Goal: Task Accomplishment & Management: Manage account settings

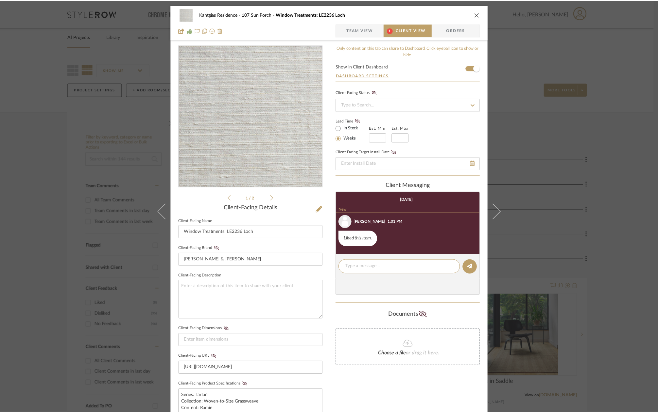
scroll to position [16, 0]
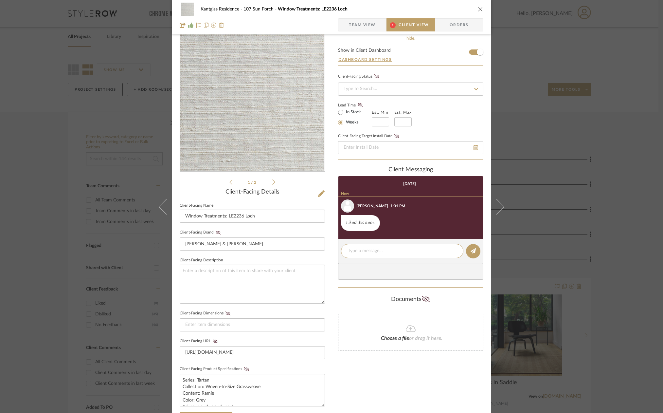
click at [478, 8] on icon "close" at bounding box center [480, 9] width 5 height 5
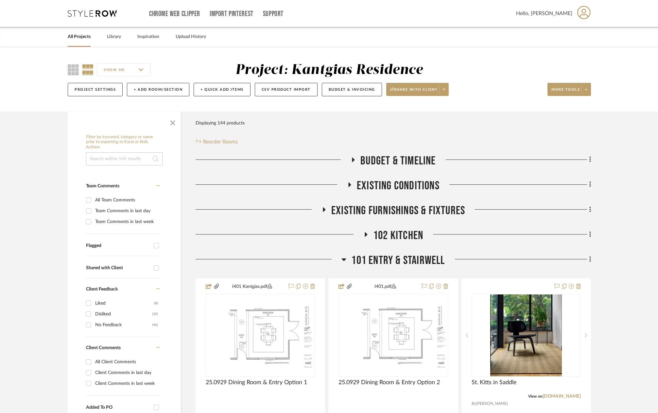
click at [385, 236] on span "102 Kitchen" at bounding box center [398, 235] width 50 height 14
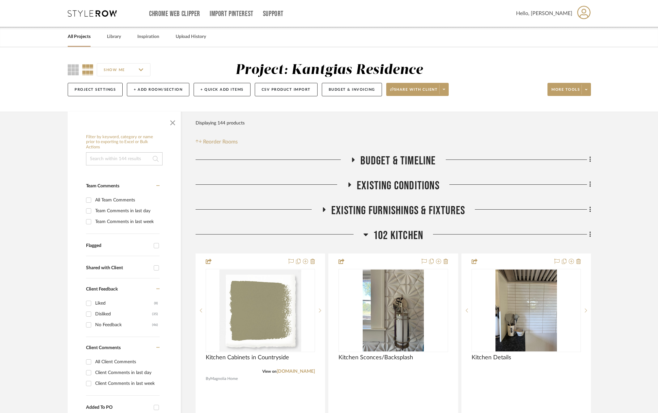
click at [385, 236] on span "102 Kitchen" at bounding box center [398, 235] width 50 height 14
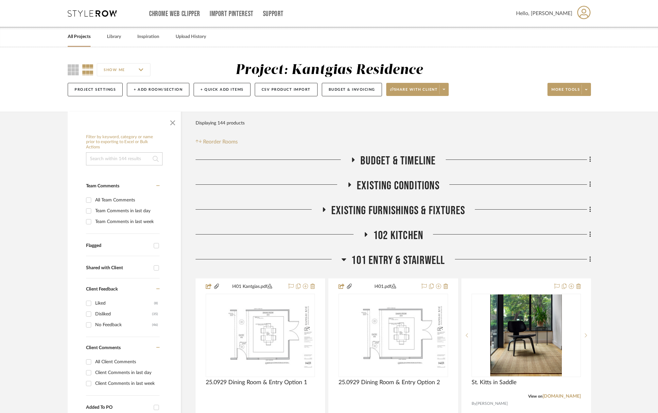
click at [382, 262] on span "101 Entry & Stairwell" at bounding box center [398, 260] width 94 height 14
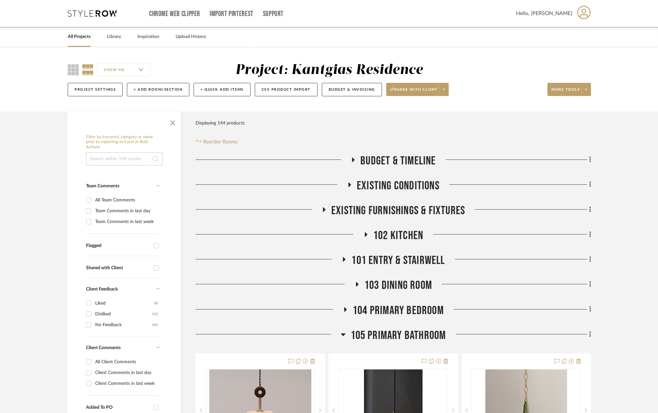
click at [382, 262] on span "101 Entry & Stairwell" at bounding box center [398, 260] width 94 height 14
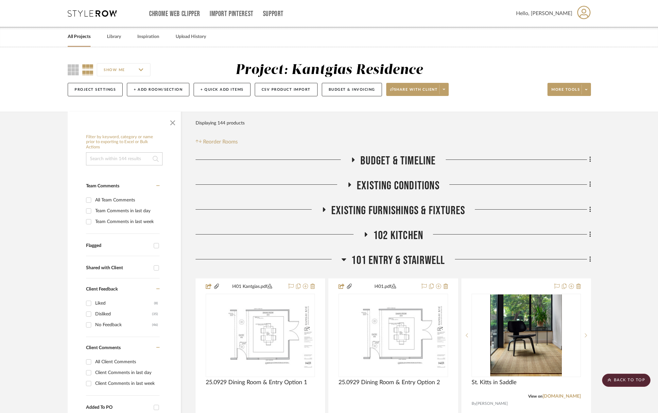
scroll to position [0, 0]
click at [447, 89] on span at bounding box center [443, 89] width 9 height 10
click at [437, 110] on span "Preview Client Dashboard" at bounding box center [419, 108] width 56 height 6
click at [446, 92] on span at bounding box center [443, 89] width 9 height 10
click at [426, 110] on span "Preview Client Dashboard" at bounding box center [419, 108] width 56 height 6
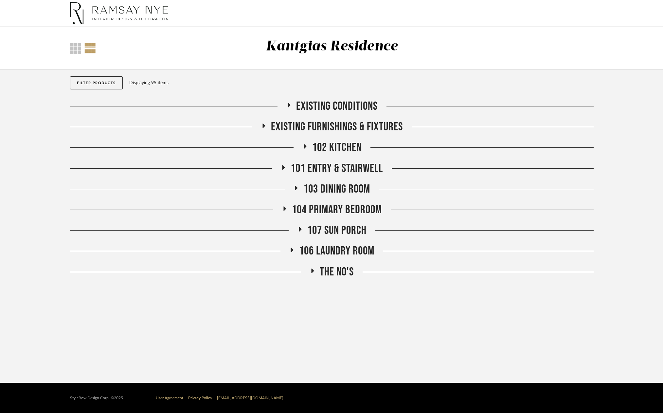
click at [316, 163] on span "101 Entry & Stairwell" at bounding box center [337, 168] width 92 height 14
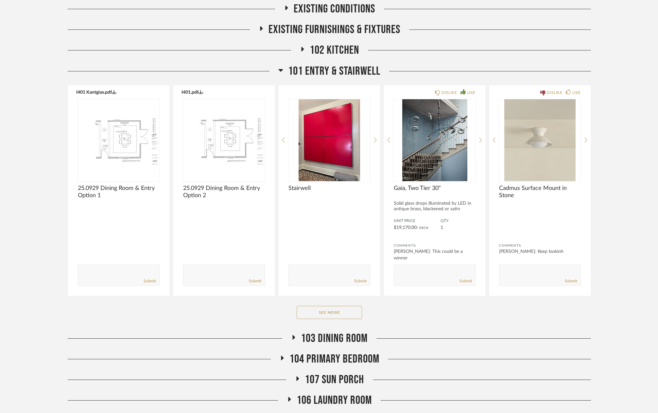
scroll to position [98, 0]
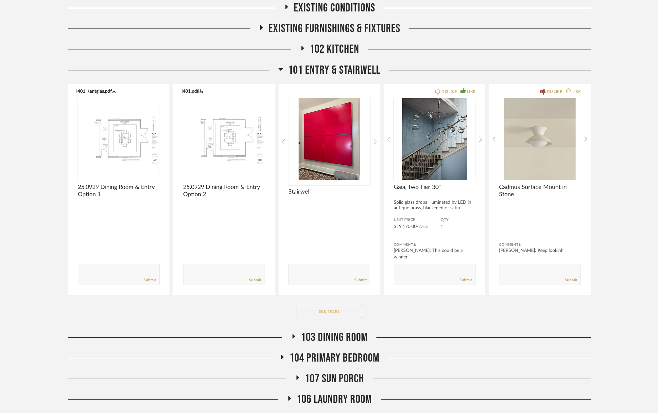
click at [328, 309] on button "See More" at bounding box center [329, 311] width 65 height 13
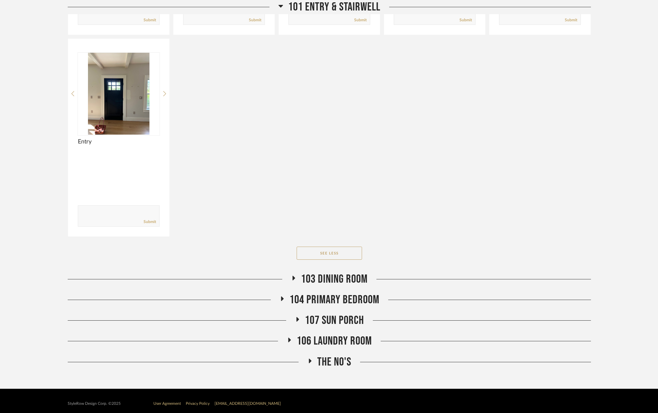
scroll to position [569, 0]
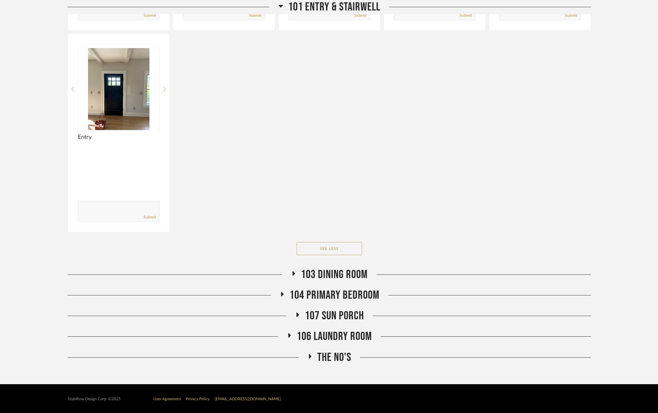
click at [340, 272] on span "103 Dining Room" at bounding box center [334, 274] width 67 height 14
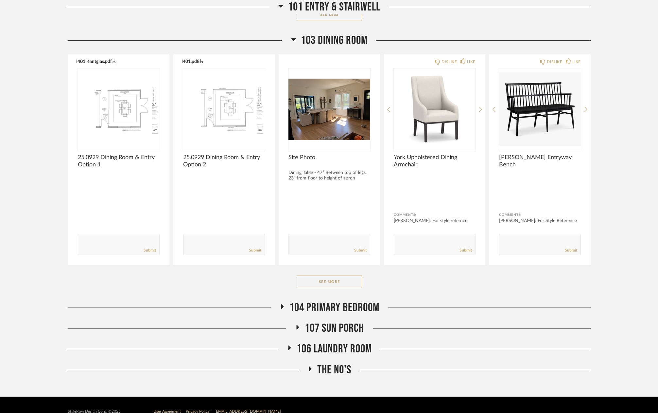
scroll to position [815, 0]
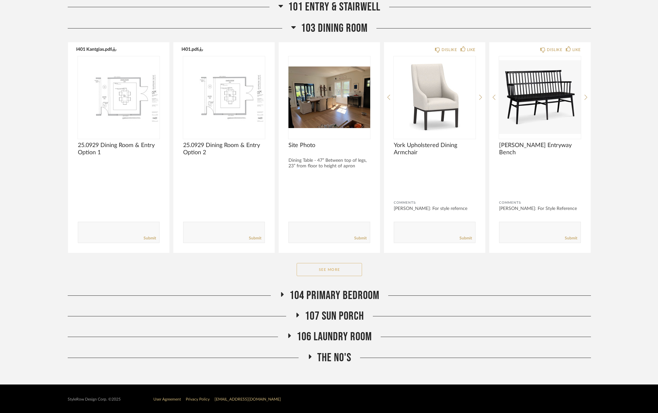
click at [349, 267] on button "See More" at bounding box center [329, 269] width 65 height 13
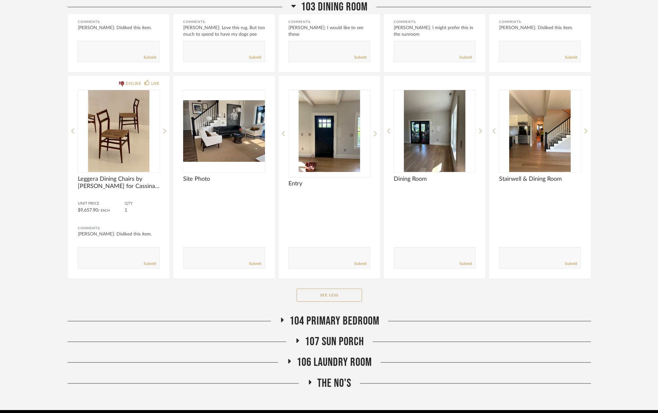
scroll to position [1235, 0]
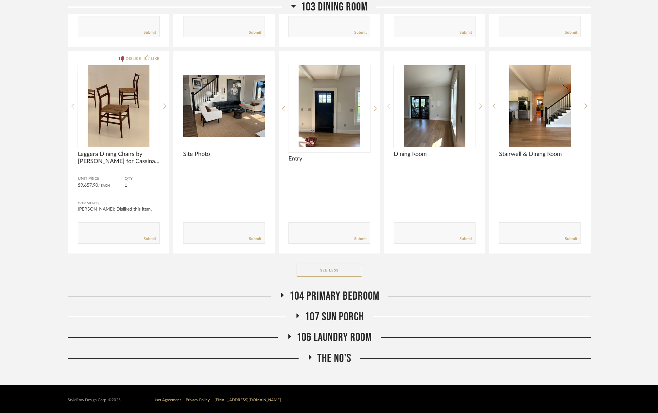
click at [344, 292] on span "104 Primary Bedroom" at bounding box center [335, 296] width 90 height 14
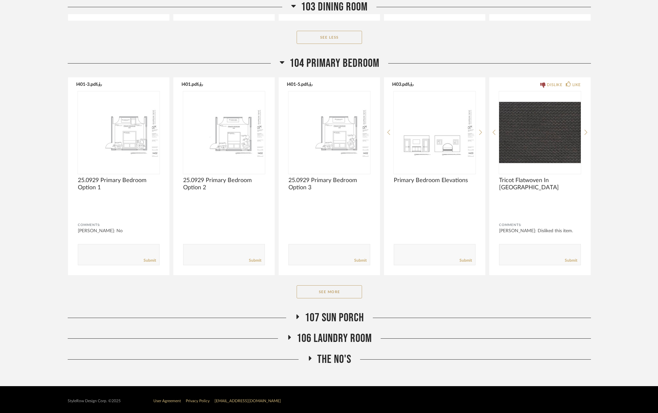
scroll to position [1468, 0]
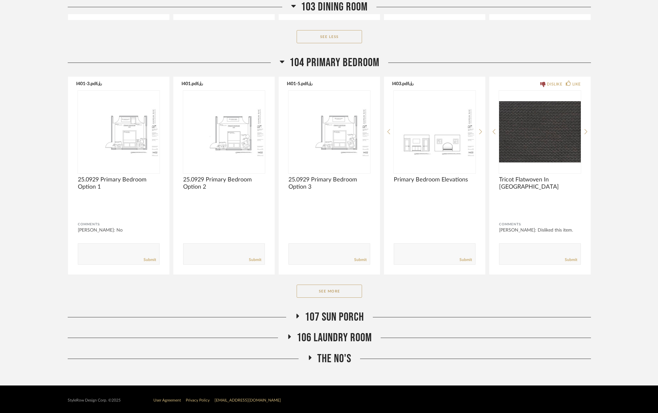
click at [344, 292] on button "See More" at bounding box center [329, 290] width 65 height 13
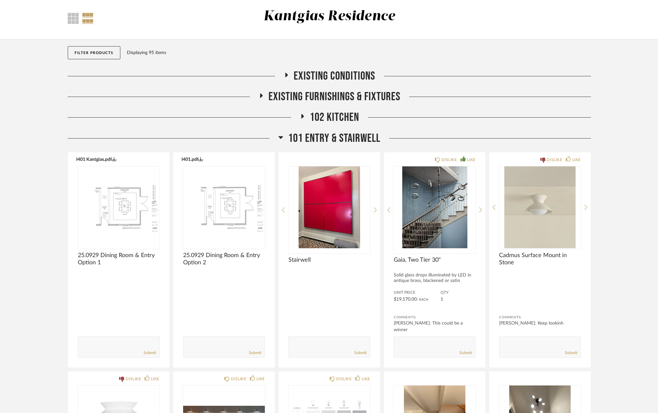
scroll to position [0, 0]
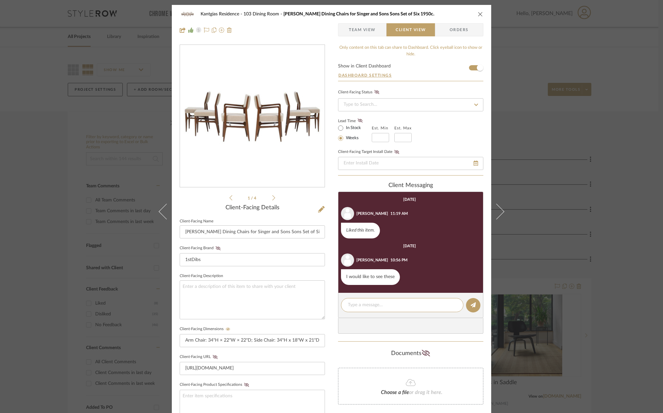
click at [478, 17] on div "Kantgias Residence 103 Dining Room Gio Ponti Dining Chairs for Singer and Sons …" at bounding box center [332, 14] width 304 height 13
click at [478, 13] on icon "close" at bounding box center [480, 13] width 5 height 5
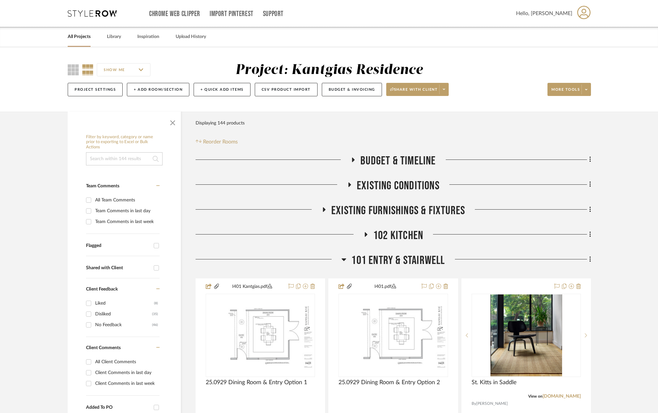
click at [388, 258] on span "101 Entry & Stairwell" at bounding box center [398, 260] width 94 height 14
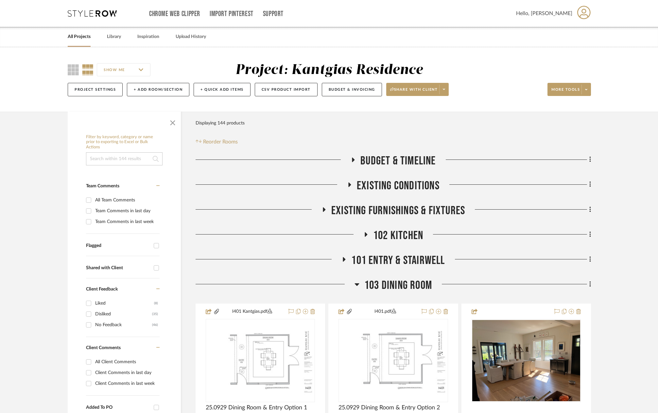
scroll to position [65, 0]
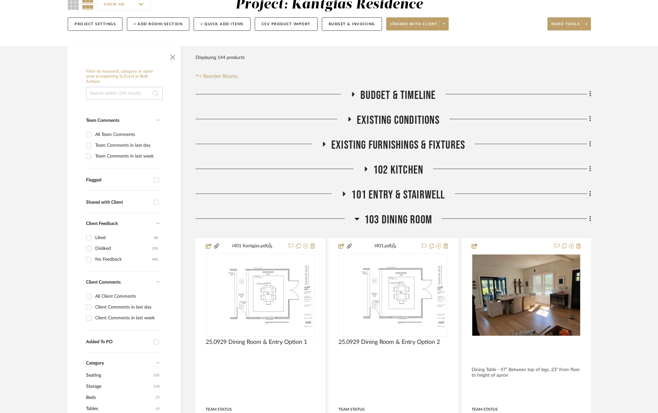
click at [407, 167] on span "102 Kitchen" at bounding box center [398, 170] width 50 height 14
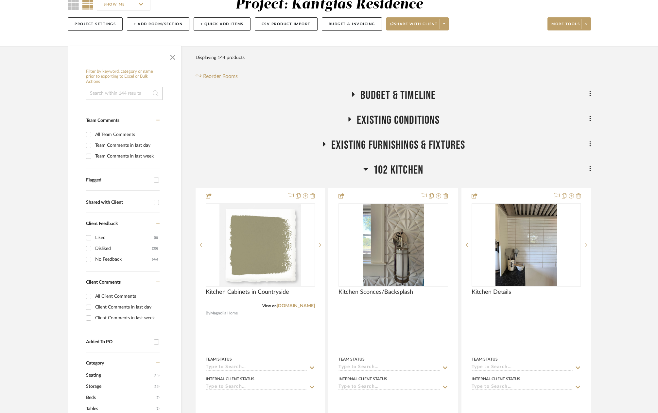
click at [404, 165] on span "102 Kitchen" at bounding box center [398, 170] width 50 height 14
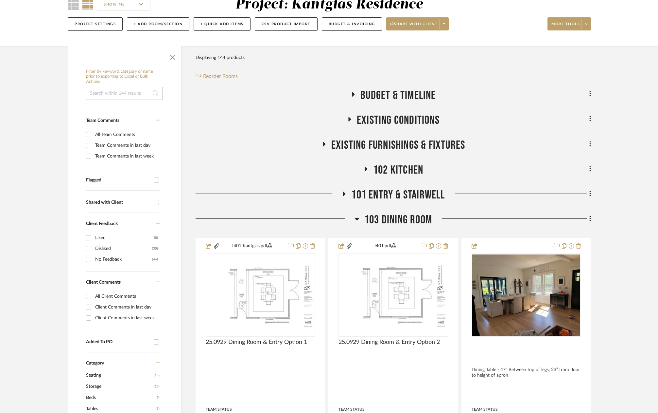
click at [397, 193] on span "101 Entry & Stairwell" at bounding box center [398, 195] width 94 height 14
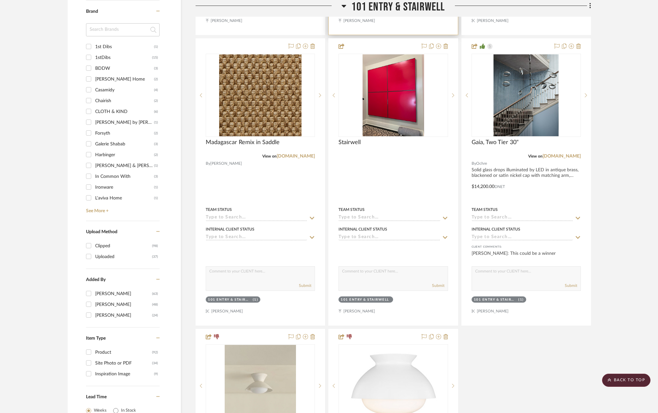
scroll to position [589, 0]
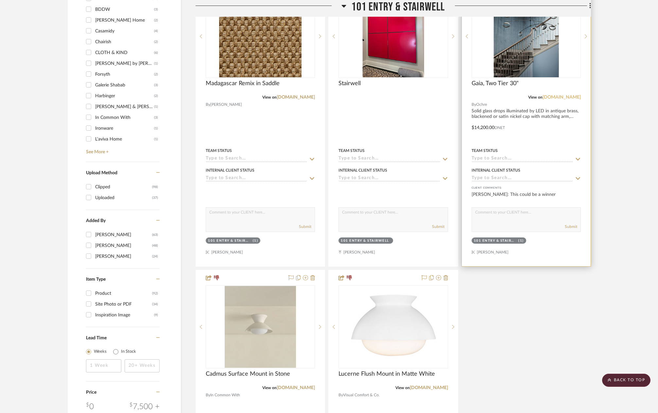
click at [566, 98] on link "ochre.net" at bounding box center [562, 97] width 38 height 5
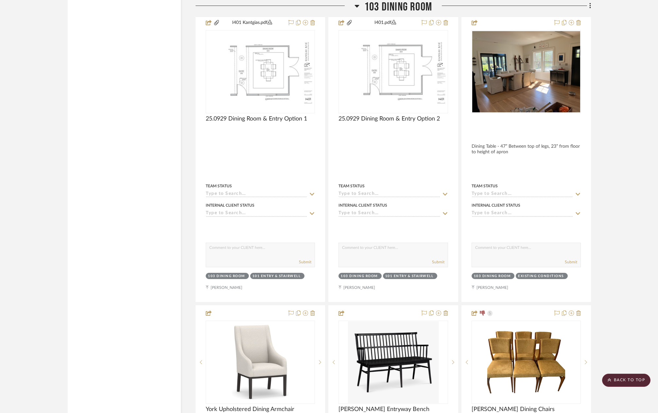
scroll to position [1145, 0]
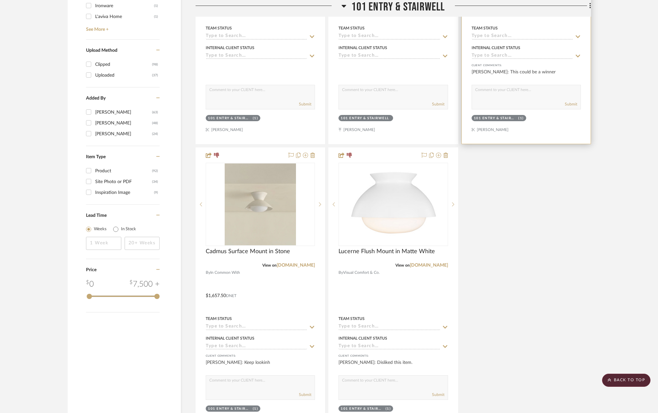
scroll to position [785, 0]
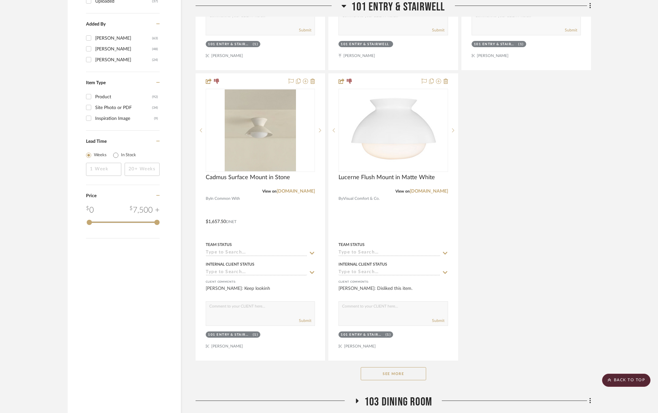
click at [408, 373] on button "See More" at bounding box center [393, 373] width 65 height 13
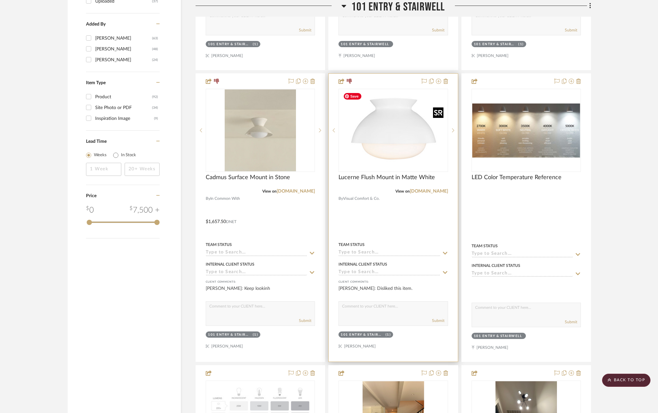
click at [0, 0] on img at bounding box center [0, 0] width 0 height 0
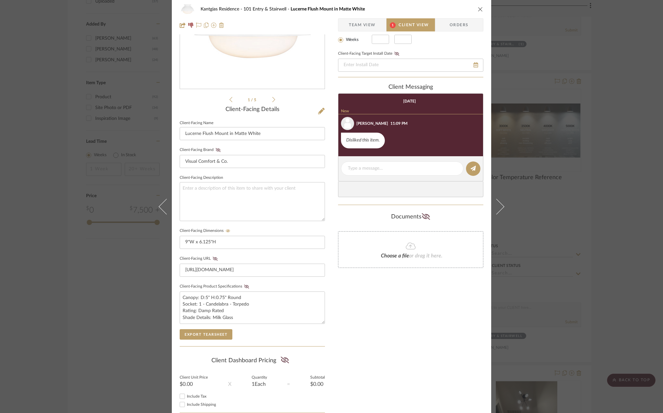
scroll to position [134, 0]
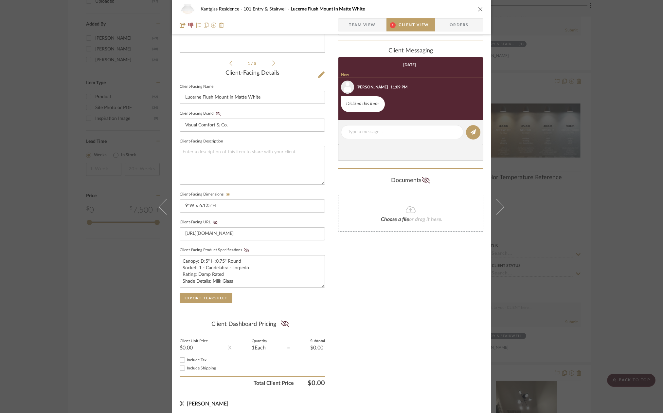
click at [367, 25] on span "Team View" at bounding box center [362, 24] width 27 height 13
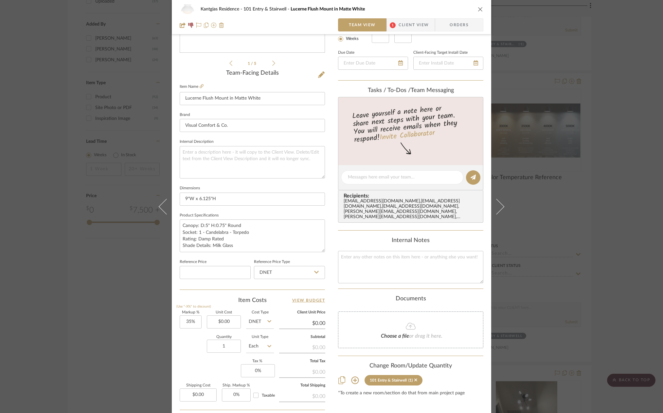
click at [355, 376] on icon at bounding box center [355, 380] width 8 height 8
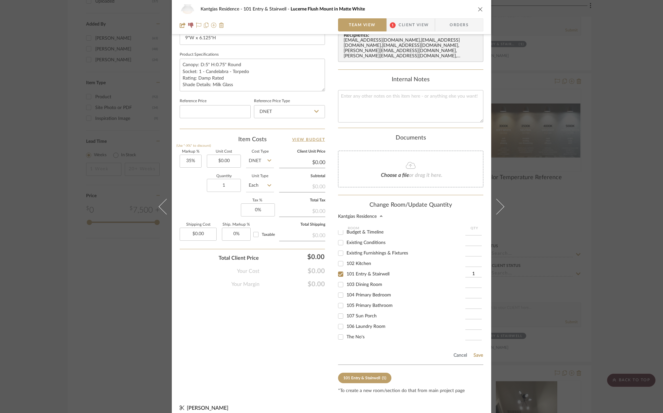
scroll to position [4, 0]
click at [360, 334] on span "The No's" at bounding box center [356, 336] width 18 height 5
click at [346, 331] on input "The No's" at bounding box center [340, 336] width 10 height 10
checkbox input "true"
type input "1"
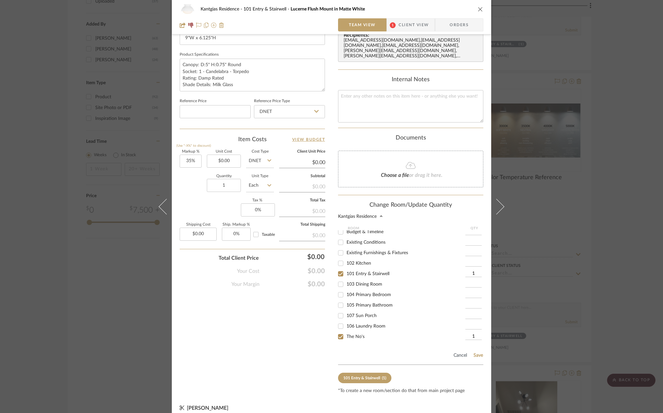
click at [370, 271] on label "101 Entry & Stairwell" at bounding box center [406, 274] width 119 height 6
click at [346, 268] on input "101 Entry & Stairwell" at bounding box center [340, 273] width 10 height 10
checkbox input "false"
click at [477, 352] on button "Save" at bounding box center [478, 354] width 10 height 5
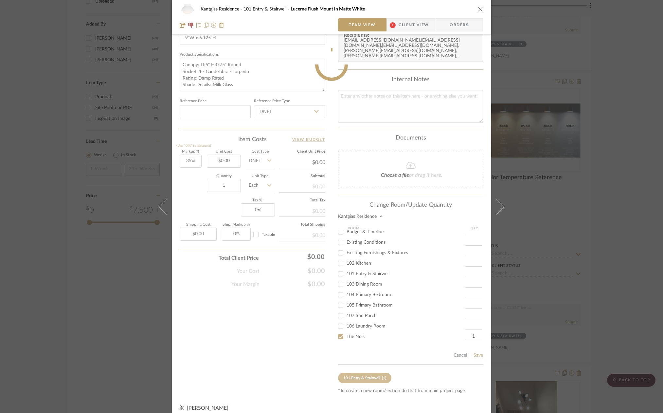
scroll to position [195, 0]
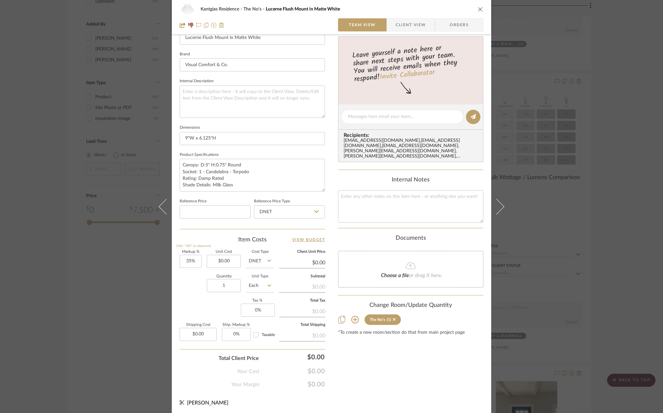
click at [479, 11] on icon "close" at bounding box center [480, 9] width 5 height 5
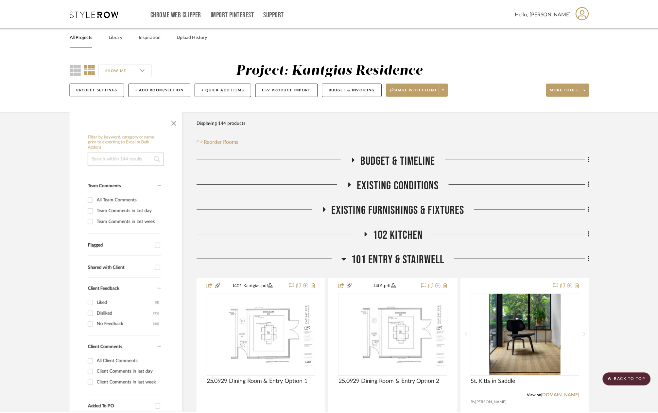
scroll to position [785, 0]
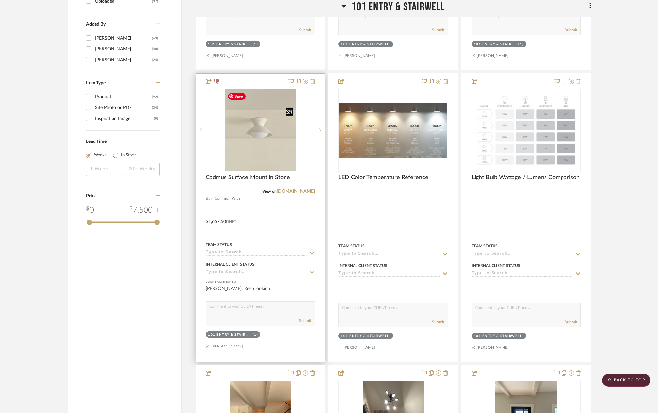
click at [0, 0] on img at bounding box center [0, 0] width 0 height 0
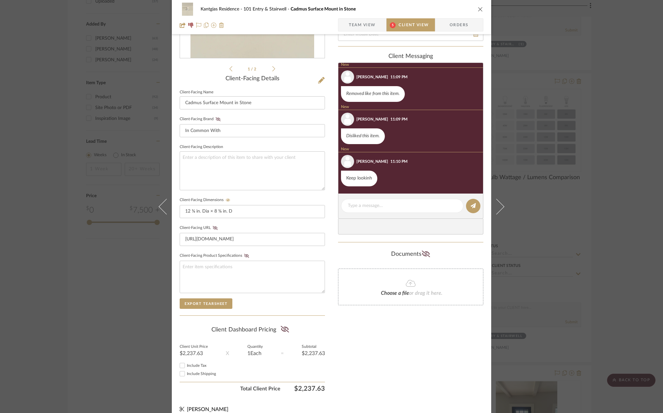
scroll to position [134, 0]
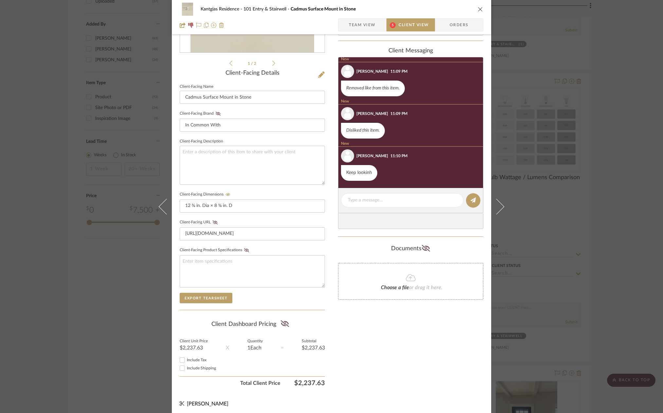
click at [362, 22] on span "Team View" at bounding box center [362, 24] width 27 height 13
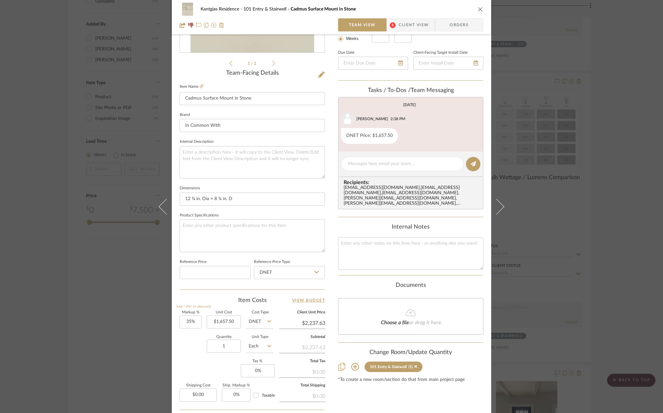
click at [355, 363] on icon at bounding box center [355, 367] width 8 height 8
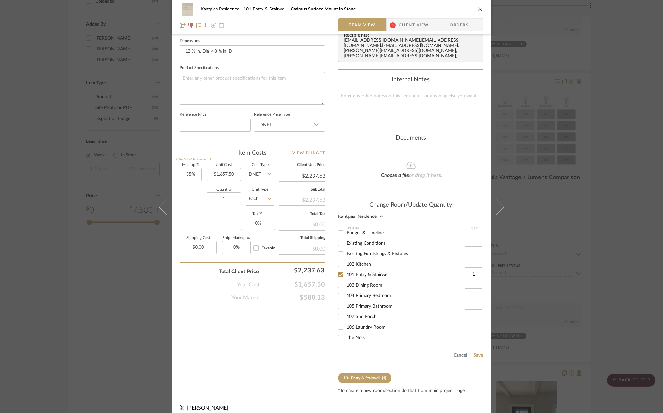
scroll to position [4, 0]
click at [355, 334] on label "The No's" at bounding box center [406, 337] width 119 height 6
click at [346, 331] on input "The No's" at bounding box center [340, 336] width 10 height 10
checkbox input "true"
type input "1"
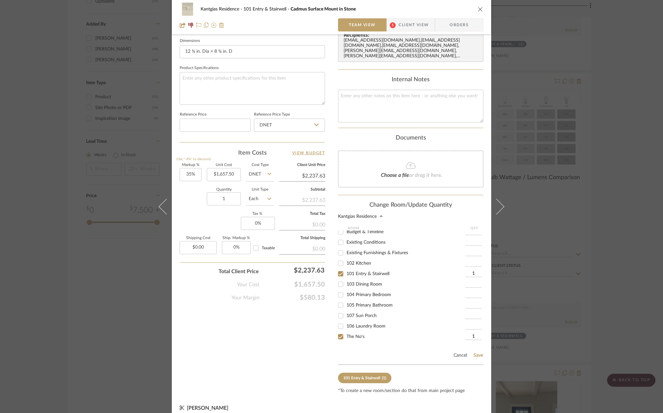
click at [374, 271] on span "101 Entry & Stairwell" at bounding box center [368, 273] width 43 height 5
click at [346, 268] on input "101 Entry & Stairwell" at bounding box center [340, 273] width 10 height 10
checkbox input "false"
click at [480, 345] on div "Cancel Save" at bounding box center [410, 353] width 145 height 21
click at [478, 352] on button "Save" at bounding box center [478, 354] width 10 height 5
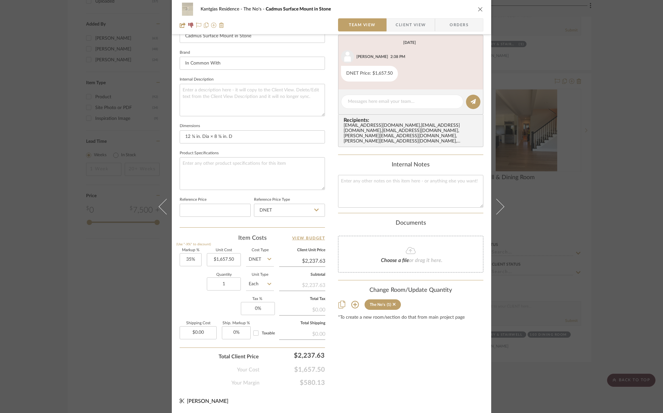
scroll to position [195, 0]
click at [425, 22] on span "Client View" at bounding box center [411, 24] width 48 height 13
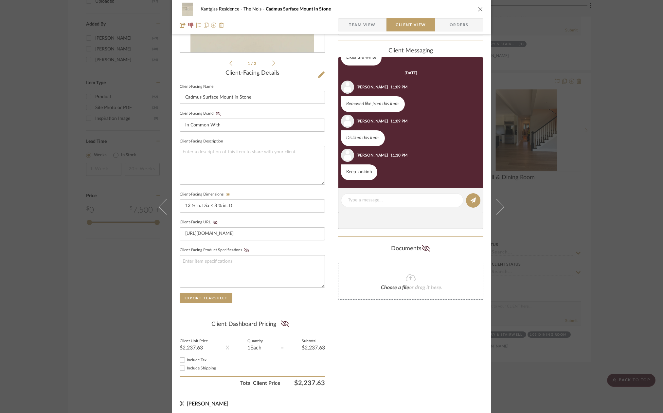
scroll to position [8, 0]
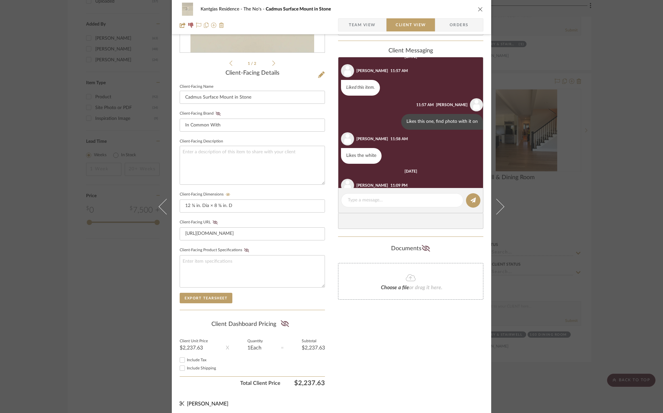
click at [480, 13] on div "Kantgias Residence The No's Cadmus Surface Mount in Stone" at bounding box center [332, 9] width 304 height 13
click at [479, 11] on icon "close" at bounding box center [480, 9] width 5 height 5
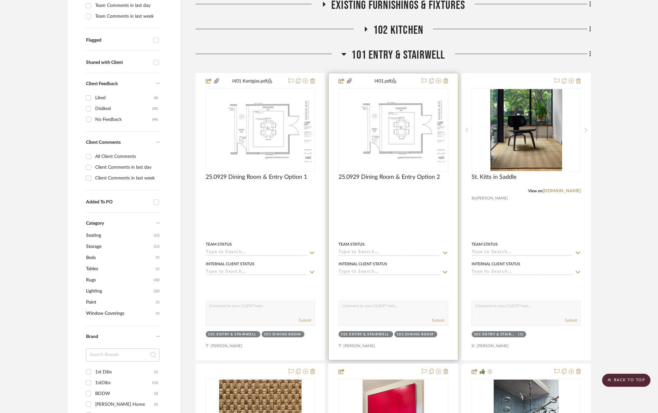
scroll to position [196, 0]
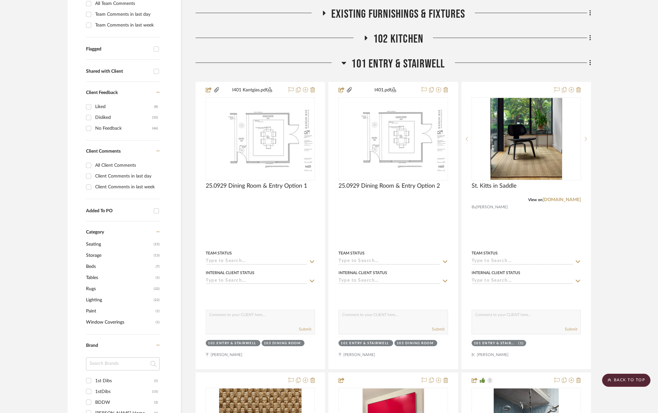
click at [397, 62] on span "101 Entry & Stairwell" at bounding box center [398, 64] width 94 height 14
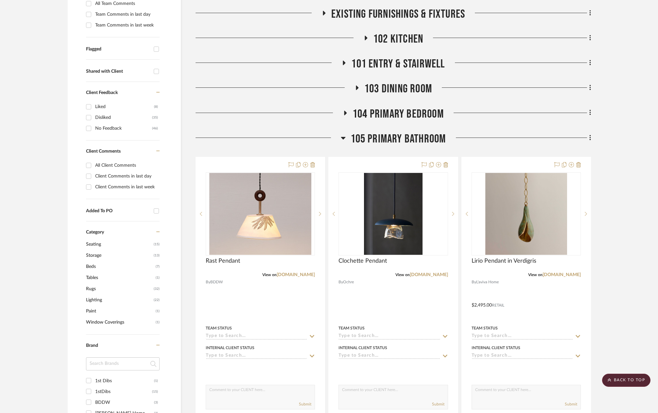
click at [399, 86] on span "103 Dining Room" at bounding box center [399, 89] width 68 height 14
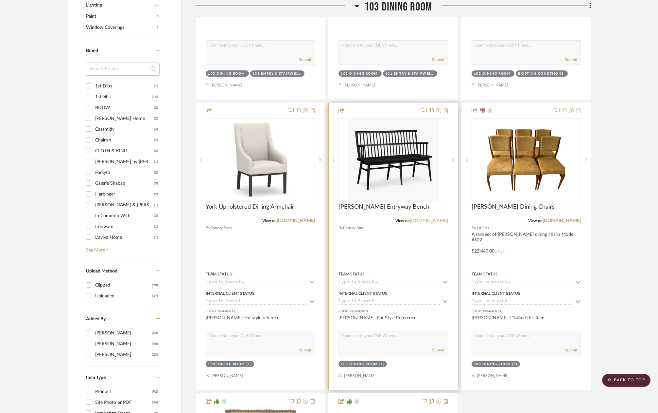
scroll to position [524, 0]
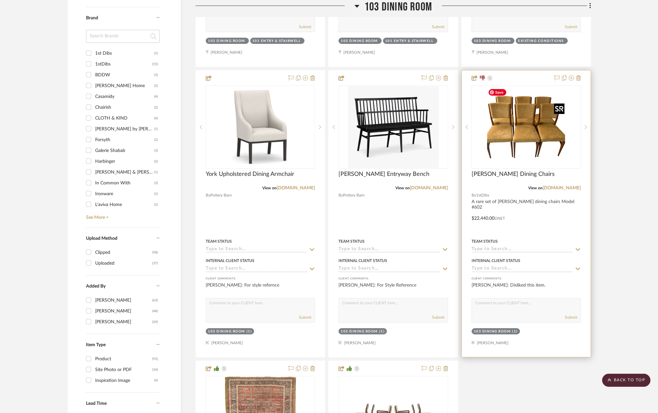
click at [543, 149] on img "0" at bounding box center [527, 127] width 82 height 82
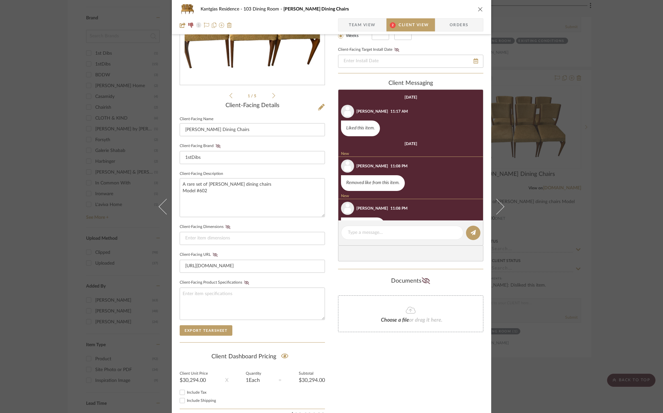
scroll to position [102, 0]
click at [365, 23] on span "Team View" at bounding box center [362, 24] width 27 height 13
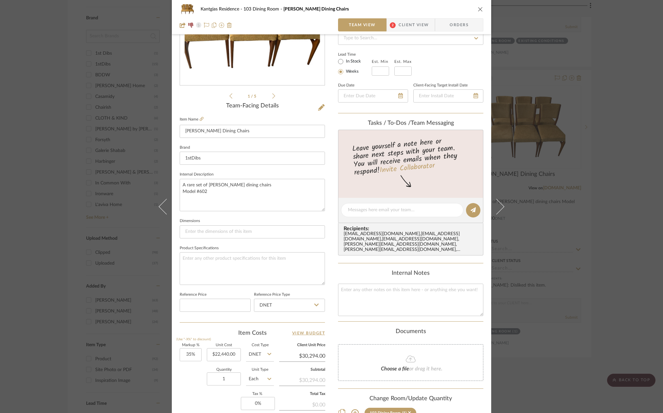
scroll to position [167, 0]
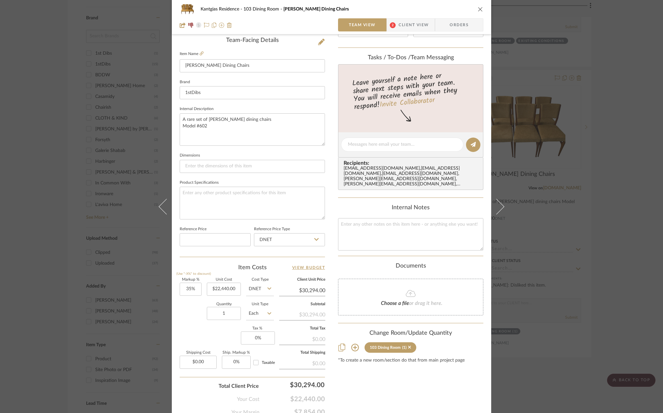
click at [353, 344] on icon at bounding box center [355, 348] width 8 height 8
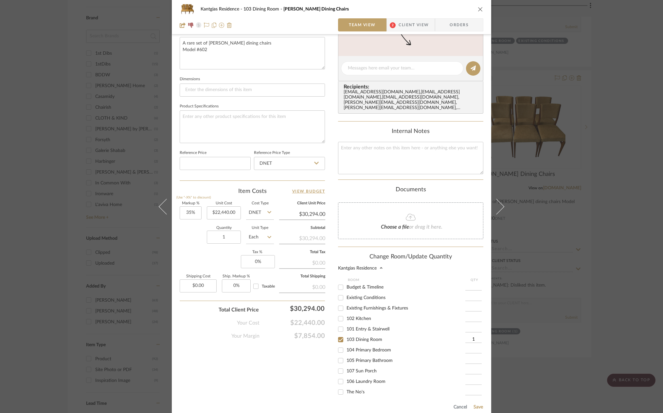
scroll to position [295, 0]
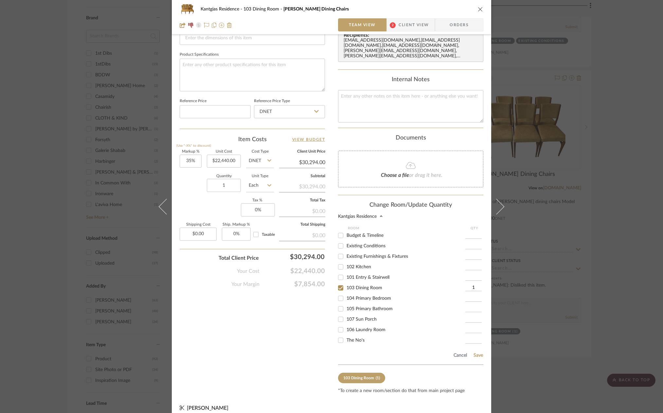
click at [372, 285] on span "103 Dining Room" at bounding box center [365, 287] width 36 height 5
click at [346, 282] on input "103 Dining Room" at bounding box center [340, 287] width 10 height 10
checkbox input "false"
click at [364, 337] on label "The No's" at bounding box center [406, 340] width 119 height 6
click at [346, 335] on input "The No's" at bounding box center [340, 340] width 10 height 10
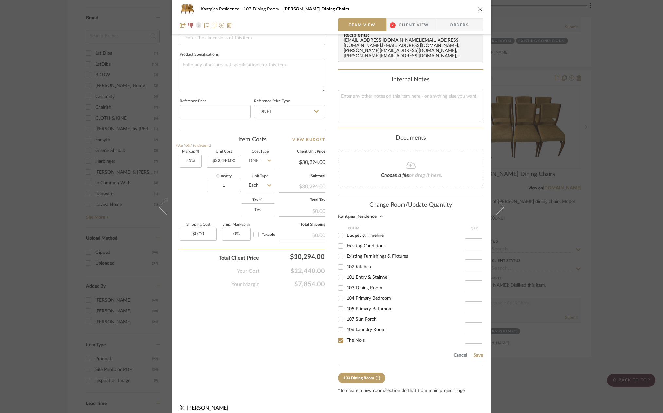
checkbox input "true"
type input "1"
click at [476, 352] on button "Save" at bounding box center [478, 354] width 10 height 5
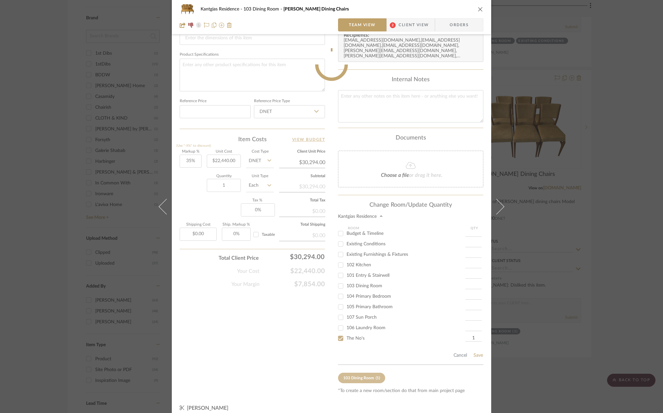
scroll to position [195, 0]
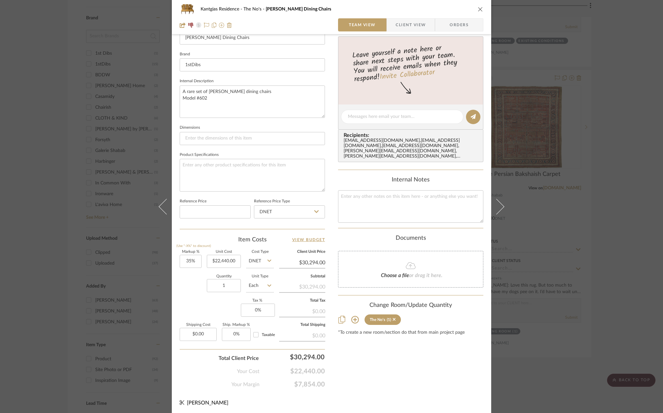
click at [479, 10] on icon "close" at bounding box center [480, 9] width 5 height 5
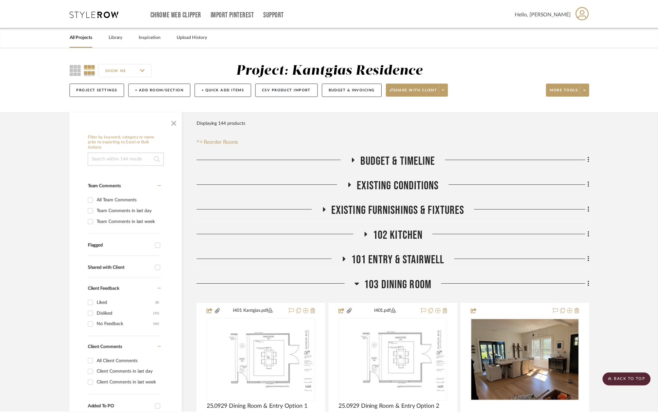
scroll to position [524, 0]
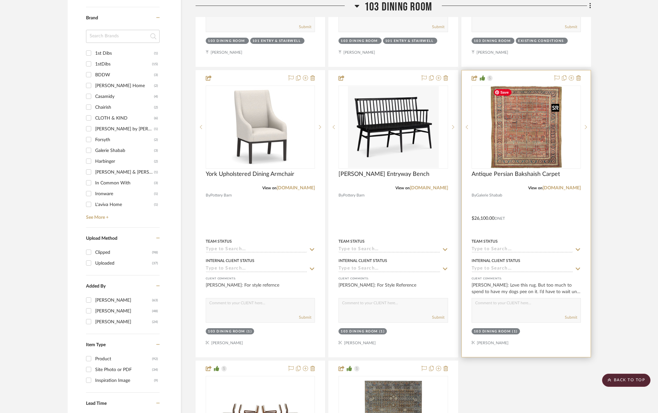
click at [529, 140] on div at bounding box center [526, 126] width 109 height 83
click at [534, 133] on img "0" at bounding box center [526, 127] width 71 height 82
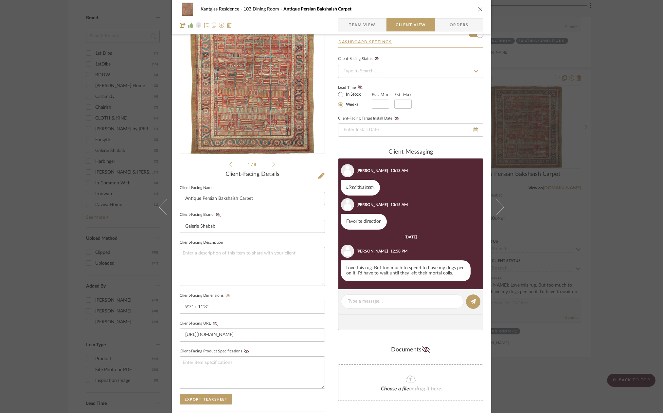
scroll to position [33, 0]
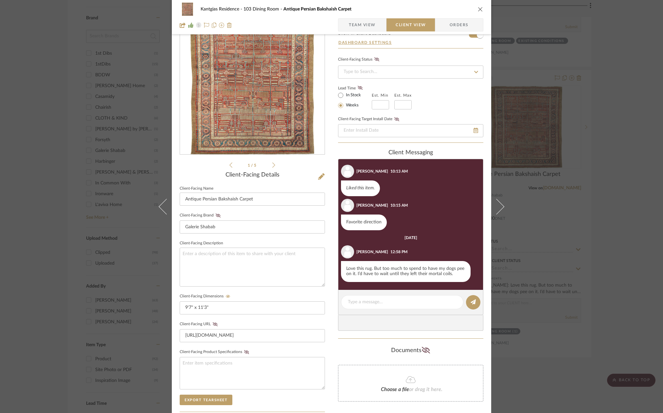
click at [361, 24] on span "Team View" at bounding box center [362, 24] width 27 height 13
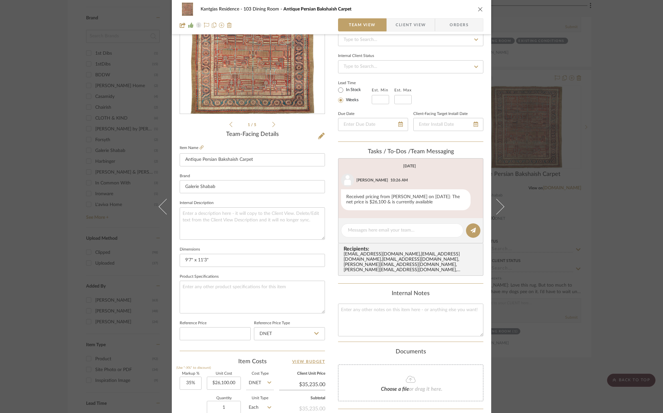
scroll to position [195, 0]
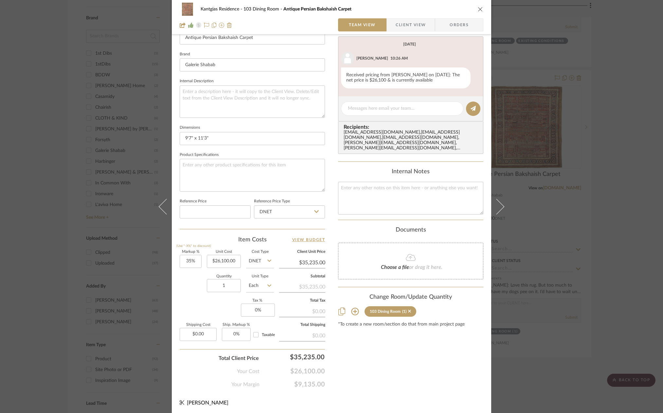
click at [354, 307] on icon at bounding box center [355, 311] width 8 height 8
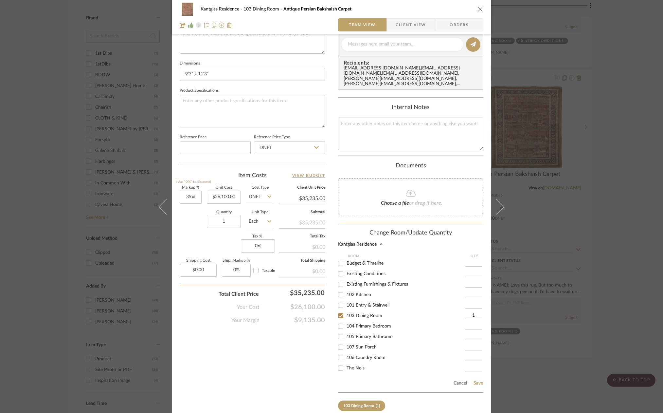
scroll to position [260, 0]
click at [365, 311] on div "103 Dining Room" at bounding box center [401, 314] width 127 height 10
click at [365, 312] on span "103 Dining Room" at bounding box center [365, 314] width 36 height 5
click at [346, 309] on input "103 Dining Room" at bounding box center [340, 314] width 10 height 10
checkbox input "false"
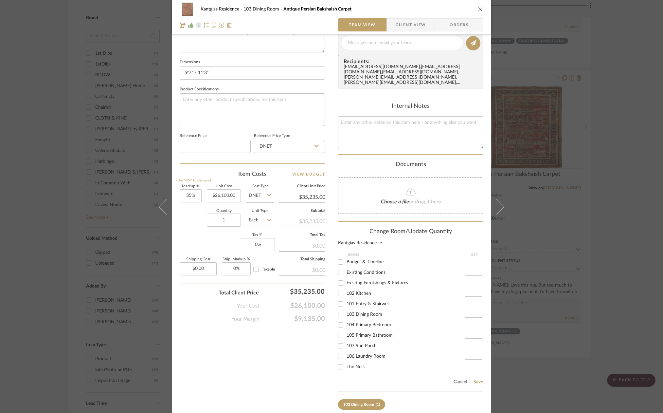
click at [358, 364] on span "The No's" at bounding box center [356, 366] width 18 height 5
click at [346, 361] on input "The No's" at bounding box center [340, 366] width 10 height 10
checkbox input "true"
type input "1"
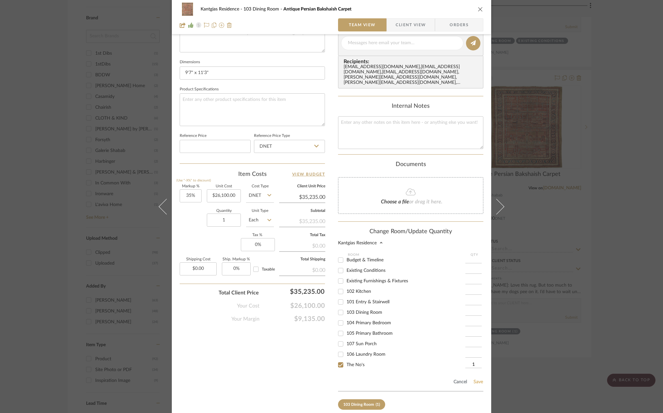
click at [477, 379] on button "Save" at bounding box center [478, 381] width 10 height 5
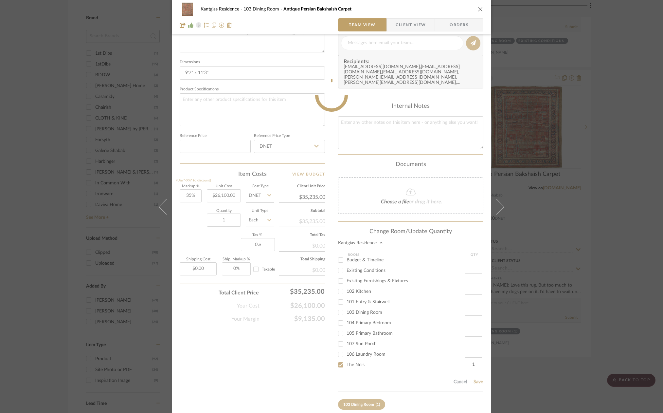
scroll to position [195, 0]
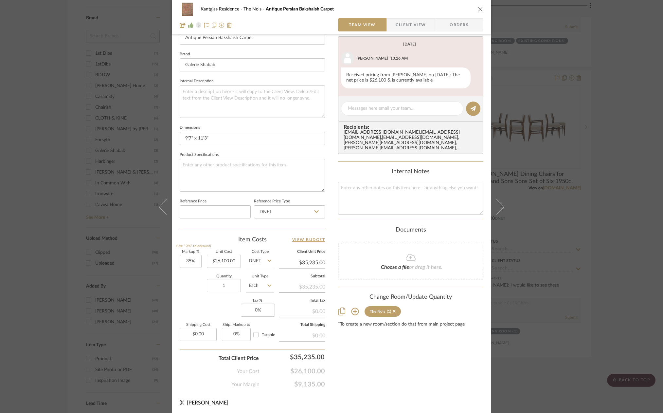
click at [479, 9] on icon "close" at bounding box center [480, 9] width 5 height 5
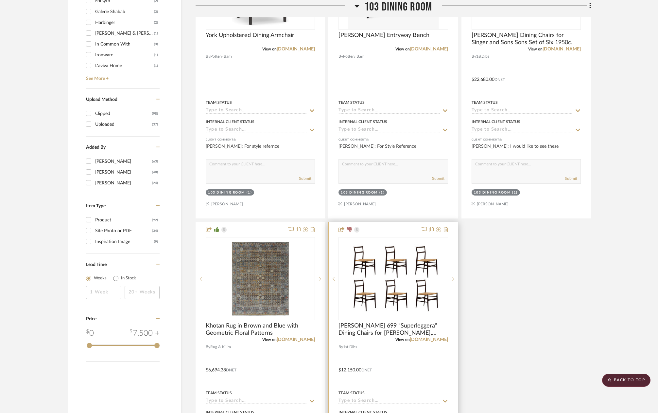
scroll to position [720, 0]
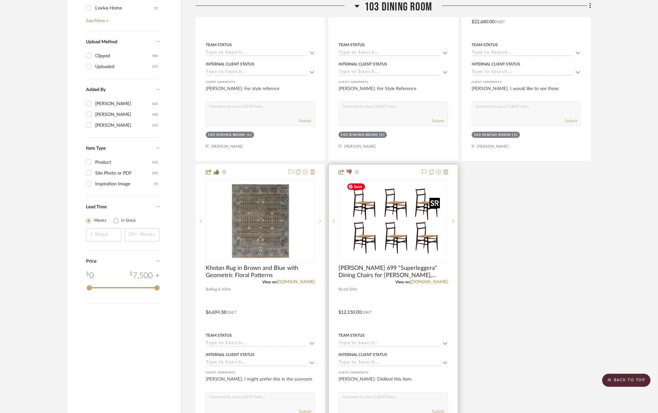
click at [395, 244] on img "0" at bounding box center [393, 221] width 99 height 82
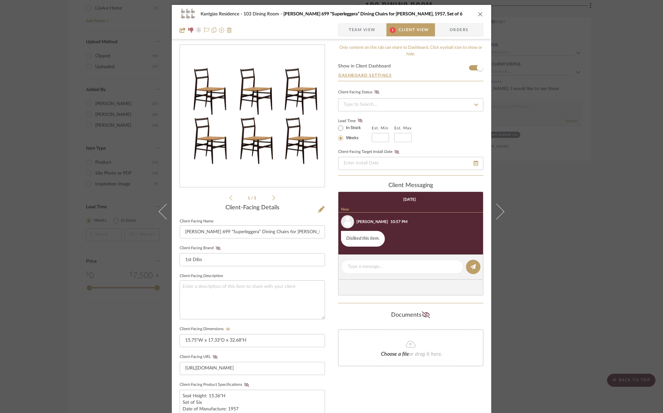
scroll to position [65, 0]
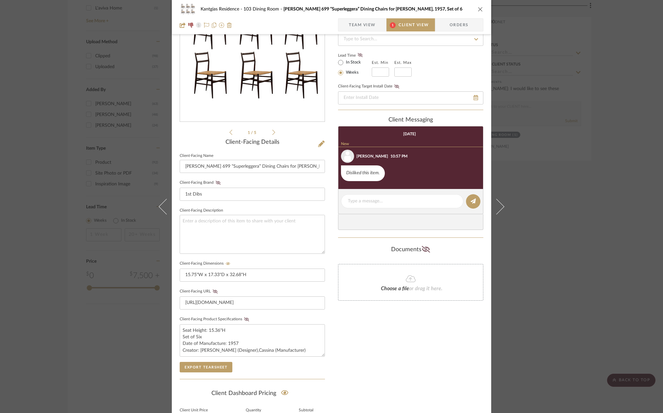
click at [358, 17] on div "Kantgias Residence 103 Dining Room Gio Ponti 699 “Superleggera” Dining Chairs f…" at bounding box center [331, 17] width 319 height 34
click at [359, 25] on span "Team View" at bounding box center [362, 24] width 27 height 13
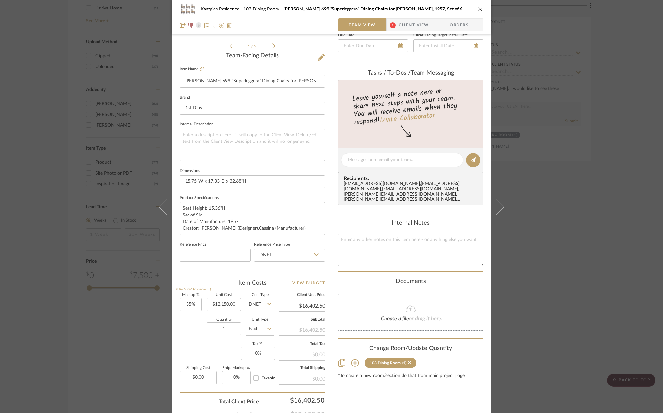
scroll to position [195, 0]
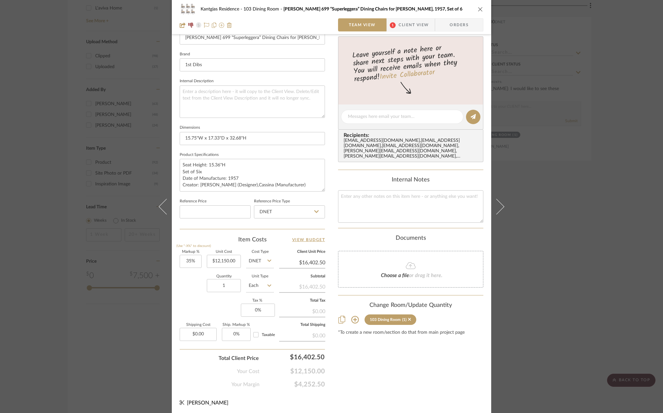
click at [353, 316] on icon at bounding box center [355, 320] width 8 height 8
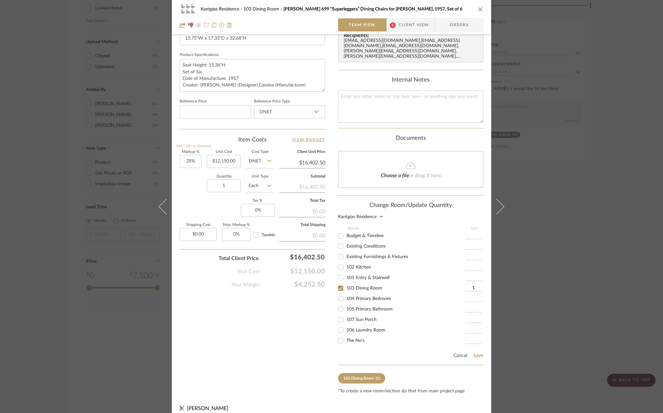
scroll to position [0, 0]
drag, startPoint x: 361, startPoint y: 330, endPoint x: 363, endPoint y: 320, distance: 10.6
click at [361, 334] on span "The No's" at bounding box center [356, 336] width 18 height 5
click at [363, 282] on span "103 Dining Room" at bounding box center [365, 284] width 36 height 5
click at [346, 279] on input "103 Dining Room" at bounding box center [340, 284] width 10 height 10
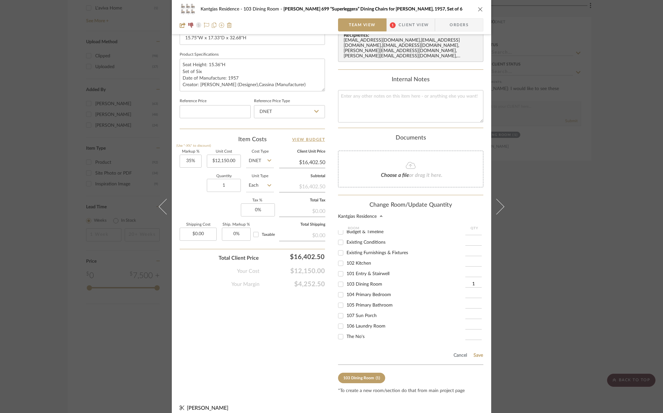
checkbox input "false"
click at [348, 334] on span "The No's" at bounding box center [356, 336] width 18 height 5
click at [346, 331] on input "The No's" at bounding box center [340, 336] width 10 height 10
checkbox input "true"
type input "1"
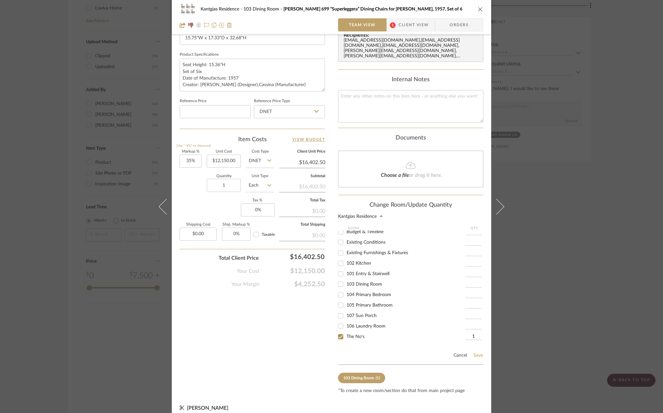
click at [475, 352] on button "Save" at bounding box center [478, 354] width 10 height 5
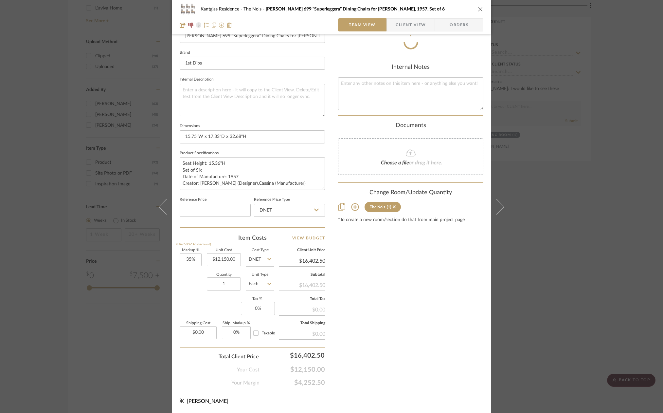
scroll to position [195, 0]
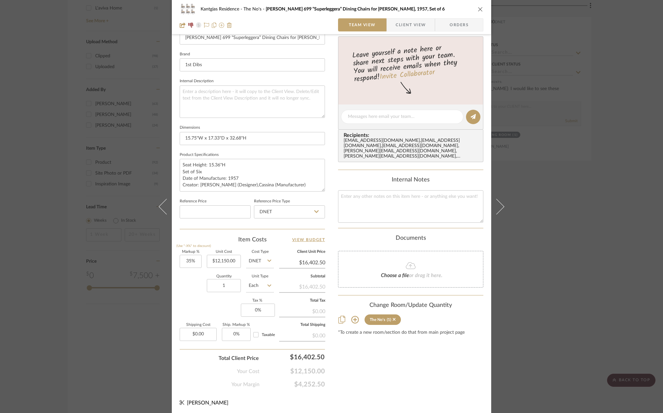
click at [479, 9] on icon "close" at bounding box center [480, 9] width 5 height 5
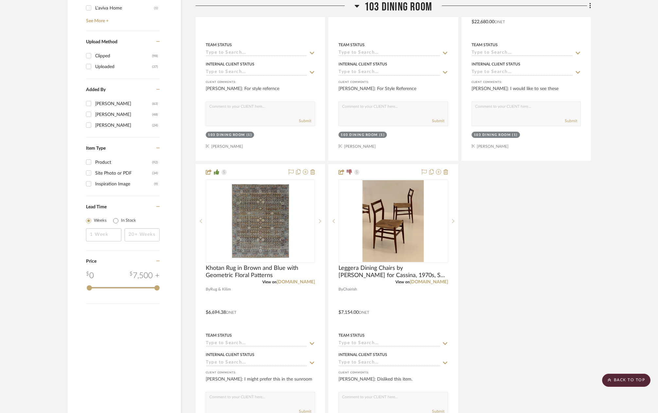
scroll to position [753, 0]
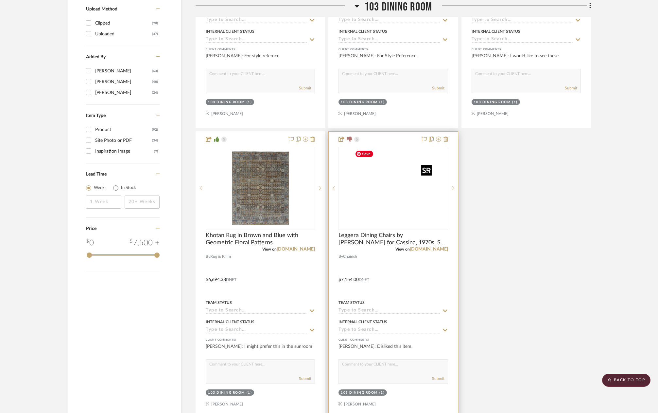
click at [0, 0] on img at bounding box center [0, 0] width 0 height 0
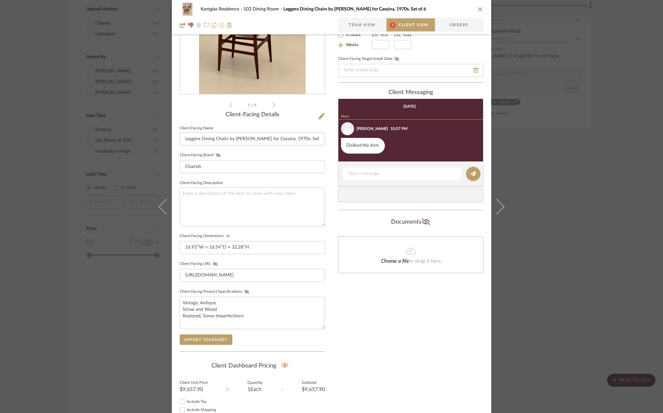
scroll to position [98, 0]
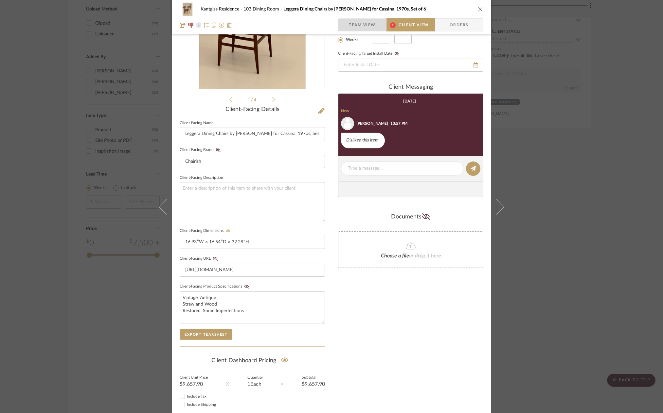
click at [371, 27] on span "Team View" at bounding box center [362, 24] width 27 height 13
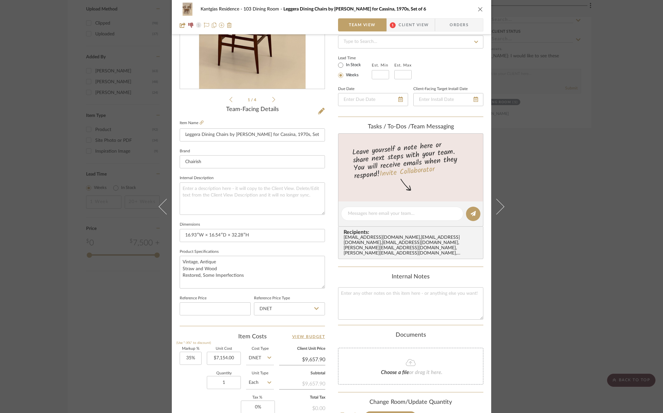
click at [355, 412] on icon at bounding box center [355, 417] width 8 height 8
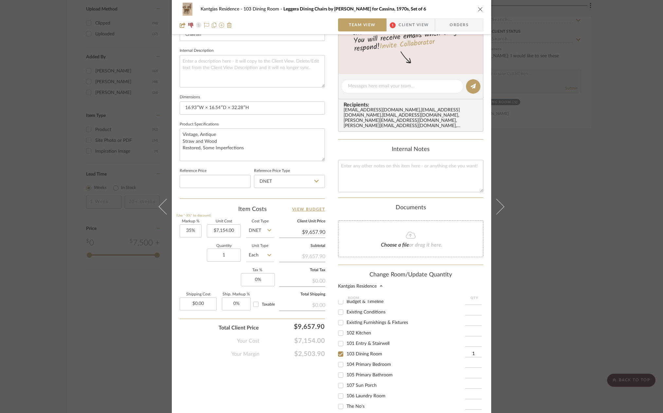
scroll to position [229, 0]
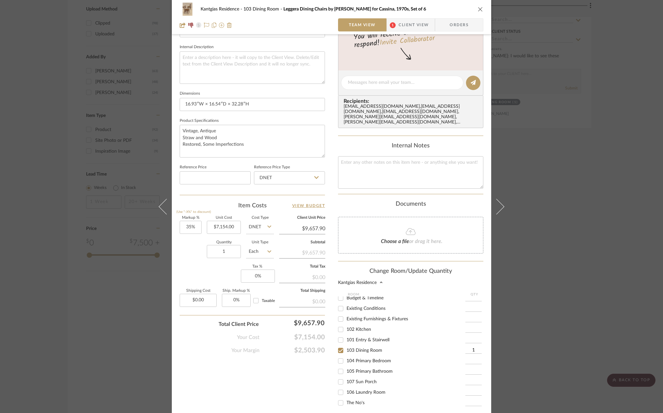
click at [355, 348] on span "103 Dining Room" at bounding box center [365, 350] width 36 height 5
click at [346, 345] on input "103 Dining Room" at bounding box center [340, 350] width 10 height 10
checkbox input "false"
click at [350, 400] on span "The No's" at bounding box center [356, 402] width 18 height 5
click at [346, 397] on input "The No's" at bounding box center [340, 402] width 10 height 10
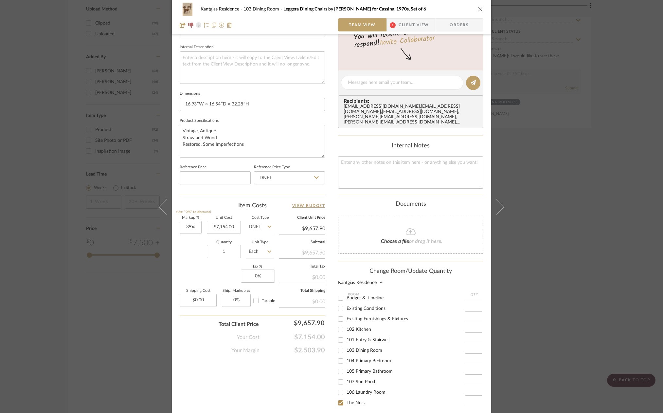
checkbox input "true"
type input "1"
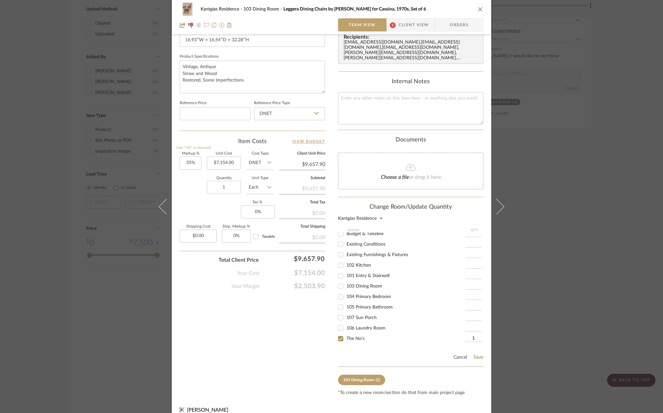
scroll to position [295, 0]
click at [476, 352] on button "Save" at bounding box center [478, 354] width 10 height 5
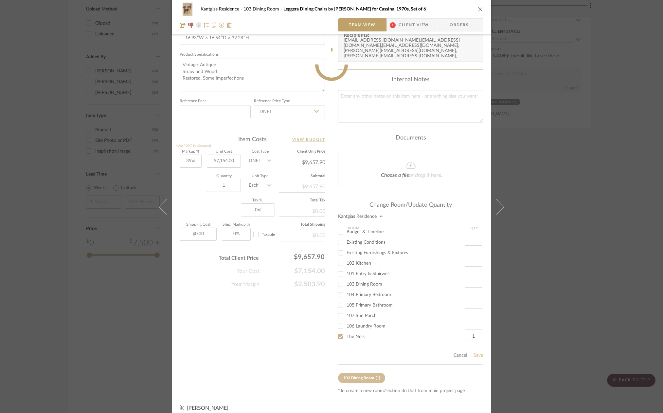
scroll to position [195, 0]
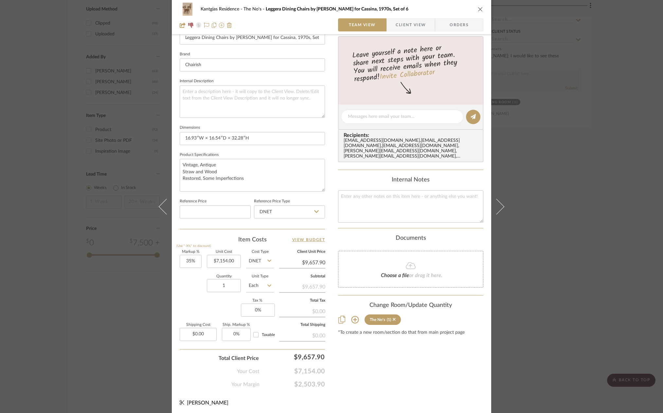
click at [480, 8] on icon "close" at bounding box center [480, 9] width 5 height 5
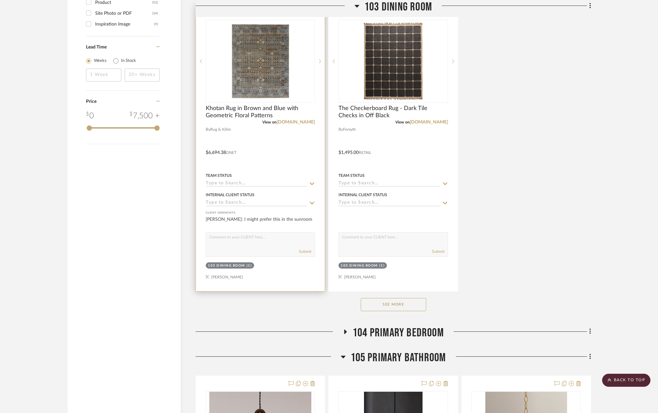
scroll to position [851, 0]
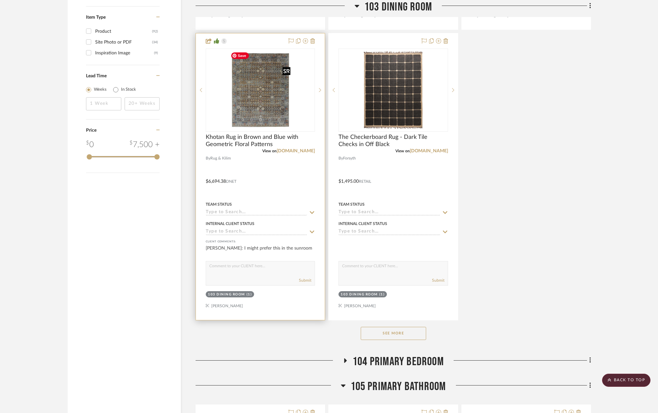
click at [264, 101] on img "0" at bounding box center [260, 90] width 65 height 82
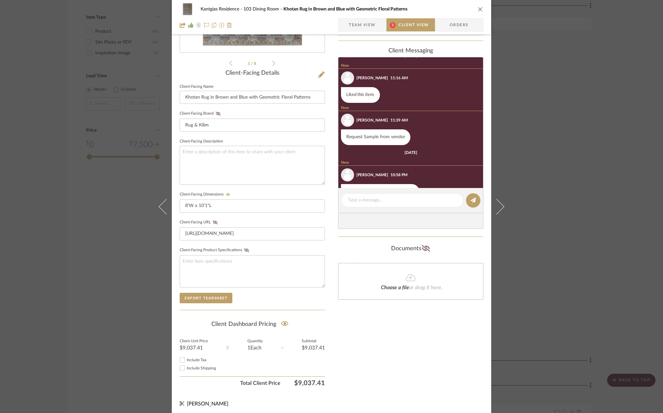
scroll to position [0, 0]
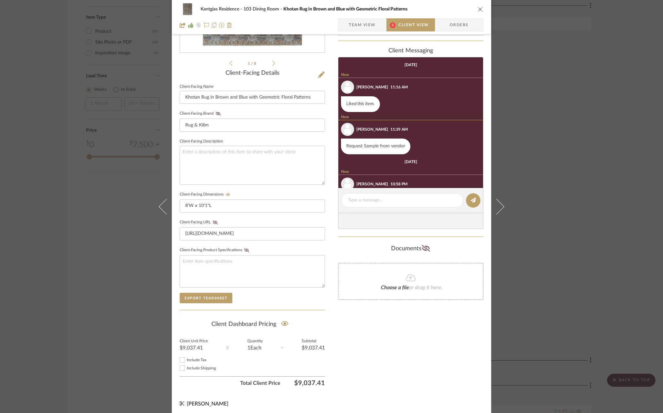
click at [366, 28] on span "Team View" at bounding box center [362, 24] width 27 height 13
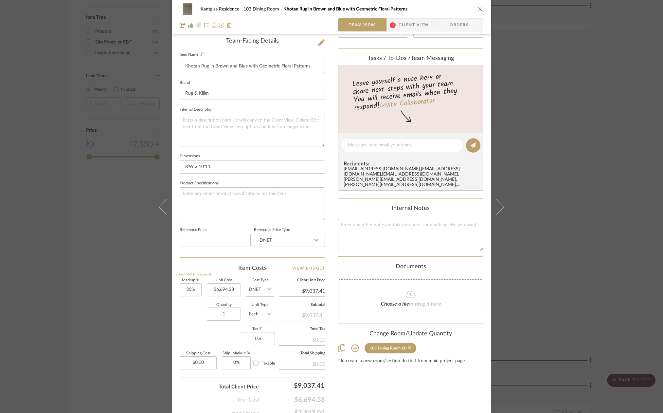
scroll to position [167, 0]
click at [353, 343] on icon at bounding box center [355, 347] width 8 height 8
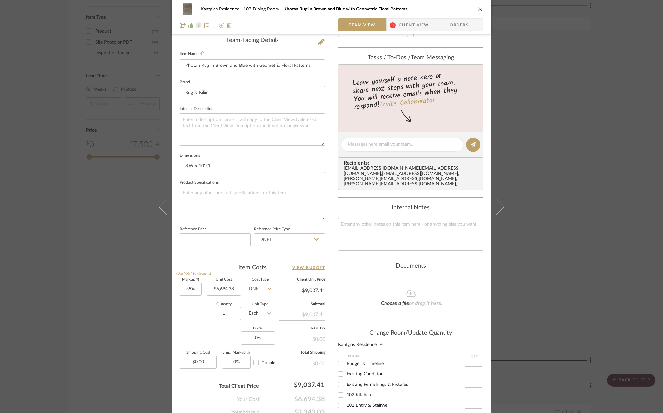
scroll to position [265, 0]
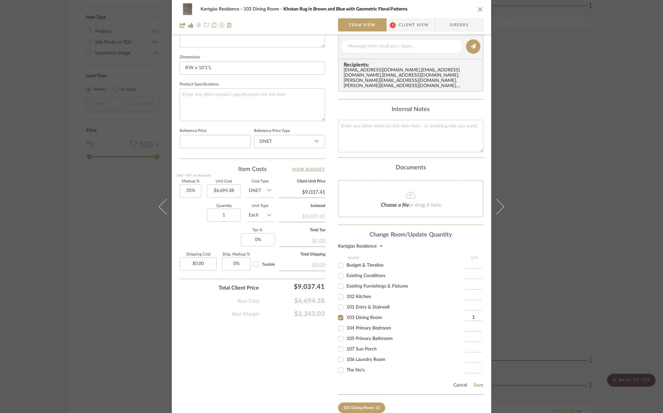
click at [361, 344] on div "107 Sun Porch" at bounding box center [401, 349] width 127 height 10
click at [360, 347] on span "107 Sun Porch" at bounding box center [362, 349] width 30 height 5
click at [346, 345] on input "107 Sun Porch" at bounding box center [340, 349] width 10 height 10
checkbox input "true"
type input "1"
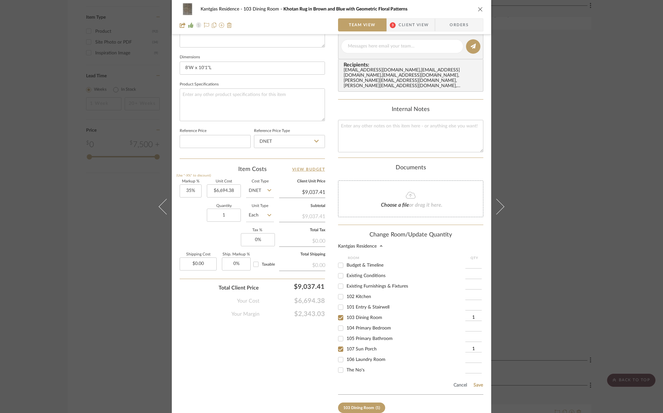
click at [476, 381] on div "Cancel Save" at bounding box center [410, 383] width 145 height 21
click at [475, 374] on div "Cancel Save" at bounding box center [410, 383] width 145 height 21
click at [475, 382] on button "Save" at bounding box center [478, 384] width 10 height 5
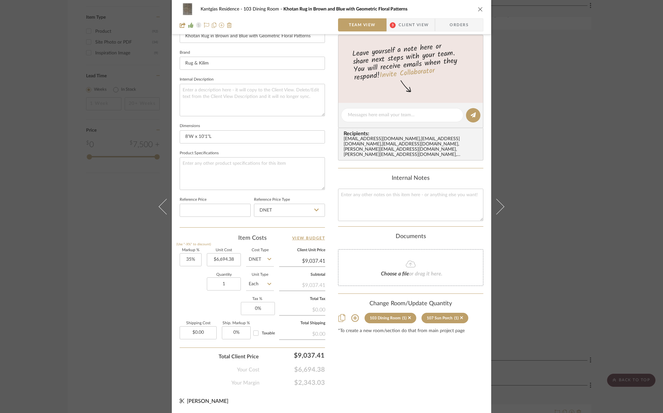
scroll to position [195, 0]
click at [478, 9] on icon "close" at bounding box center [480, 9] width 5 height 5
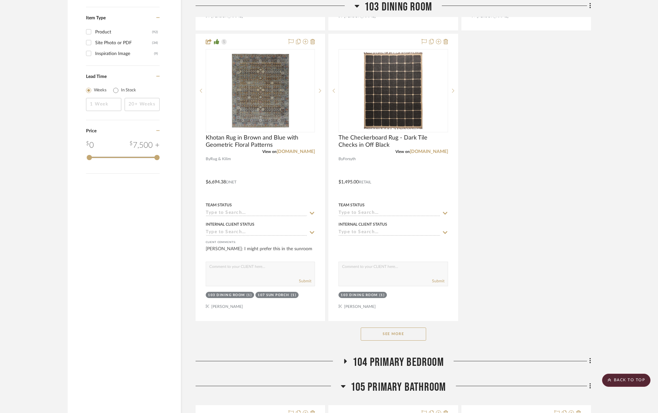
scroll to position [851, 0]
click at [383, 340] on button "See More" at bounding box center [393, 333] width 65 height 13
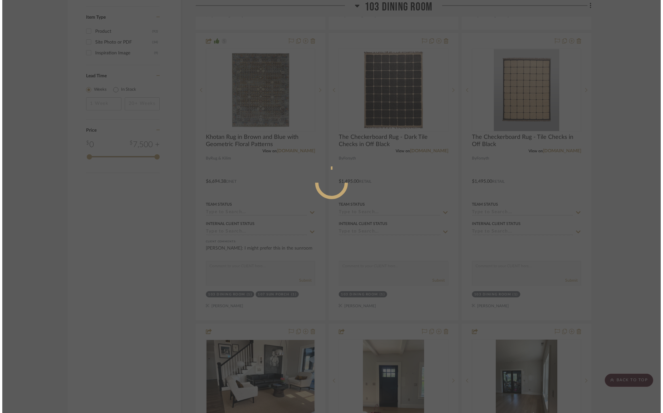
scroll to position [0, 0]
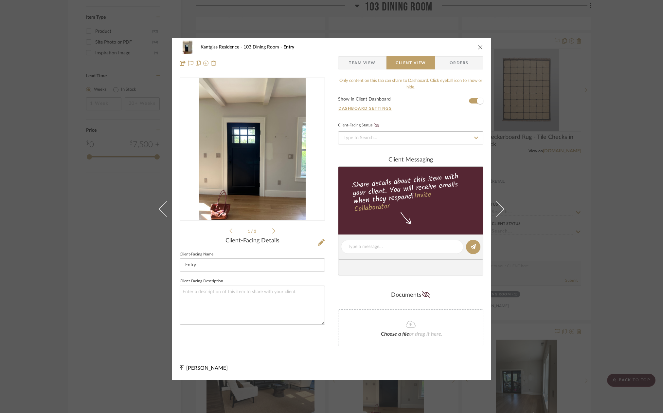
click at [482, 43] on div "Kantgias Residence 103 Dining Room Entry Team View Client View Orders" at bounding box center [331, 55] width 319 height 34
click at [478, 47] on icon "close" at bounding box center [480, 47] width 5 height 5
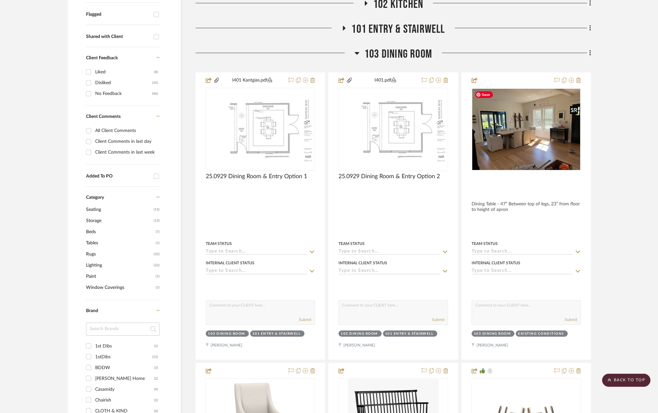
scroll to position [164, 0]
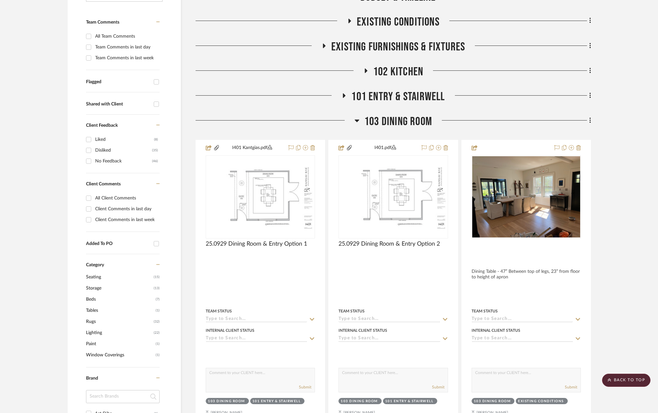
drag, startPoint x: 404, startPoint y: 126, endPoint x: 403, endPoint y: 132, distance: 6.4
click at [404, 126] on span "103 Dining Room" at bounding box center [399, 122] width 68 height 14
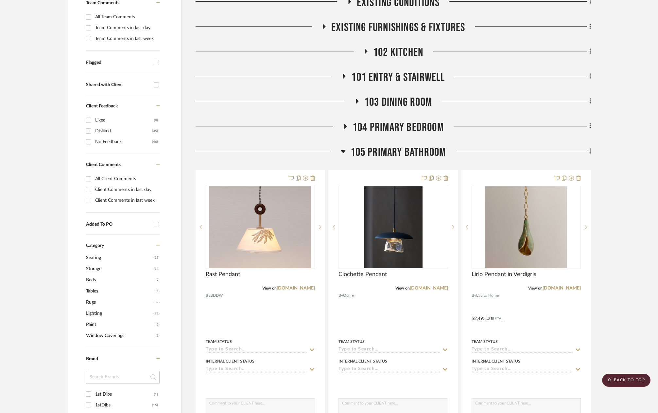
scroll to position [196, 0]
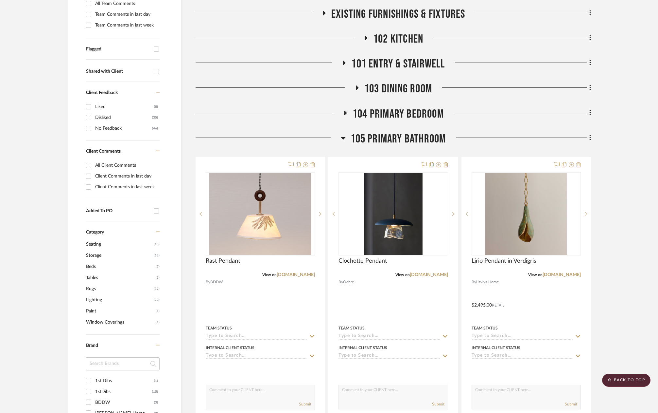
click at [382, 112] on span "104 Primary Bedroom" at bounding box center [398, 114] width 91 height 14
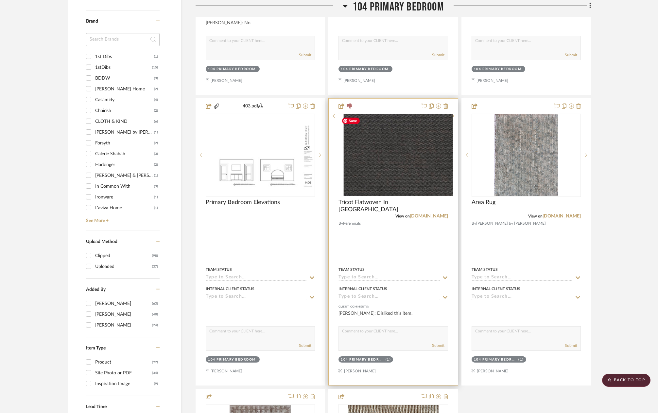
scroll to position [524, 0]
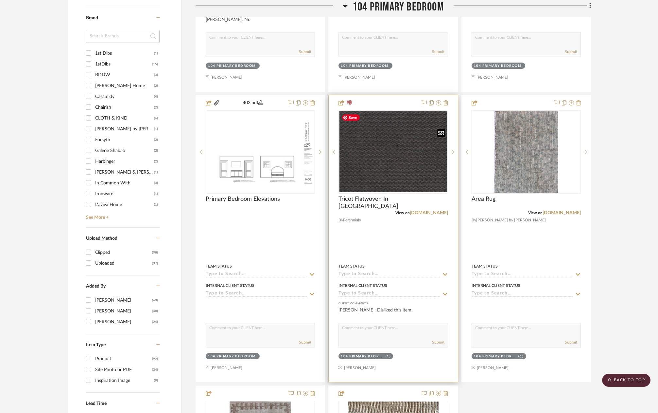
click at [404, 157] on img "0" at bounding box center [393, 151] width 108 height 81
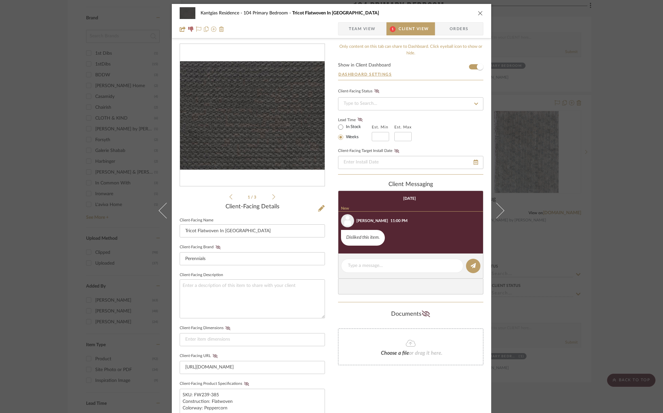
scroll to position [0, 0]
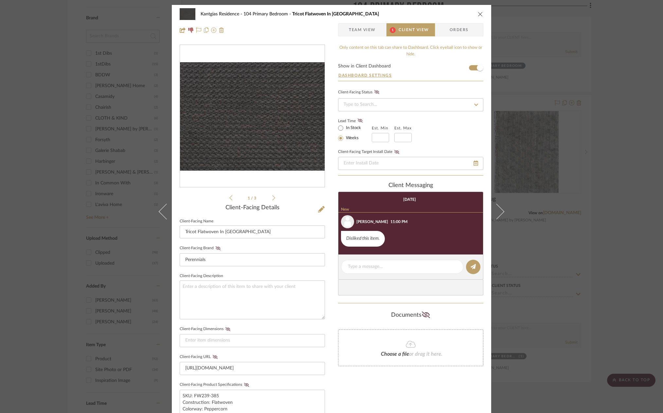
click at [370, 34] on span "Team View" at bounding box center [362, 29] width 27 height 13
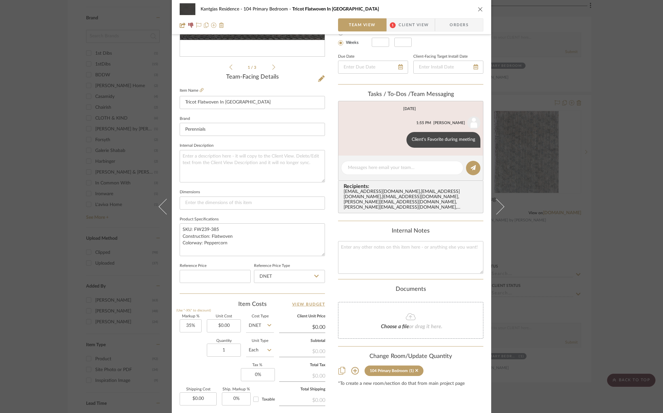
scroll to position [131, 0]
click at [351, 366] on icon at bounding box center [355, 370] width 8 height 8
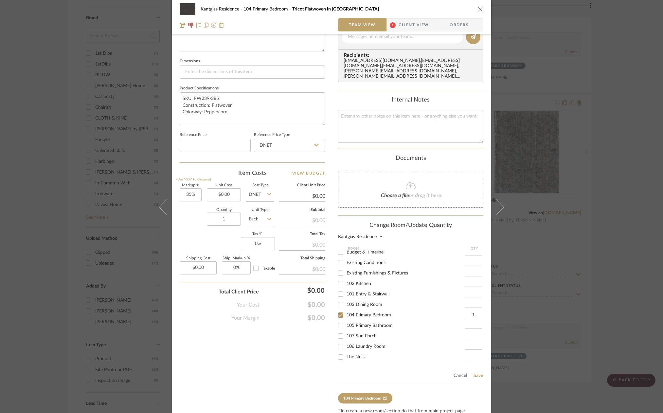
scroll to position [262, 0]
click at [355, 354] on div "The No's" at bounding box center [401, 356] width 127 height 10
click at [350, 354] on span "The No's" at bounding box center [356, 356] width 18 height 5
click at [346, 351] on input "The No's" at bounding box center [340, 356] width 10 height 10
checkbox input "true"
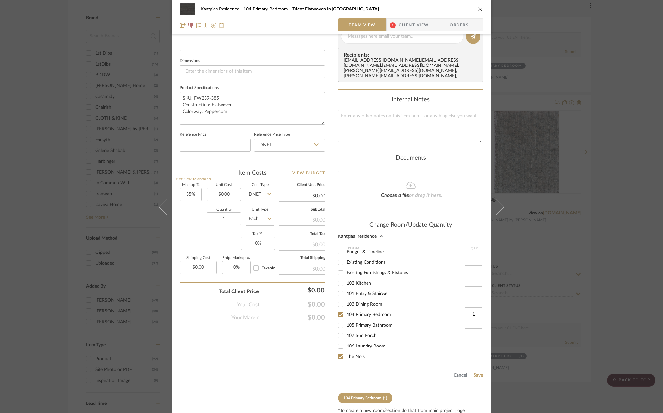
type input "1"
click at [357, 309] on div "104 Primary Bedroom" at bounding box center [401, 314] width 127 height 10
click at [357, 312] on span "104 Primary Bedroom" at bounding box center [369, 314] width 45 height 5
click at [346, 309] on input "104 Primary Bedroom" at bounding box center [340, 314] width 10 height 10
checkbox input "false"
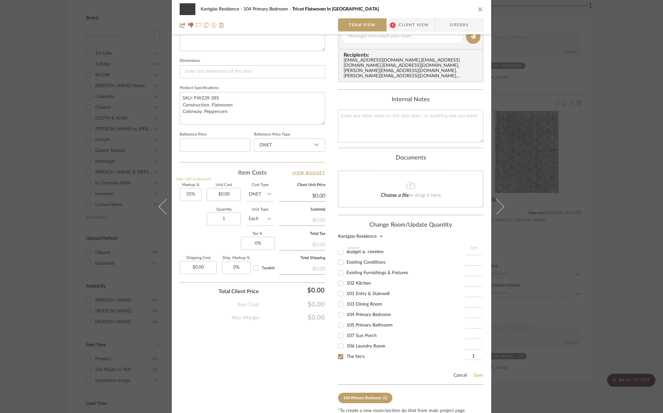
click at [476, 372] on button "Save" at bounding box center [478, 374] width 10 height 5
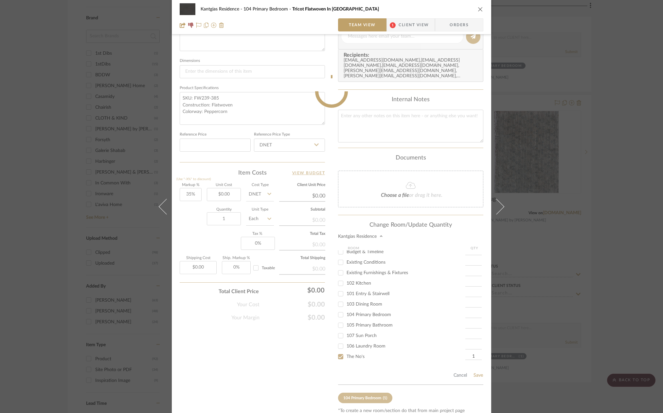
click at [480, 8] on icon "close" at bounding box center [480, 9] width 5 height 5
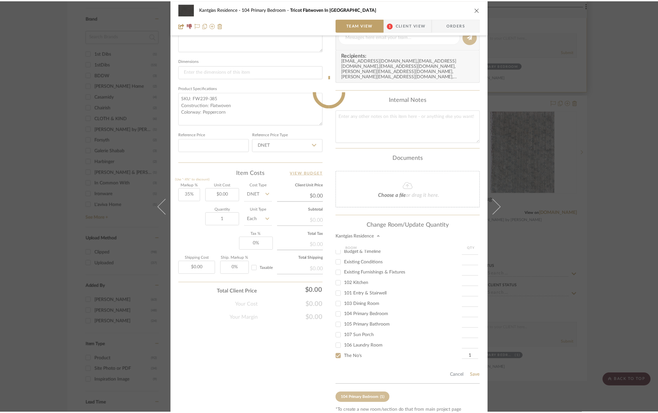
scroll to position [524, 0]
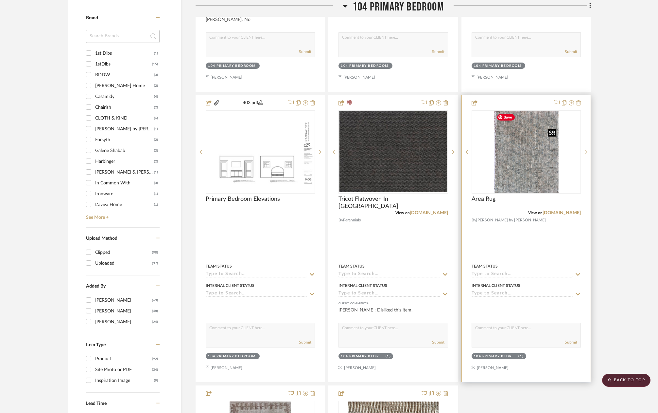
click at [527, 162] on img "0" at bounding box center [526, 152] width 64 height 82
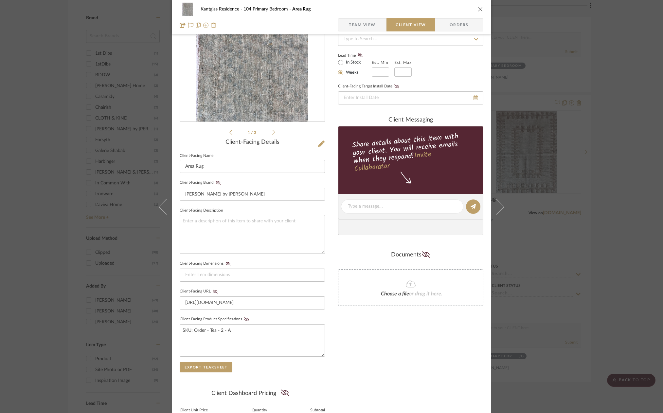
scroll to position [0, 0]
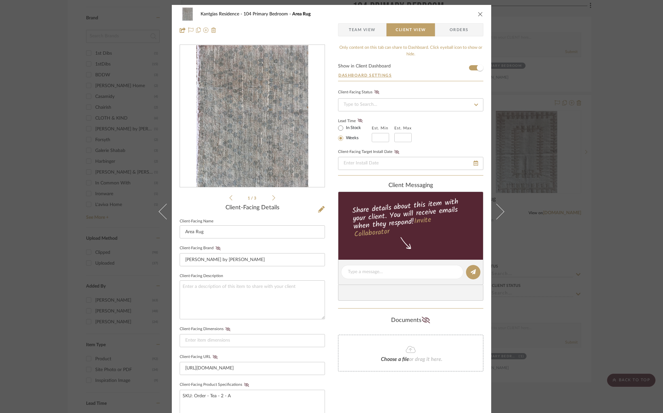
click at [363, 36] on span "Team View" at bounding box center [362, 29] width 27 height 13
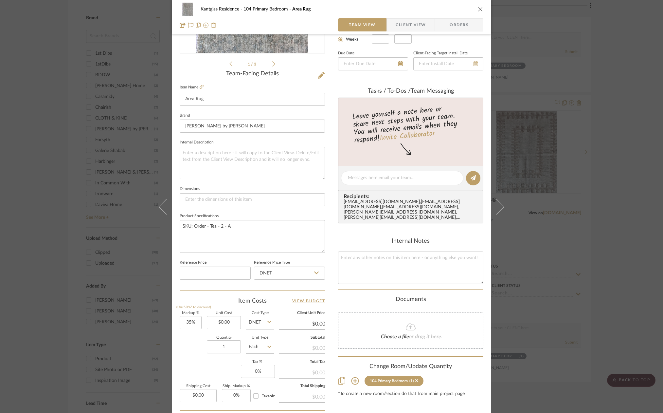
scroll to position [195, 0]
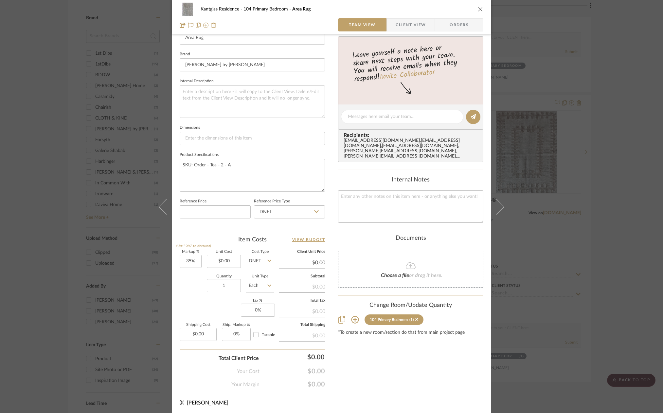
click at [354, 315] on icon at bounding box center [355, 319] width 8 height 8
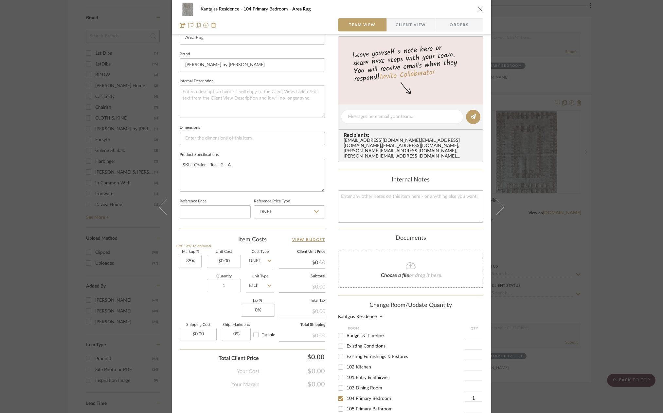
scroll to position [260, 0]
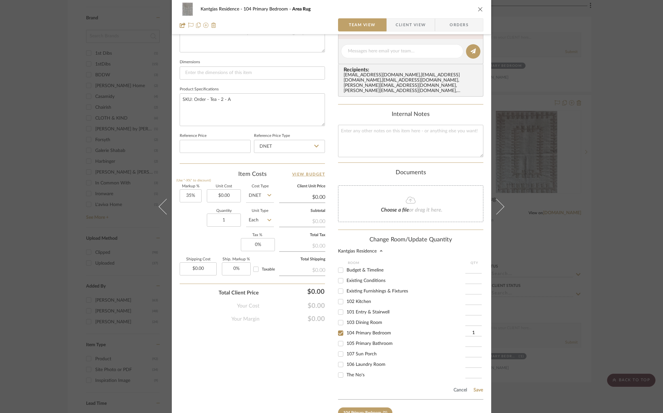
click at [347, 372] on span "The No's" at bounding box center [356, 374] width 18 height 5
click at [346, 369] on input "The No's" at bounding box center [340, 374] width 10 height 10
checkbox input "true"
type input "1"
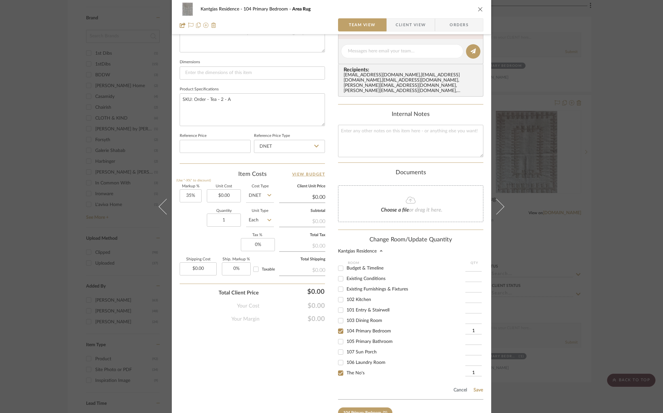
click at [360, 329] on span "104 Primary Bedroom" at bounding box center [369, 331] width 45 height 5
click at [346, 326] on input "104 Primary Bedroom" at bounding box center [340, 331] width 10 height 10
checkbox input "false"
click at [482, 381] on div "Kantgias Residence 104 Primary Bedroom Area Rug Team View Client View Orders 1 …" at bounding box center [331, 99] width 319 height 710
click at [476, 387] on button "Save" at bounding box center [478, 389] width 10 height 5
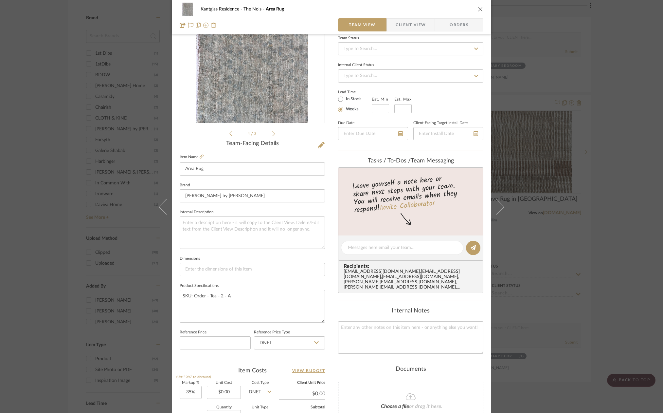
scroll to position [48, 0]
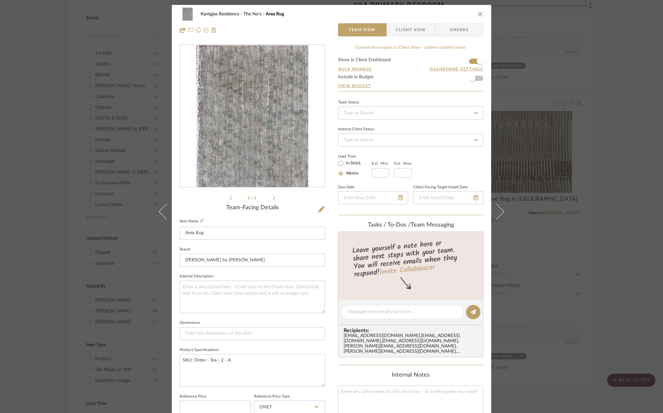
click at [396, 32] on span "Client View" at bounding box center [411, 29] width 30 height 13
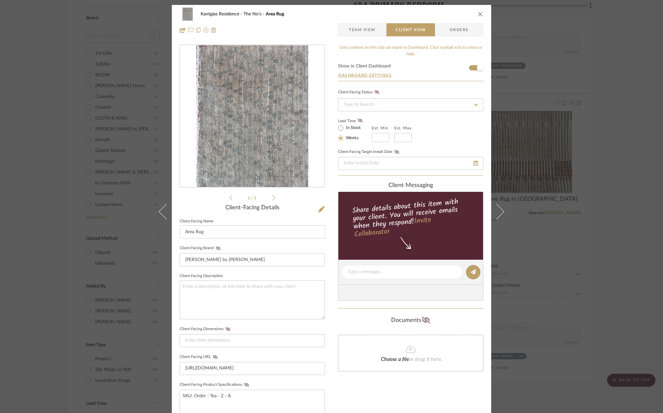
click at [364, 31] on span "Team View" at bounding box center [362, 29] width 27 height 13
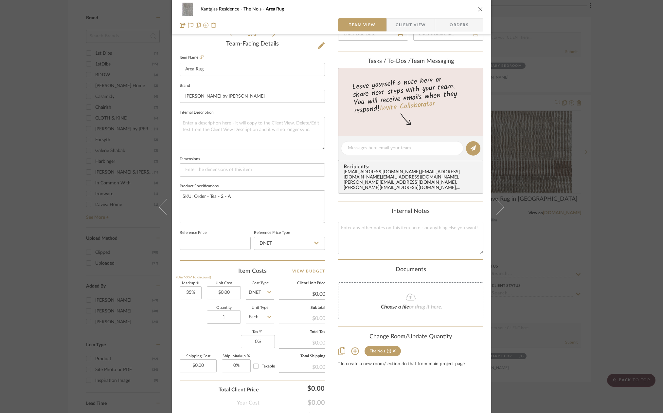
click at [349, 351] on div "Change Room/Update Quantity The No's (1) *To create a new room/section do that …" at bounding box center [410, 349] width 145 height 33
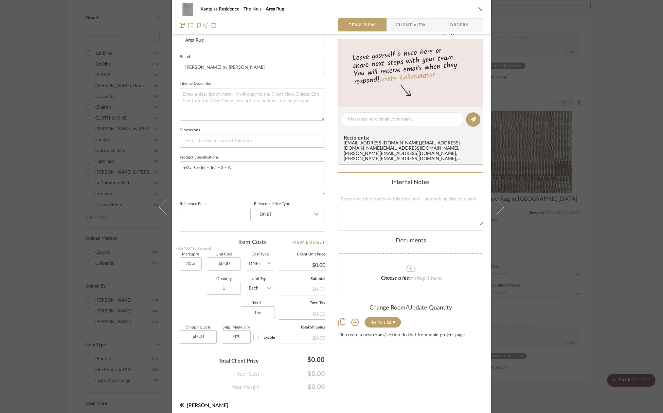
click at [351, 346] on div "Content here copies to Client View - confirm visibility there. Show in Client D…" at bounding box center [410, 121] width 145 height 539
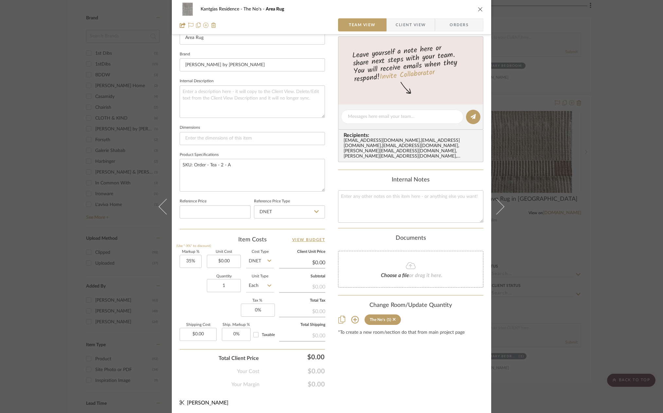
click at [354, 315] on icon at bounding box center [355, 319] width 8 height 8
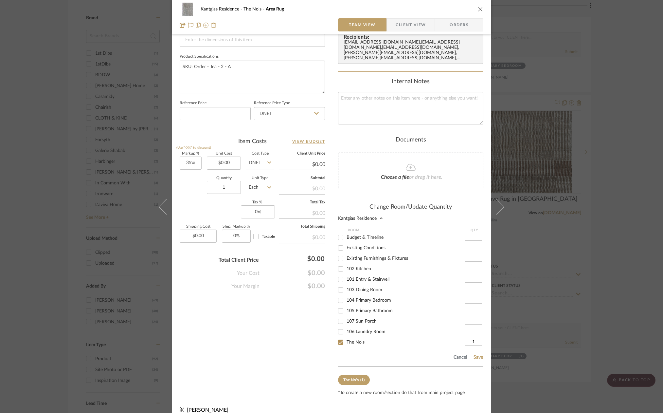
click at [354, 340] on span "The No's" at bounding box center [356, 342] width 18 height 5
click at [346, 337] on input "The No's" at bounding box center [340, 342] width 10 height 10
checkbox input "false"
click at [361, 296] on span "104 Primary Bedroom" at bounding box center [369, 298] width 45 height 5
click at [346, 293] on input "104 Primary Bedroom" at bounding box center [340, 298] width 10 height 10
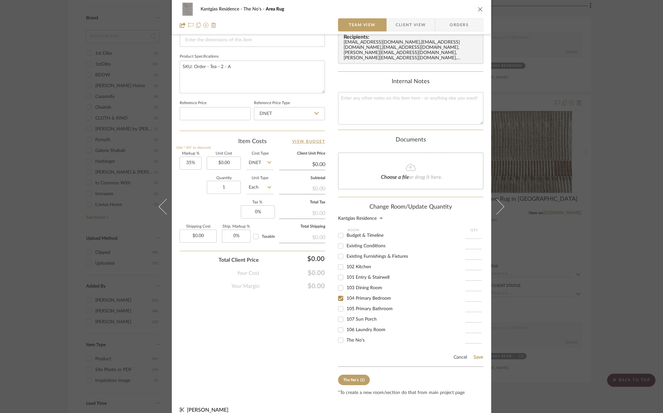
checkbox input "true"
type input "1"
click at [474, 354] on button "Save" at bounding box center [478, 356] width 10 height 5
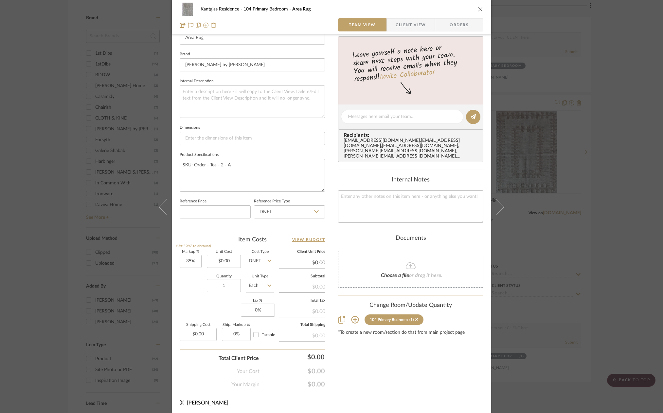
click at [478, 8] on icon "close" at bounding box center [480, 9] width 5 height 5
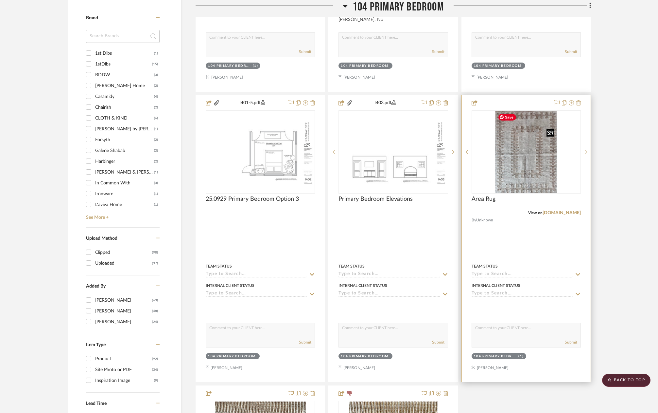
click at [529, 162] on img "0" at bounding box center [527, 152] width 62 height 82
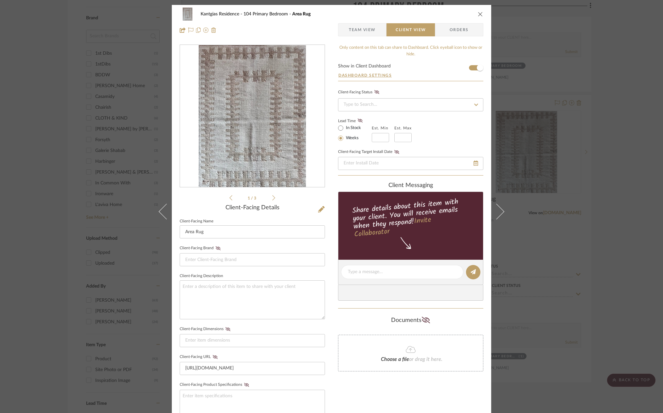
click at [478, 14] on icon "close" at bounding box center [480, 13] width 5 height 5
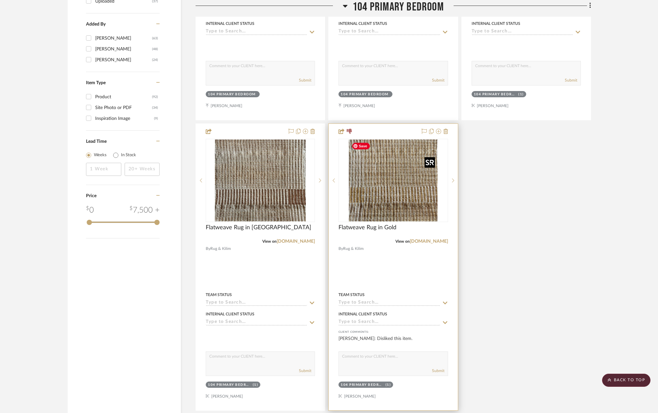
click at [0, 0] on img at bounding box center [0, 0] width 0 height 0
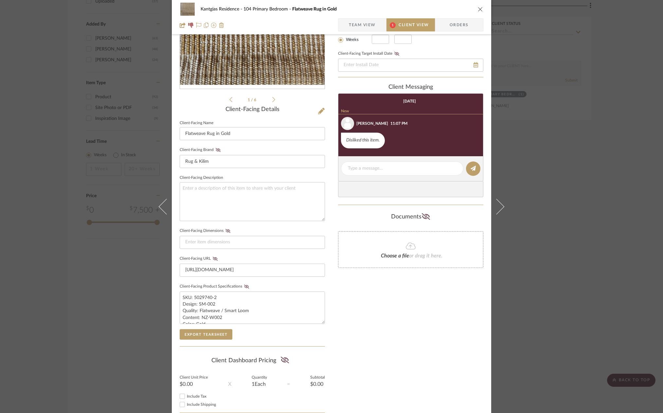
click at [372, 27] on span "Team View" at bounding box center [362, 24] width 27 height 13
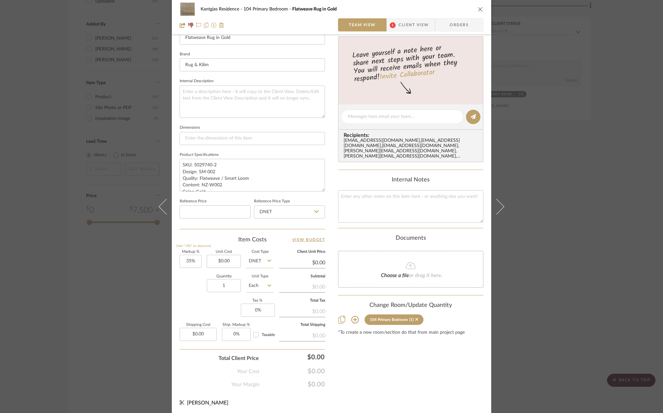
click at [354, 315] on icon at bounding box center [355, 319] width 8 height 8
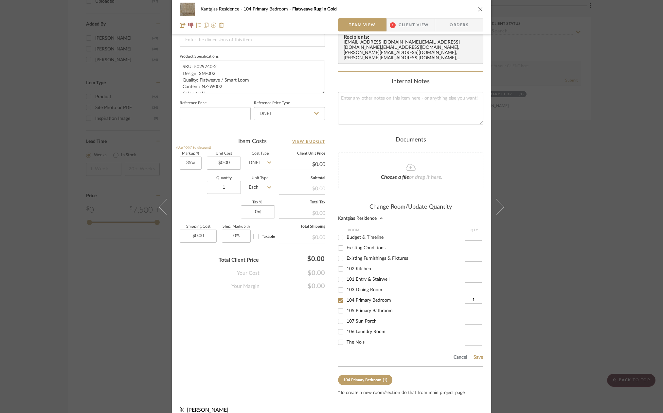
click at [363, 298] on span "104 Primary Bedroom" at bounding box center [369, 300] width 45 height 5
click at [346, 295] on input "104 Primary Bedroom" at bounding box center [340, 300] width 10 height 10
checkbox input "false"
click at [358, 345] on div "Cancel Save" at bounding box center [410, 355] width 145 height 21
click at [357, 340] on span "The No's" at bounding box center [356, 342] width 18 height 5
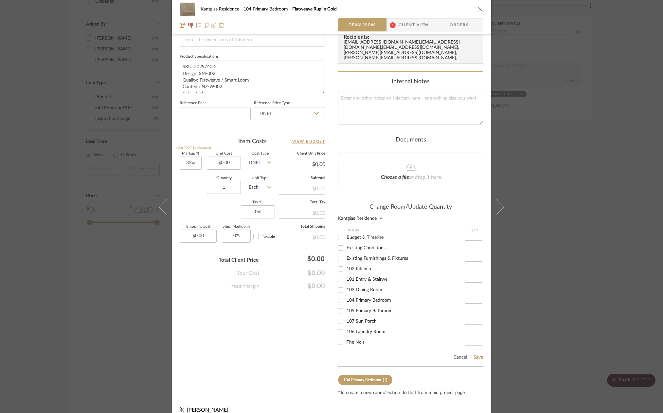
click at [346, 337] on input "The No's" at bounding box center [340, 342] width 10 height 10
checkbox input "true"
type input "1"
click at [477, 354] on button "Save" at bounding box center [478, 356] width 10 height 5
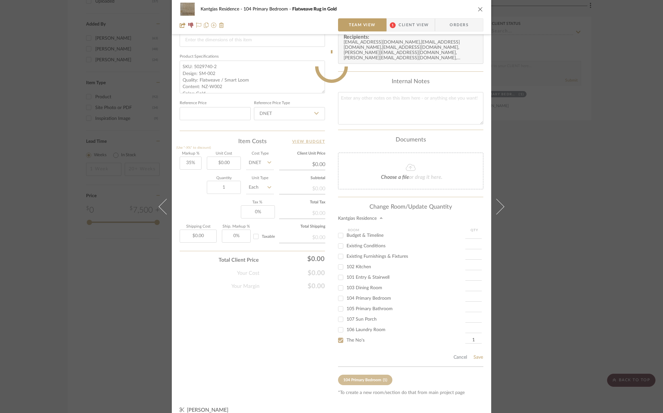
click at [479, 10] on icon "close" at bounding box center [480, 9] width 5 height 5
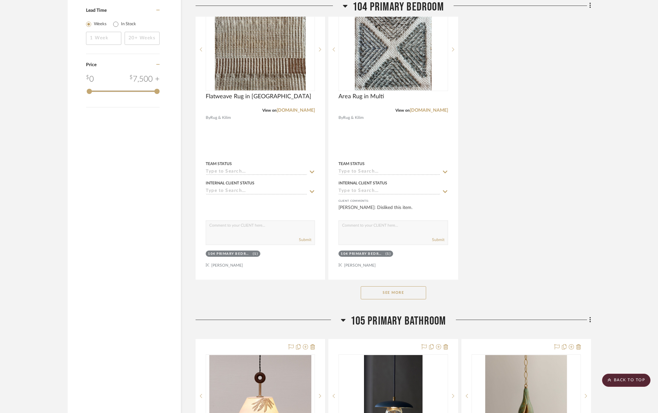
click at [396, 292] on button "See More" at bounding box center [393, 292] width 65 height 13
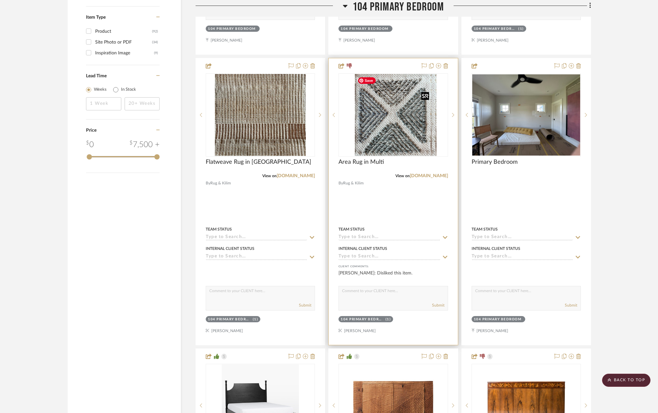
click at [414, 118] on img "0" at bounding box center [398, 115] width 77 height 82
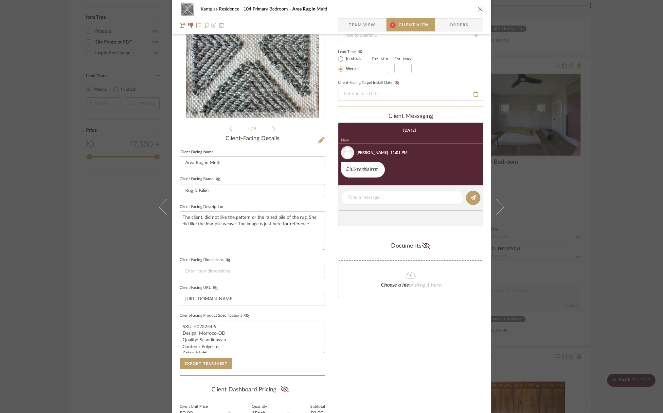
click at [362, 24] on span "Team View" at bounding box center [362, 24] width 27 height 13
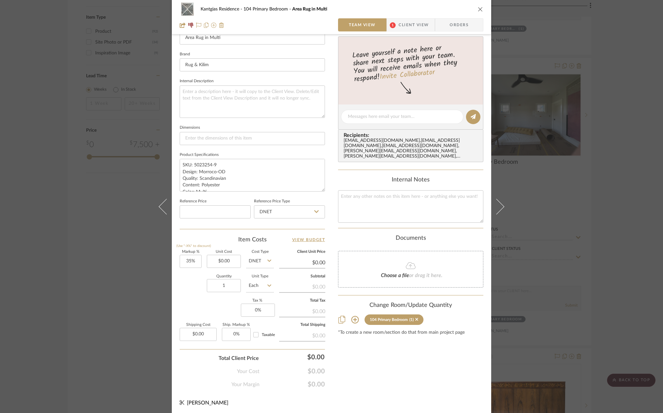
click at [351, 315] on icon at bounding box center [355, 319] width 8 height 8
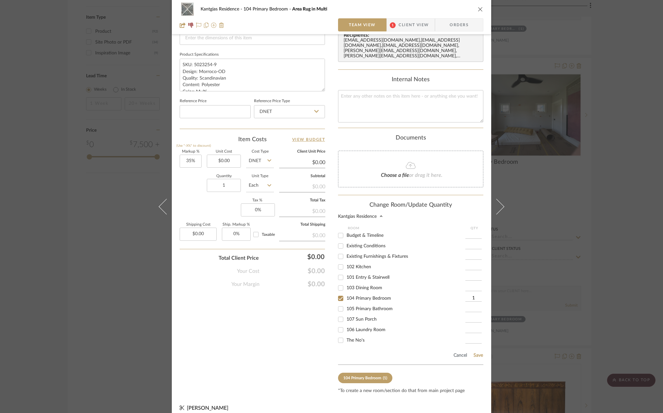
click at [350, 327] on div "106 Laundry Room" at bounding box center [401, 329] width 127 height 10
click at [350, 338] on span "The No's" at bounding box center [356, 340] width 18 height 5
click at [346, 335] on input "The No's" at bounding box center [340, 340] width 10 height 10
checkbox input "true"
type input "1"
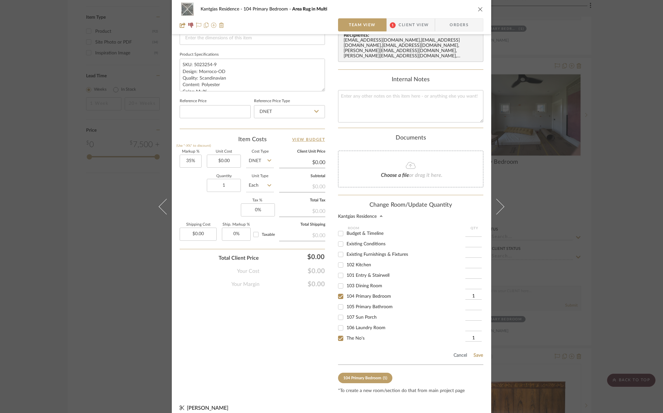
click at [359, 294] on span "104 Primary Bedroom" at bounding box center [369, 296] width 45 height 5
click at [346, 291] on input "104 Primary Bedroom" at bounding box center [340, 296] width 10 height 10
checkbox input "false"
click at [474, 352] on button "Save" at bounding box center [478, 354] width 10 height 5
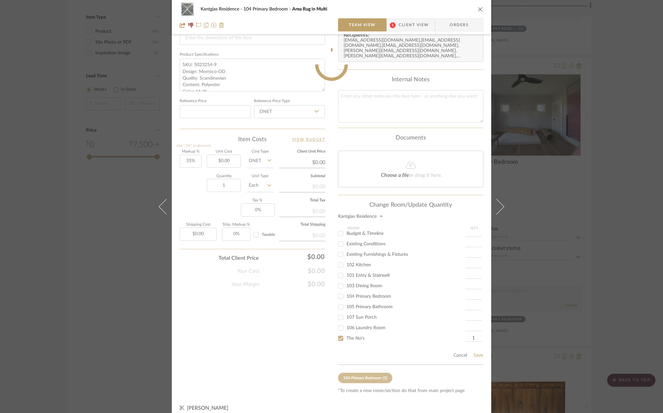
click at [478, 11] on icon "close" at bounding box center [480, 9] width 5 height 5
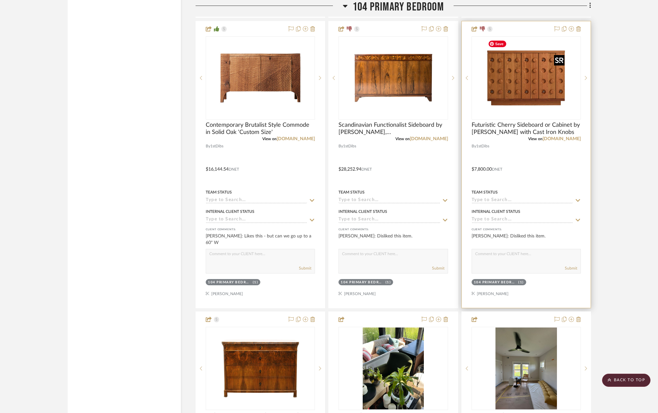
click at [529, 91] on img "0" at bounding box center [527, 78] width 82 height 82
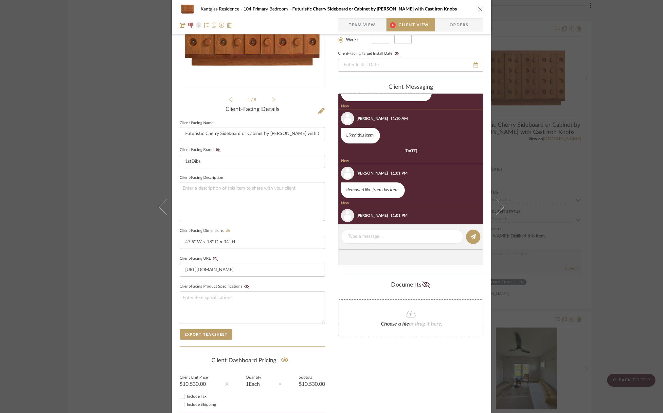
scroll to position [38, 0]
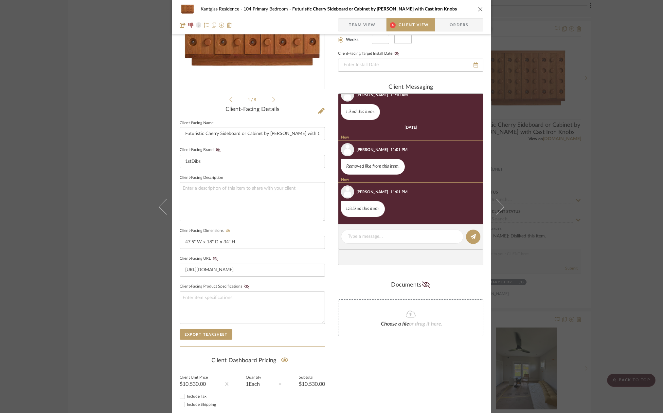
click at [351, 18] on div "Kantgias Residence 104 Primary Bedroom Futuristic Cherry Sideboard or Cabinet b…" at bounding box center [331, 17] width 319 height 34
click at [354, 23] on span "Team View" at bounding box center [362, 24] width 27 height 13
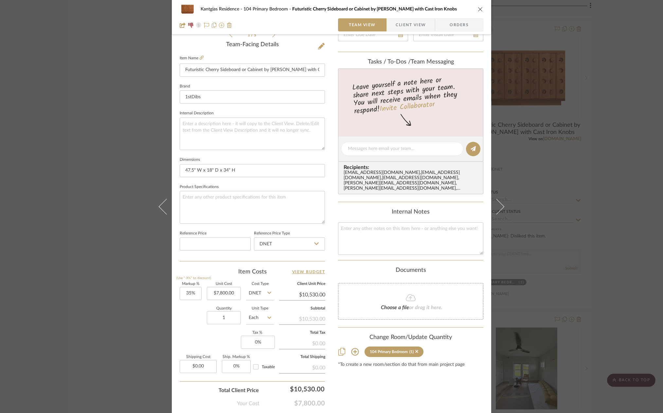
scroll to position [164, 0]
click at [352, 347] on icon at bounding box center [355, 351] width 8 height 8
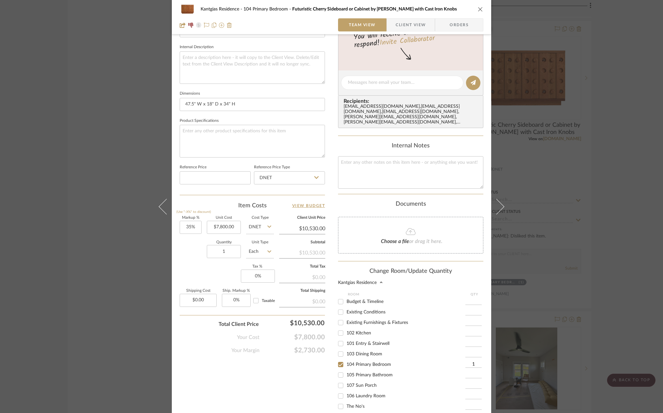
click at [348, 404] on span "The No's" at bounding box center [356, 406] width 18 height 5
click at [346, 401] on input "The No's" at bounding box center [340, 406] width 10 height 10
checkbox input "true"
type input "1"
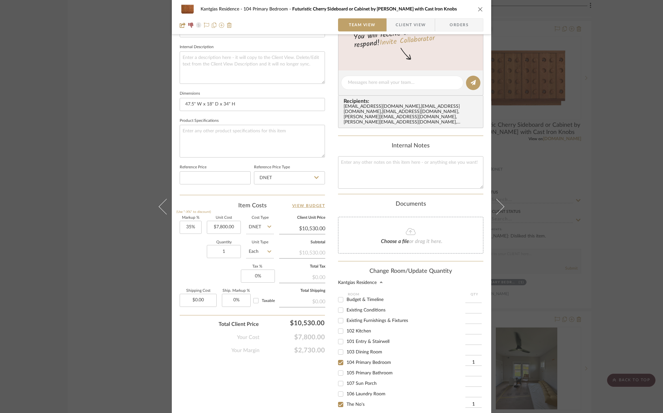
click at [365, 360] on span "104 Primary Bedroom" at bounding box center [369, 362] width 45 height 5
click at [346, 357] on input "104 Primary Bedroom" at bounding box center [340, 362] width 10 height 10
checkbox input "false"
click at [478, 7] on icon "close" at bounding box center [480, 9] width 5 height 5
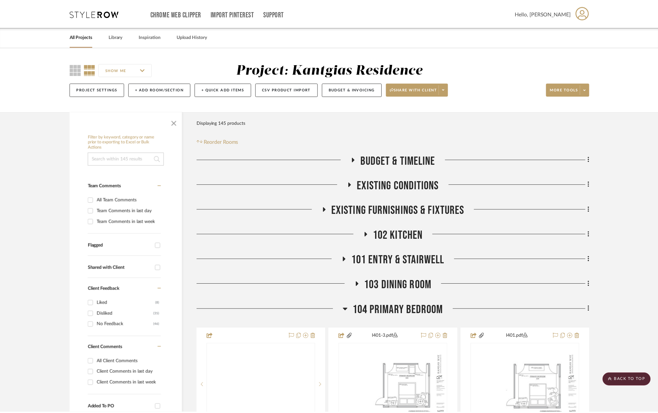
scroll to position [1178, 0]
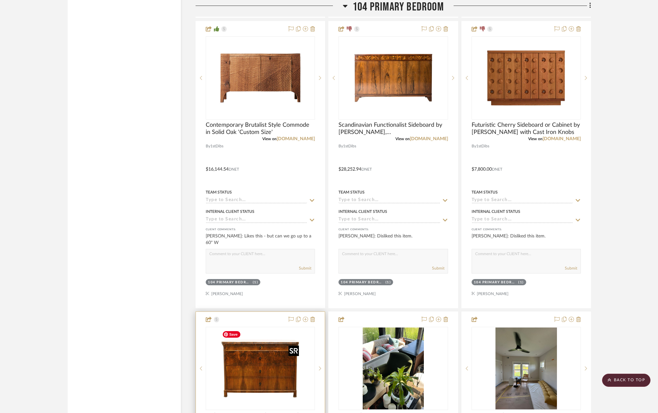
click at [0, 0] on img at bounding box center [0, 0] width 0 height 0
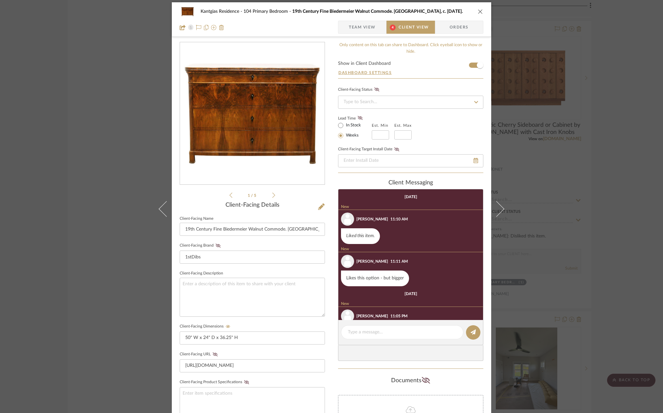
scroll to position [0, 0]
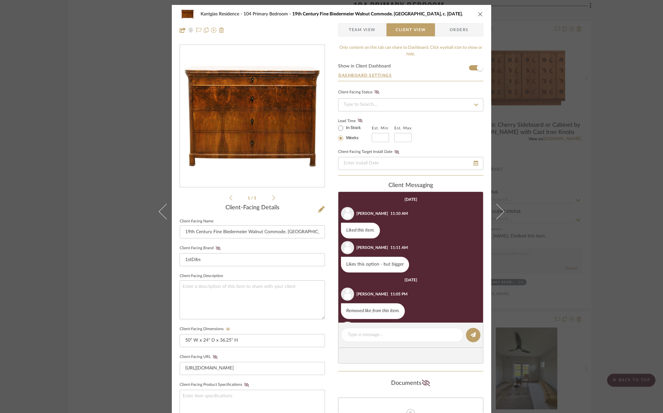
click at [272, 197] on icon at bounding box center [273, 198] width 3 height 6
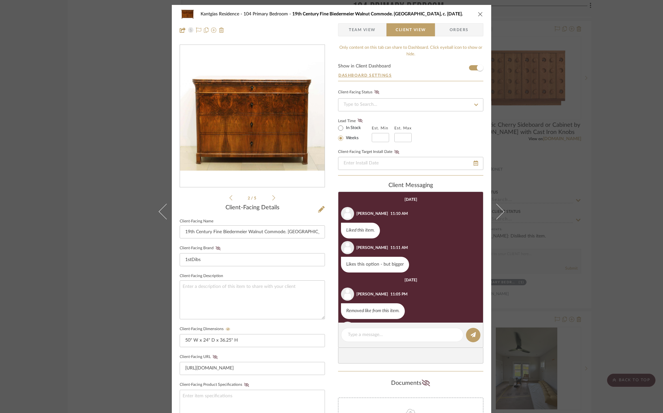
click at [272, 197] on icon at bounding box center [273, 198] width 3 height 6
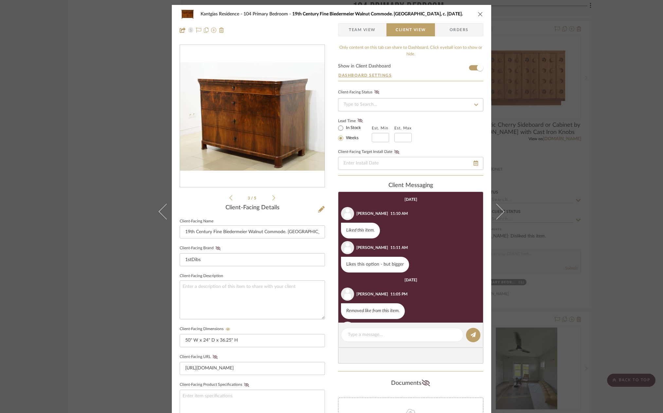
click at [272, 197] on icon at bounding box center [273, 198] width 3 height 6
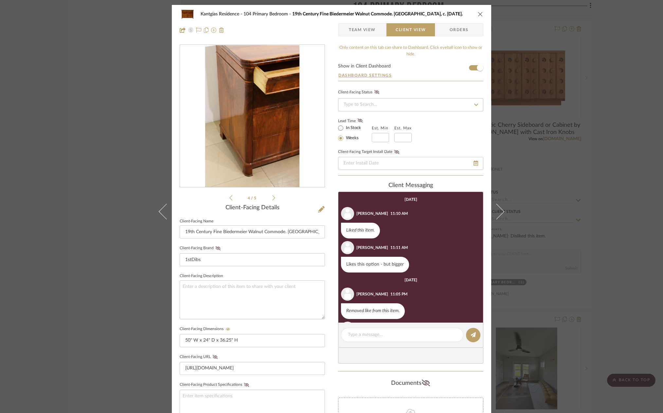
click at [272, 197] on icon at bounding box center [273, 198] width 3 height 6
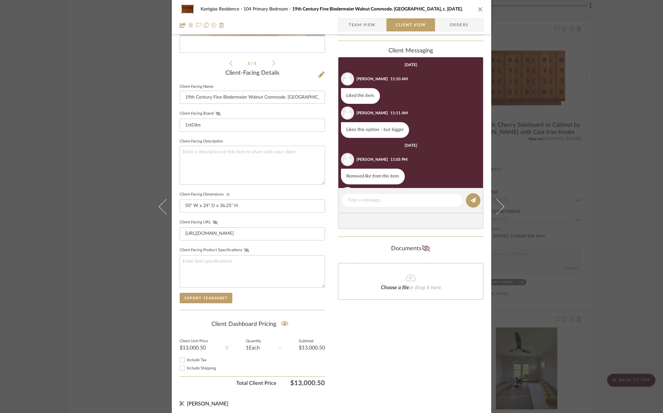
click at [358, 26] on span "Team View" at bounding box center [362, 24] width 27 height 13
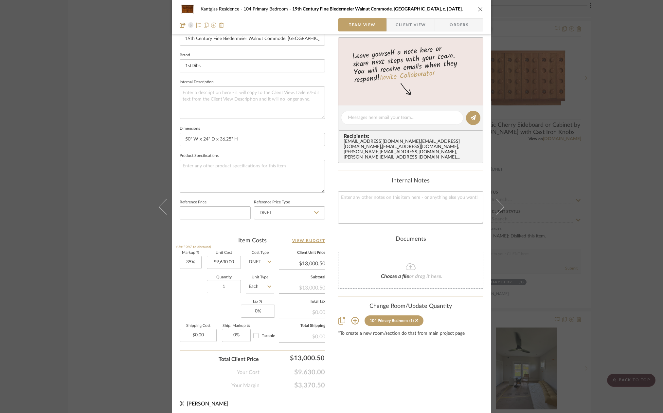
scroll to position [195, 0]
click at [351, 315] on icon at bounding box center [355, 319] width 8 height 8
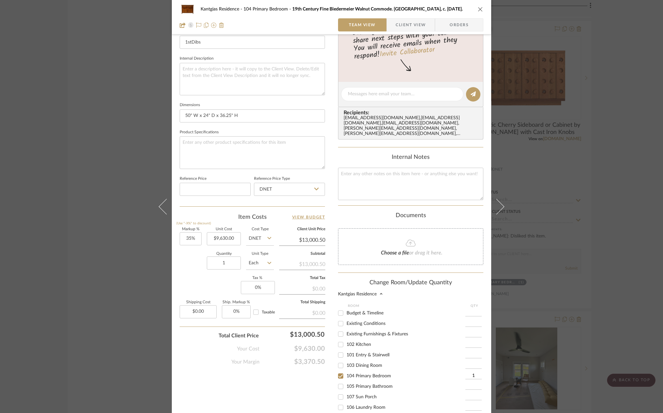
scroll to position [295, 0]
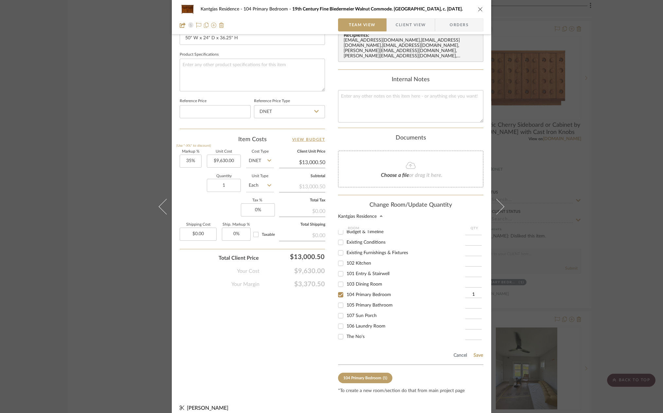
click at [357, 334] on span "The No's" at bounding box center [356, 336] width 18 height 5
click at [346, 331] on input "The No's" at bounding box center [340, 336] width 10 height 10
checkbox input "true"
type input "1"
click at [361, 292] on span "104 Primary Bedroom" at bounding box center [369, 294] width 45 height 5
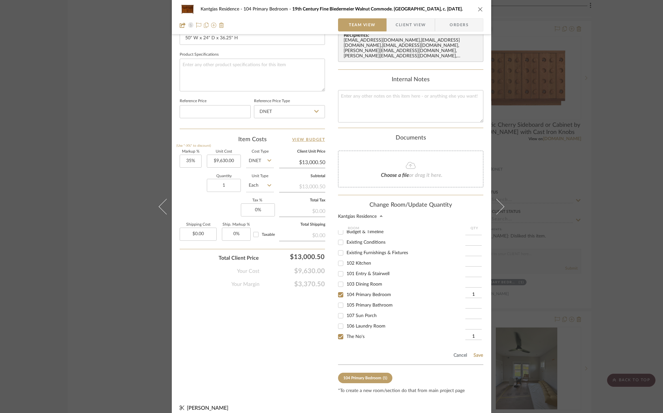
click at [346, 289] on input "104 Primary Bedroom" at bounding box center [340, 294] width 10 height 10
checkbox input "false"
click at [476, 352] on button "Save" at bounding box center [478, 354] width 10 height 5
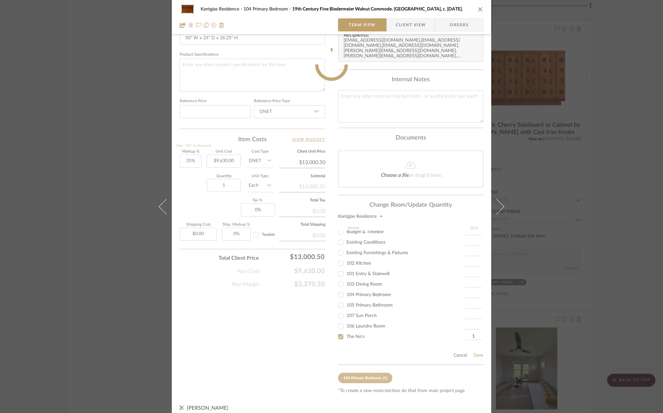
click at [479, 10] on icon "close" at bounding box center [480, 9] width 5 height 5
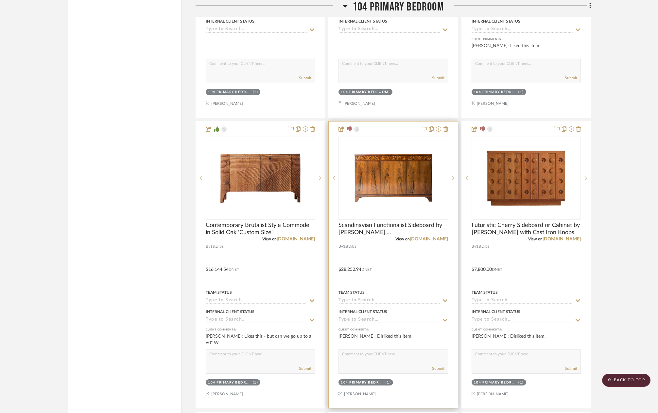
scroll to position [1047, 0]
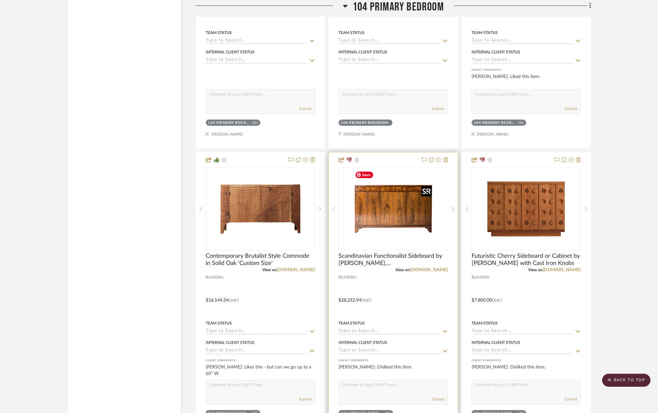
click at [394, 210] on img "0" at bounding box center [393, 209] width 82 height 82
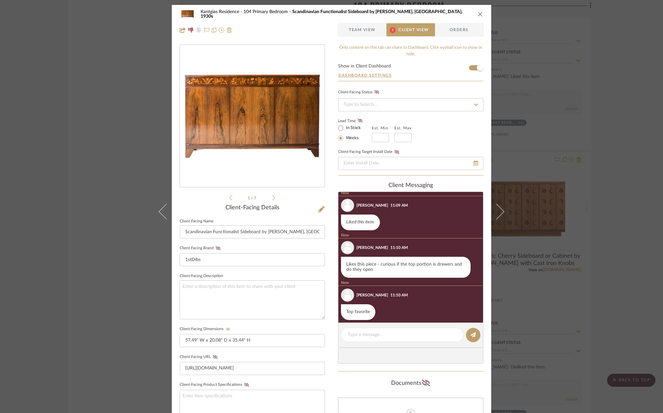
scroll to position [0, 0]
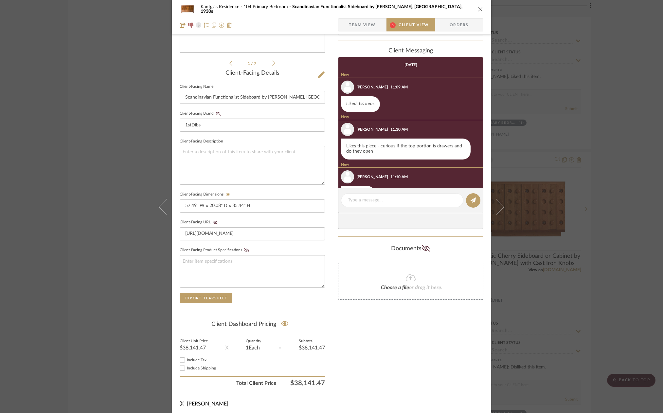
click at [351, 25] on span "Team View" at bounding box center [362, 24] width 27 height 13
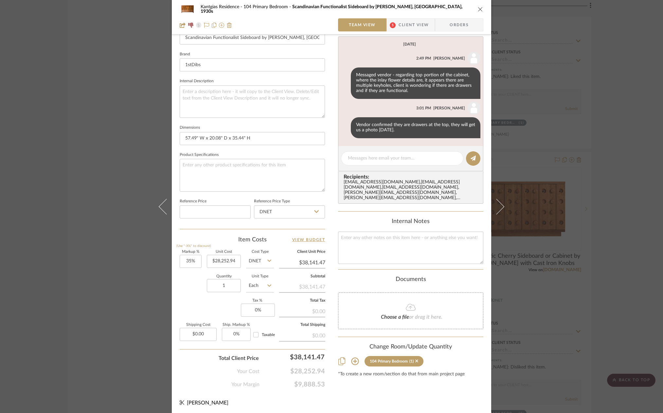
click at [351, 357] on icon at bounding box center [355, 361] width 8 height 8
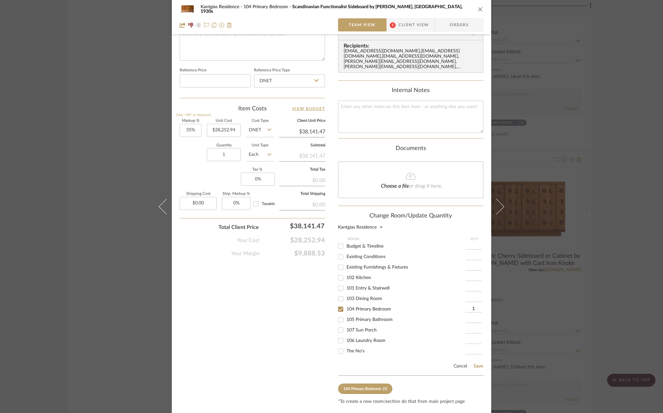
drag, startPoint x: 358, startPoint y: 340, endPoint x: 355, endPoint y: 346, distance: 6.9
click at [358, 346] on div "The No's" at bounding box center [401, 351] width 127 height 10
click at [355, 349] on span "The No's" at bounding box center [356, 351] width 18 height 5
click at [346, 346] on input "The No's" at bounding box center [340, 351] width 10 height 10
checkbox input "true"
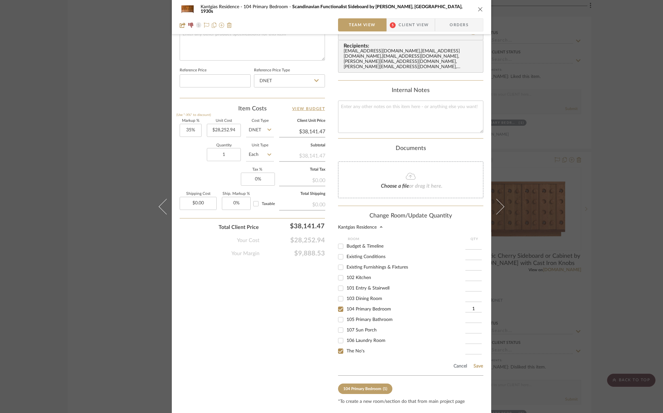
type input "1"
click at [371, 305] on span "104 Primary Bedroom" at bounding box center [369, 307] width 45 height 5
click at [346, 302] on input "104 Primary Bedroom" at bounding box center [340, 307] width 10 height 10
checkbox input "false"
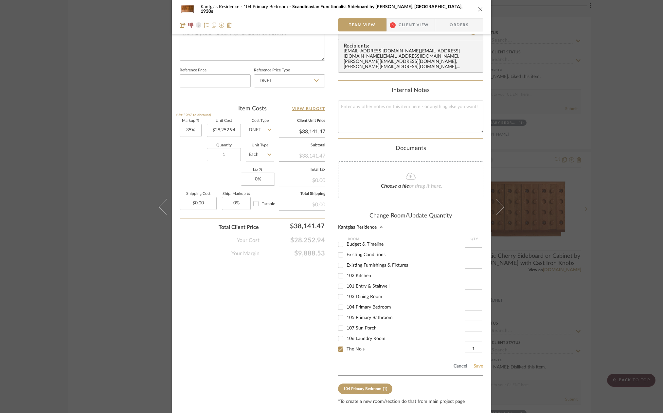
click at [473, 363] on button "Save" at bounding box center [478, 365] width 10 height 5
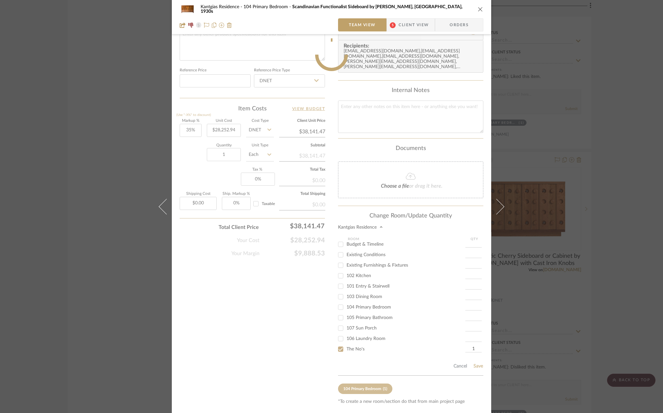
click at [479, 6] on div "Kantgias Residence 104 Primary Bedroom Scandinavian Functionalist Sideboard by …" at bounding box center [332, 9] width 304 height 13
click at [479, 9] on icon "close" at bounding box center [480, 9] width 5 height 5
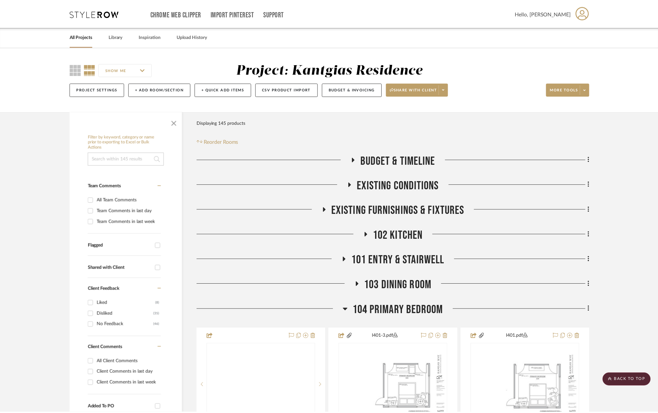
scroll to position [1047, 0]
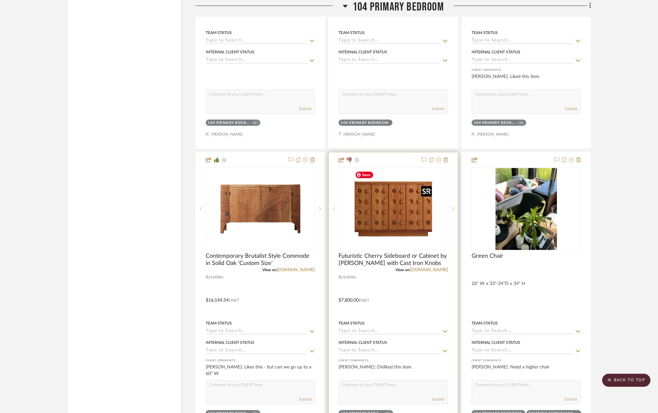
click at [412, 212] on img "0" at bounding box center [393, 209] width 82 height 82
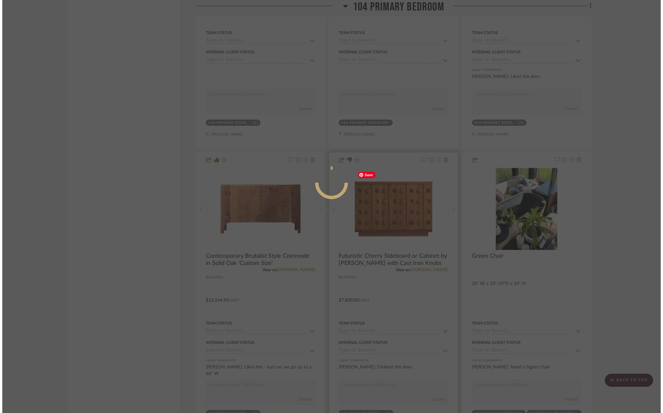
scroll to position [0, 0]
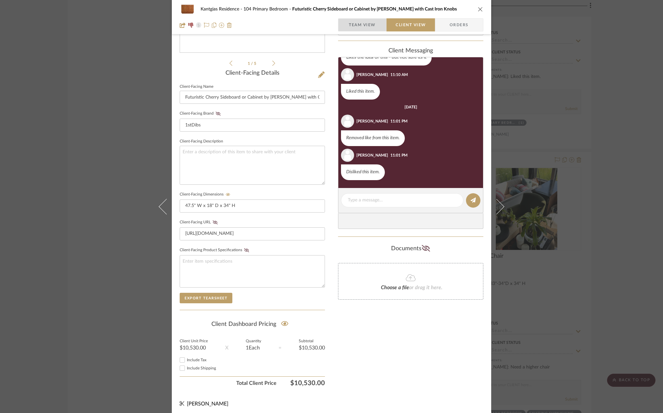
click at [349, 27] on span "Team View" at bounding box center [362, 24] width 27 height 13
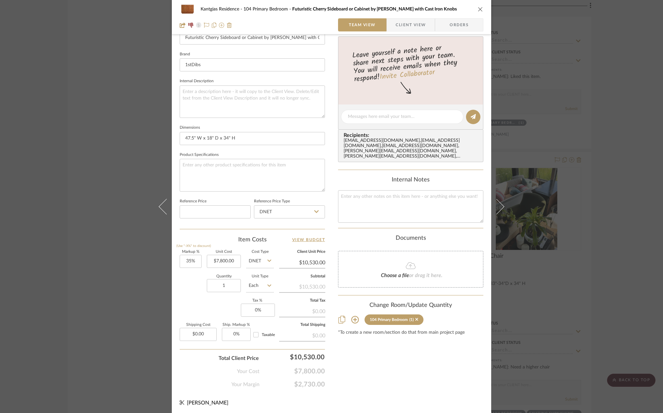
click at [354, 316] on icon at bounding box center [355, 320] width 8 height 8
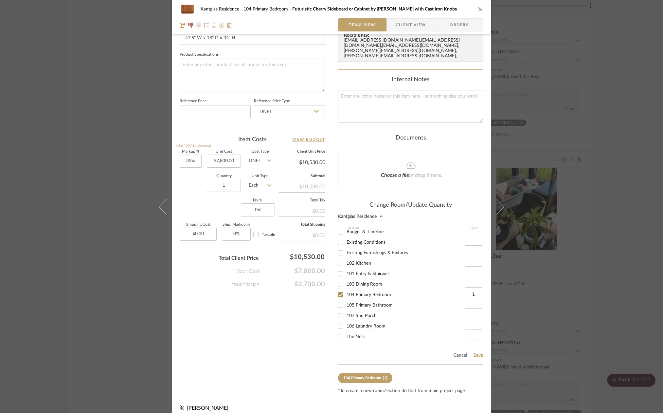
click at [359, 333] on div "The No's" at bounding box center [401, 336] width 127 height 10
click at [354, 334] on span "The No's" at bounding box center [356, 336] width 18 height 5
click at [346, 331] on input "The No's" at bounding box center [340, 336] width 10 height 10
checkbox input "true"
type input "1"
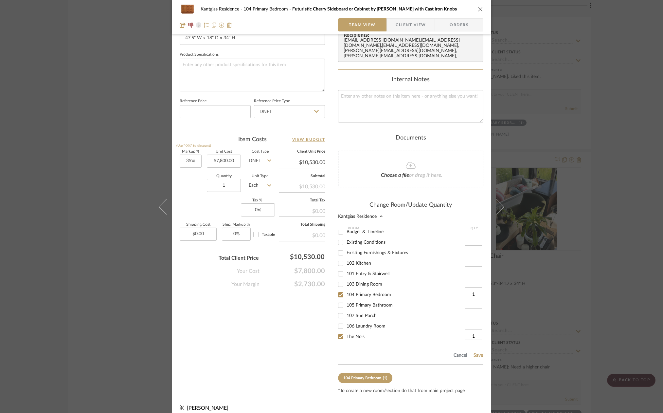
click at [375, 292] on span "104 Primary Bedroom" at bounding box center [369, 294] width 45 height 5
click at [346, 289] on input "104 Primary Bedroom" at bounding box center [340, 294] width 10 height 10
checkbox input "false"
click at [477, 352] on button "Save" at bounding box center [478, 354] width 10 height 5
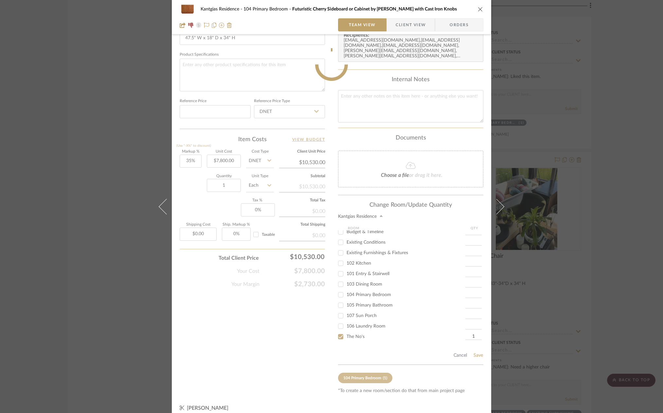
scroll to position [195, 0]
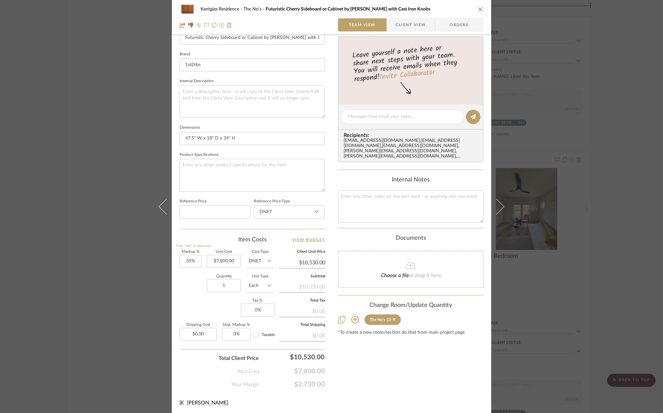
click at [480, 7] on icon "close" at bounding box center [480, 9] width 5 height 5
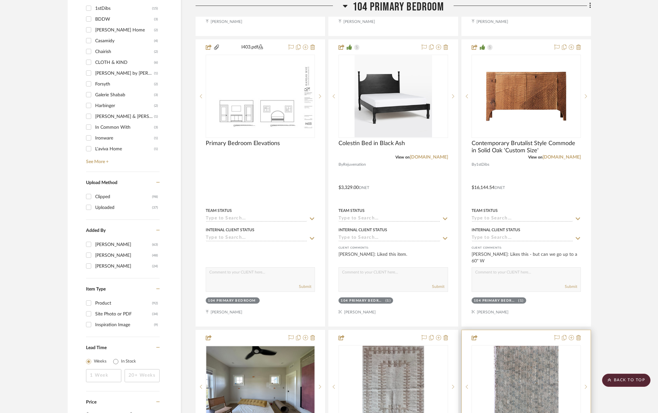
scroll to position [589, 0]
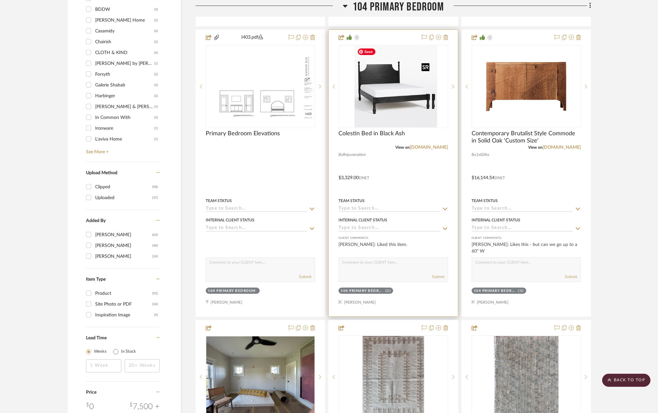
click at [372, 96] on img "0" at bounding box center [398, 86] width 77 height 82
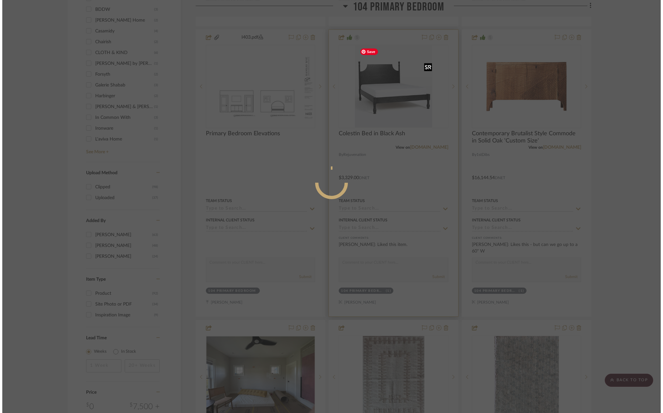
scroll to position [0, 0]
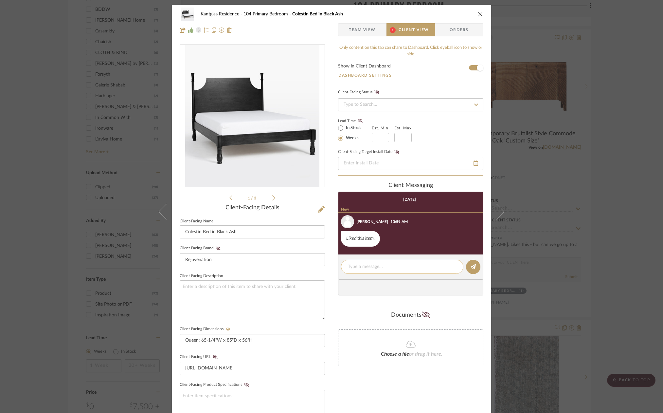
click at [374, 267] on textarea at bounding box center [402, 266] width 109 height 7
click at [355, 31] on span "Team View" at bounding box center [362, 29] width 27 height 13
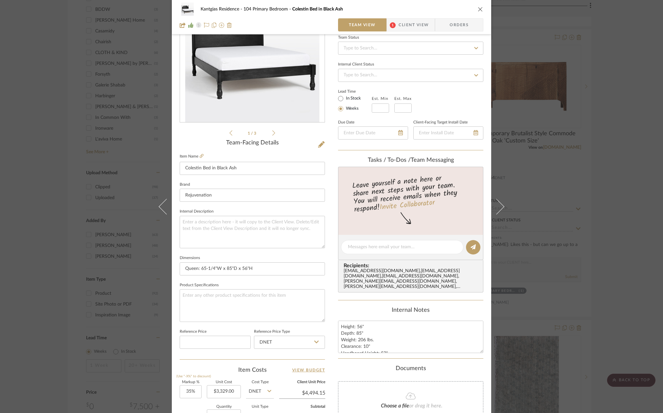
scroll to position [64, 0]
click at [358, 250] on textarea at bounding box center [402, 247] width 109 height 7
type textarea "l"
type textarea "Lydia, add to proposal"
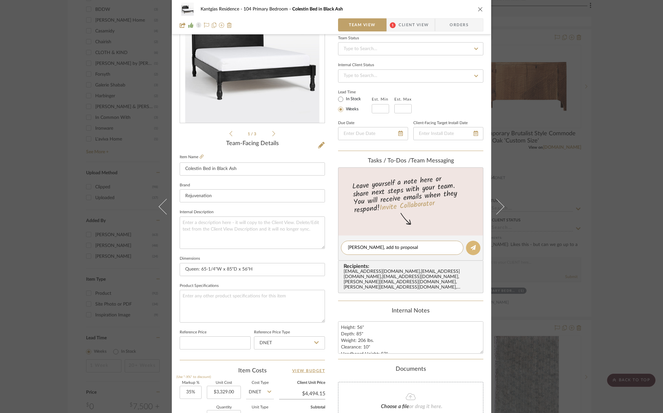
click at [472, 249] on fa-icon at bounding box center [473, 247] width 5 height 5
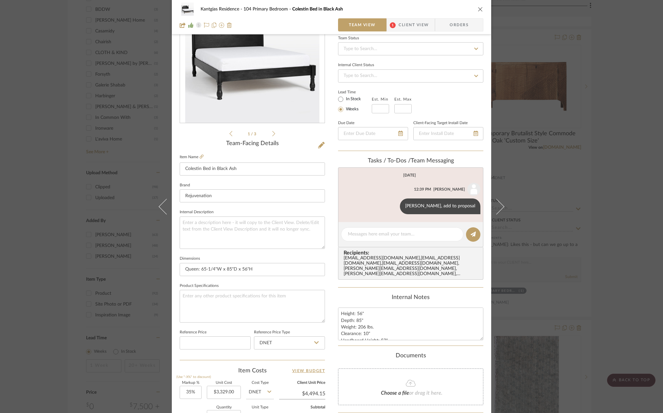
click at [478, 7] on icon "close" at bounding box center [480, 9] width 5 height 5
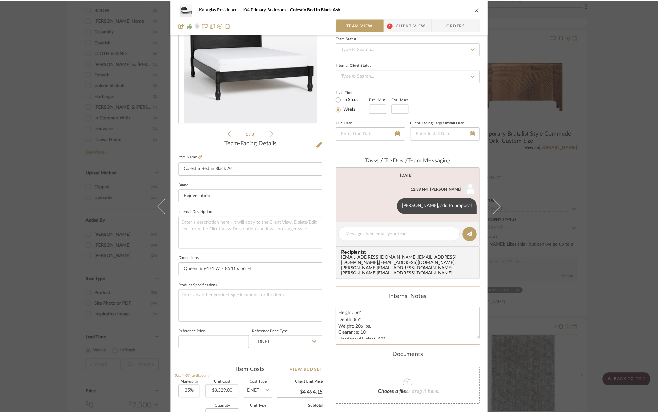
scroll to position [589, 0]
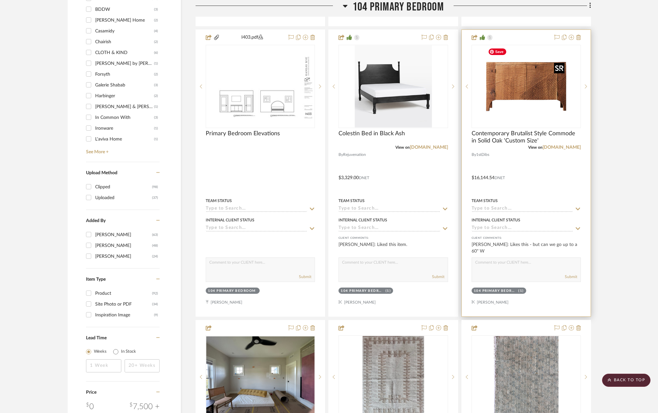
click at [508, 103] on img "0" at bounding box center [527, 86] width 82 height 82
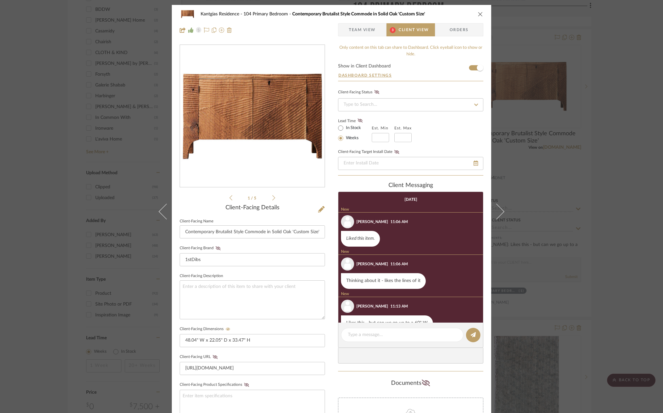
scroll to position [16, 0]
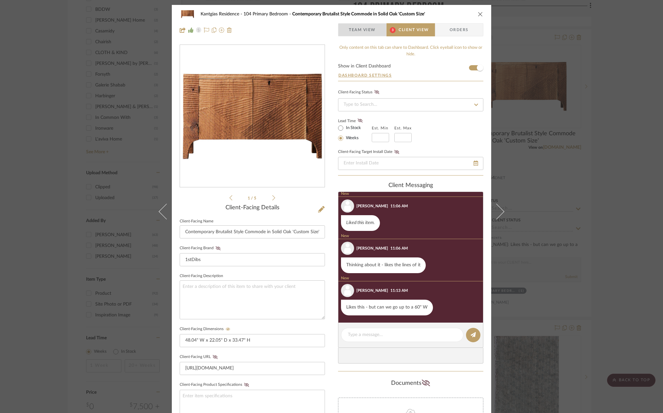
click at [367, 32] on span "Team View" at bounding box center [362, 29] width 27 height 13
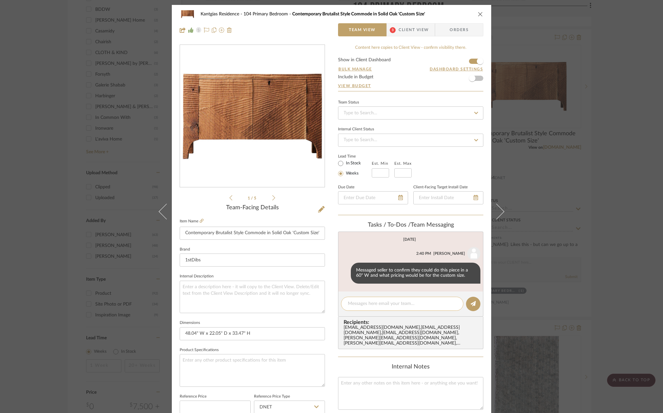
click at [362, 306] on textarea at bounding box center [402, 303] width 109 height 7
type textarea "Lydia, add to proposal"
click at [470, 299] on button at bounding box center [473, 303] width 14 height 14
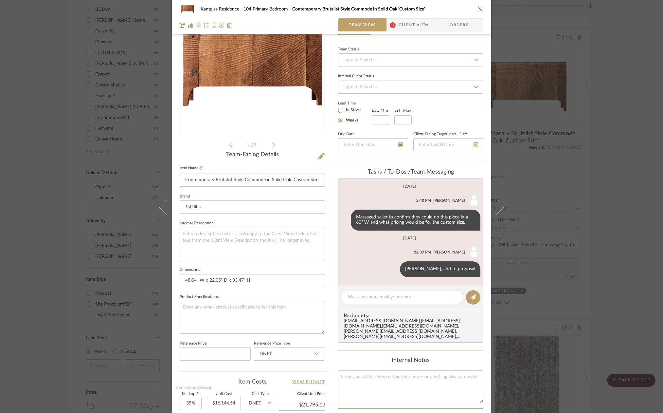
scroll to position [65, 0]
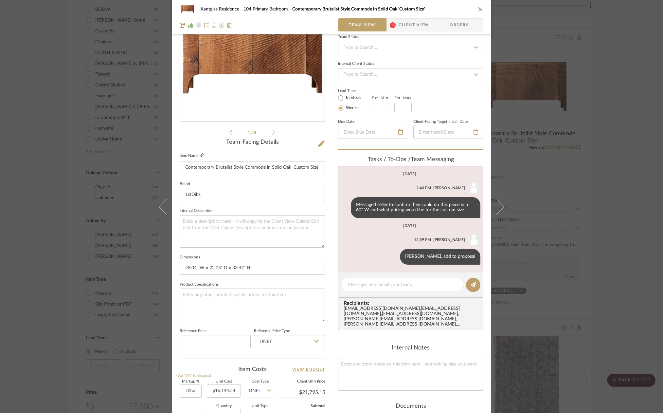
click at [200, 156] on icon at bounding box center [202, 155] width 4 height 4
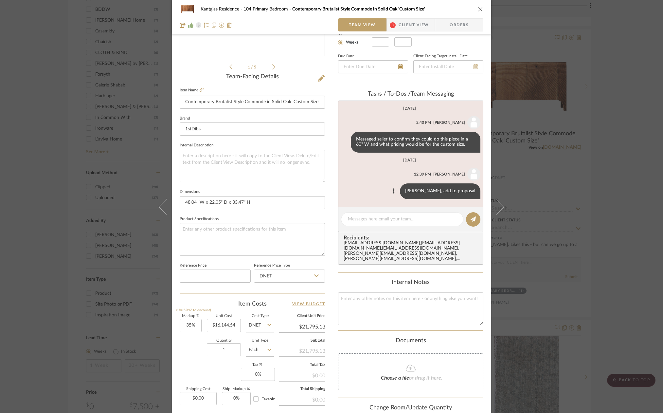
scroll to position [98, 0]
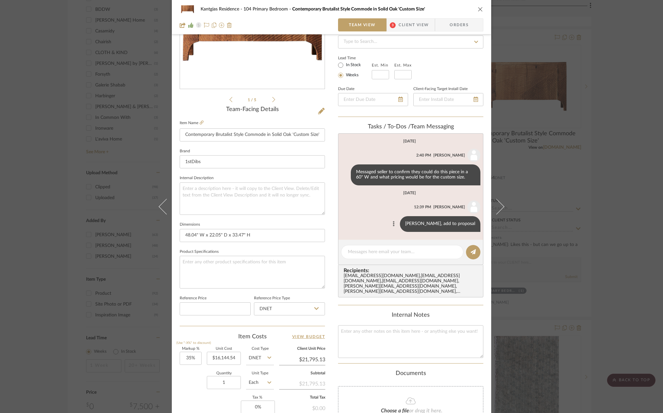
click at [398, 224] on button at bounding box center [394, 224] width 8 height 8
click at [396, 217] on span "Edit Message" at bounding box center [387, 216] width 27 height 6
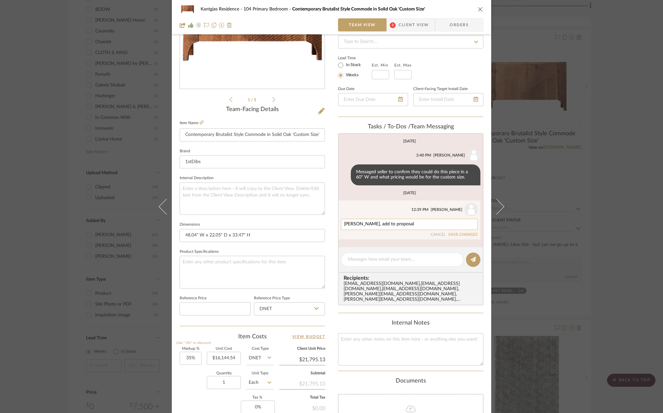
click at [399, 225] on textarea "Lydia, add to proposal" at bounding box center [409, 224] width 131 height 5
type textarea "Lydia, add to proposal"
click at [209, 256] on textarea at bounding box center [252, 272] width 145 height 32
paste textarea "6,001.73"
type textarea "6,001.73"
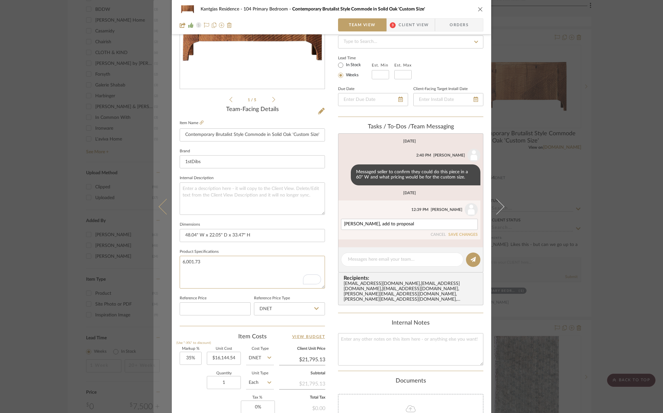
drag, startPoint x: 214, startPoint y: 260, endPoint x: 167, endPoint y: 259, distance: 47.5
click at [167, 259] on mat-dialog-content "Kantgias Residence 104 Primary Bedroom Contemporary Brutalist Style Commode in …" at bounding box center [331, 209] width 356 height 604
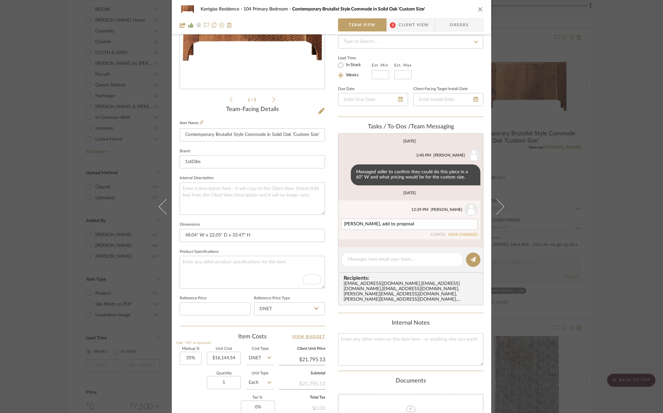
click at [459, 231] on div "Lydia, add to proposal CANCEL SAVE CHANGES" at bounding box center [409, 228] width 137 height 18
click at [459, 235] on button "SAVE CHANGES" at bounding box center [462, 234] width 29 height 5
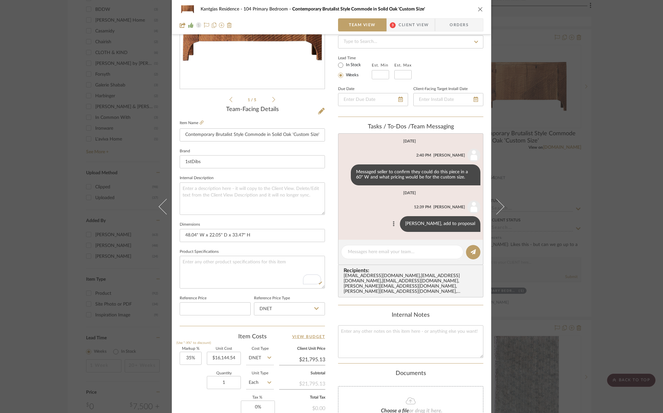
click at [398, 224] on button at bounding box center [394, 224] width 8 height 8
click at [382, 218] on button "Edit Message" at bounding box center [391, 216] width 45 height 16
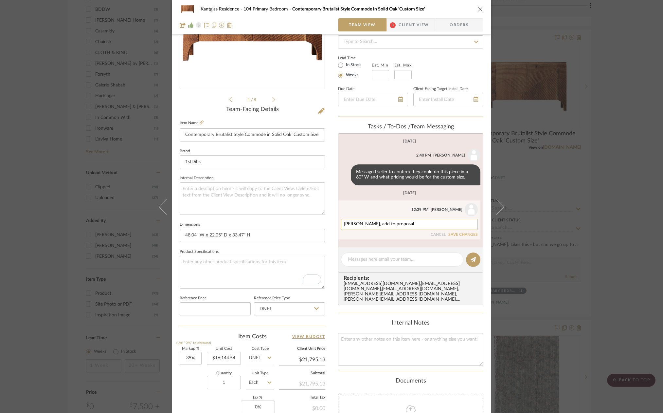
click at [403, 227] on div "Lydia, add to proposal" at bounding box center [409, 224] width 137 height 11
click at [403, 224] on textarea "Lydia, add to proposal" at bounding box center [409, 224] width 131 height 5
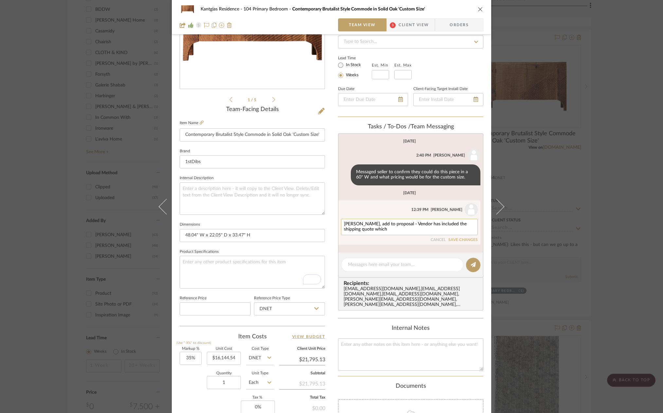
click at [412, 229] on textarea "Lydia, add to proposal - Vendor has included the shipping quote which" at bounding box center [409, 227] width 131 height 10
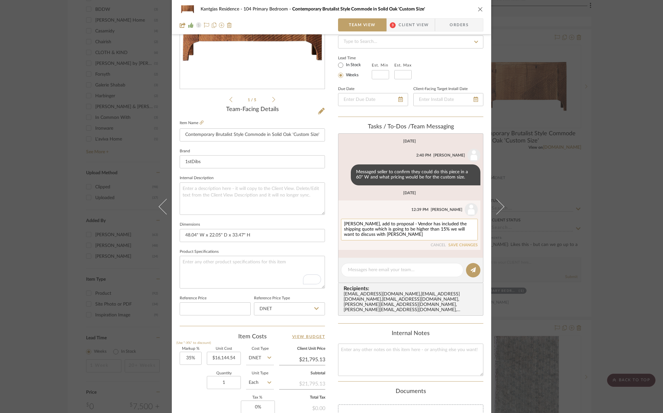
scroll to position [65, 0]
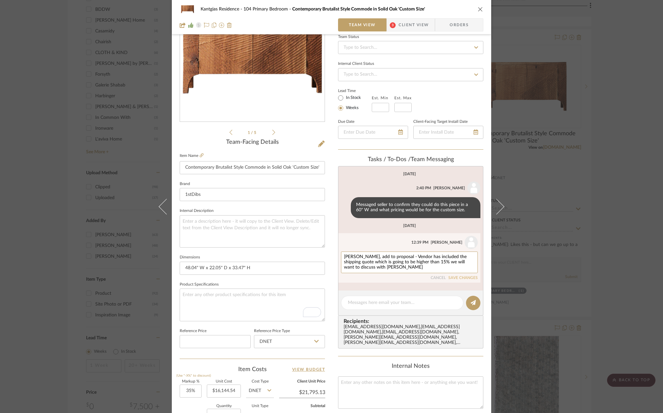
type textarea "Lydia, add to proposal - Vendor has included the shipping quote which is going …"
click at [451, 278] on button "SAVE CHANGES" at bounding box center [462, 278] width 29 height 5
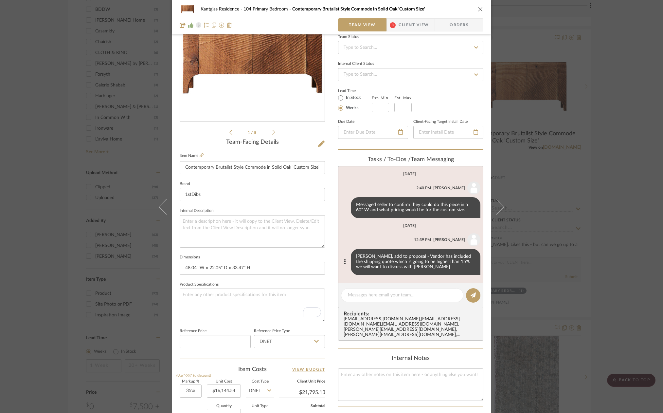
click at [478, 8] on icon "close" at bounding box center [480, 9] width 5 height 5
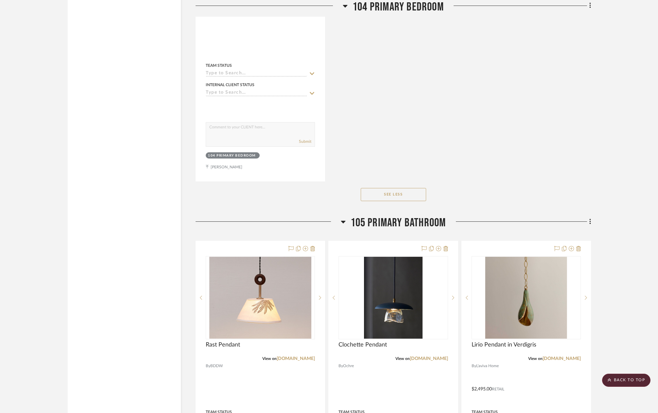
scroll to position [1604, 0]
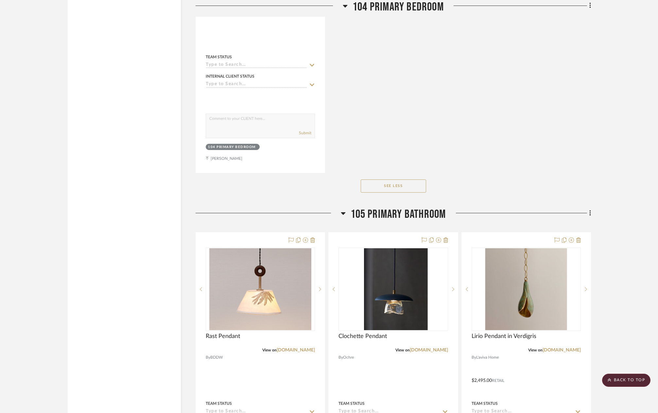
click at [408, 208] on span "105 Primary Bathroom" at bounding box center [399, 214] width 96 height 14
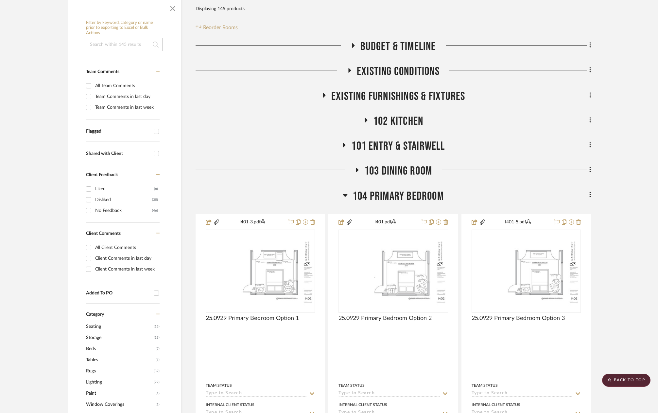
scroll to position [0, 0]
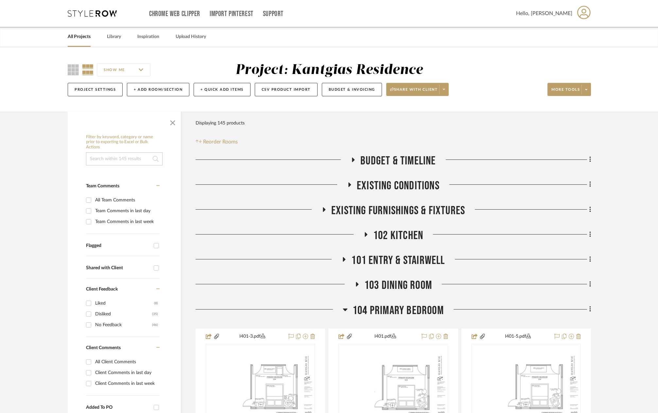
click at [391, 308] on span "104 Primary Bedroom" at bounding box center [398, 310] width 91 height 14
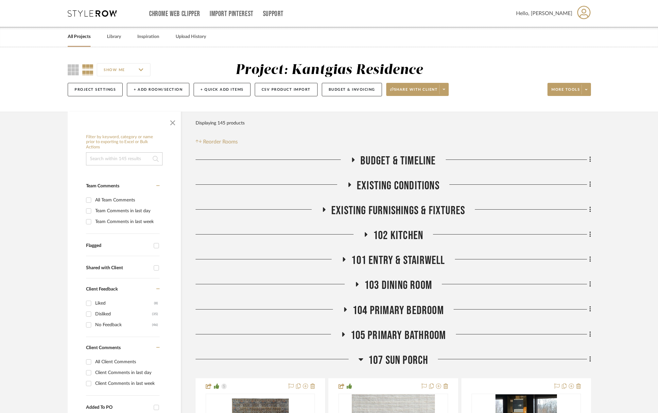
click at [397, 287] on span "103 Dining Room" at bounding box center [399, 285] width 68 height 14
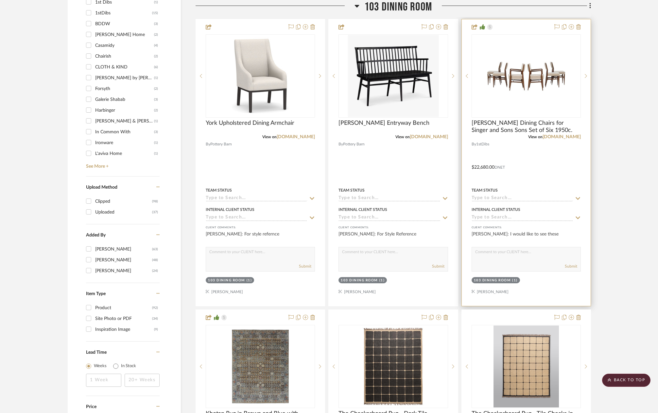
scroll to position [556, 0]
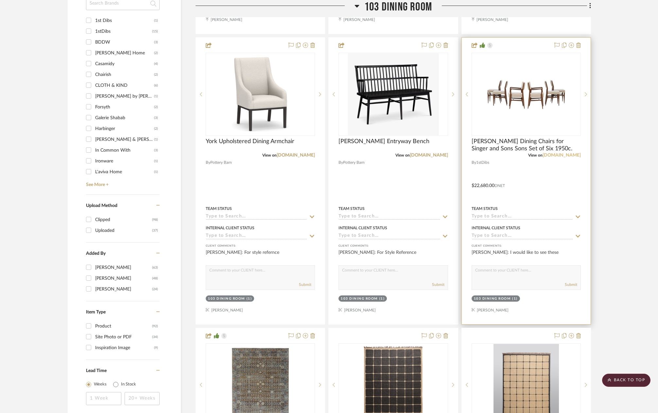
click at [567, 154] on link "[DOMAIN_NAME]" at bounding box center [562, 155] width 38 height 5
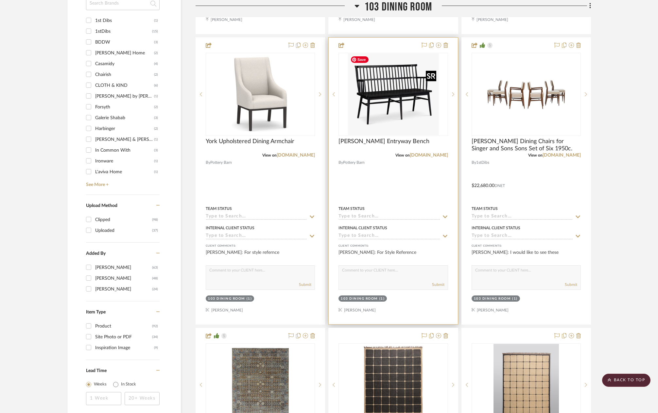
click at [369, 99] on img "0" at bounding box center [393, 94] width 91 height 82
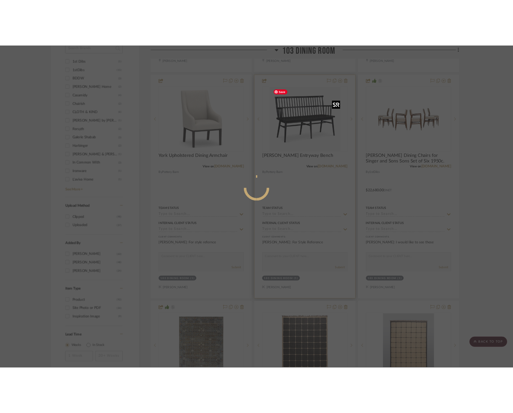
scroll to position [0, 0]
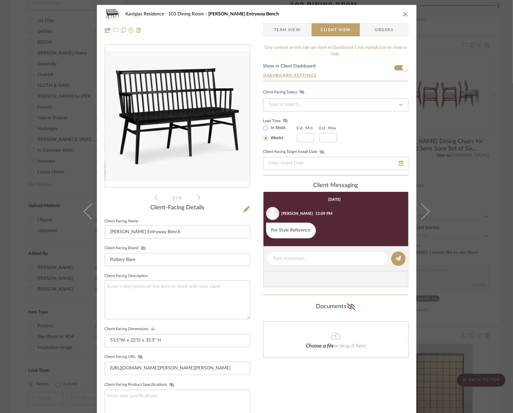
click at [339, 193] on div "October 10th, 2025 Katelyn Nolan 12:09 PM For Style Reference" at bounding box center [334, 215] width 142 height 46
click at [402, 9] on div "Kantgias Residence 103 Dining Room Norris Entryway Bench" at bounding box center [257, 14] width 304 height 13
click at [403, 13] on icon "close" at bounding box center [405, 13] width 5 height 5
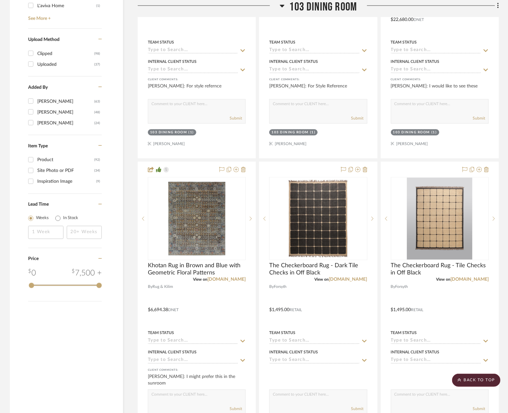
scroll to position [753, 0]
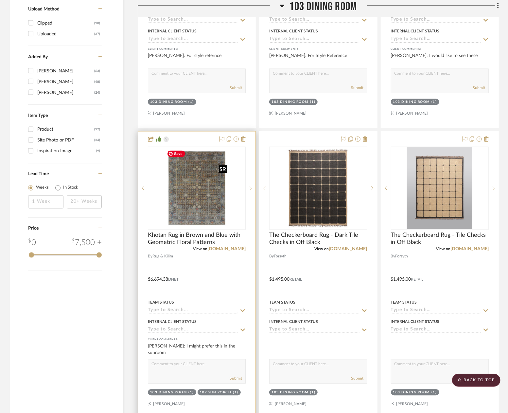
click at [202, 191] on img "0" at bounding box center [196, 188] width 65 height 82
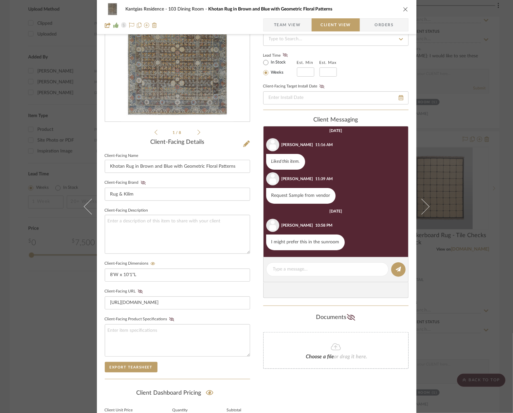
scroll to position [4, 0]
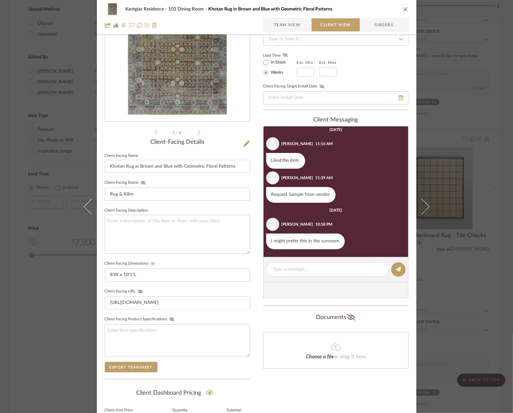
click at [399, 10] on div "Kantgias Residence 103 Dining Room Khotan Rug in Brown and Blue with Geometric …" at bounding box center [257, 9] width 304 height 13
click at [403, 10] on icon "close" at bounding box center [405, 9] width 5 height 5
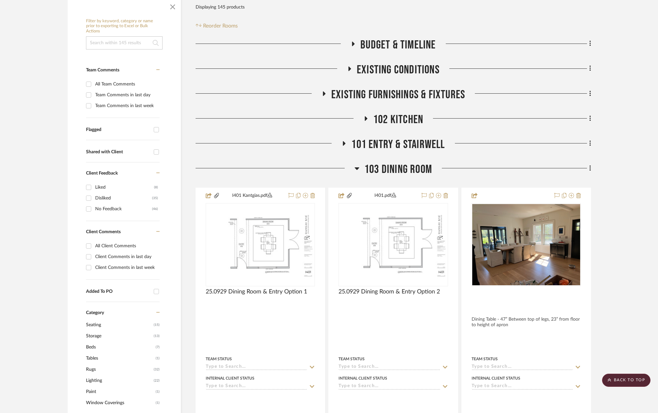
scroll to position [98, 0]
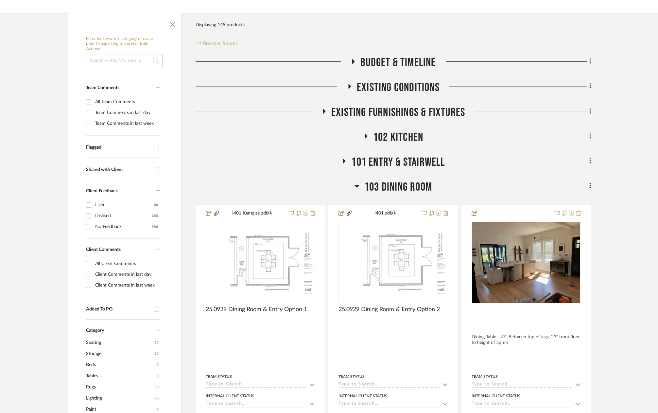
click at [388, 162] on span "101 Entry & Stairwell" at bounding box center [398, 162] width 94 height 14
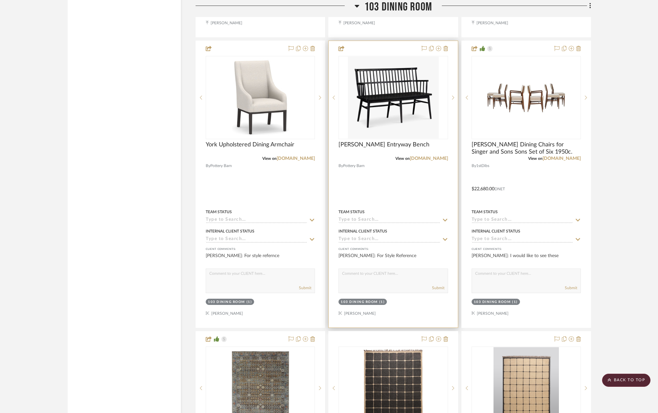
scroll to position [1767, 0]
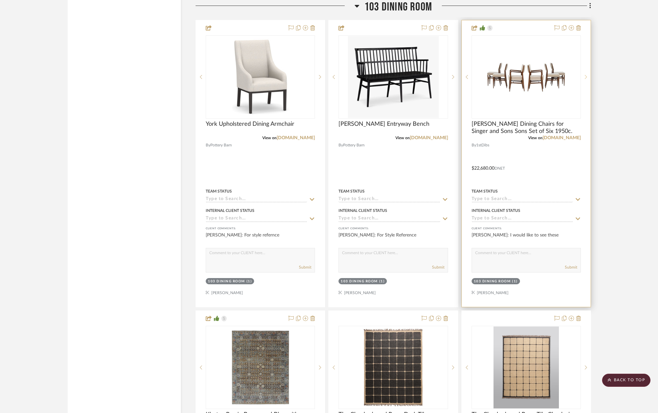
click at [587, 77] on icon at bounding box center [586, 77] width 2 height 5
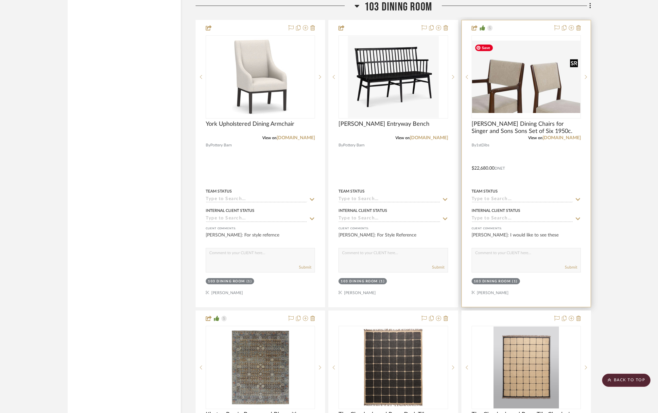
click at [539, 96] on img "1" at bounding box center [527, 77] width 108 height 72
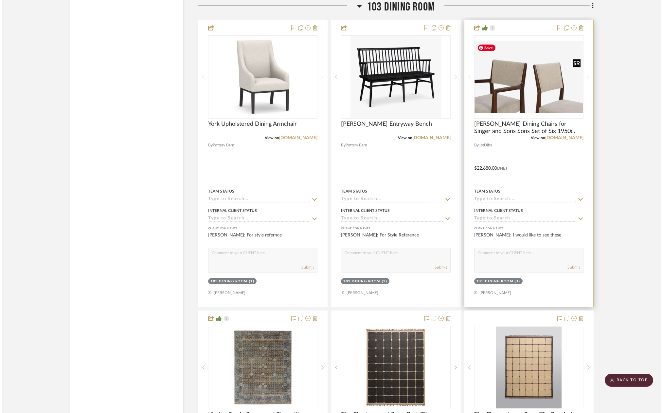
scroll to position [0, 0]
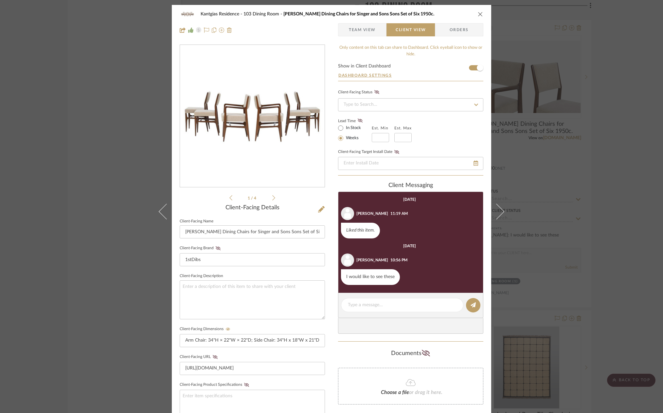
click at [270, 198] on li "1 / 4" at bounding box center [252, 198] width 40 height 8
click at [272, 196] on icon at bounding box center [273, 198] width 3 height 6
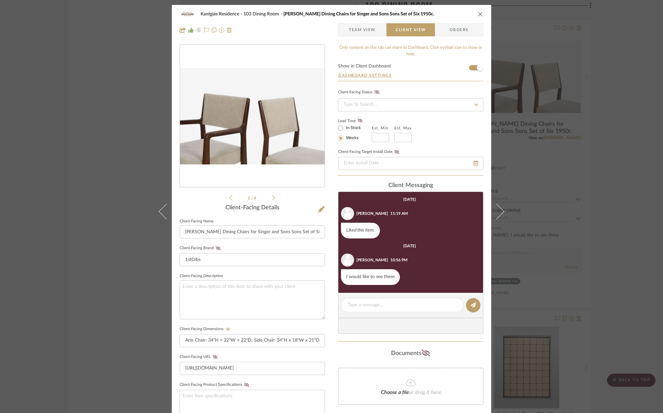
click at [272, 197] on icon at bounding box center [273, 197] width 3 height 5
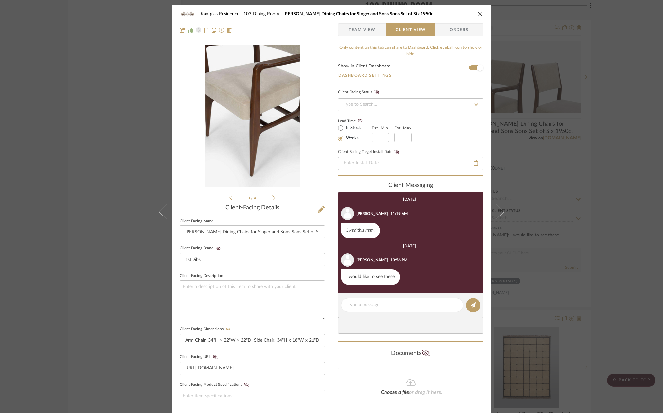
click at [272, 197] on icon at bounding box center [273, 197] width 3 height 5
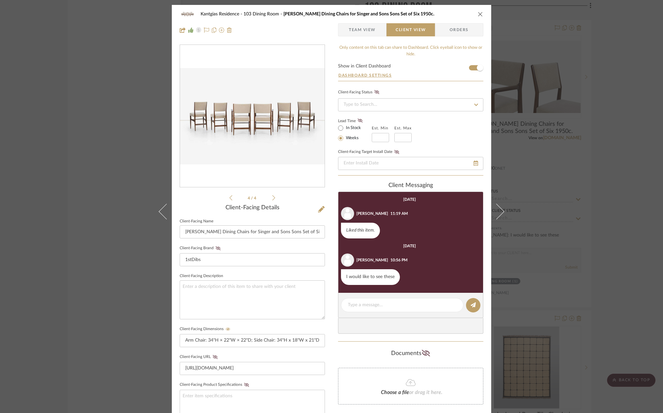
click at [478, 15] on icon "close" at bounding box center [480, 13] width 5 height 5
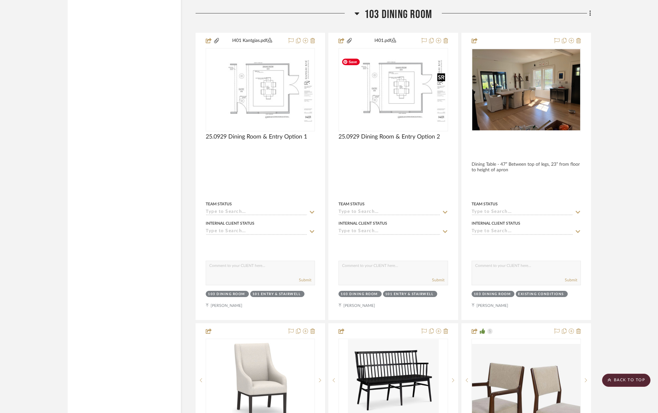
scroll to position [1407, 0]
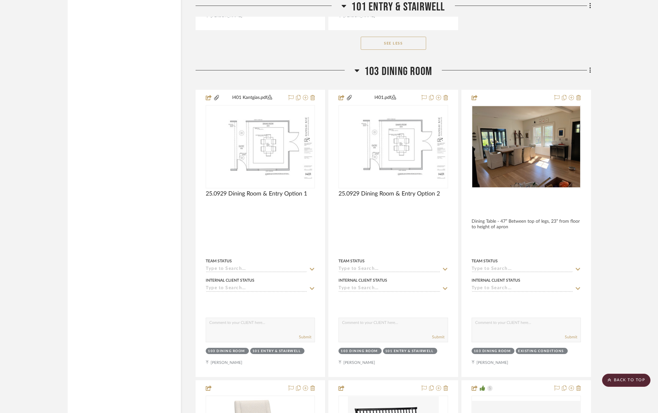
click at [413, 78] on span "103 Dining Room" at bounding box center [399, 71] width 68 height 14
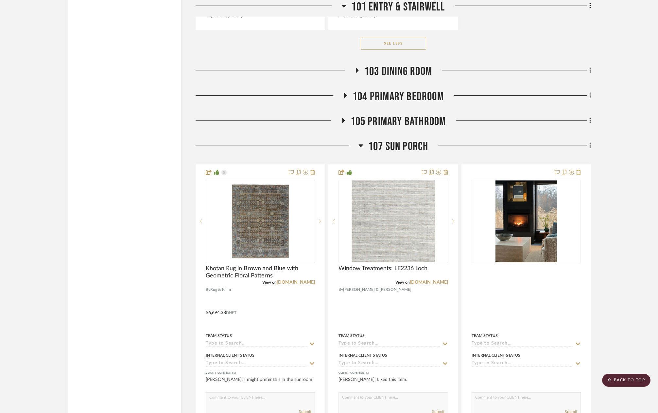
click at [413, 73] on span "103 Dining Room" at bounding box center [399, 71] width 68 height 14
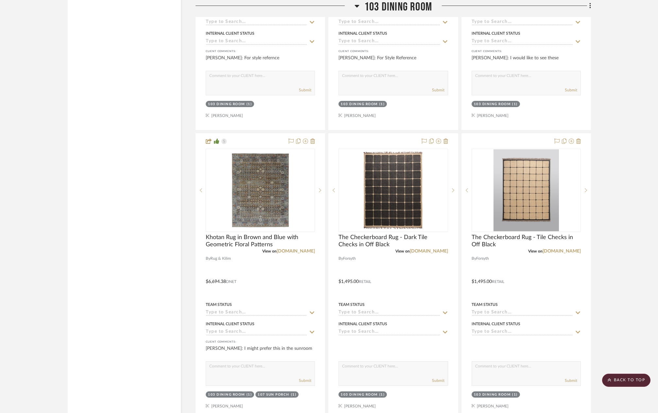
scroll to position [1963, 0]
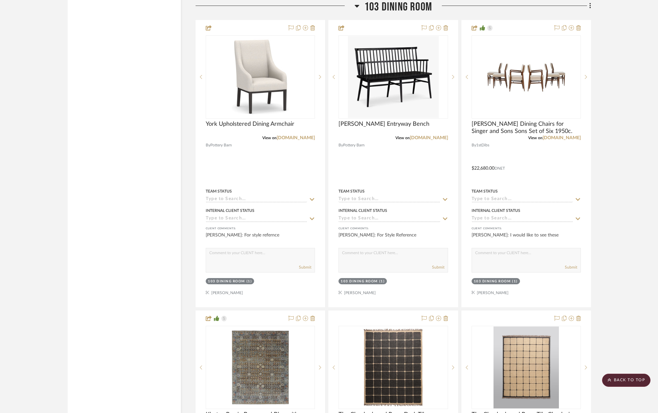
click at [406, 9] on span "103 Dining Room" at bounding box center [399, 7] width 68 height 14
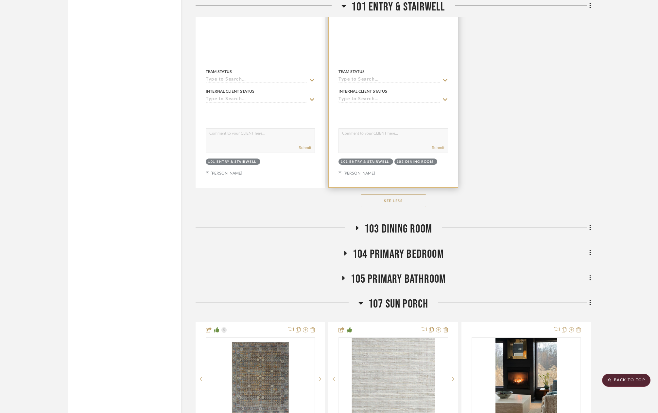
scroll to position [1244, 0]
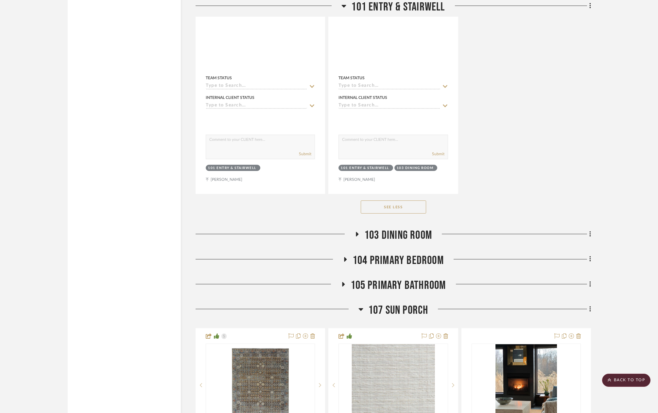
click at [409, 290] on span "105 Primary Bathroom" at bounding box center [399, 285] width 96 height 14
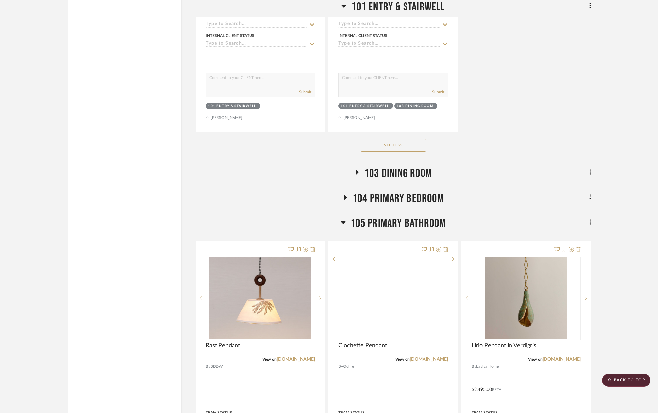
scroll to position [1309, 0]
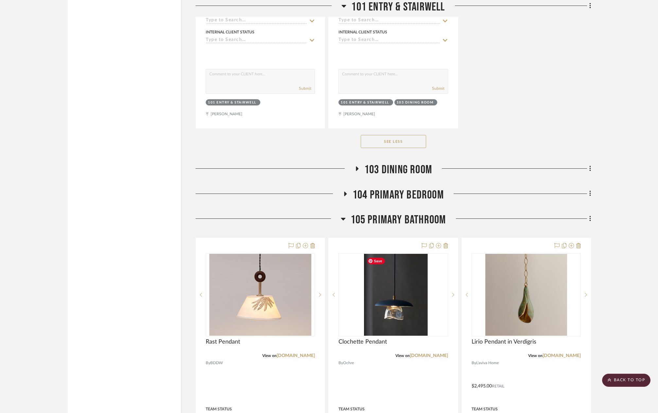
click at [422, 221] on span "105 Primary Bathroom" at bounding box center [399, 220] width 96 height 14
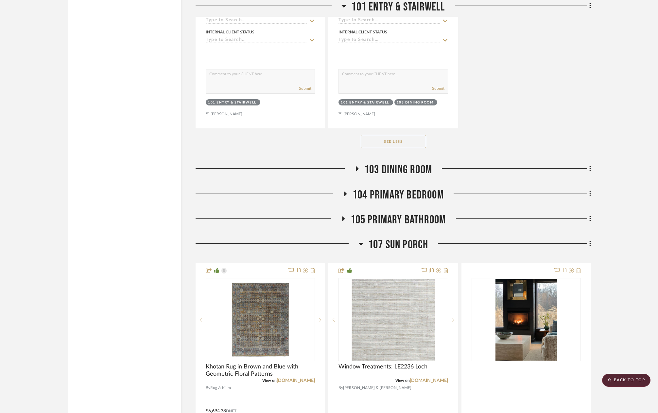
click at [422, 196] on span "104 Primary Bedroom" at bounding box center [398, 195] width 91 height 14
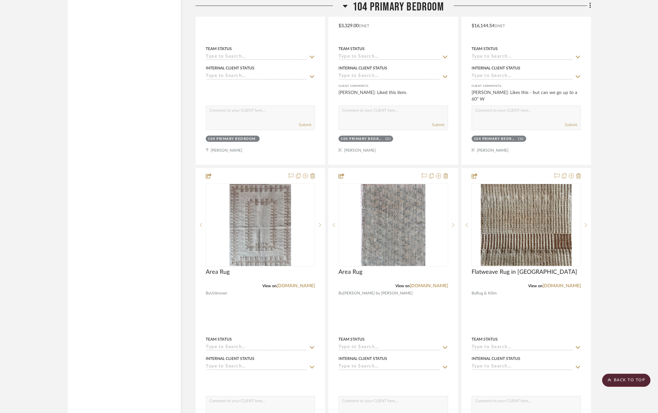
scroll to position [1898, 0]
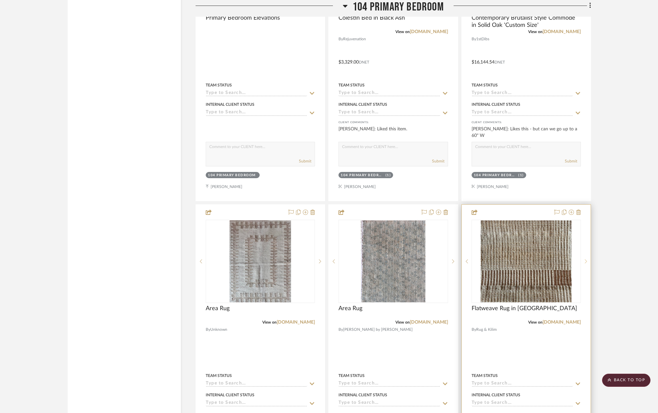
click at [586, 263] on icon at bounding box center [586, 261] width 2 height 5
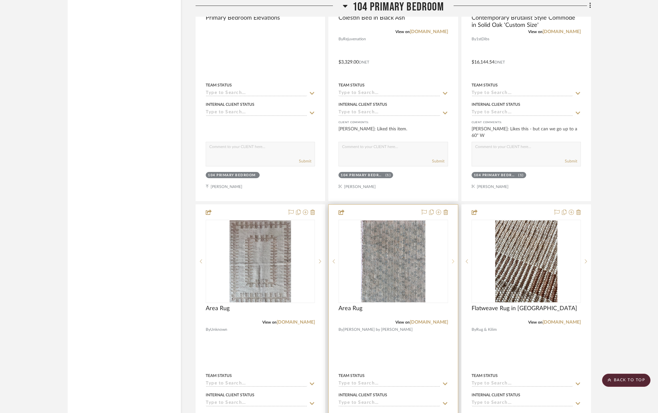
click at [456, 263] on sr-next-btn at bounding box center [453, 261] width 10 height 5
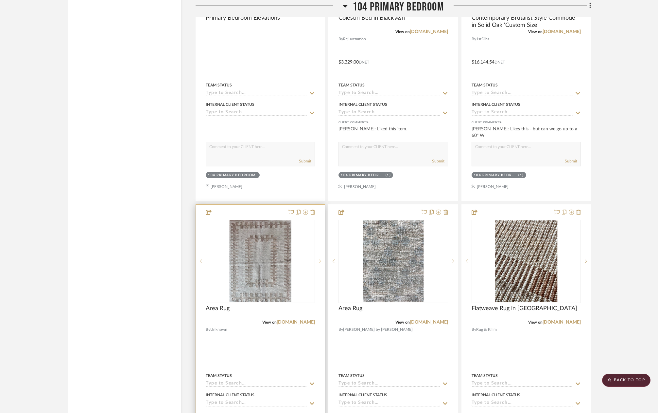
click at [320, 263] on icon at bounding box center [320, 261] width 2 height 5
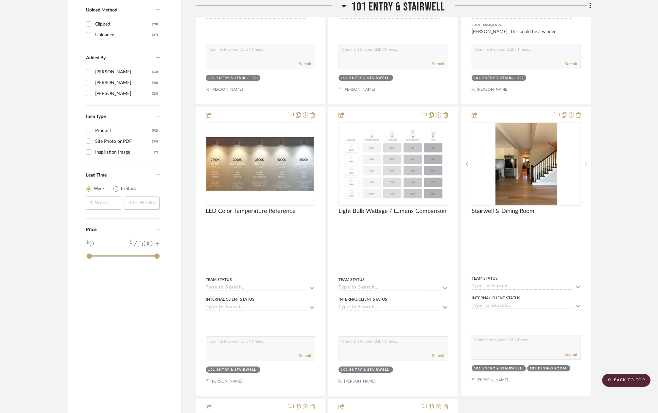
scroll to position [720, 0]
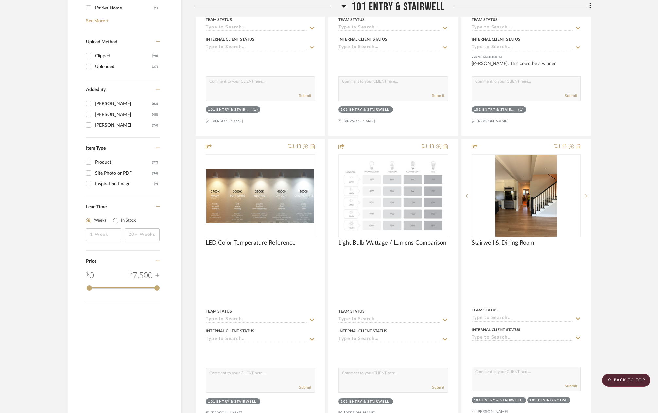
click at [397, 9] on span "101 Entry & Stairwell" at bounding box center [398, 7] width 94 height 14
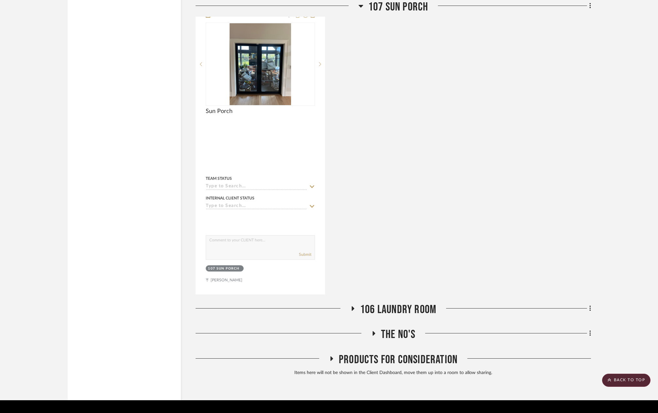
scroll to position [2162, 0]
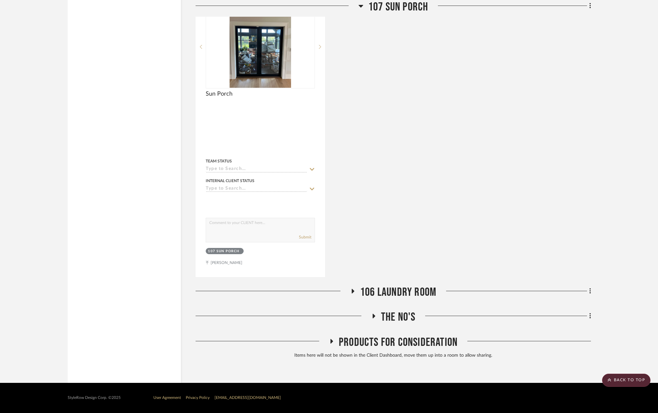
click at [393, 320] on span "The No's" at bounding box center [398, 317] width 35 height 14
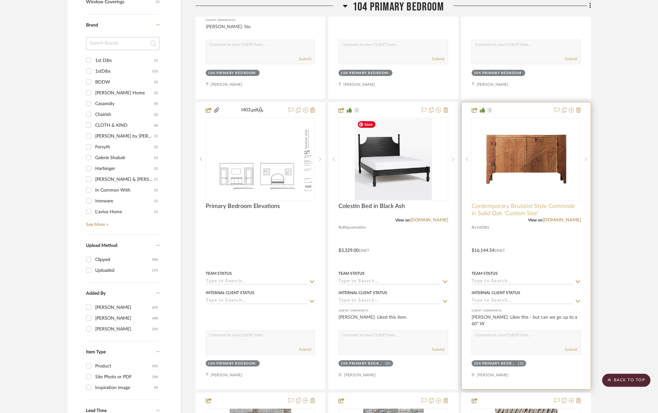
scroll to position [526, 0]
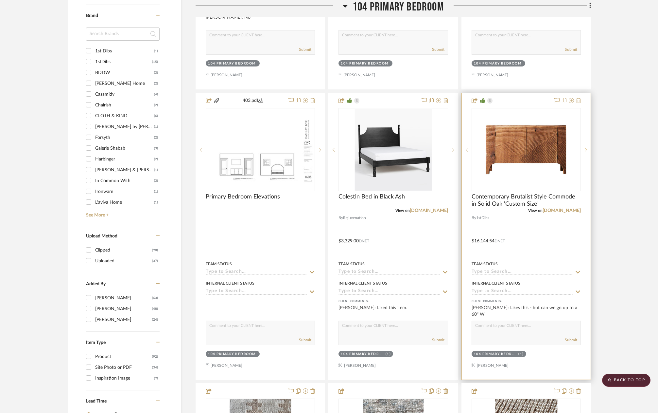
click at [587, 148] on icon at bounding box center [586, 149] width 2 height 5
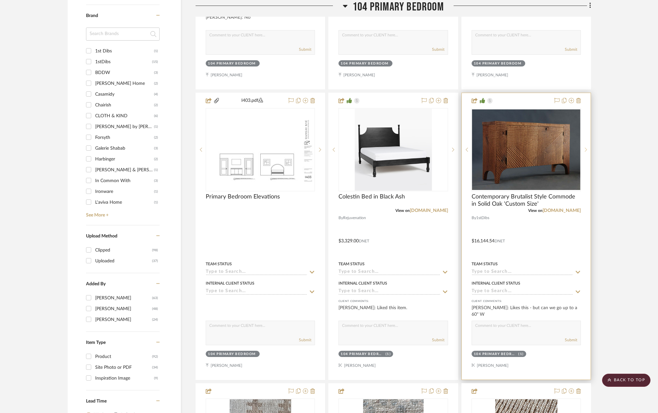
click at [587, 150] on icon at bounding box center [586, 149] width 2 height 5
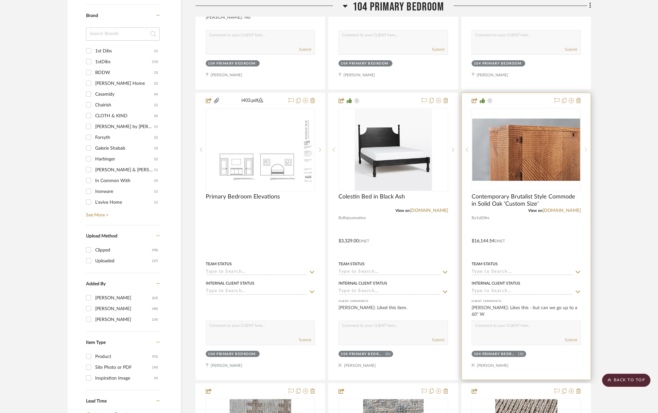
click at [588, 153] on div at bounding box center [586, 149] width 10 height 83
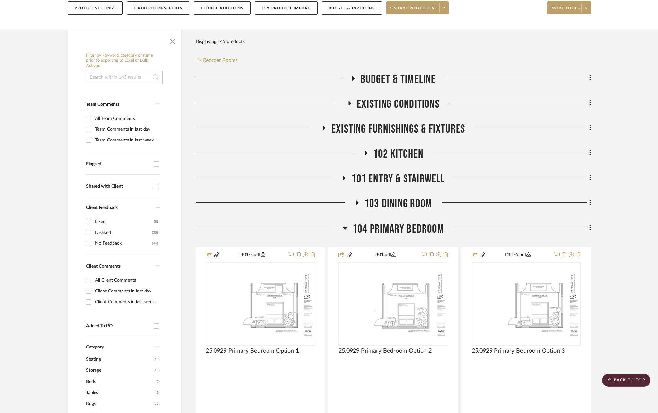
scroll to position [0, 0]
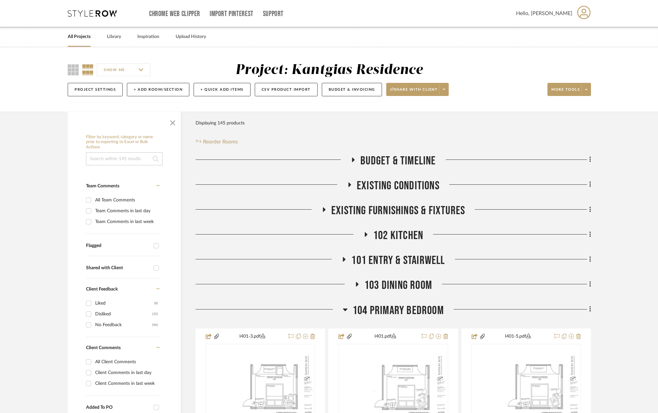
click at [408, 307] on span "104 Primary Bedroom" at bounding box center [398, 310] width 91 height 14
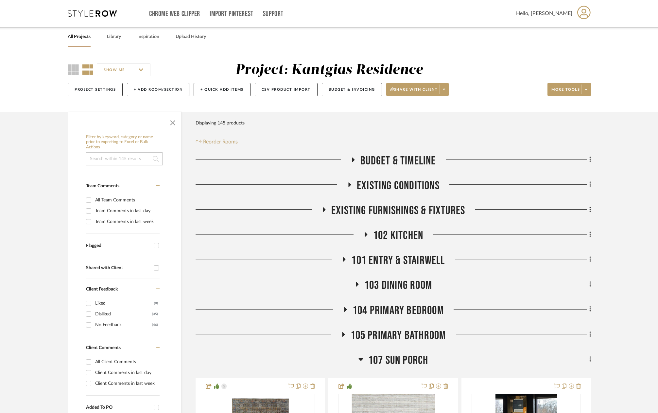
click at [417, 359] on span "107 Sun Porch" at bounding box center [398, 360] width 60 height 14
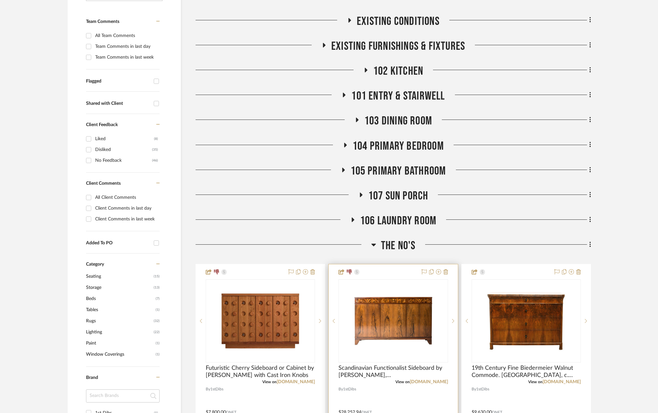
scroll to position [196, 0]
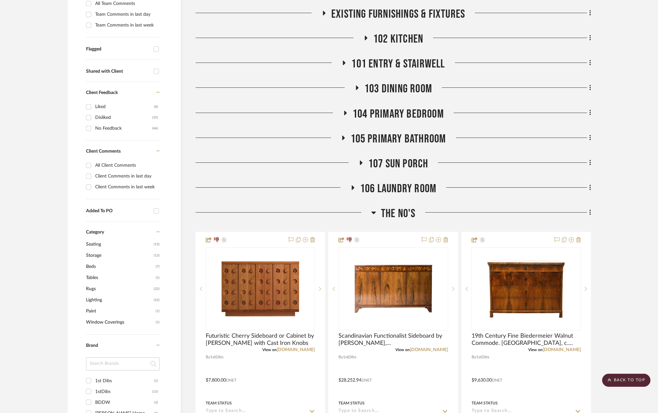
click at [399, 212] on span "The No's" at bounding box center [398, 213] width 35 height 14
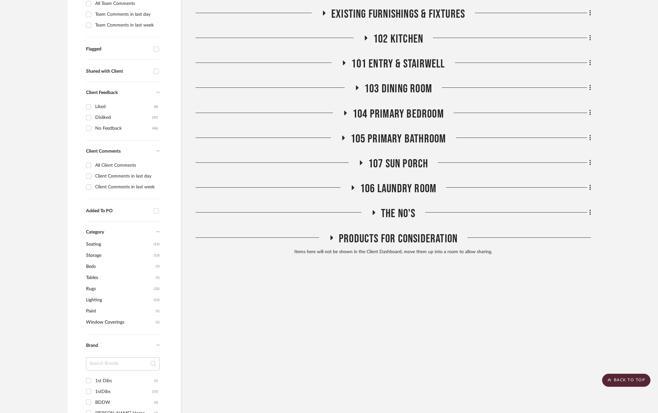
click at [399, 212] on span "The No's" at bounding box center [398, 213] width 35 height 14
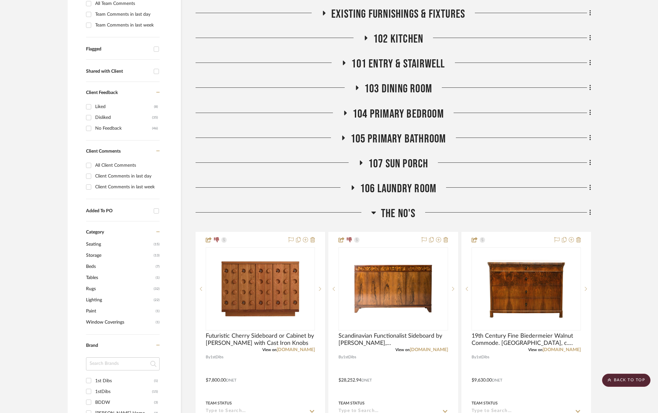
click at [399, 212] on span "The No's" at bounding box center [398, 213] width 35 height 14
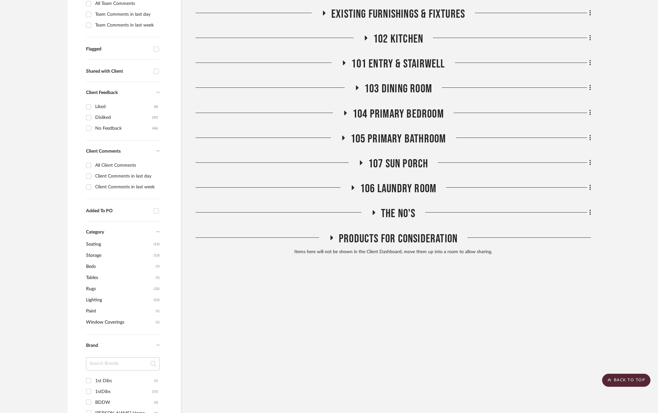
click at [392, 153] on div "Budget & Timeline Existing Conditions Existing Furnishings & Fixtures 102 Kitch…" at bounding box center [394, 107] width 396 height 300
click at [392, 158] on span "107 Sun Porch" at bounding box center [398, 164] width 60 height 14
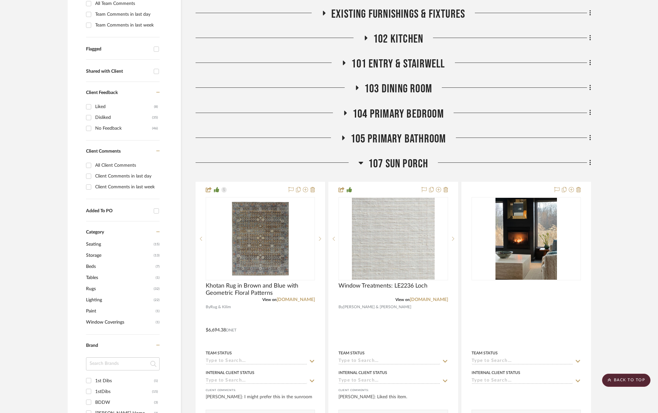
click at [395, 163] on span "107 Sun Porch" at bounding box center [398, 164] width 60 height 14
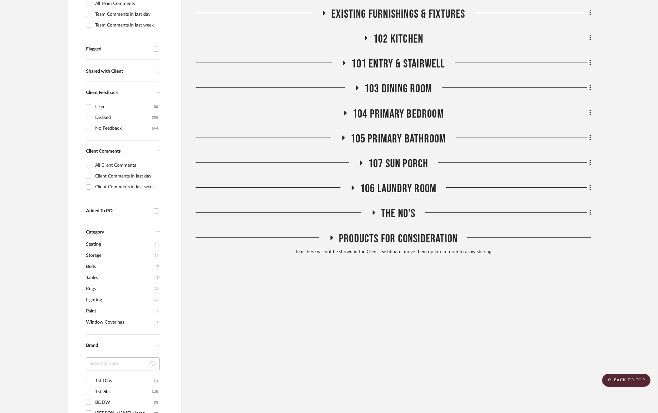
click at [387, 80] on div "Budget & Timeline Existing Conditions Existing Furnishings & Fixtures 102 Kitch…" at bounding box center [394, 107] width 396 height 300
click at [388, 86] on span "103 Dining Room" at bounding box center [399, 89] width 68 height 14
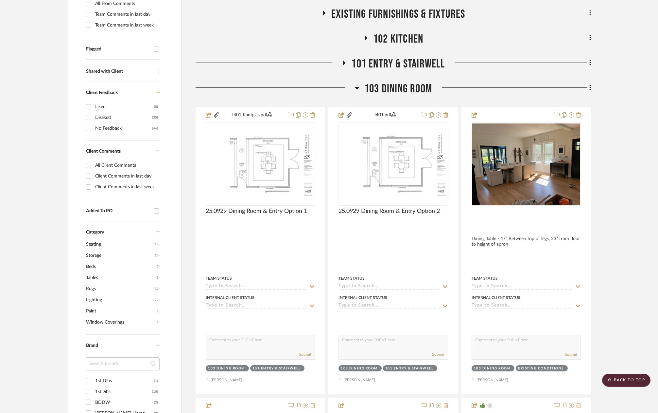
click at [390, 88] on span "103 Dining Room" at bounding box center [399, 89] width 68 height 14
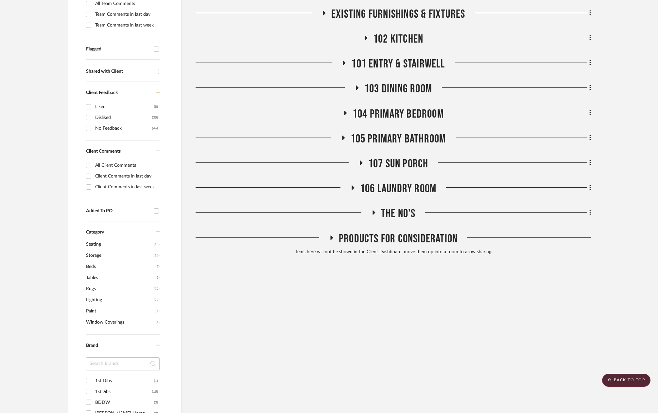
click at [397, 220] on span "The No's" at bounding box center [398, 213] width 35 height 14
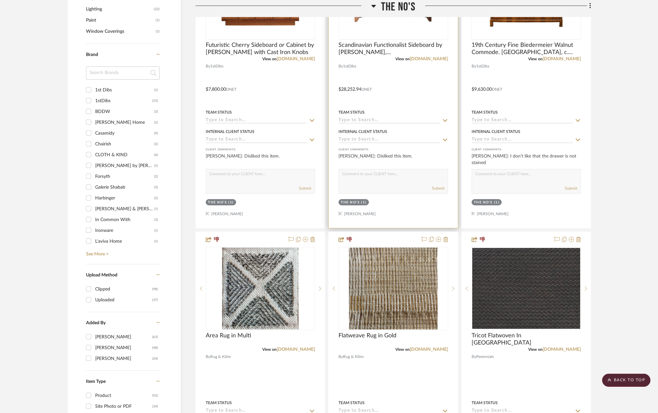
scroll to position [491, 0]
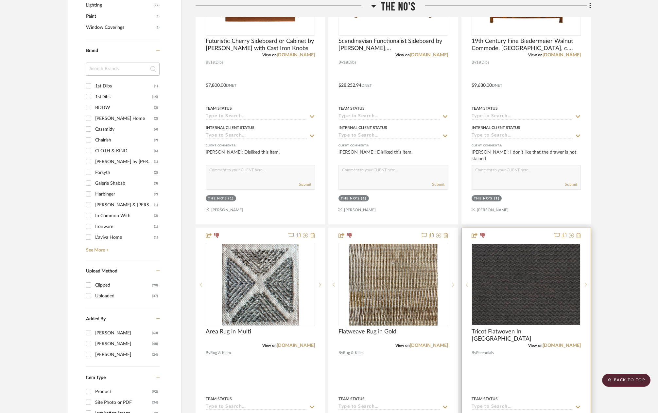
click at [584, 283] on sr-next-btn at bounding box center [586, 284] width 10 height 5
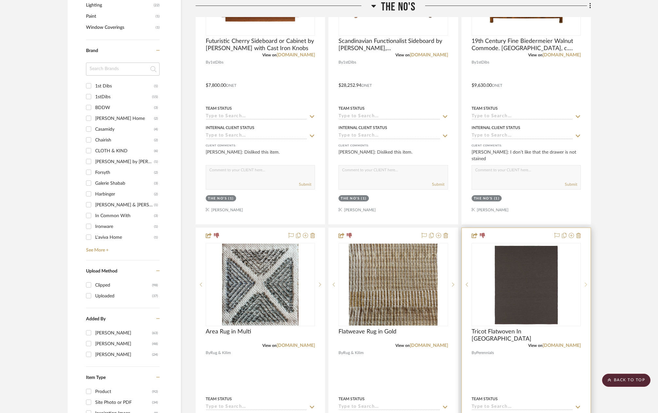
click at [584, 283] on sr-next-btn at bounding box center [586, 284] width 10 height 5
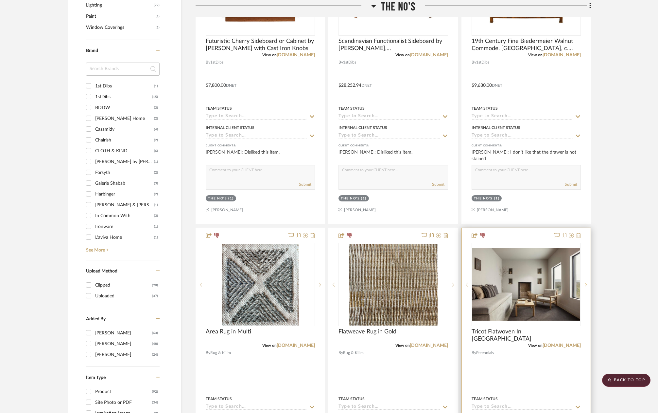
click at [584, 283] on sr-next-btn at bounding box center [586, 284] width 10 height 5
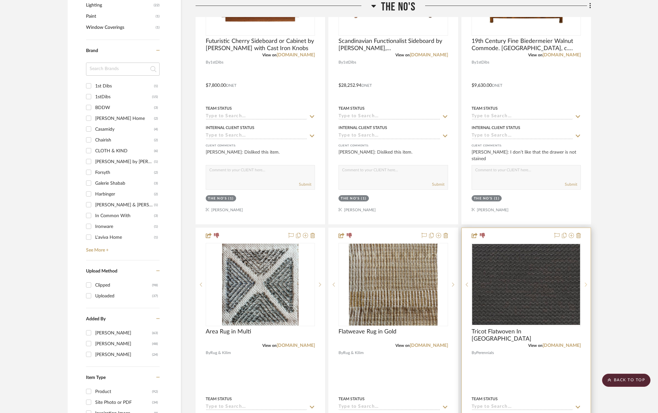
click at [584, 283] on sr-next-btn at bounding box center [586, 284] width 10 height 5
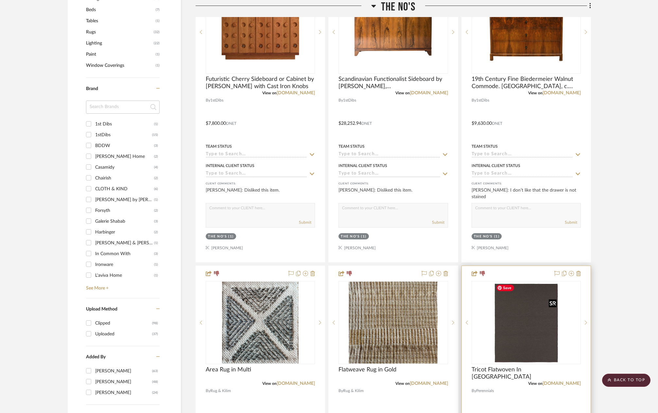
scroll to position [425, 0]
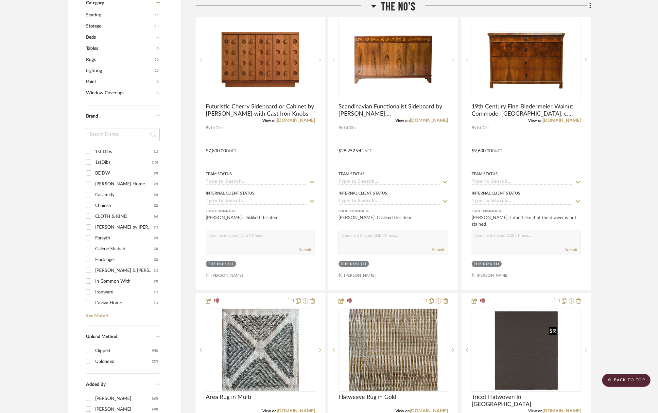
drag, startPoint x: 507, startPoint y: 266, endPoint x: 627, endPoint y: 335, distance: 137.6
click at [627, 335] on project-details-page "SHOW ME Project: Kantgias Residence Project Settings + Add Room/Section + Quick…" at bounding box center [329, 287] width 658 height 1330
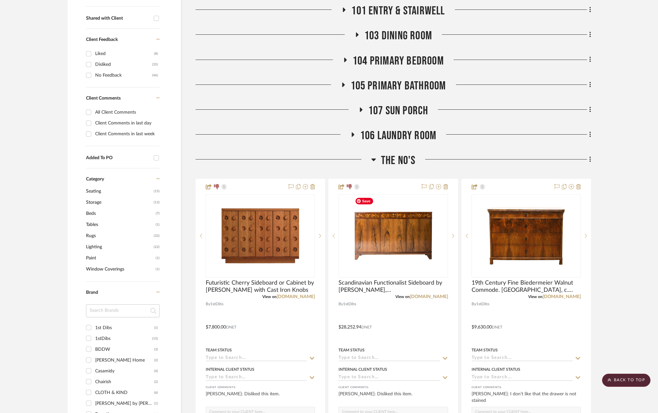
scroll to position [229, 0]
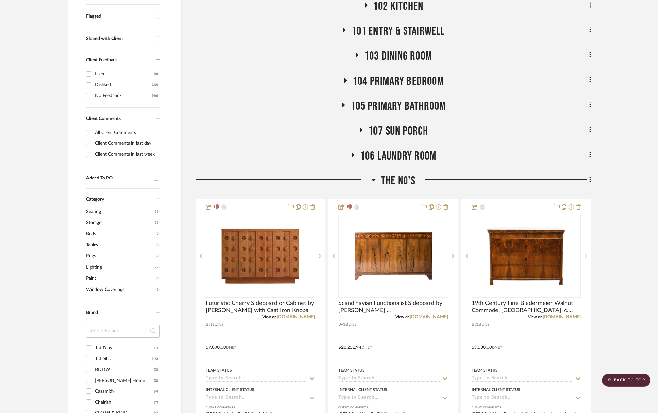
click at [392, 185] on span "The No's" at bounding box center [398, 181] width 35 height 14
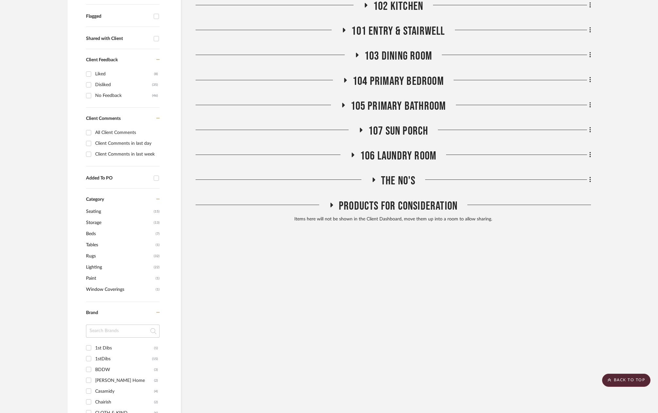
click at [386, 151] on span "106 Laundry Room" at bounding box center [398, 156] width 76 height 14
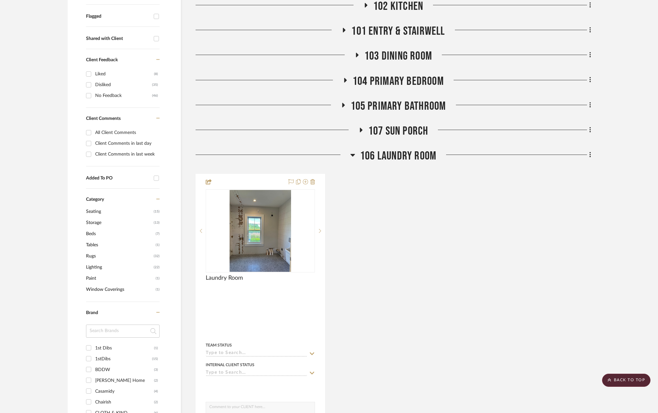
click at [386, 151] on span "106 Laundry Room" at bounding box center [398, 156] width 76 height 14
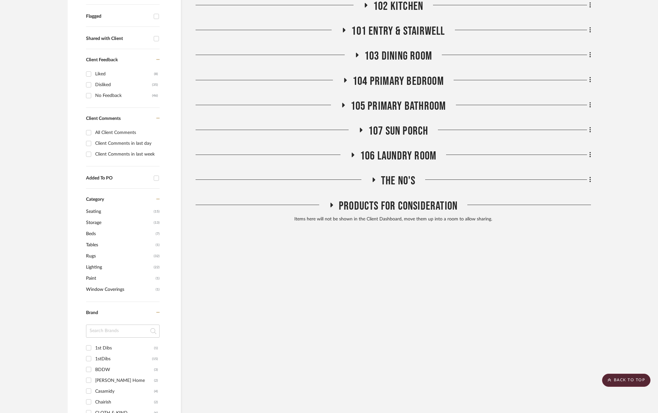
click at [386, 126] on span "107 Sun Porch" at bounding box center [398, 131] width 60 height 14
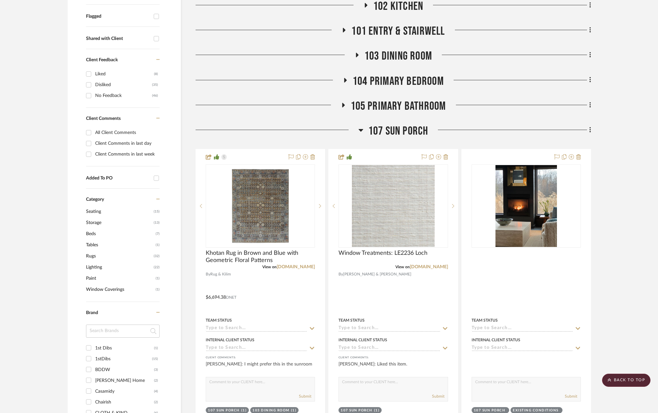
click at [386, 133] on span "107 Sun Porch" at bounding box center [398, 131] width 60 height 14
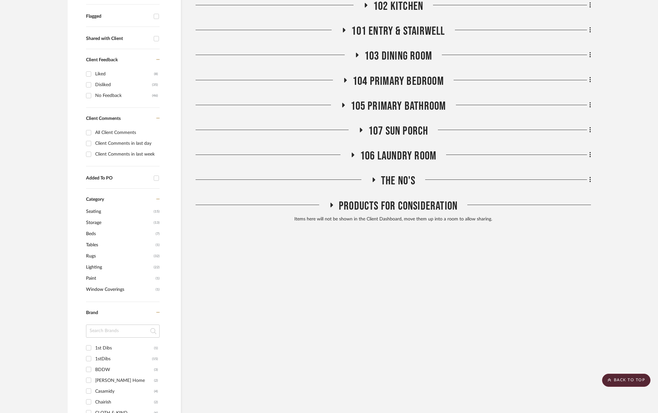
click at [380, 105] on span "105 Primary Bathroom" at bounding box center [399, 106] width 96 height 14
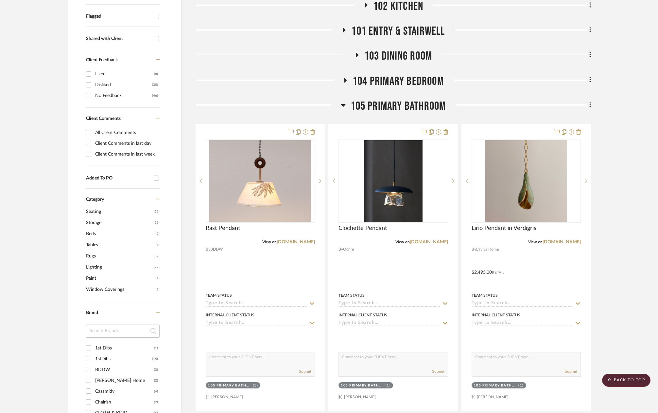
click at [389, 81] on span "104 Primary Bedroom" at bounding box center [398, 81] width 91 height 14
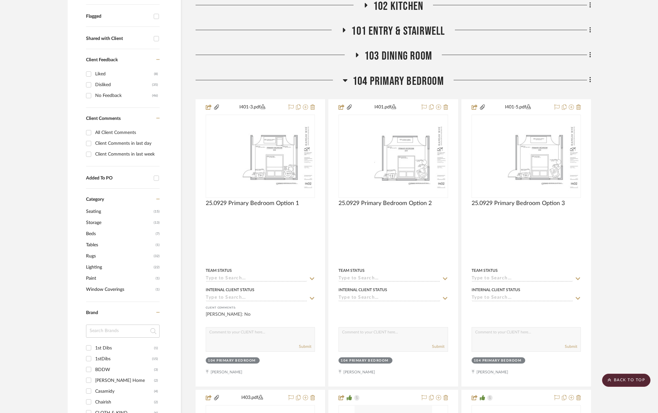
click at [395, 89] on div "104 Primary Bedroom" at bounding box center [394, 82] width 396 height 17
click at [396, 83] on span "104 Primary Bedroom" at bounding box center [398, 81] width 91 height 14
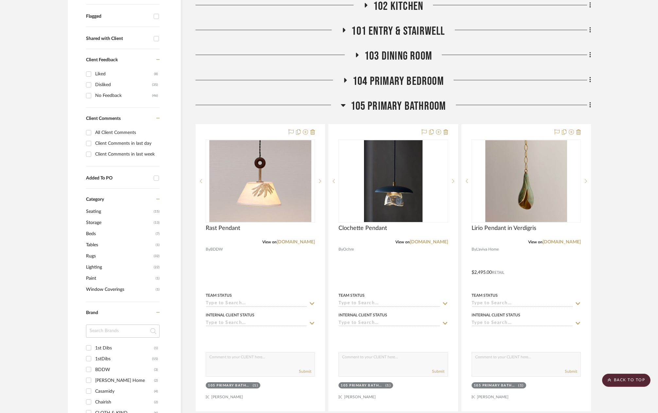
click at [404, 106] on span "105 Primary Bathroom" at bounding box center [399, 106] width 96 height 14
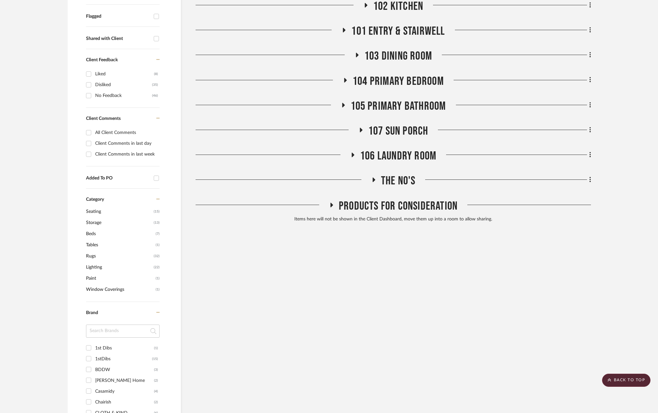
click at [396, 178] on span "The No's" at bounding box center [398, 181] width 35 height 14
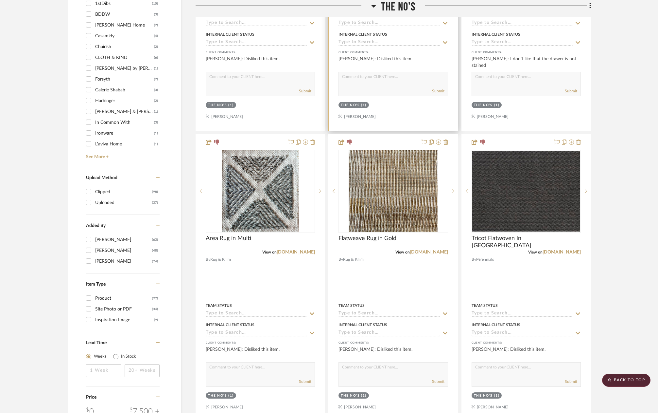
scroll to position [622, 0]
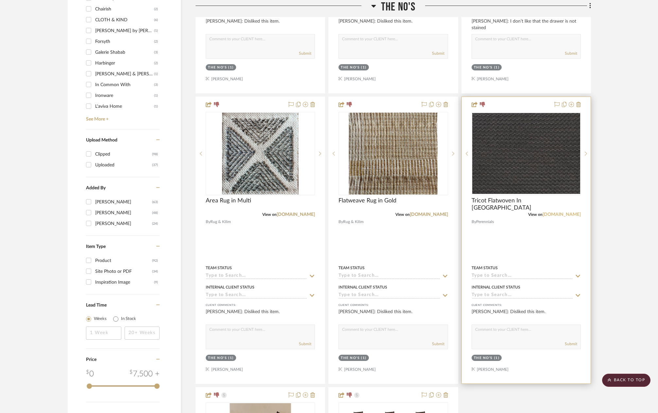
click at [570, 215] on link "perennialsfabrics.com" at bounding box center [562, 214] width 38 height 5
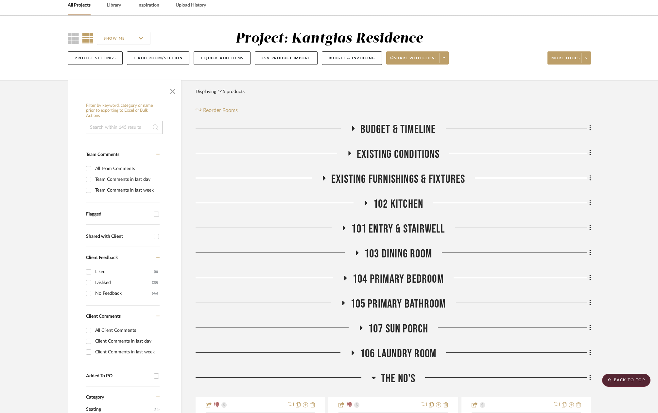
scroll to position [0, 0]
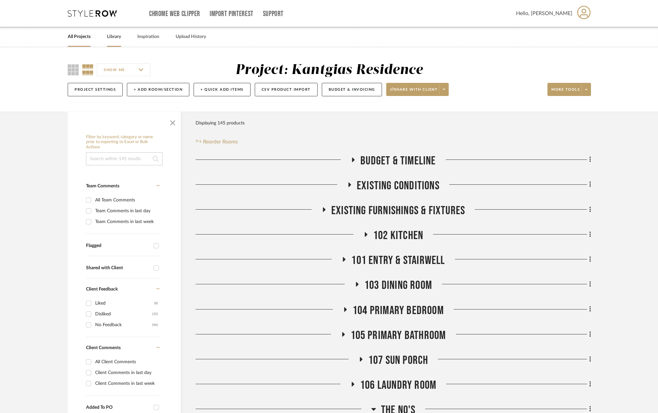
click at [112, 41] on link "Library" at bounding box center [114, 36] width 14 height 9
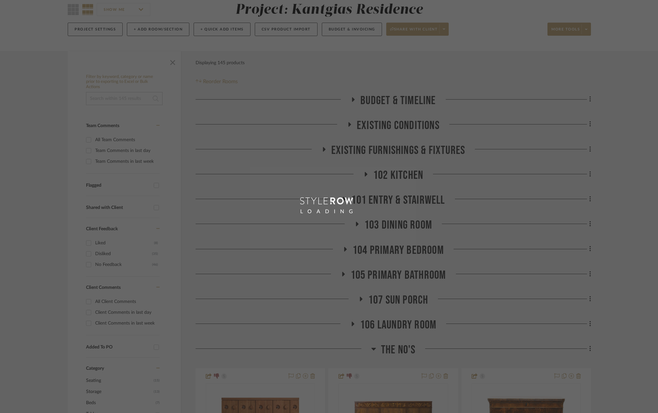
scroll to position [65, 0]
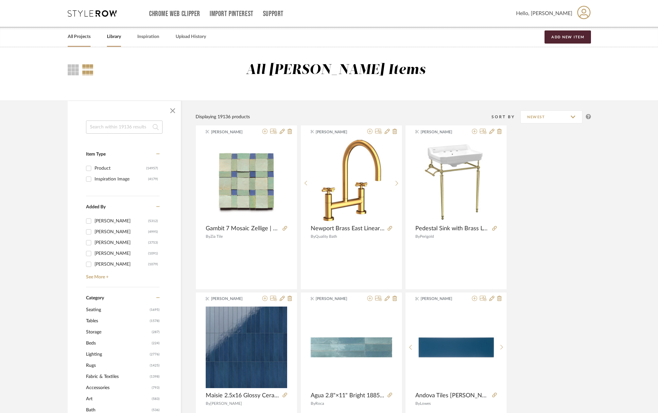
click at [80, 42] on div "All Projects" at bounding box center [79, 37] width 23 height 20
click at [81, 39] on link "All Projects" at bounding box center [79, 36] width 23 height 9
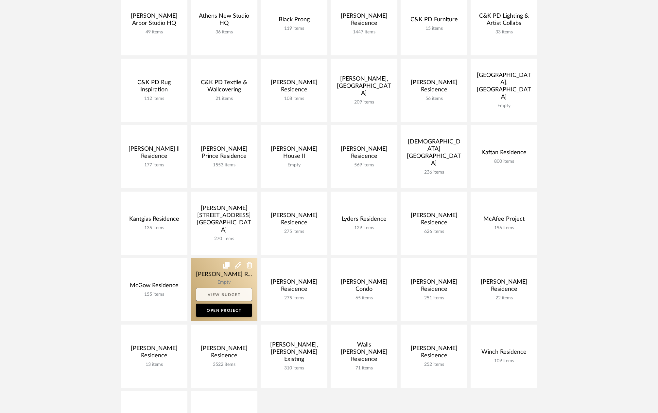
scroll to position [164, 0]
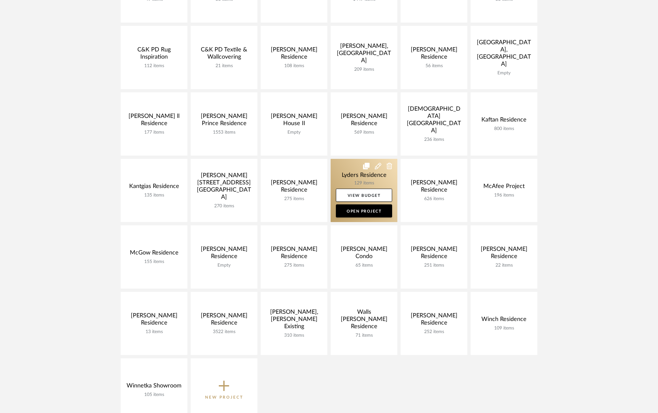
click at [337, 169] on link at bounding box center [364, 190] width 67 height 63
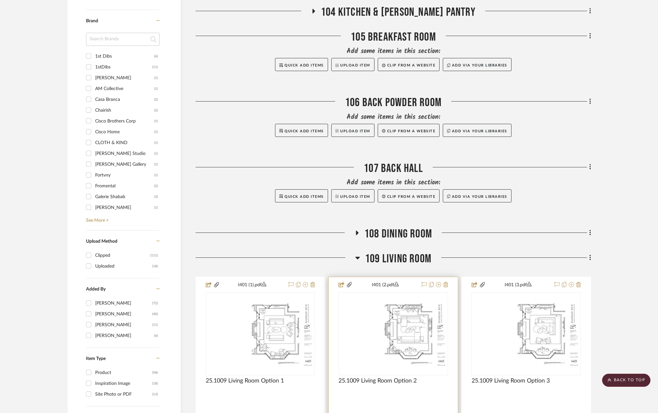
scroll to position [524, 0]
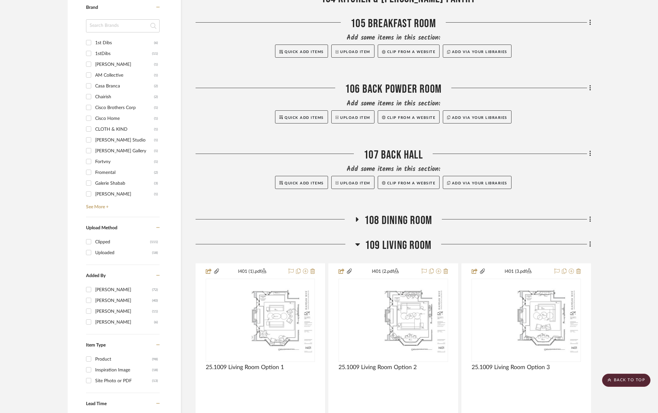
click at [402, 245] on span "109 Living Room" at bounding box center [398, 245] width 66 height 14
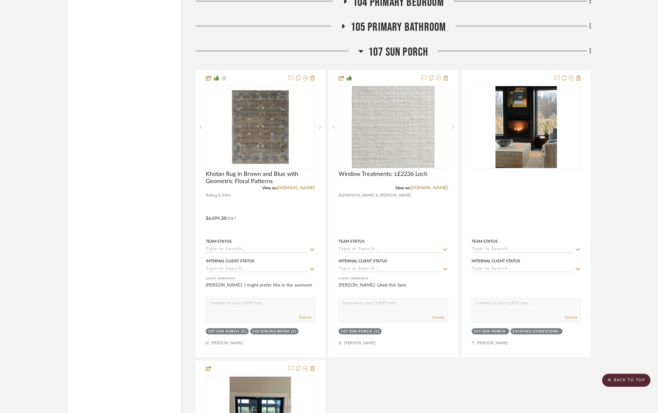
scroll to position [1211, 0]
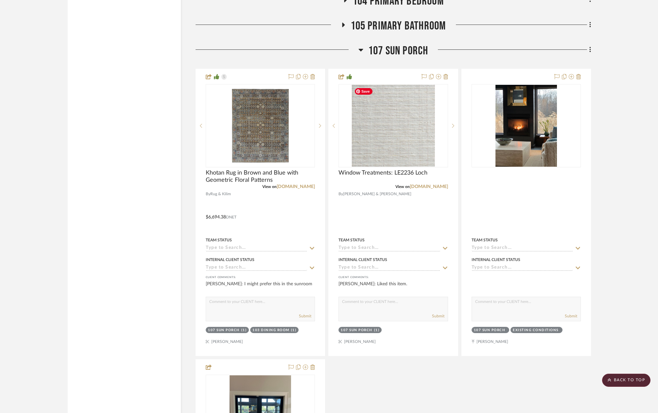
click at [384, 52] on span "107 Sun Porch" at bounding box center [398, 51] width 60 height 14
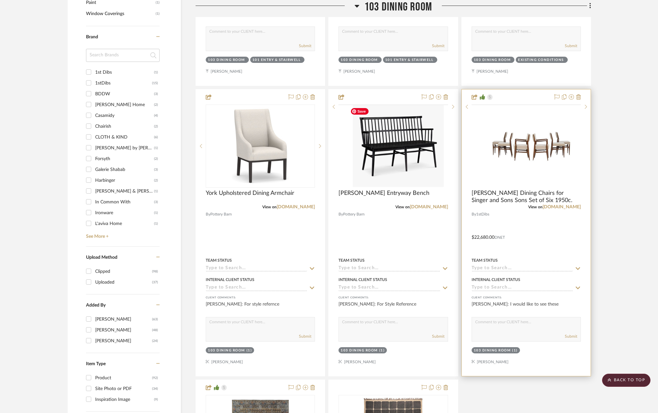
scroll to position [504, 0]
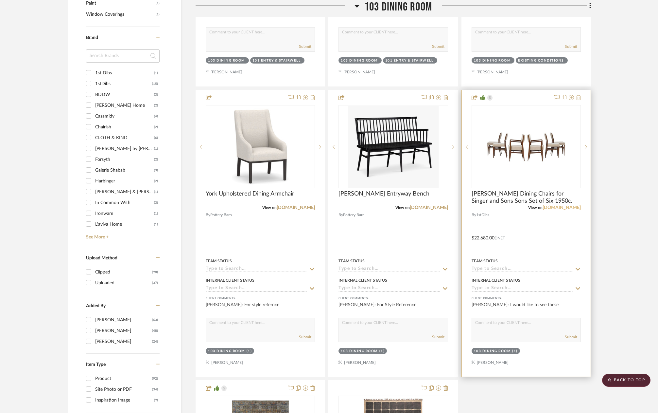
click at [571, 207] on link "[DOMAIN_NAME]" at bounding box center [562, 207] width 38 height 5
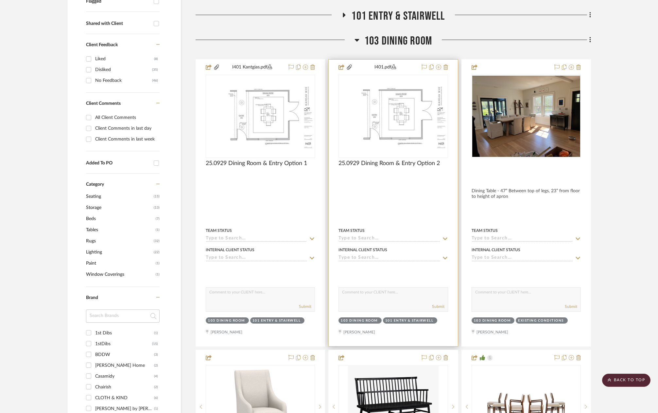
scroll to position [242, 0]
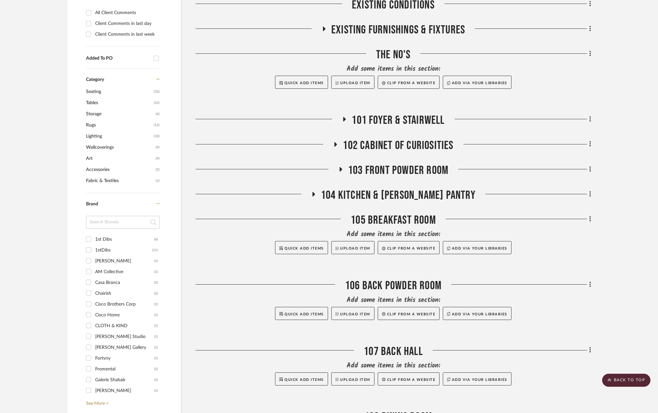
scroll to position [262, 0]
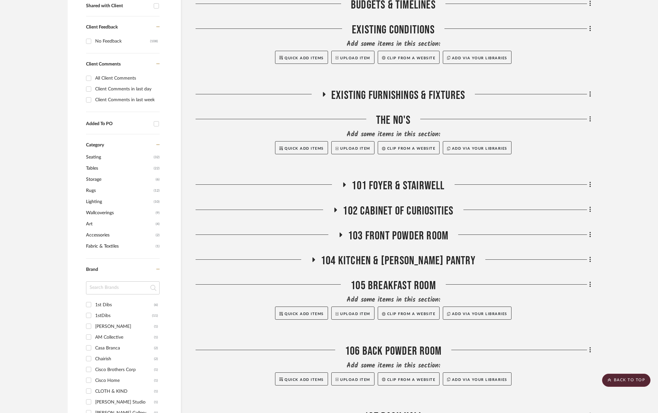
click at [394, 212] on span "102 Cabinet of Curiosities" at bounding box center [398, 211] width 111 height 14
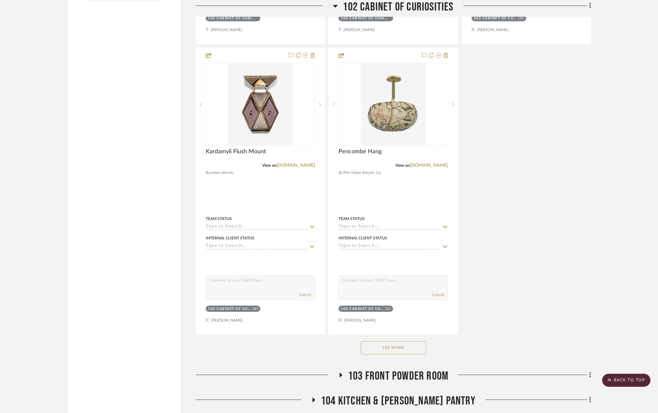
scroll to position [1047, 0]
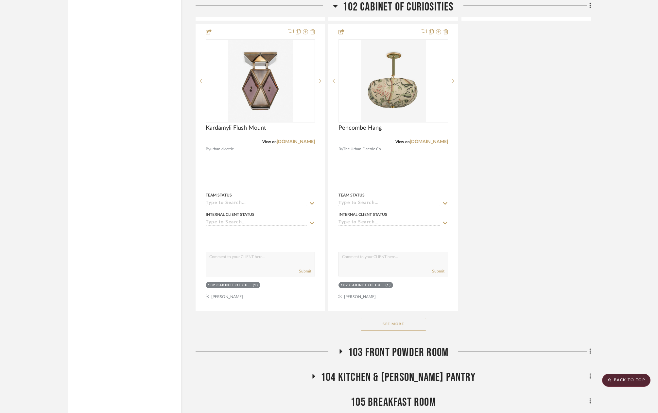
click at [383, 322] on button "See More" at bounding box center [393, 323] width 65 height 13
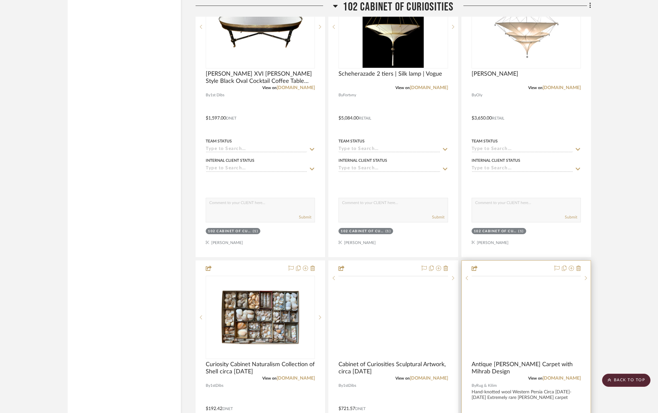
scroll to position [1996, 0]
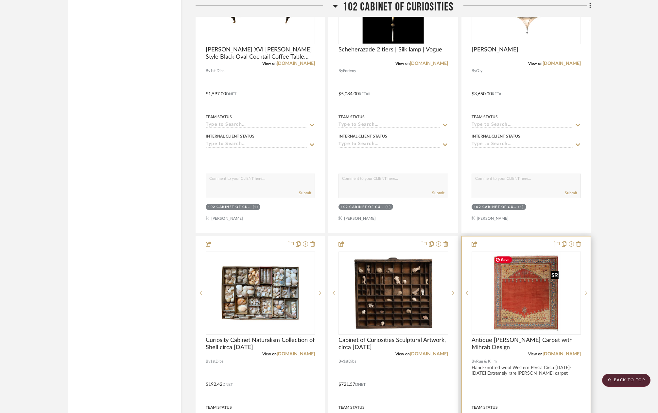
click at [524, 300] on img "0" at bounding box center [527, 293] width 70 height 82
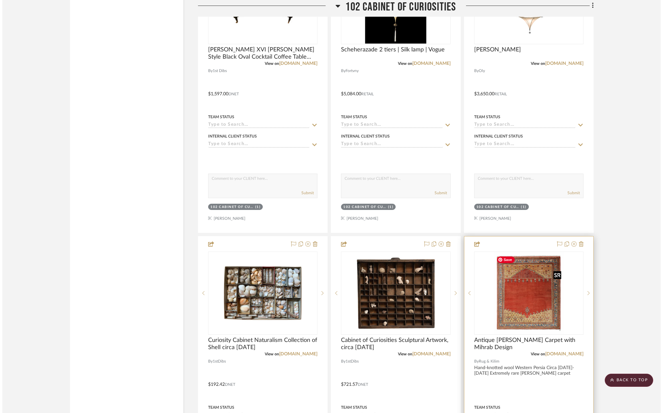
scroll to position [0, 0]
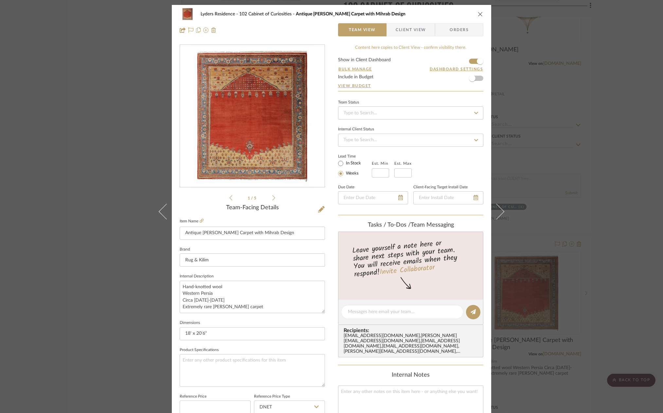
click at [478, 12] on icon "close" at bounding box center [480, 13] width 5 height 5
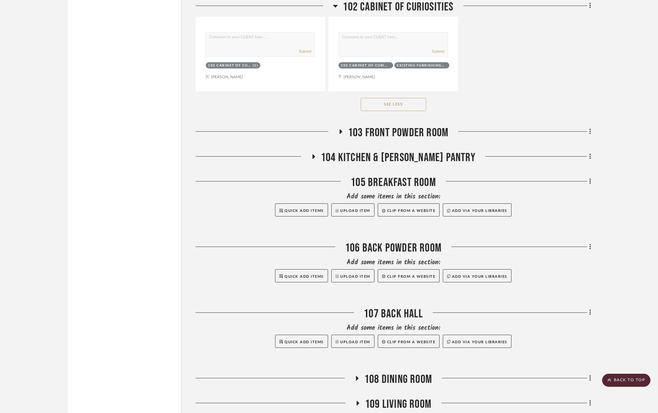
scroll to position [5727, 0]
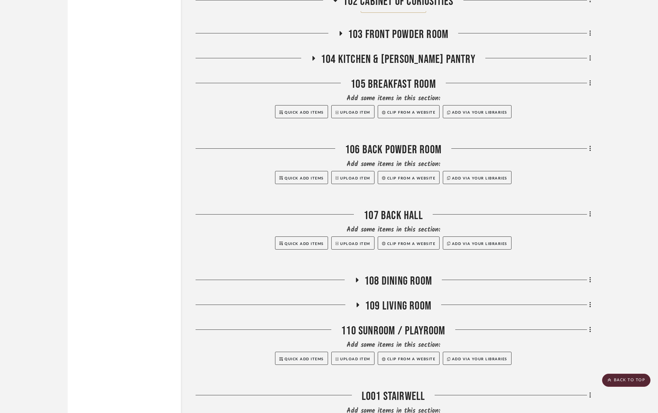
click at [396, 313] on span "109 Living Room" at bounding box center [398, 306] width 66 height 14
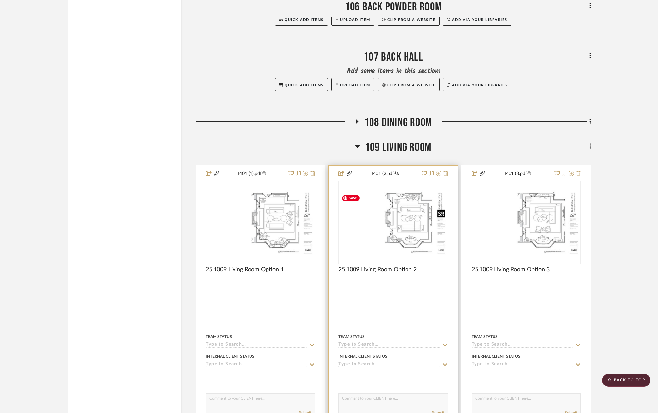
scroll to position [5890, 0]
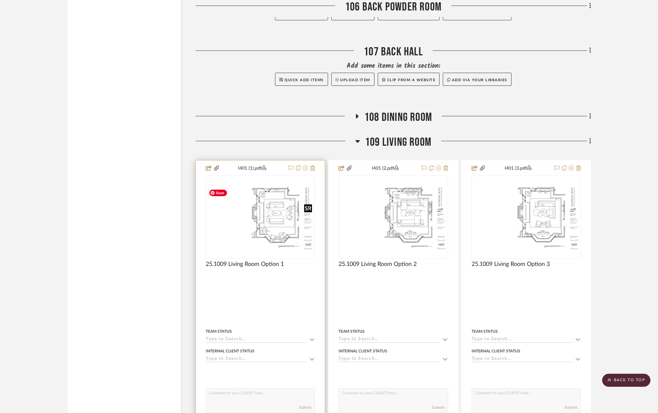
click at [0, 0] on img at bounding box center [0, 0] width 0 height 0
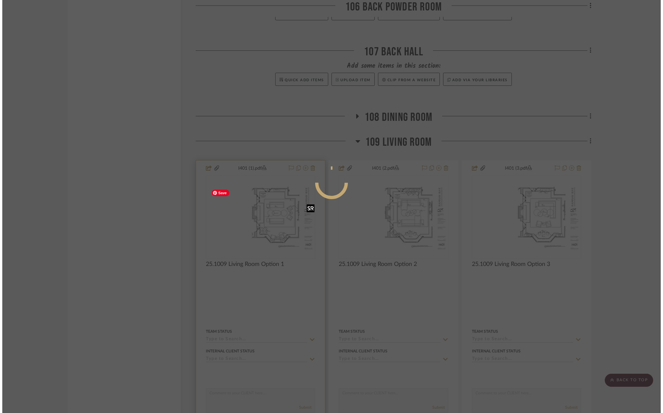
scroll to position [0, 0]
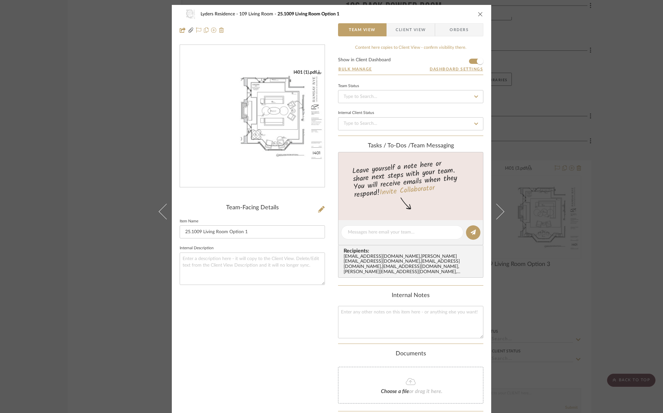
click at [247, 126] on img "0" at bounding box center [252, 116] width 145 height 94
click at [478, 11] on icon "close" at bounding box center [480, 13] width 5 height 5
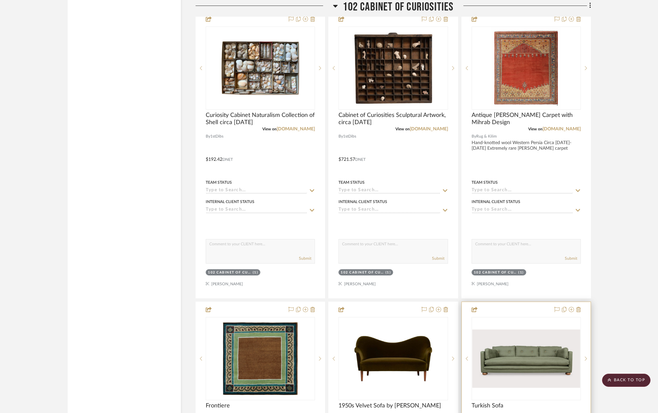
scroll to position [2225, 0]
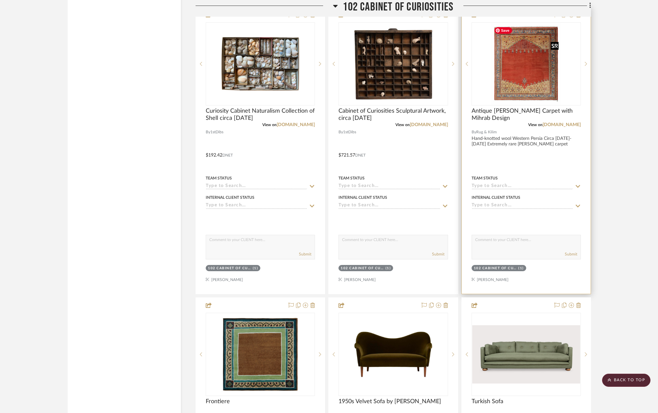
click at [541, 86] on img "0" at bounding box center [527, 64] width 70 height 82
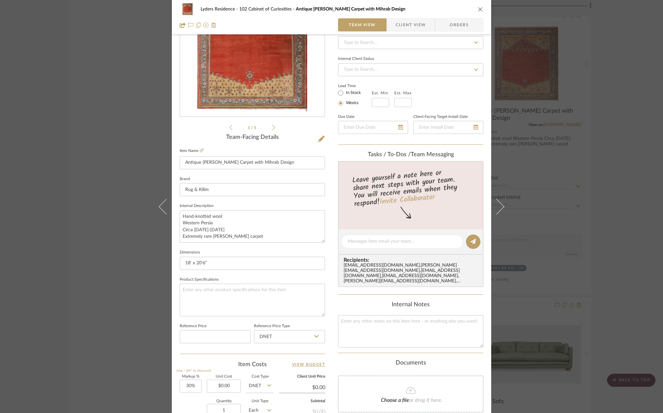
scroll to position [33, 0]
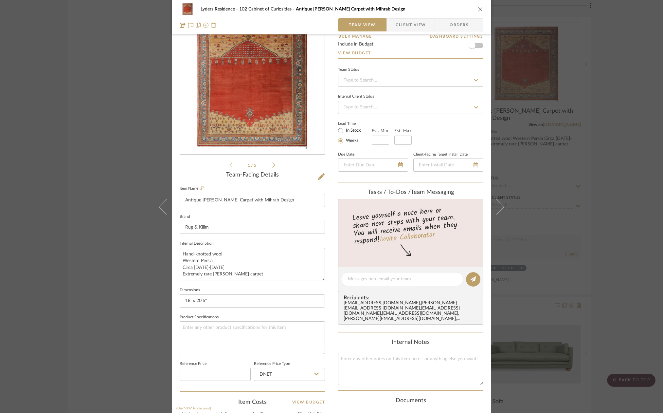
click at [284, 97] on img "0" at bounding box center [252, 83] width 121 height 142
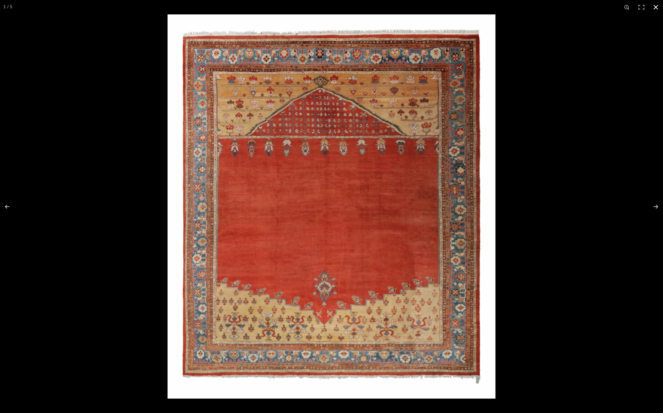
click at [587, 121] on div at bounding box center [499, 220] width 663 height 413
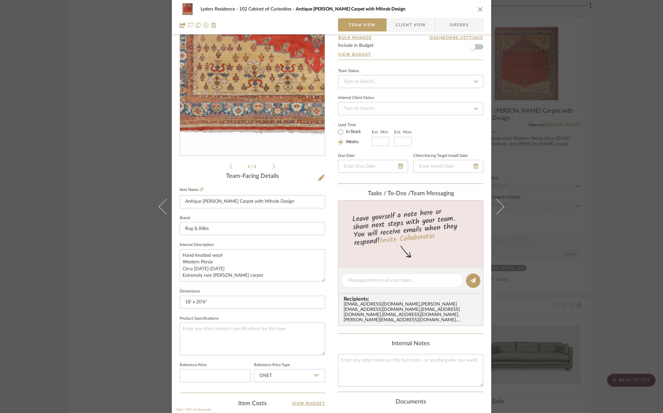
scroll to position [0, 0]
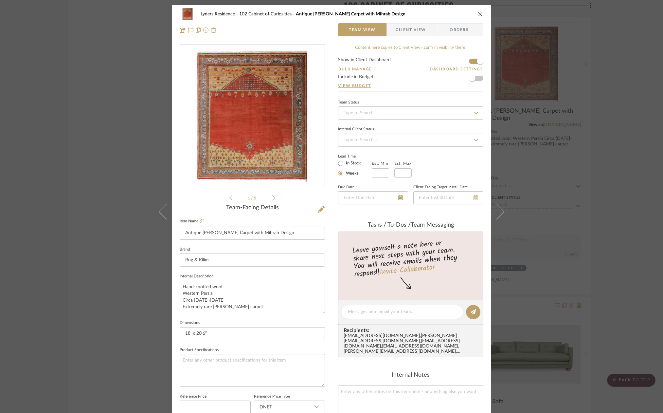
click at [479, 14] on icon "close" at bounding box center [480, 13] width 5 height 5
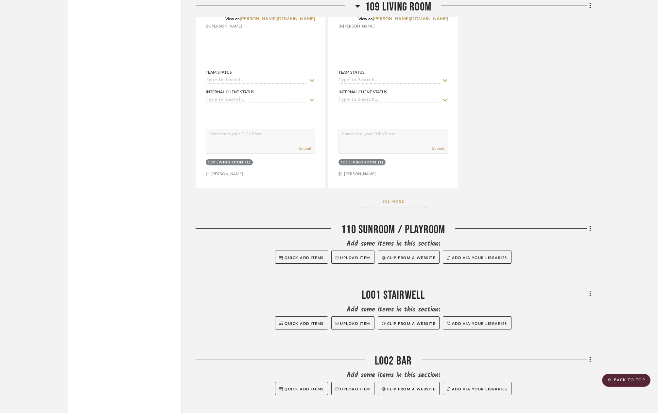
scroll to position [6709, 0]
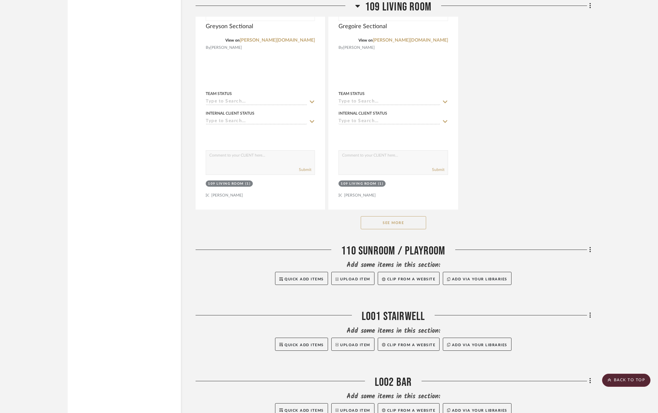
click at [397, 228] on button "See More" at bounding box center [393, 222] width 65 height 13
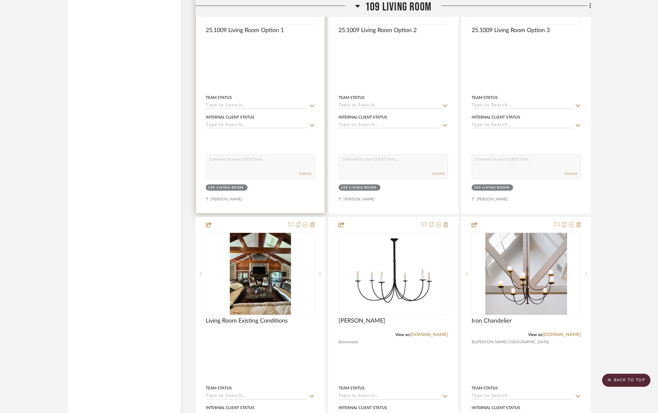
scroll to position [6021, 0]
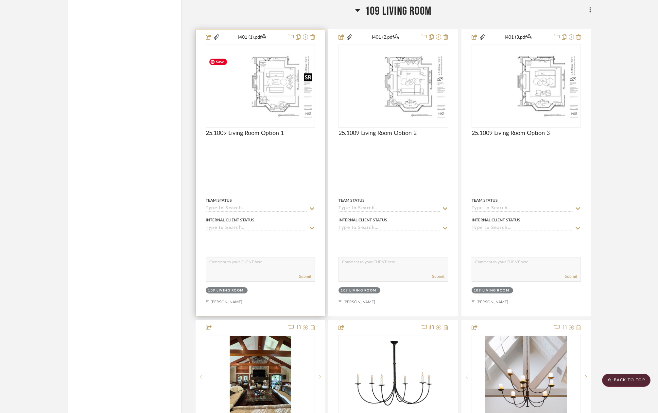
click at [277, 92] on img "0" at bounding box center [260, 86] width 108 height 70
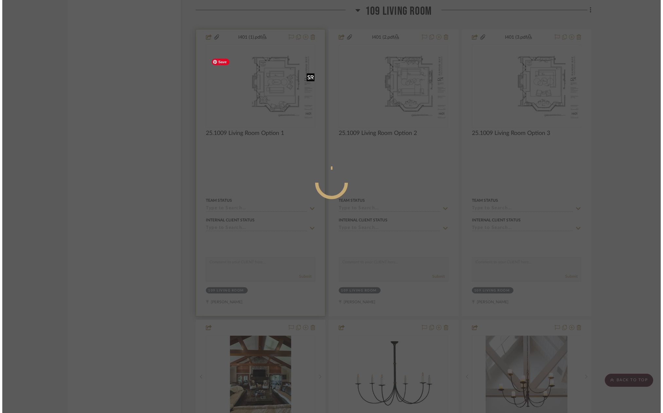
scroll to position [0, 0]
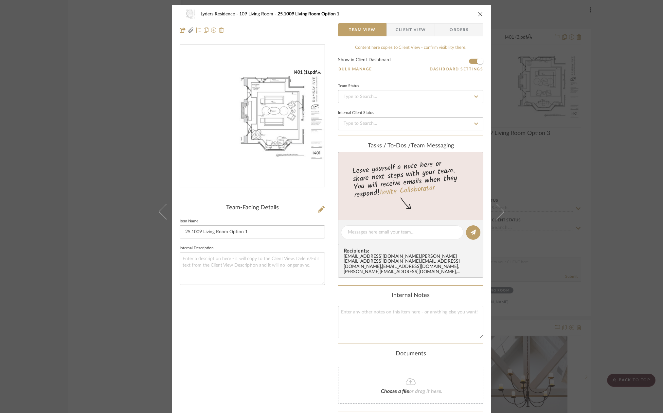
click at [250, 107] on img "0" at bounding box center [252, 116] width 145 height 94
click at [478, 13] on icon "close" at bounding box center [480, 13] width 5 height 5
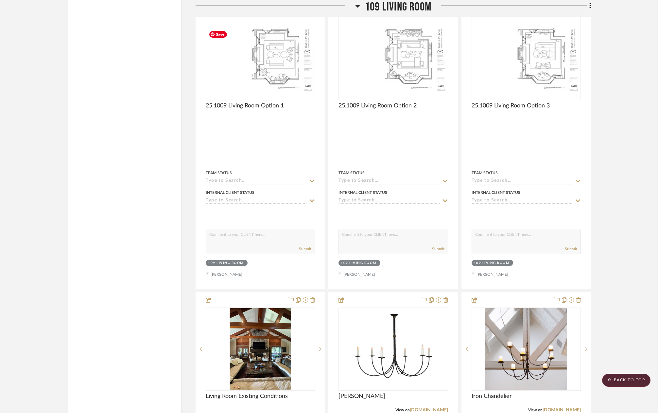
scroll to position [6054, 0]
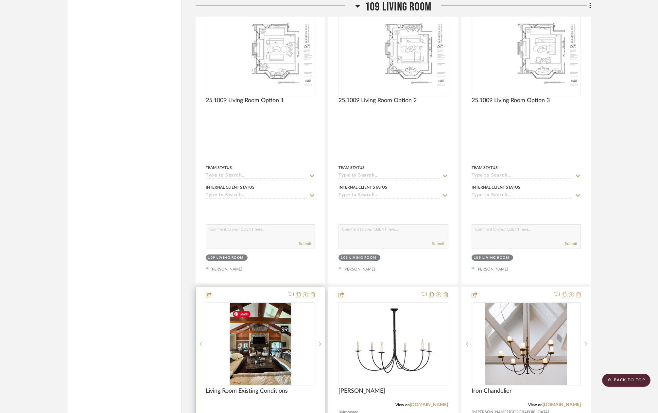
click at [279, 338] on img "0" at bounding box center [261, 344] width 62 height 82
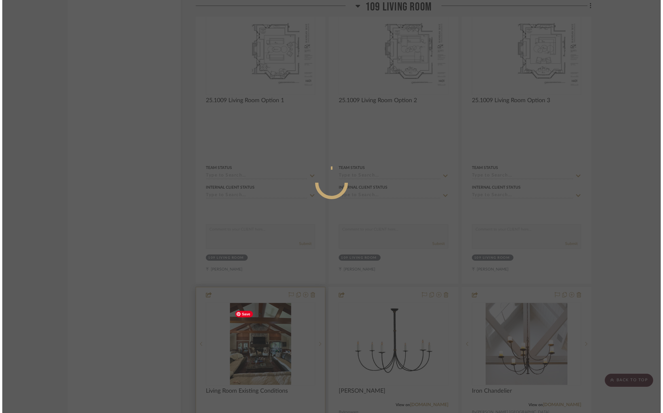
scroll to position [0, 0]
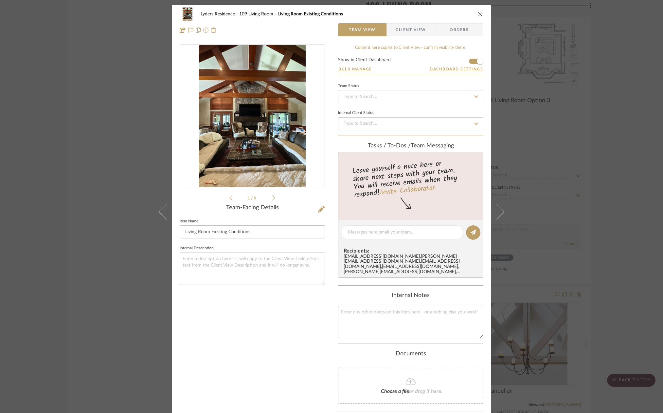
click at [272, 198] on icon at bounding box center [273, 197] width 3 height 5
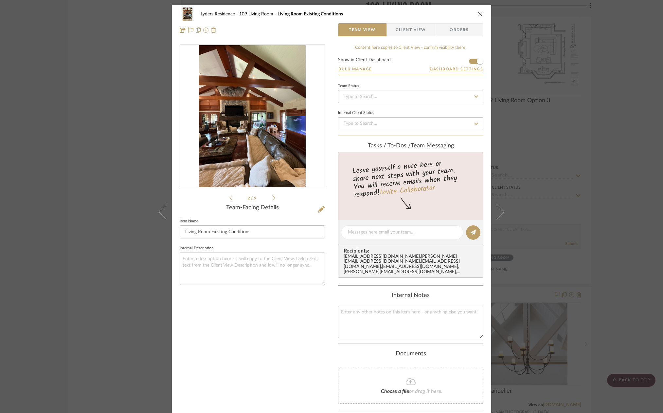
click at [272, 198] on icon at bounding box center [273, 197] width 3 height 5
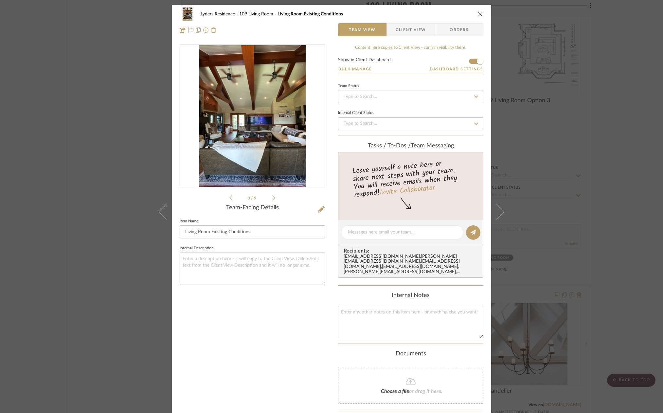
click at [272, 198] on icon at bounding box center [273, 197] width 3 height 5
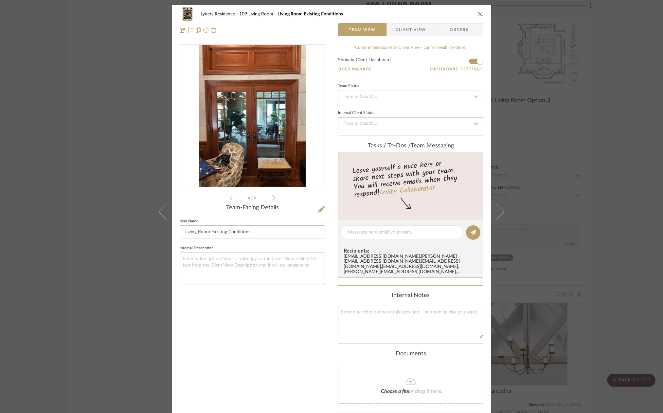
click at [272, 198] on icon at bounding box center [273, 197] width 3 height 5
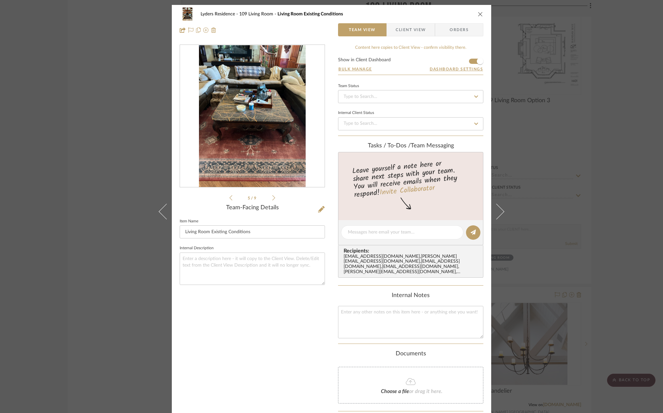
click at [272, 198] on icon at bounding box center [273, 197] width 3 height 5
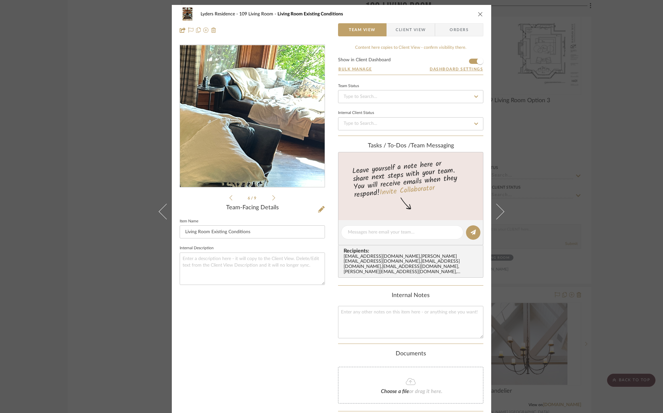
click at [280, 97] on img "5" at bounding box center [252, 116] width 106 height 142
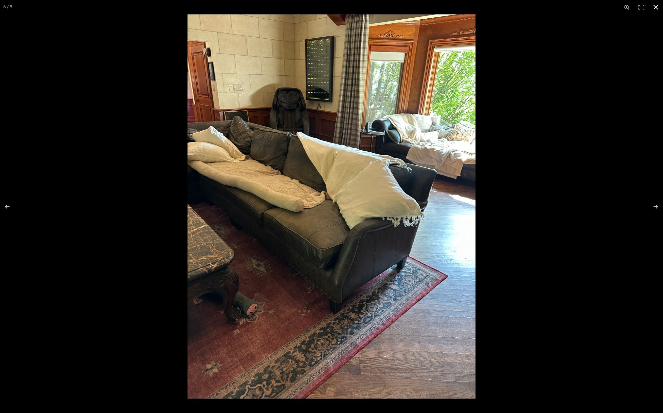
click at [512, 92] on div at bounding box center [519, 220] width 663 height 413
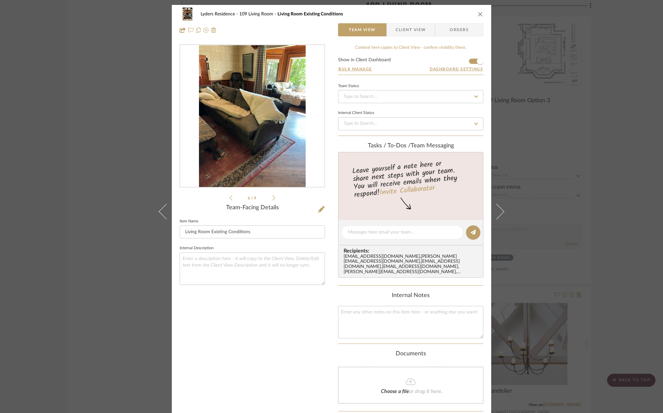
click at [481, 12] on div "Lyders Residence 109 Living Room Living Room Existing Conditions Team View Clie…" at bounding box center [331, 22] width 319 height 34
click at [478, 13] on icon "close" at bounding box center [480, 13] width 5 height 5
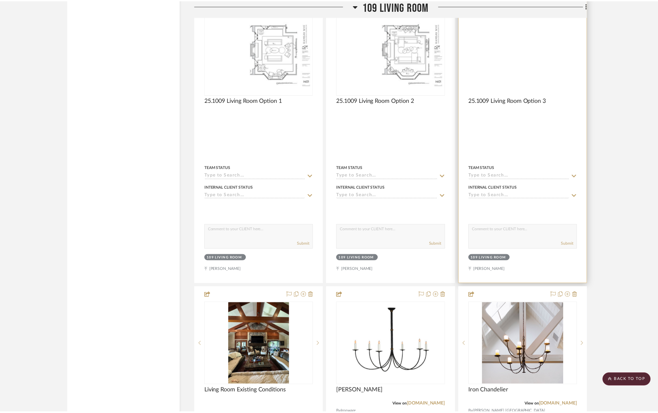
scroll to position [6054, 0]
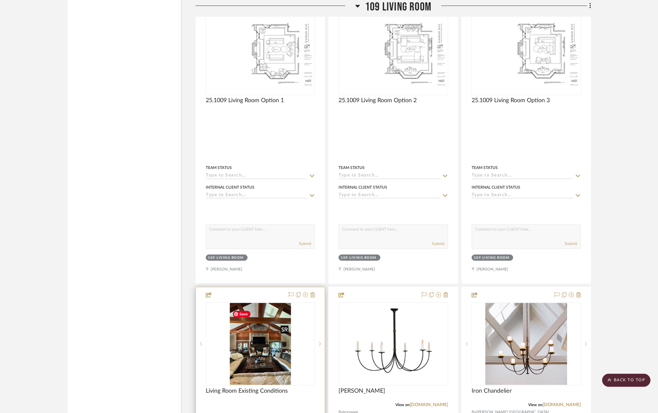
click at [267, 361] on img "0" at bounding box center [261, 344] width 62 height 82
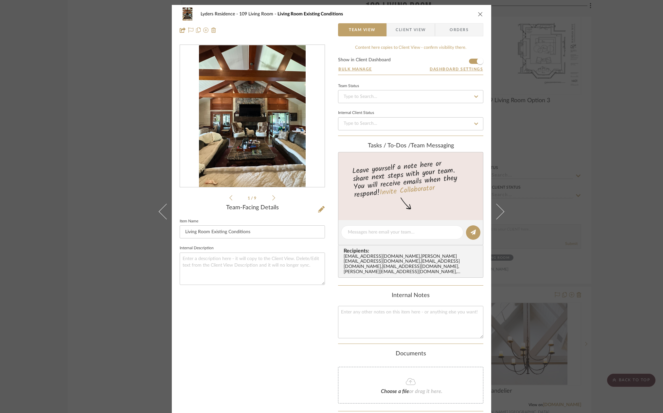
click at [275, 197] on div "1 / 9" at bounding box center [252, 123] width 145 height 157
click at [270, 199] on li "1 / 9" at bounding box center [252, 198] width 40 height 8
click at [272, 197] on icon at bounding box center [273, 198] width 3 height 6
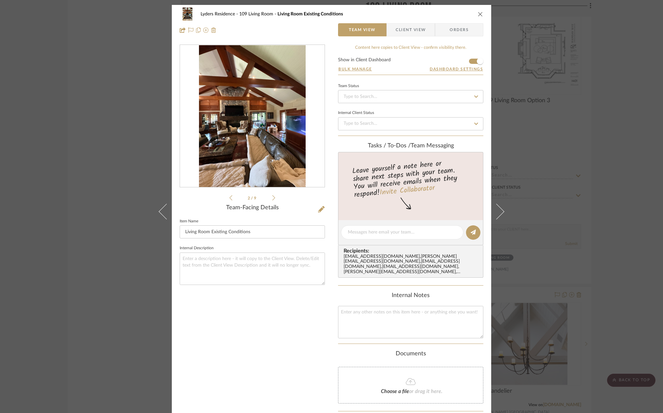
click at [272, 197] on icon at bounding box center [273, 198] width 3 height 6
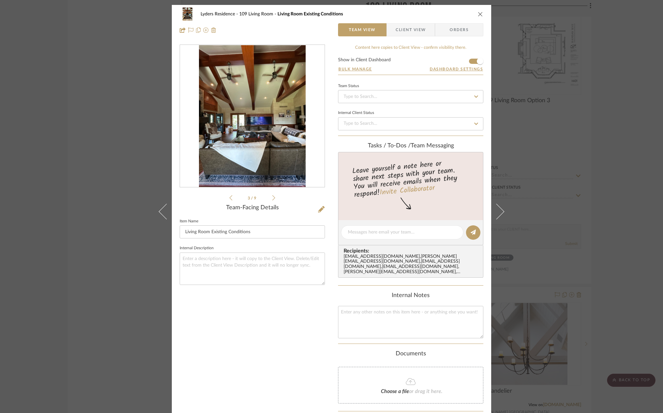
click at [272, 197] on icon at bounding box center [273, 198] width 3 height 6
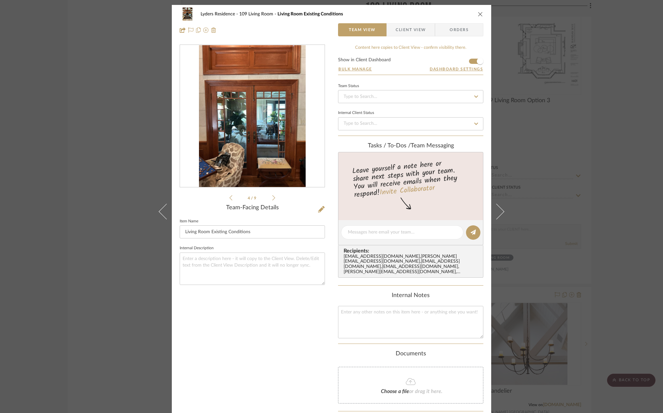
click at [272, 197] on icon at bounding box center [273, 198] width 3 height 6
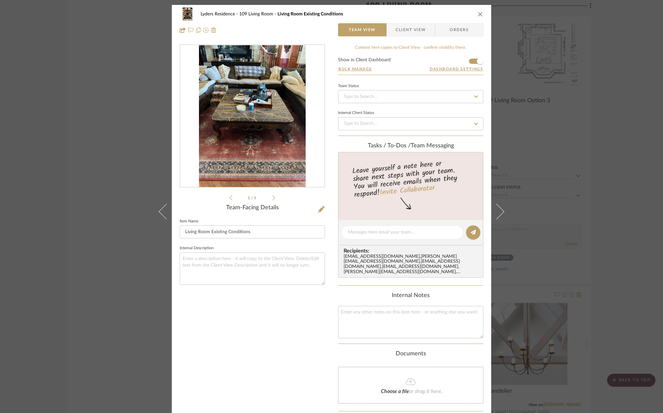
click at [272, 197] on icon at bounding box center [273, 198] width 3 height 6
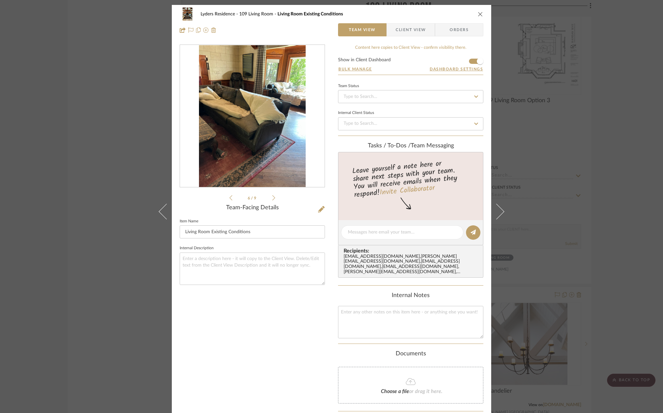
click at [272, 197] on icon at bounding box center [273, 198] width 3 height 6
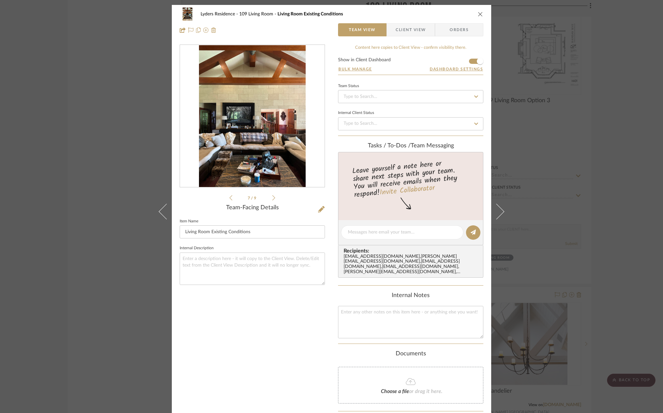
click at [566, 65] on div "Lyders Residence 109 Living Room Living Room Existing Conditions Team View Clie…" at bounding box center [331, 206] width 663 height 413
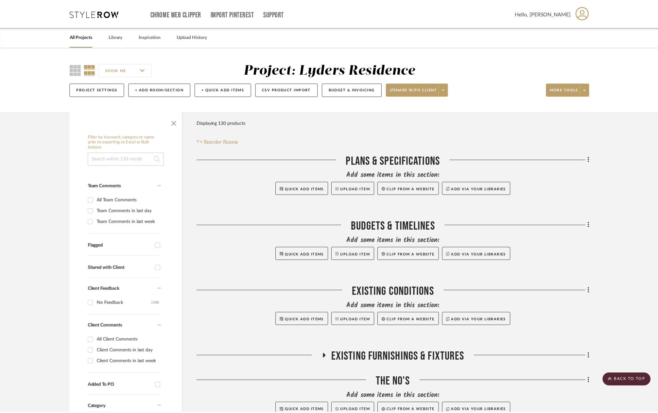
scroll to position [6054, 0]
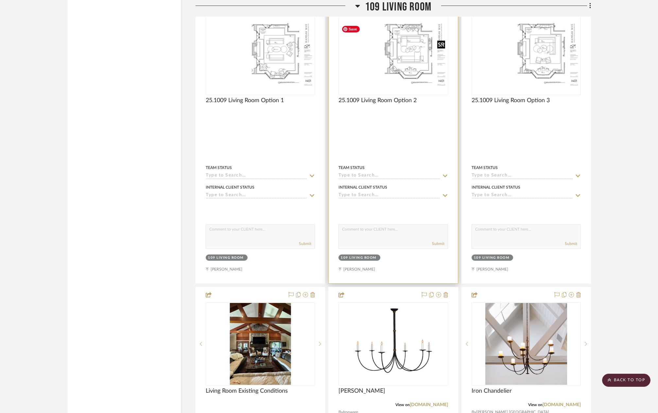
click at [387, 70] on img "0" at bounding box center [393, 53] width 108 height 70
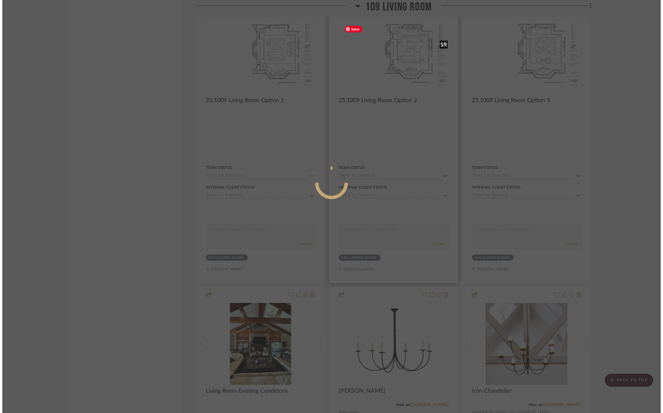
scroll to position [0, 0]
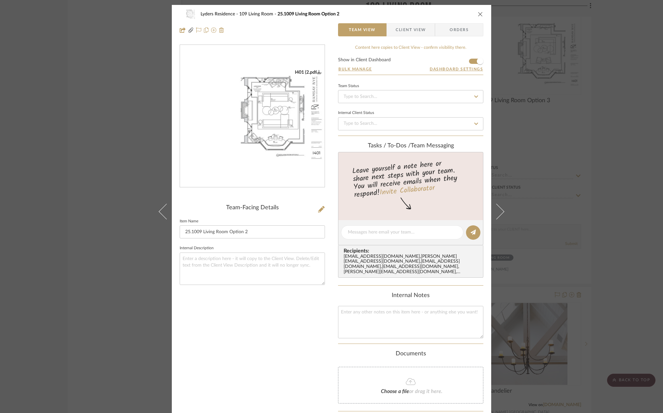
click at [478, 14] on icon "close" at bounding box center [480, 13] width 5 height 5
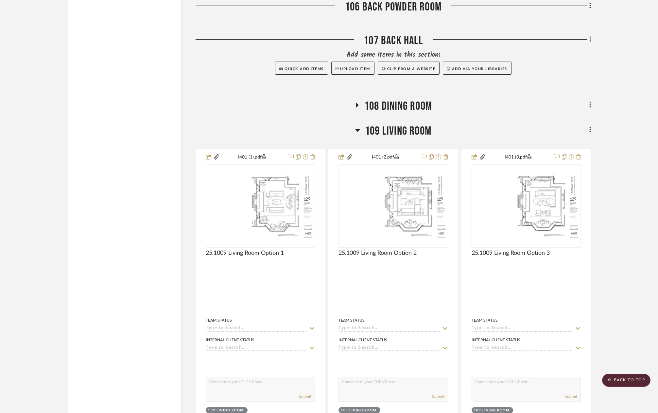
scroll to position [5923, 0]
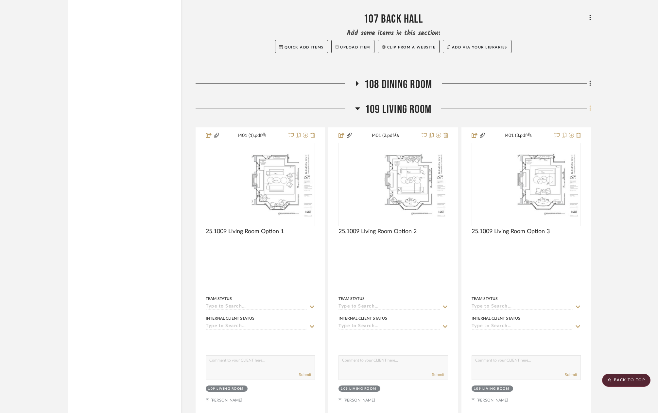
click at [590, 112] on icon at bounding box center [591, 108] width 2 height 7
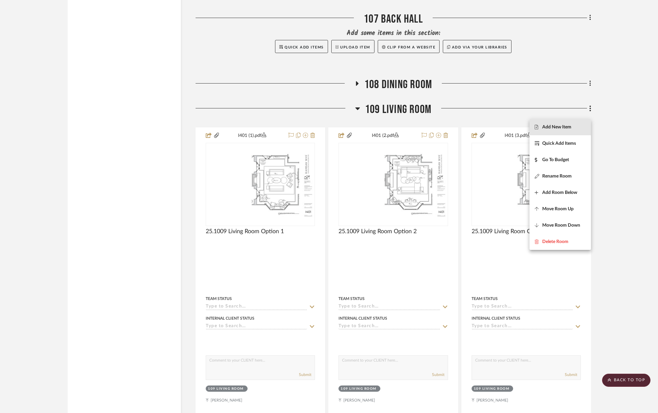
click at [584, 126] on span "Add New Item" at bounding box center [560, 127] width 51 height 6
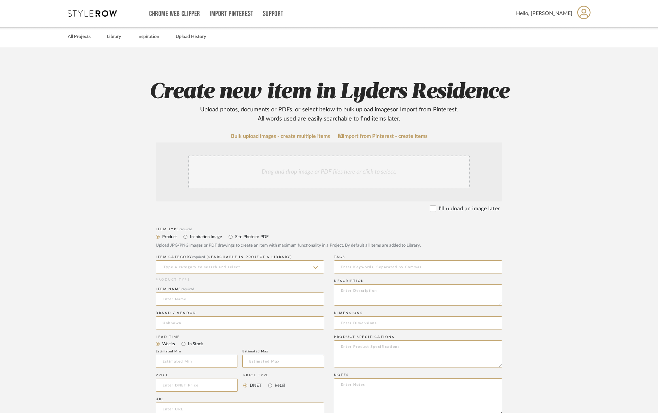
drag, startPoint x: 250, startPoint y: 233, endPoint x: 250, endPoint y: 237, distance: 4.3
click at [250, 233] on label "Site Photo or PDF" at bounding box center [252, 236] width 34 height 7
click at [235, 233] on input "Site Photo or PDF" at bounding box center [231, 237] width 8 height 8
radio input "true"
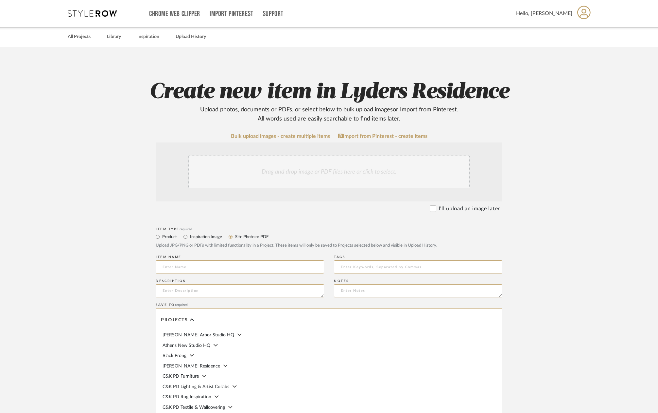
click at [249, 239] on label "Site Photo or PDF" at bounding box center [252, 236] width 34 height 7
click at [235, 239] on input "Site Photo or PDF" at bounding box center [231, 237] width 8 height 8
click at [298, 168] on div "Drag and drop image or PDF files here or click to select." at bounding box center [328, 171] width 281 height 33
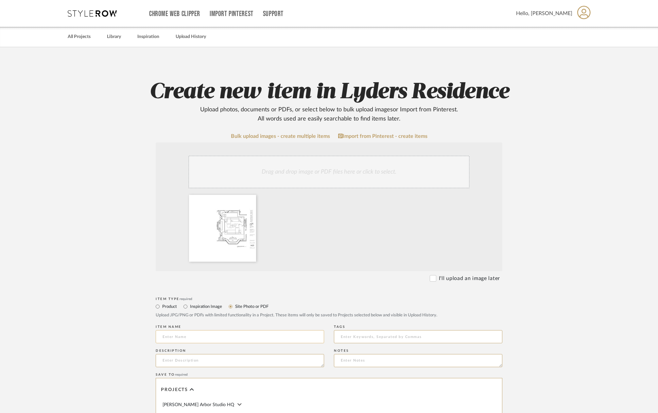
click at [220, 336] on input at bounding box center [240, 336] width 169 height 13
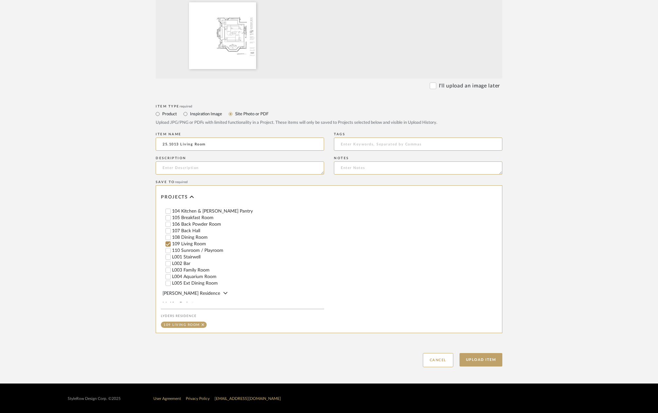
scroll to position [295, 0]
type input "25.1013 Living Room"
click at [479, 356] on button "Upload Item" at bounding box center [481, 359] width 43 height 13
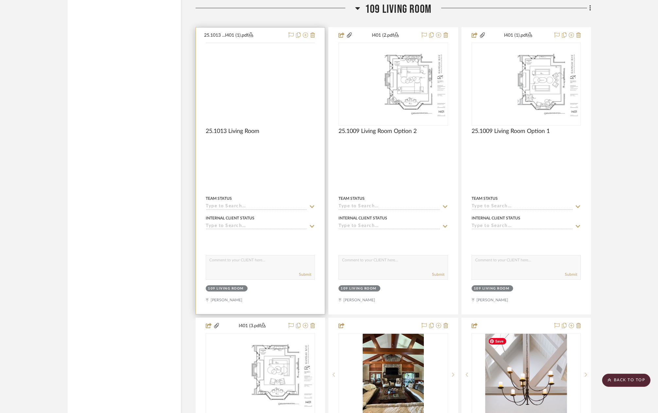
scroll to position [2207, 0]
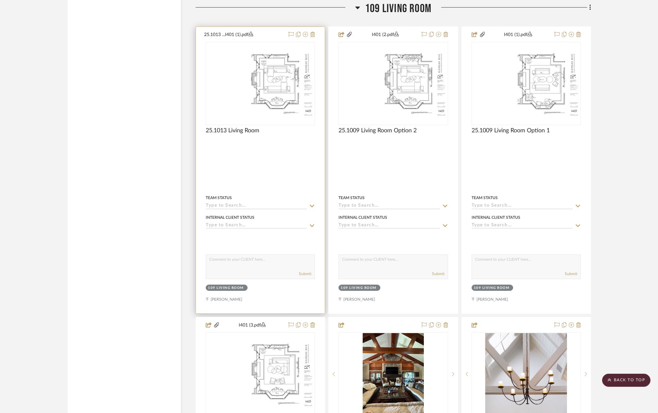
click at [0, 0] on div at bounding box center [0, 0] width 0 height 0
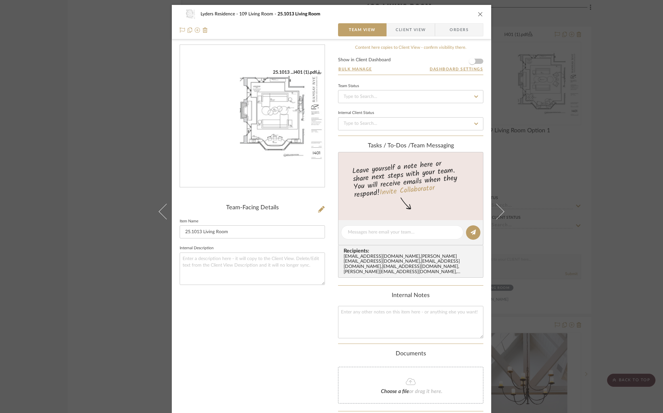
scroll to position [63, 0]
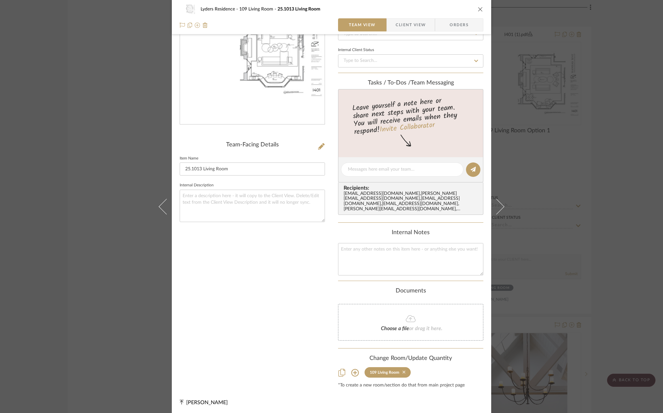
click at [403, 371] on icon at bounding box center [404, 371] width 3 height 3
click at [478, 10] on icon "close" at bounding box center [480, 9] width 5 height 5
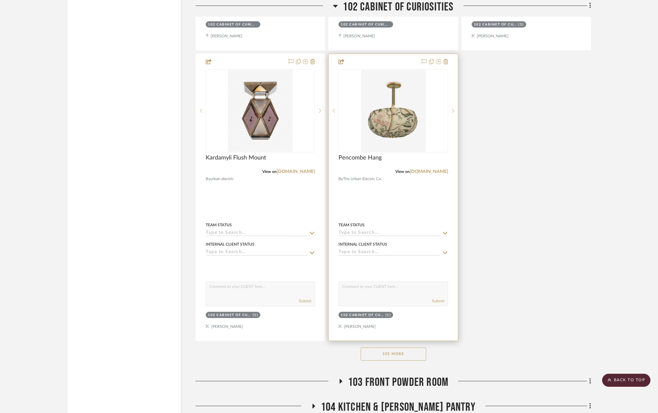
scroll to position [1585, 0]
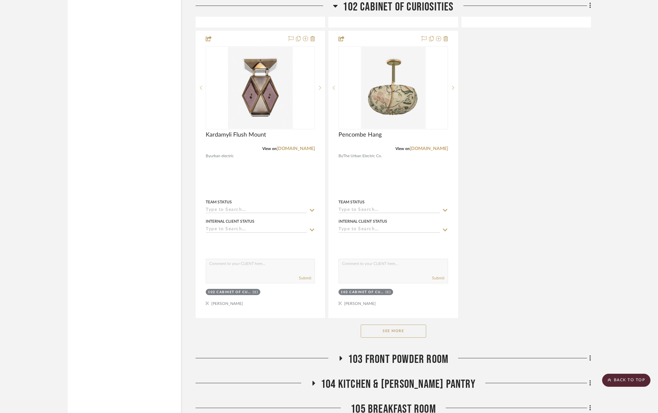
click at [388, 330] on button "See More" at bounding box center [393, 330] width 65 height 13
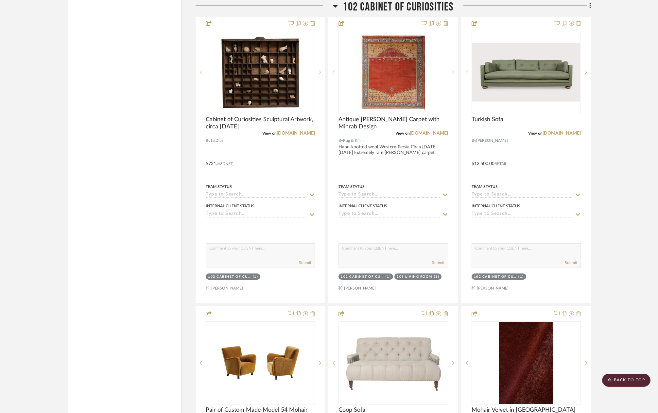
scroll to position [2763, 0]
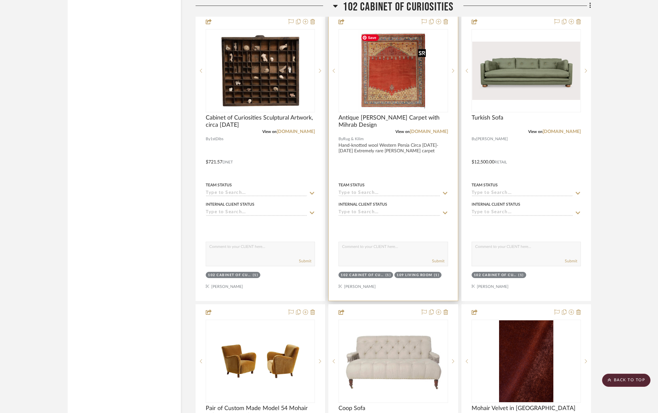
click at [0, 0] on img at bounding box center [0, 0] width 0 height 0
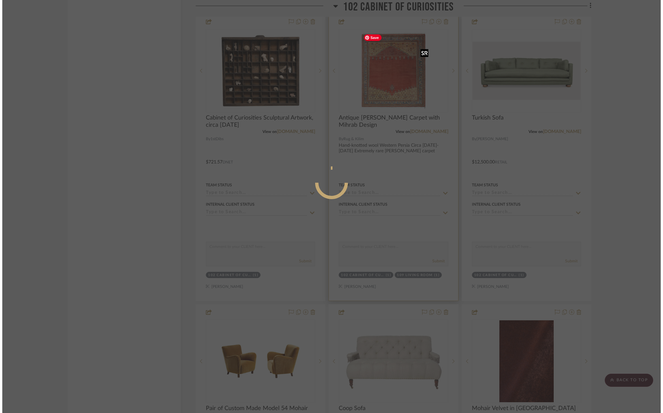
scroll to position [0, 0]
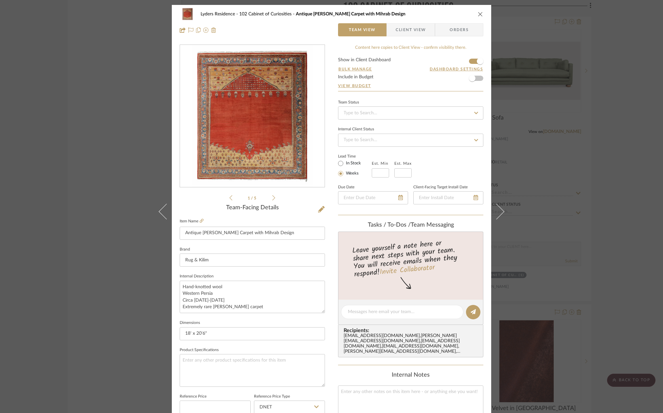
click at [478, 15] on icon "close" at bounding box center [480, 13] width 5 height 5
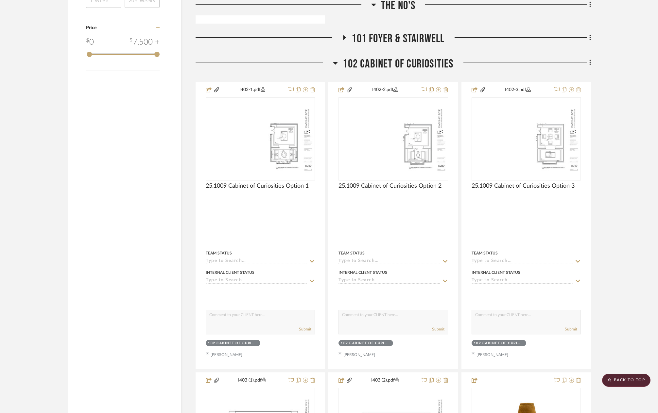
scroll to position [898, 0]
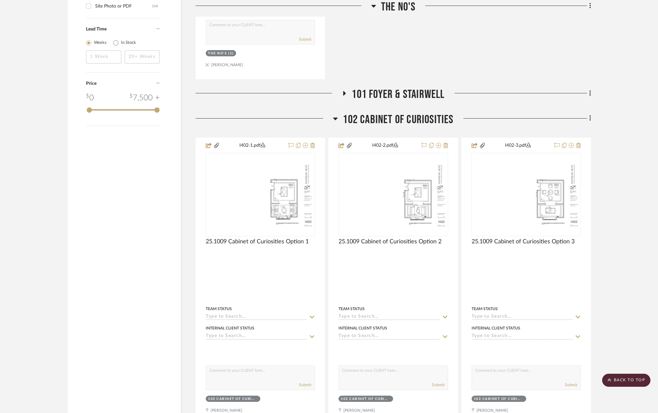
click at [425, 114] on span "102 Cabinet of Curiosities" at bounding box center [398, 120] width 111 height 14
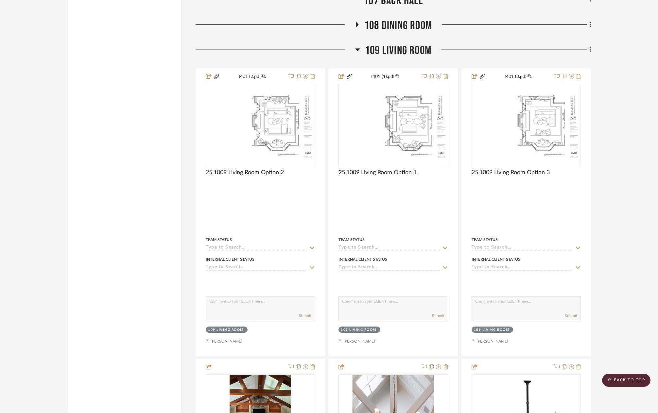
scroll to position [1258, 0]
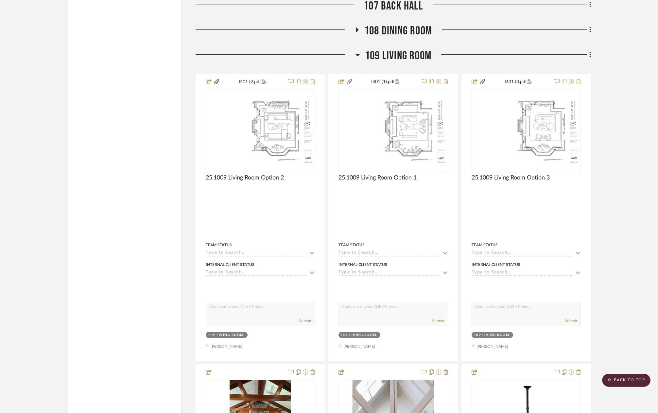
click at [588, 54] on fa-icon at bounding box center [589, 55] width 4 height 11
click at [569, 69] on span "Add New Item" at bounding box center [557, 69] width 29 height 6
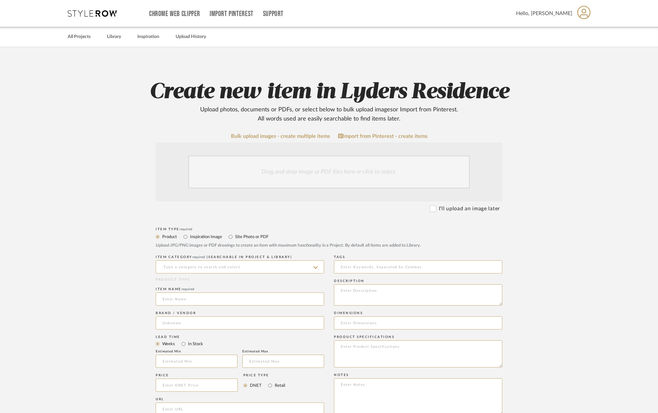
click at [325, 176] on div "Drag and drop image or PDF files here or click to select." at bounding box center [328, 171] width 281 height 33
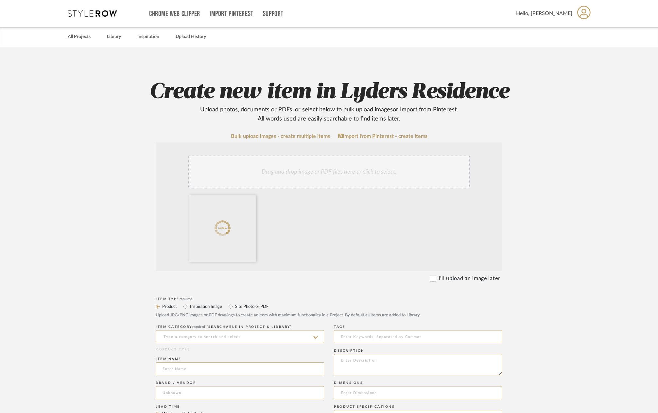
click at [235, 305] on label "Site Photo or PDF" at bounding box center [252, 306] width 34 height 7
click at [235, 305] on input "Site Photo or PDF" at bounding box center [231, 306] width 8 height 8
radio input "true"
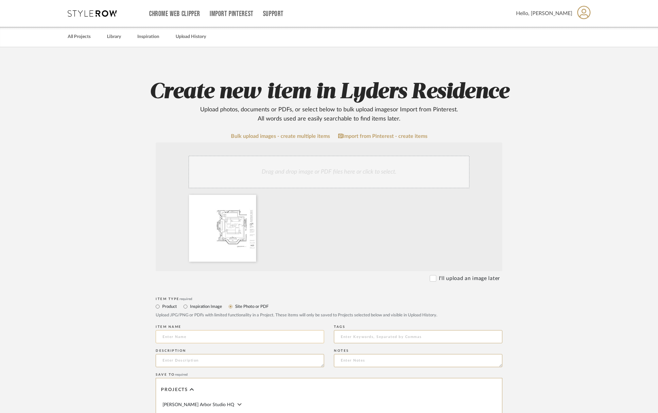
click at [188, 340] on input at bounding box center [240, 336] width 169 height 13
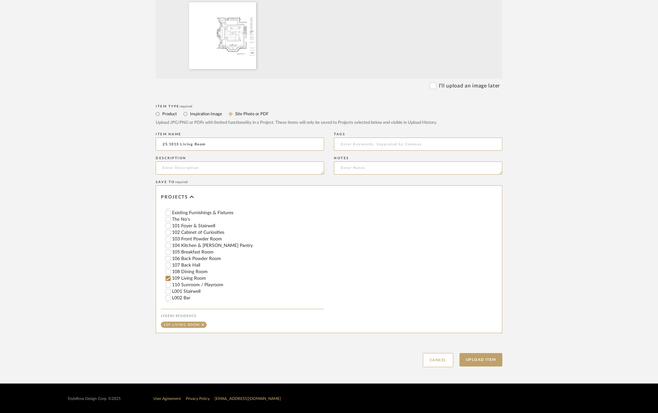
scroll to position [295, 0]
type input "25.1013 Living Room"
click at [481, 353] on button "Upload Item" at bounding box center [481, 359] width 43 height 13
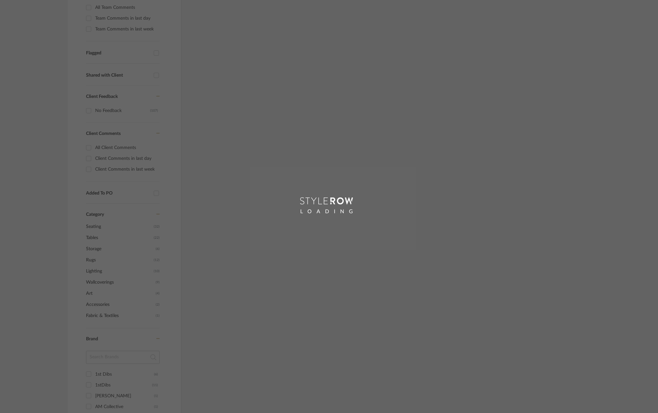
scroll to position [18, 0]
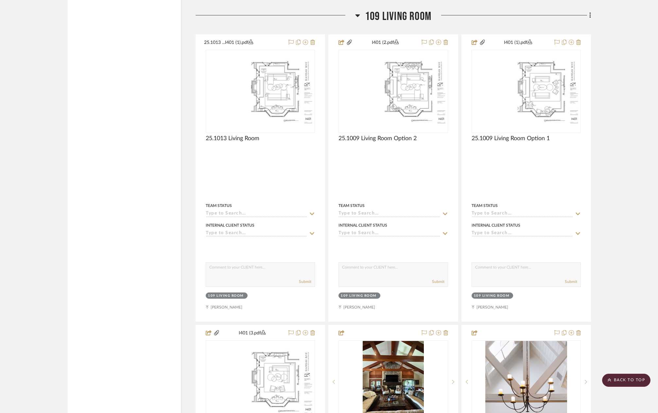
scroll to position [1306, 0]
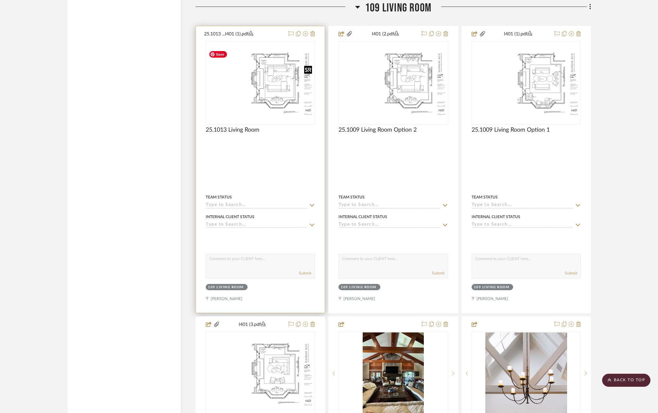
click at [0, 0] on img at bounding box center [0, 0] width 0 height 0
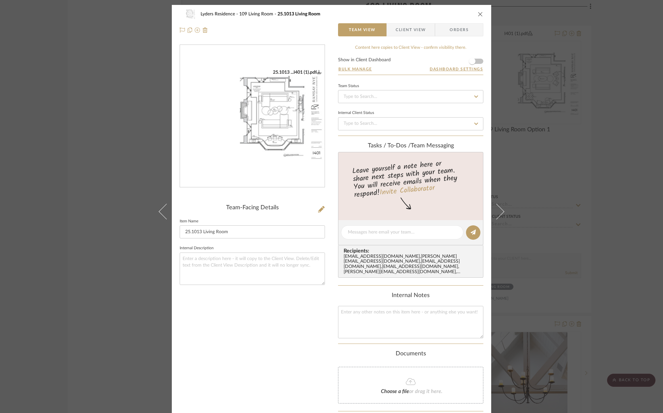
click at [257, 117] on img "0" at bounding box center [252, 116] width 145 height 94
click at [373, 231] on textarea at bounding box center [402, 232] width 109 height 7
type textarea "K"
type textarea "I"
type textarea "u"
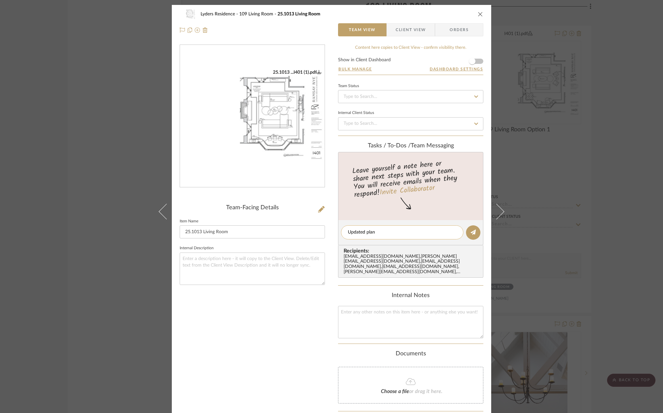
type textarea "Updated plans"
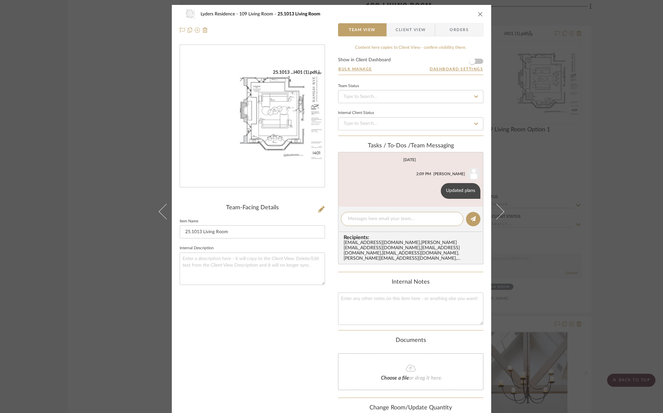
click at [478, 13] on icon "close" at bounding box center [480, 13] width 5 height 5
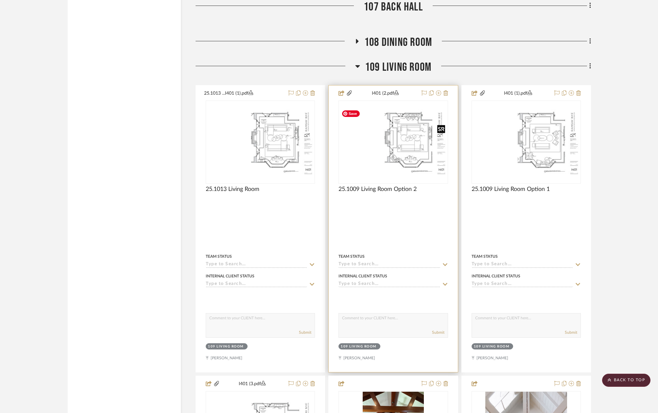
scroll to position [1208, 0]
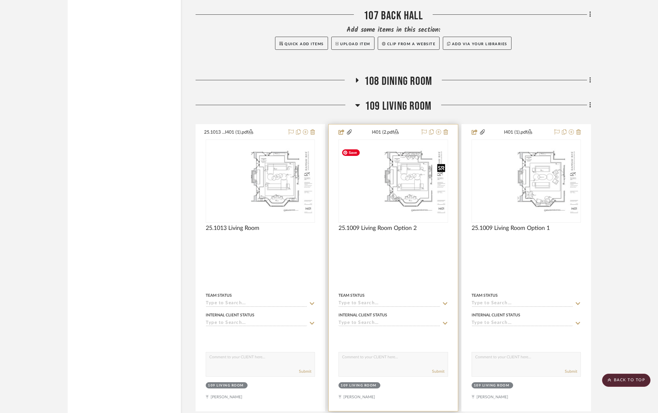
click at [391, 170] on img "0" at bounding box center [393, 181] width 108 height 70
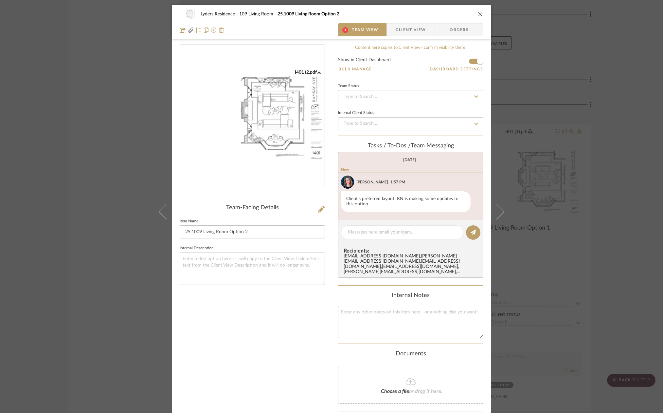
scroll to position [33, 0]
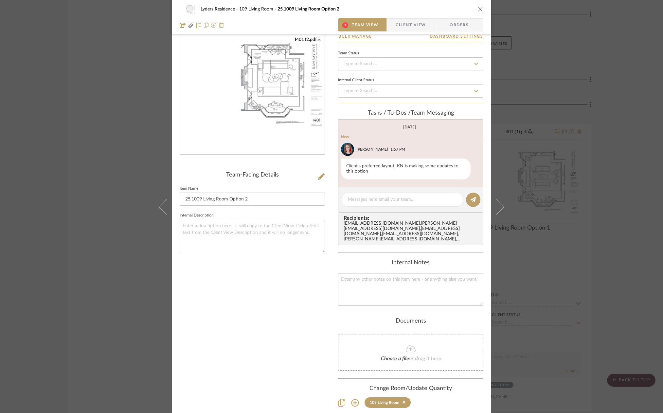
click at [478, 8] on icon "close" at bounding box center [480, 9] width 5 height 5
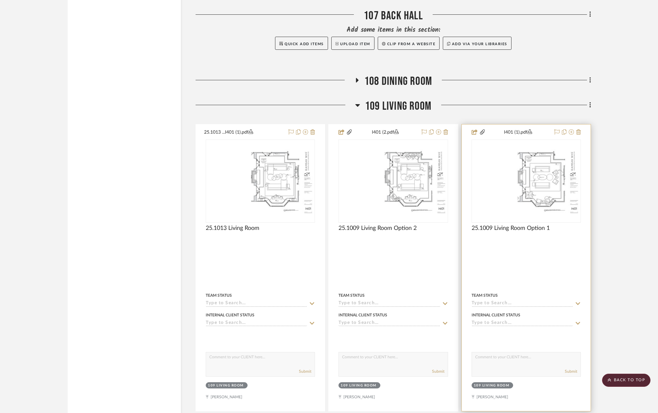
scroll to position [1273, 0]
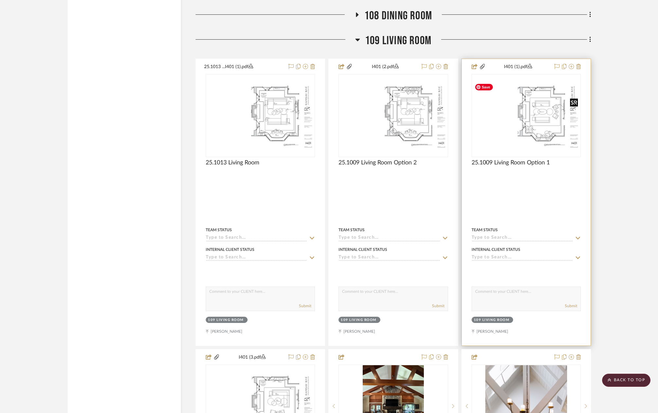
click at [550, 142] on img "0" at bounding box center [527, 116] width 108 height 70
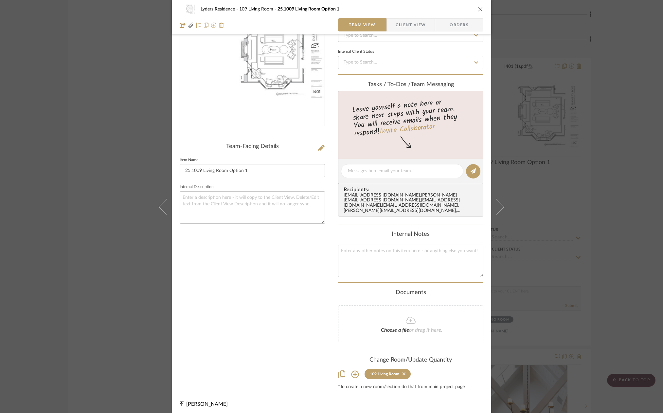
scroll to position [63, 0]
click at [478, 9] on icon "close" at bounding box center [480, 9] width 5 height 5
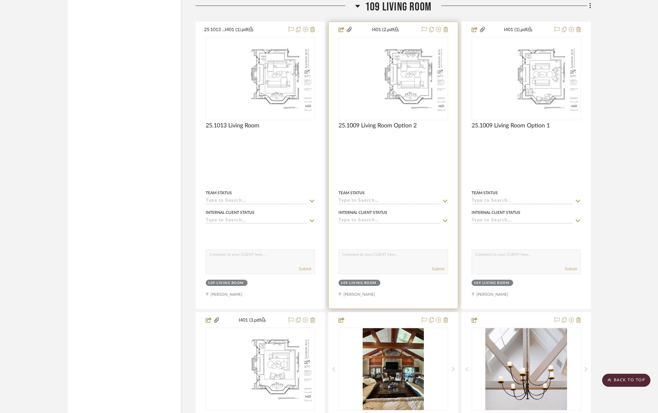
scroll to position [1338, 0]
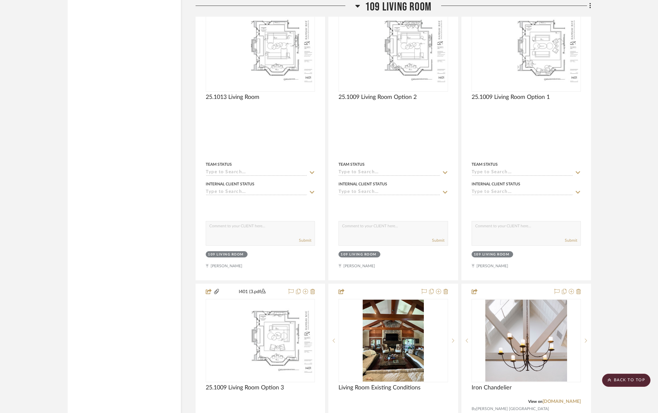
click at [389, 11] on span "109 Living Room" at bounding box center [398, 7] width 66 height 14
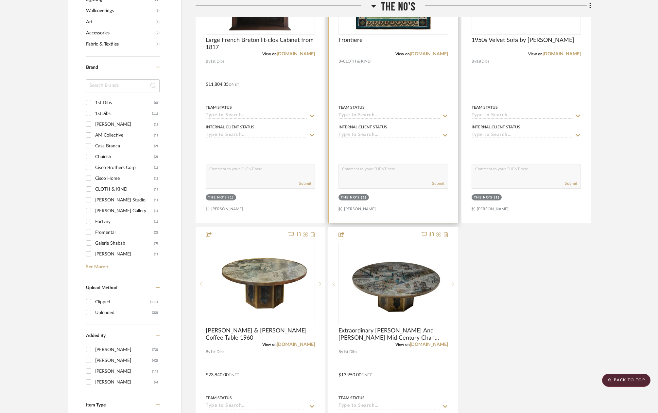
scroll to position [327, 0]
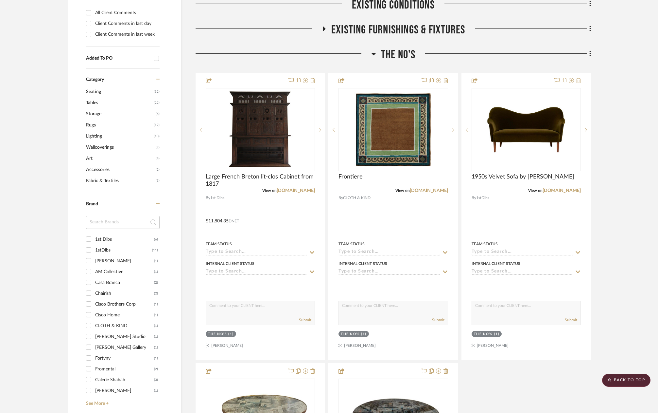
click at [403, 52] on span "The No's" at bounding box center [398, 55] width 35 height 14
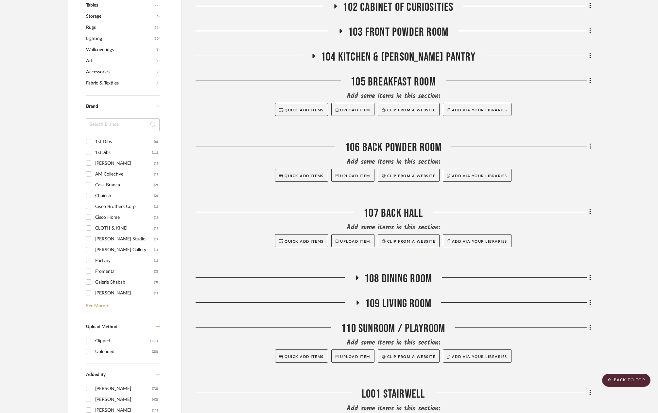
scroll to position [425, 0]
click at [401, 299] on span "109 Living Room" at bounding box center [398, 303] width 66 height 14
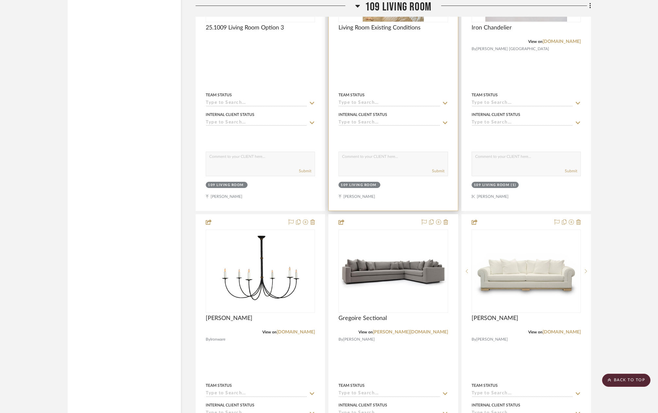
scroll to position [1145, 0]
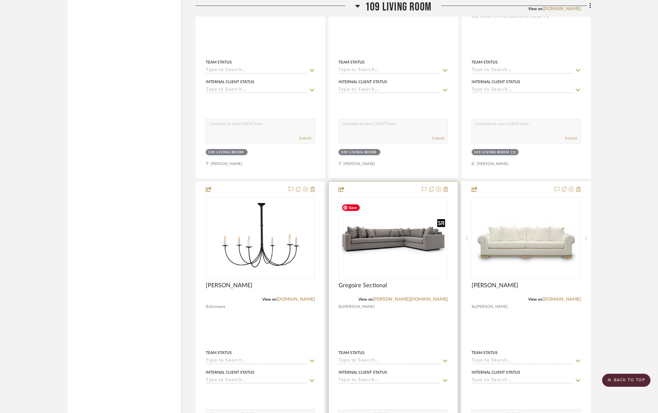
click at [0, 0] on img at bounding box center [0, 0] width 0 height 0
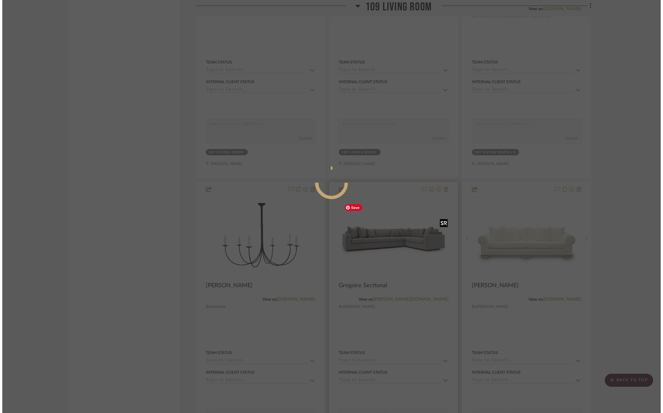
scroll to position [0, 0]
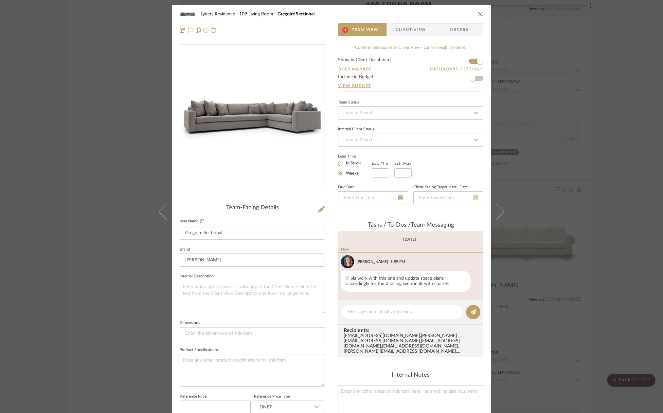
click at [200, 221] on icon at bounding box center [202, 221] width 4 height 4
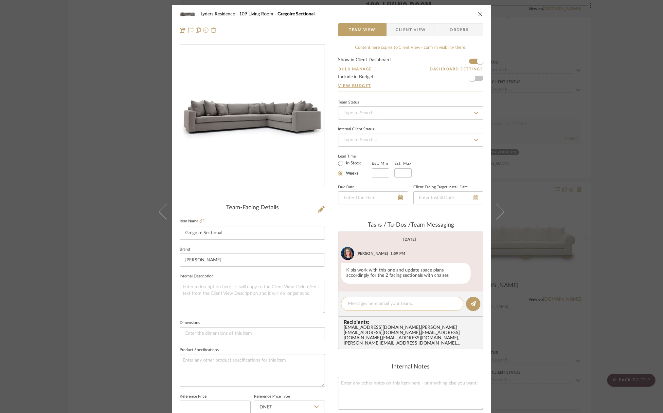
click at [372, 306] on textarea at bounding box center [402, 303] width 109 height 7
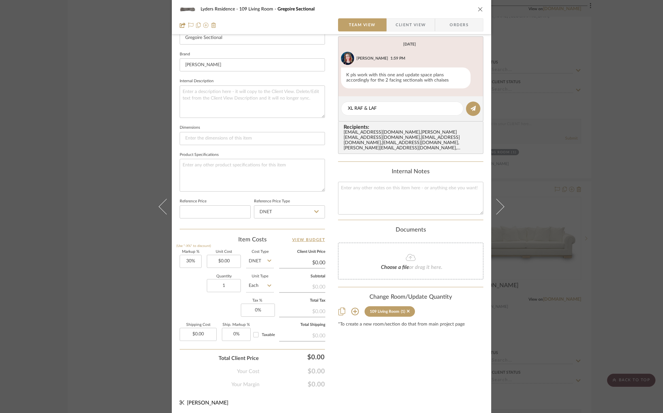
click at [289, 227] on div "Team-Facing Details Item Name Gregoire Sectional Brand Verellen Internal Descri…" at bounding box center [252, 119] width 145 height 220
click at [374, 109] on textarea "XL RAF & LAF" at bounding box center [402, 108] width 109 height 7
type textarea "XL RAF &"
click at [595, 282] on div "Lyders Residence 109 Living Room Gregoire Sectional Team View Client View Order…" at bounding box center [331, 206] width 663 height 413
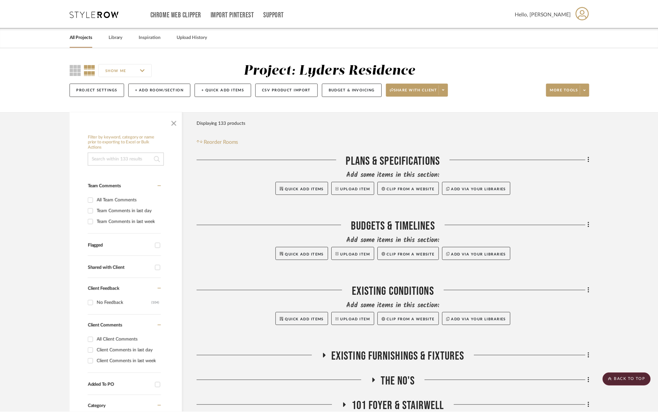
scroll to position [1145, 0]
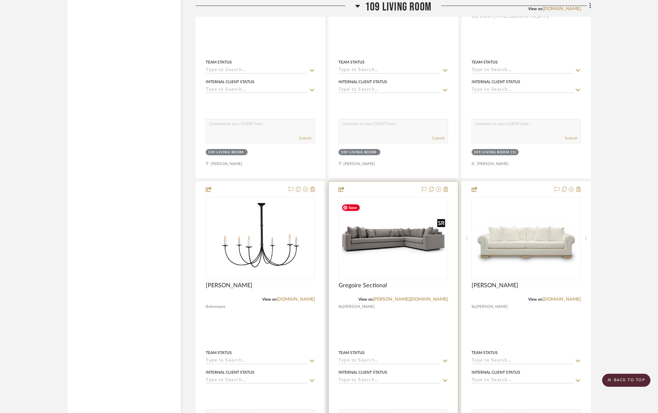
click at [394, 251] on img "0" at bounding box center [393, 238] width 108 height 74
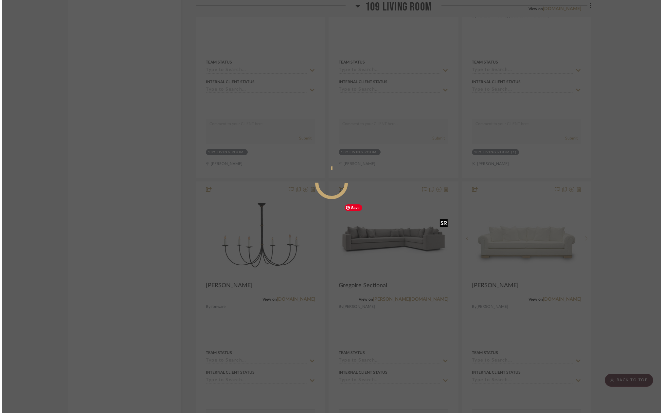
scroll to position [0, 0]
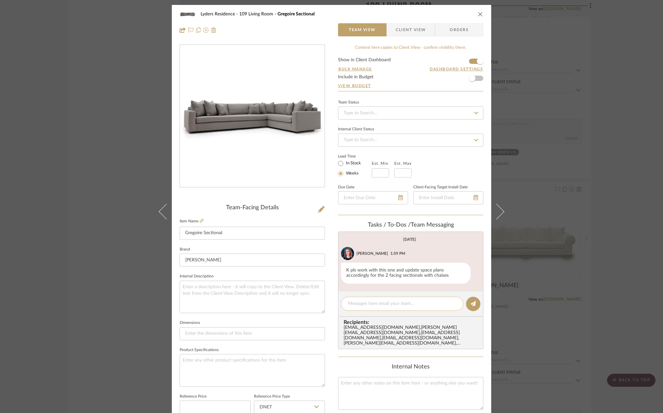
click at [370, 302] on textarea at bounding box center [402, 303] width 109 height 7
type textarea "x"
type textarea "XL 104 RAF Sofa and LAF Chaise"
click at [294, 322] on fieldset "Dimensions" at bounding box center [252, 329] width 145 height 22
click at [279, 261] on input "[PERSON_NAME]" at bounding box center [252, 259] width 145 height 13
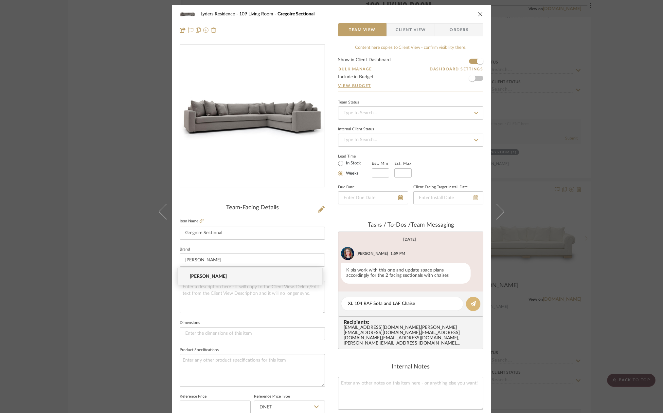
click at [477, 306] on button at bounding box center [473, 303] width 14 height 14
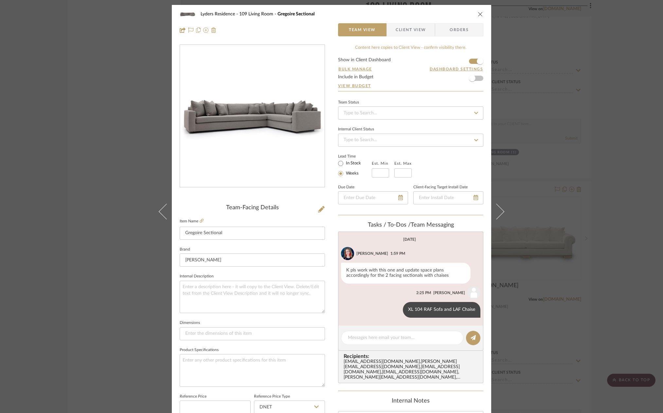
click at [478, 14] on icon "close" at bounding box center [480, 13] width 5 height 5
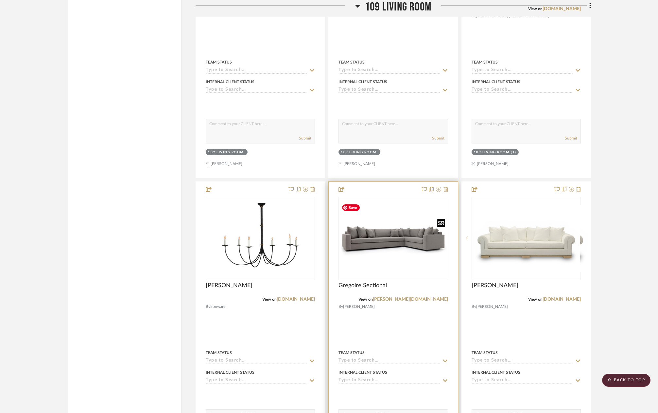
scroll to position [1211, 0]
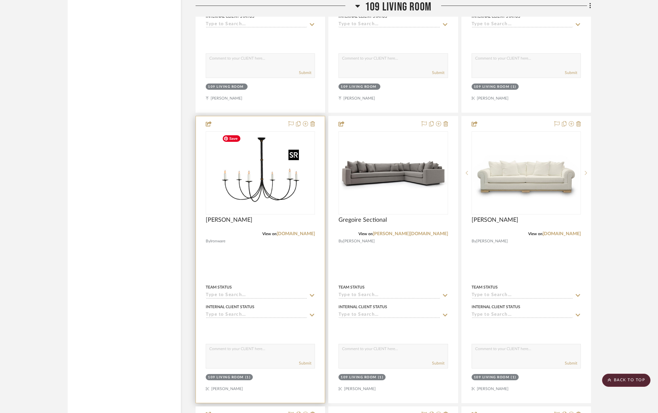
click at [274, 191] on img "0" at bounding box center [261, 173] width 82 height 82
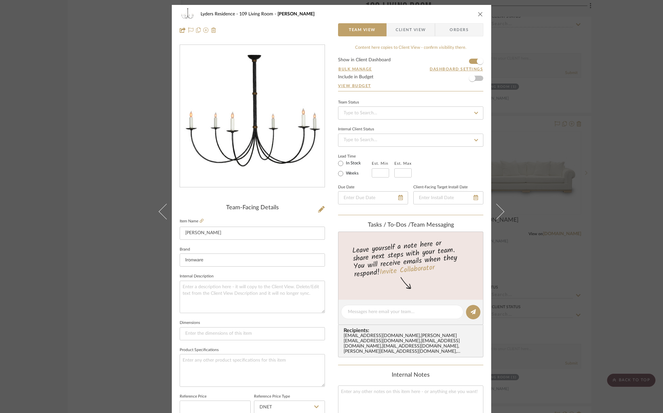
click at [480, 15] on icon "close" at bounding box center [480, 13] width 5 height 5
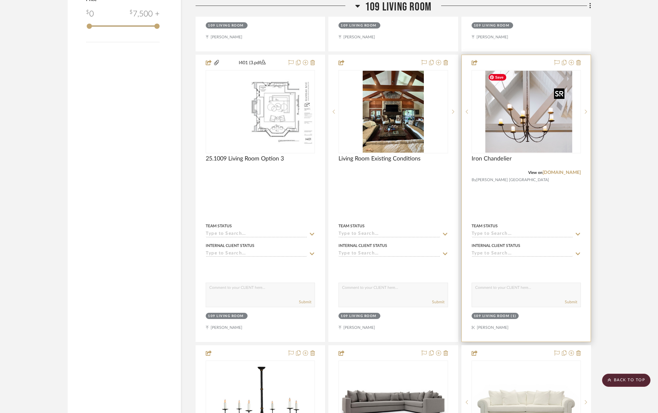
scroll to position [884, 0]
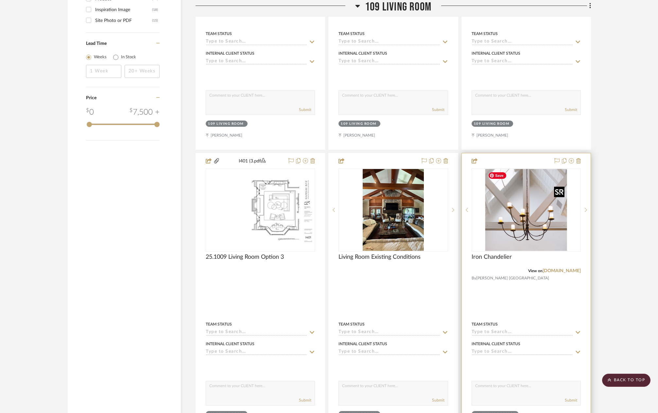
click at [526, 214] on img "0" at bounding box center [527, 210] width 82 height 82
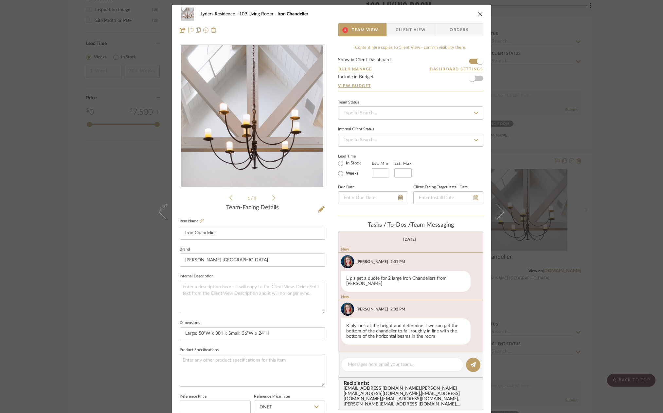
scroll to position [33, 0]
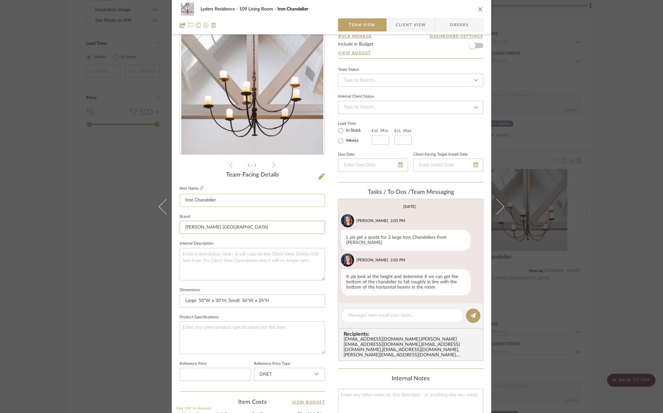
drag, startPoint x: 277, startPoint y: 226, endPoint x: 293, endPoint y: 194, distance: 35.6
click at [277, 226] on input "Rose Tarlow Melrose House" at bounding box center [252, 227] width 145 height 13
click at [385, 318] on div at bounding box center [402, 315] width 122 height 14
click at [385, 314] on textarea at bounding box center [402, 315] width 109 height 7
click at [573, 302] on div "Lyders Residence 109 Living Room Iron Chandelier Team View Client View Orders 1…" at bounding box center [331, 206] width 663 height 413
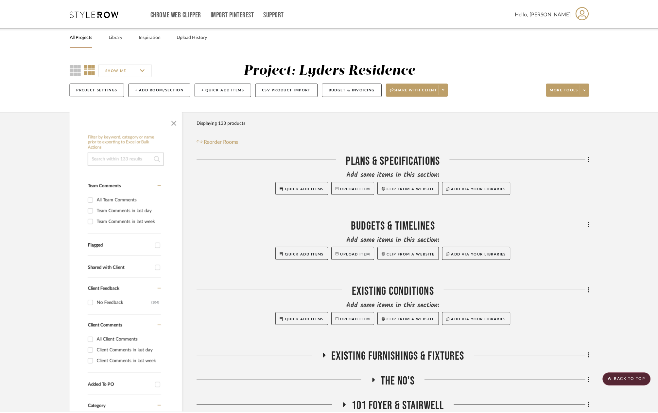
scroll to position [884, 0]
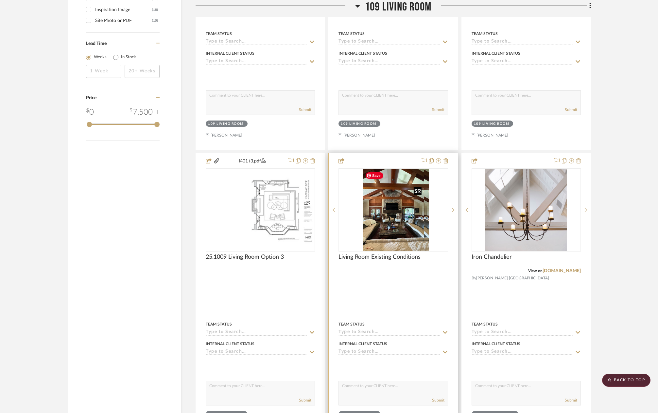
click at [399, 189] on div at bounding box center [393, 209] width 109 height 83
click at [406, 207] on img "0" at bounding box center [394, 210] width 62 height 82
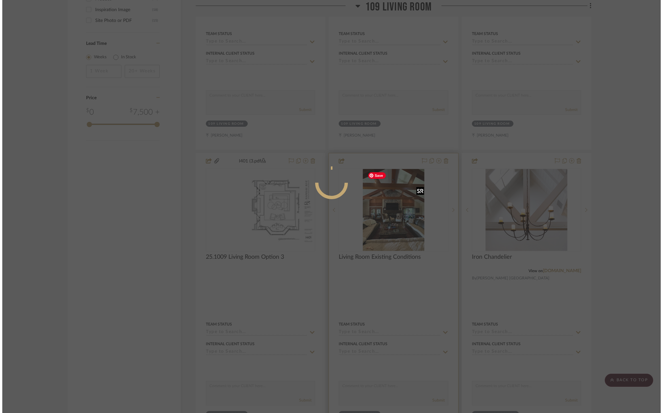
scroll to position [0, 0]
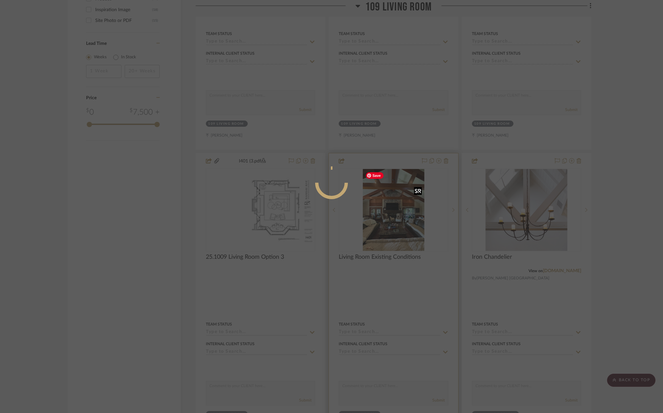
click at [406, 207] on div at bounding box center [331, 206] width 663 height 413
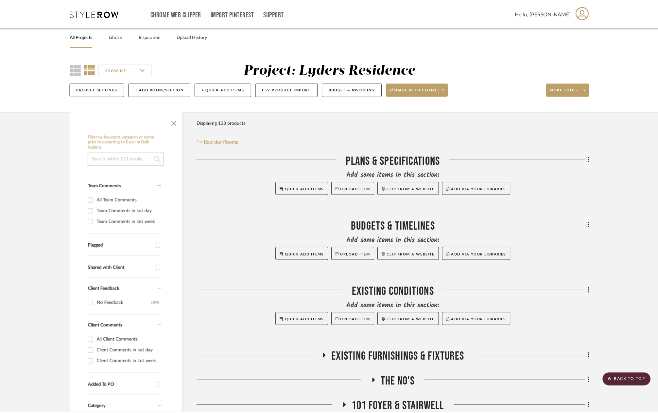
scroll to position [884, 0]
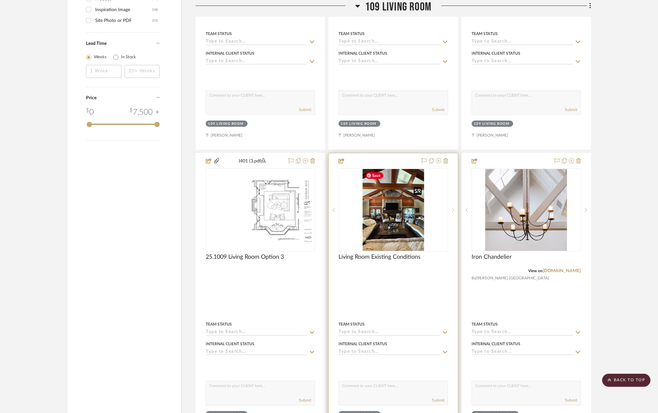
click at [395, 212] on img "0" at bounding box center [394, 210] width 62 height 82
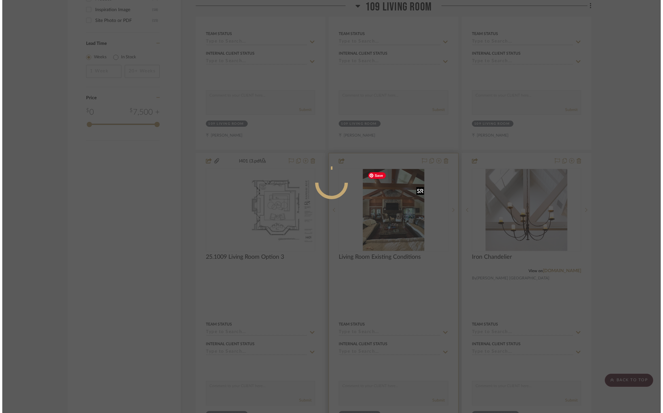
scroll to position [0, 0]
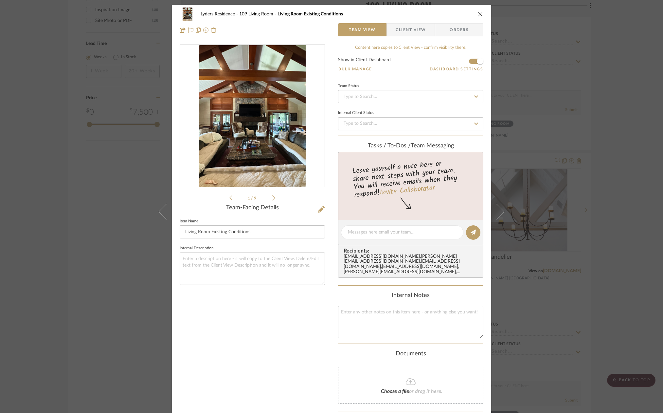
click at [482, 16] on div "Lyders Residence 109 Living Room Living Room Existing Conditions Team View Clie…" at bounding box center [331, 22] width 319 height 34
click at [478, 14] on icon "close" at bounding box center [480, 13] width 5 height 5
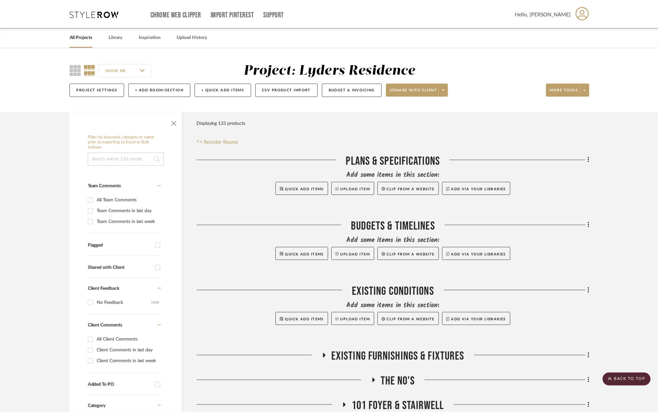
scroll to position [884, 0]
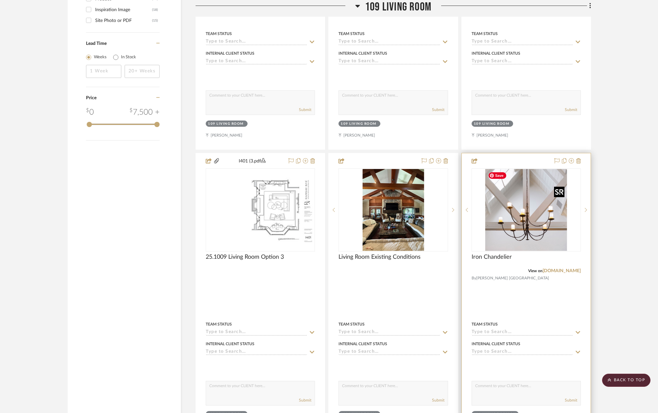
click at [541, 215] on img "0" at bounding box center [527, 210] width 82 height 82
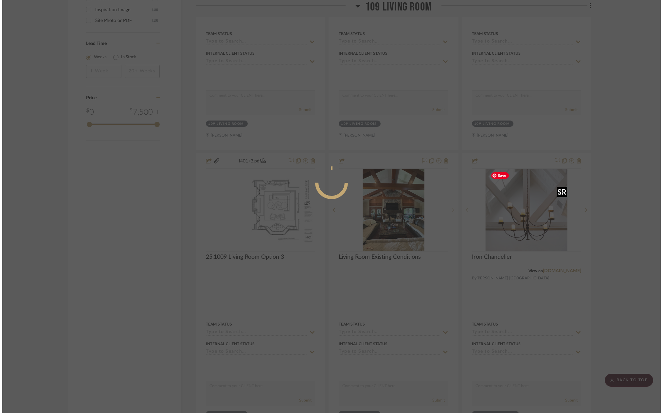
scroll to position [0, 0]
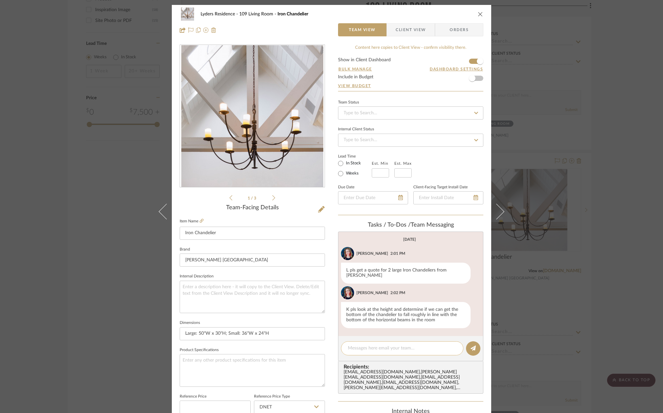
drag, startPoint x: 387, startPoint y: 339, endPoint x: 386, endPoint y: 344, distance: 5.0
click at [387, 339] on editor-of-message at bounding box center [410, 348] width 145 height 25
click at [386, 346] on textarea at bounding box center [402, 348] width 109 height 7
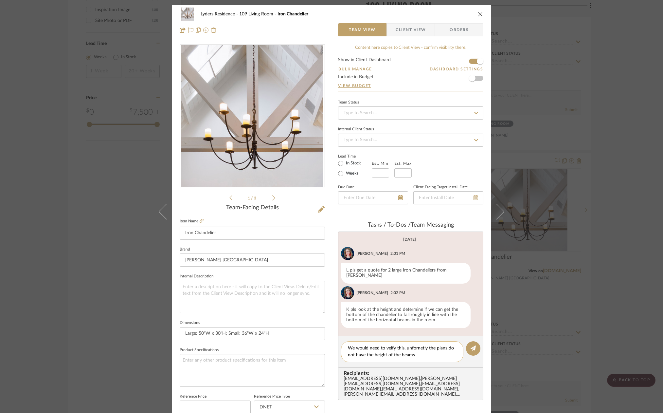
drag, startPoint x: 411, startPoint y: 348, endPoint x: 406, endPoint y: 352, distance: 6.5
click at [406, 352] on textarea "We would need to veify this, unfornetly the plans do not have the height of the…" at bounding box center [402, 352] width 109 height 14
click at [416, 346] on textarea "We would need to veify this, unfornetly the plans do not have the height of the…" at bounding box center [402, 352] width 109 height 14
click at [388, 347] on textarea "We would need to veify this, unfornetly the plans do not have the height of the…" at bounding box center [402, 352] width 109 height 14
click at [418, 347] on textarea "We would need to verify this, unfornetly the plans do not have the height of th…" at bounding box center [402, 352] width 109 height 14
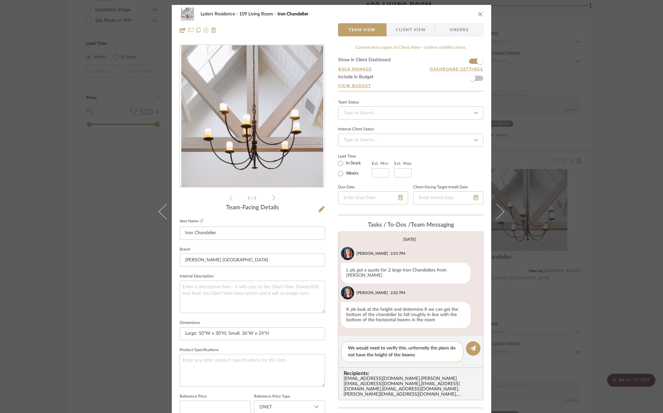
click at [425, 347] on textarea "We would need to verify this, unfornetly the plans do not have the height of th…" at bounding box center [402, 352] width 109 height 14
click at [426, 352] on textarea "We would need to verify this, unfortunately the plans do not have the height of…" at bounding box center [402, 352] width 109 height 14
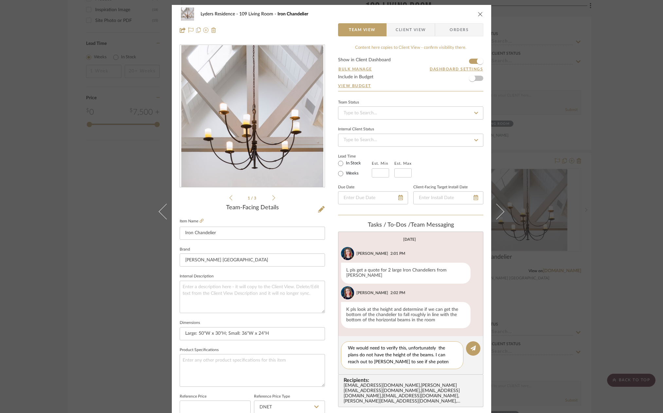
click at [394, 360] on textarea "We would need to verify this, unfortunately the plans do not have the height of…" at bounding box center [402, 355] width 109 height 21
click at [400, 361] on textarea "We would need to verify this, unfortunately the plans do not have the height of…" at bounding box center [402, 355] width 109 height 21
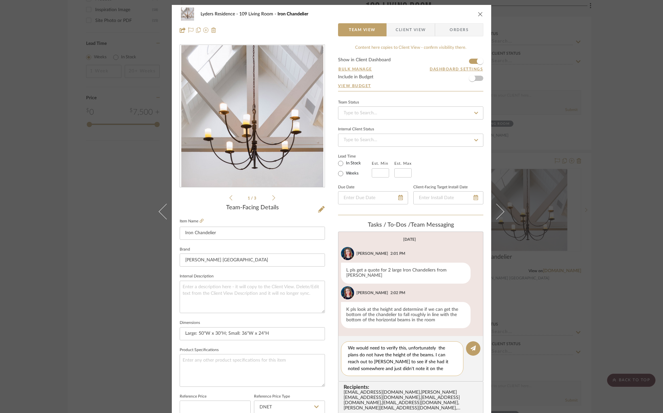
type textarea "We would need to verify this, unfortunately the plans do not have the height of…"
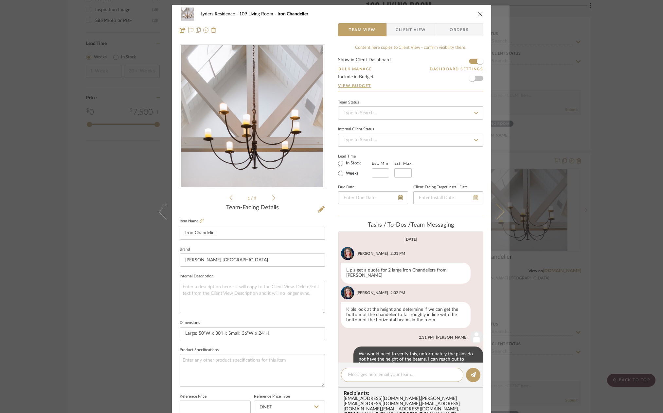
scroll to position [23, 0]
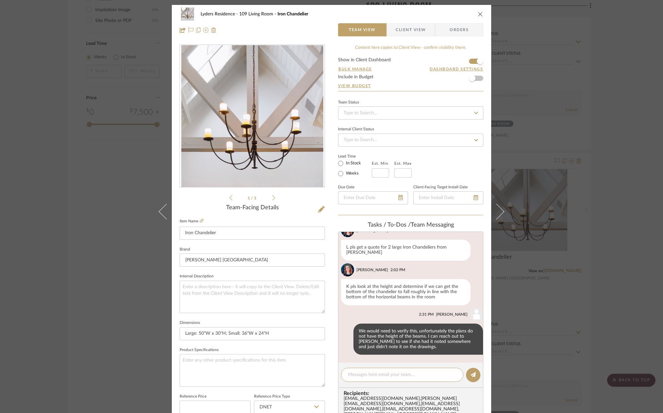
click at [478, 14] on icon "close" at bounding box center [480, 13] width 5 height 5
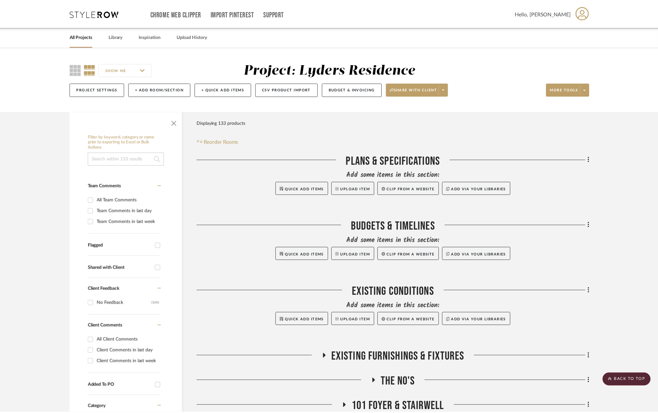
scroll to position [884, 0]
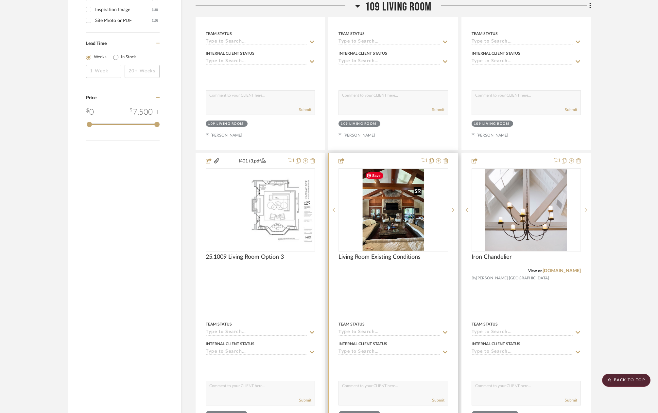
click at [406, 201] on img "0" at bounding box center [394, 210] width 62 height 82
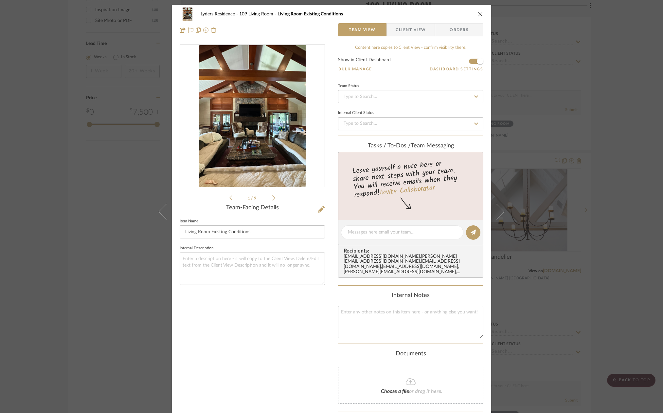
click at [275, 138] on img "0" at bounding box center [252, 116] width 106 height 142
click at [478, 12] on icon "close" at bounding box center [480, 13] width 5 height 5
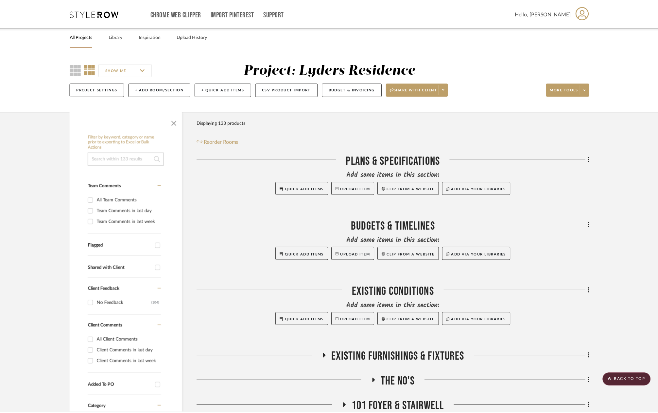
scroll to position [884, 0]
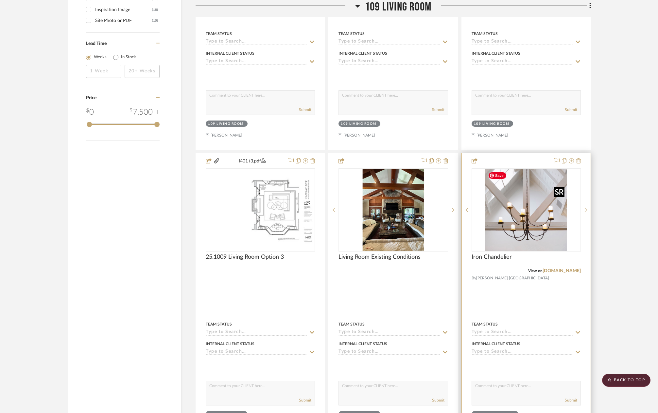
click at [531, 229] on img "0" at bounding box center [527, 210] width 82 height 82
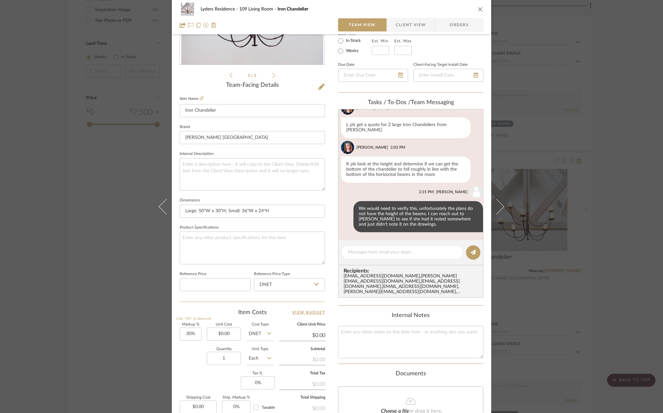
scroll to position [131, 0]
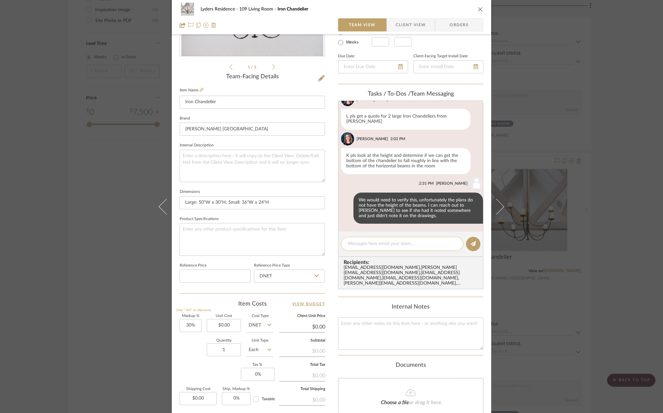
click at [380, 248] on div at bounding box center [402, 244] width 122 height 14
click at [475, 5] on div "Lyders Residence 109 Living Room Iron Chandelier" at bounding box center [332, 9] width 304 height 13
click at [485, 9] on div "Lyders Residence 109 Living Room Iron Chandelier Team View Client View Orders" at bounding box center [331, 17] width 319 height 34
click at [474, 9] on div "Lyders Residence 109 Living Room Iron Chandelier" at bounding box center [332, 9] width 304 height 13
click at [478, 9] on icon "close" at bounding box center [480, 9] width 5 height 5
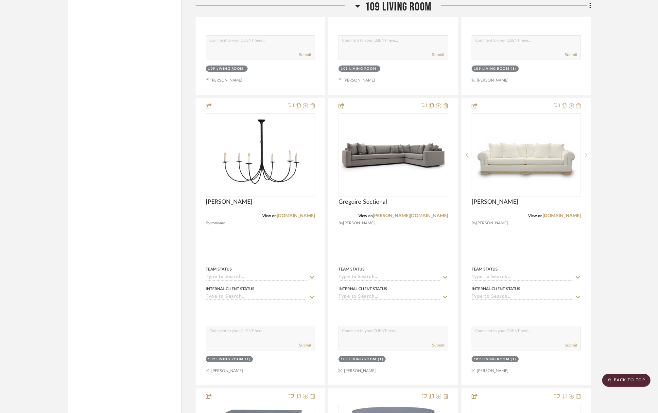
scroll to position [1211, 0]
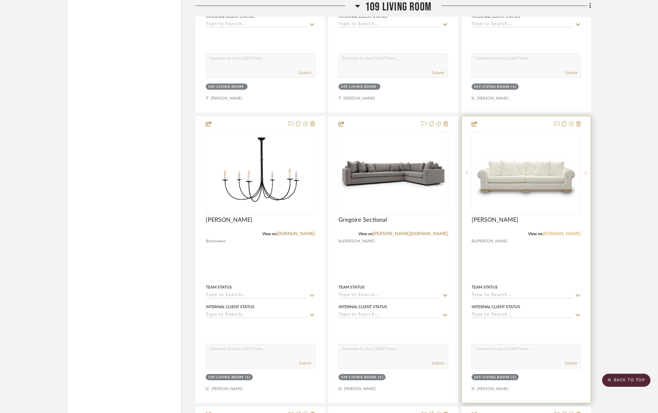
click at [556, 233] on link "alfredoparedesstudio.com" at bounding box center [562, 233] width 38 height 5
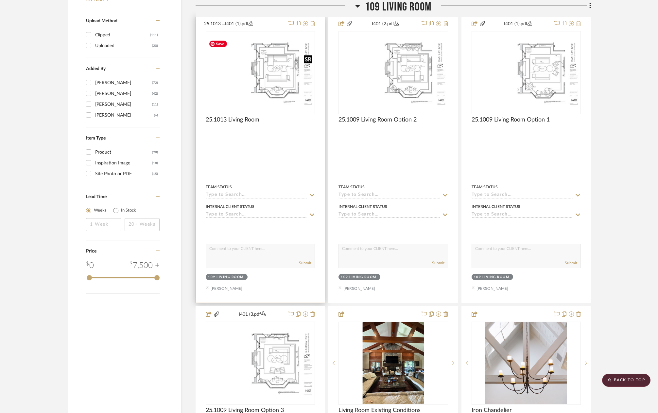
scroll to position [687, 0]
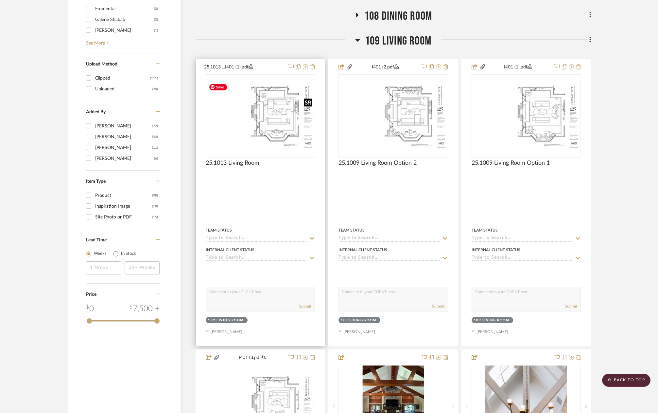
click at [274, 105] on img "0" at bounding box center [260, 116] width 108 height 70
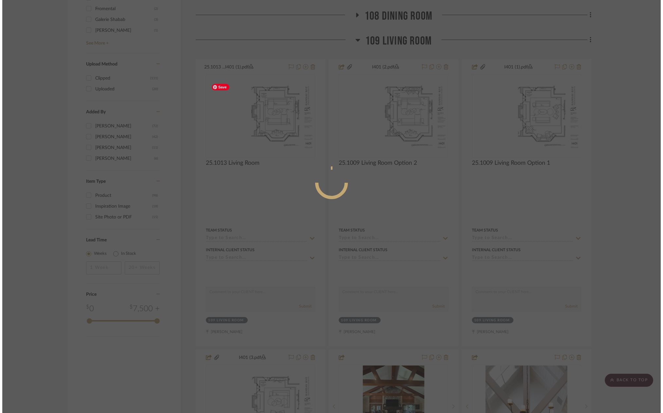
scroll to position [0, 0]
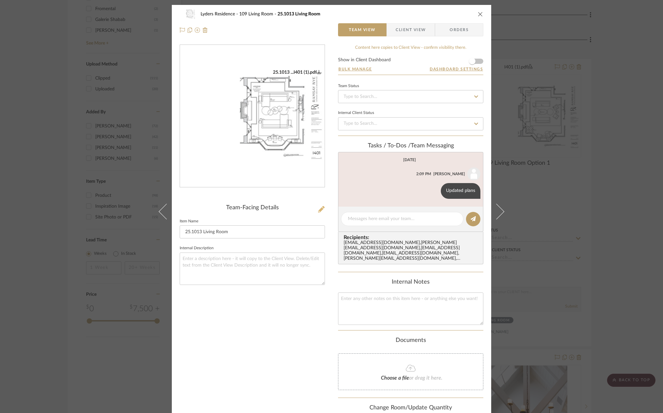
click at [318, 207] on icon at bounding box center [321, 209] width 7 height 7
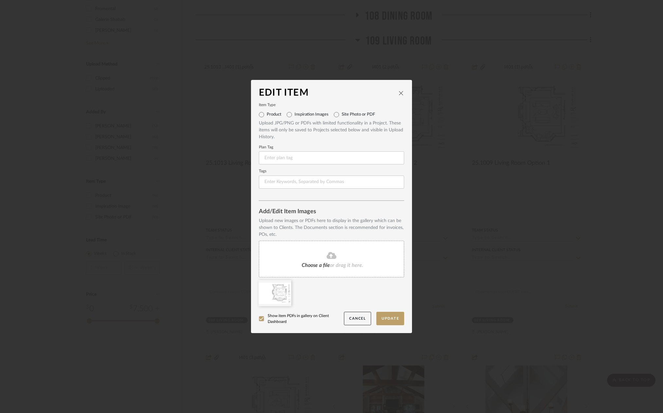
click at [322, 258] on fa-icon at bounding box center [332, 255] width 60 height 9
click at [285, 287] on fa-icon at bounding box center [286, 284] width 5 height 8
click at [387, 321] on button "Update" at bounding box center [390, 318] width 28 height 13
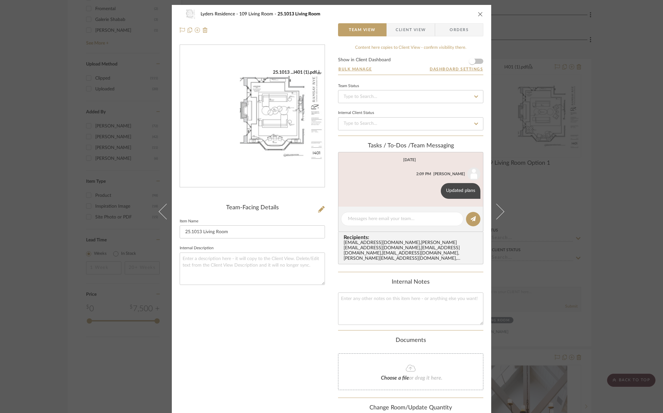
click at [242, 113] on img "0" at bounding box center [252, 116] width 145 height 94
click at [415, 220] on textarea at bounding box center [402, 218] width 109 height 7
click at [434, 192] on fa-icon at bounding box center [435, 190] width 2 height 5
click at [594, 178] on div "Lyders Residence 109 Living Room 25.1013 Living Room Team View Client View Orde…" at bounding box center [331, 206] width 663 height 413
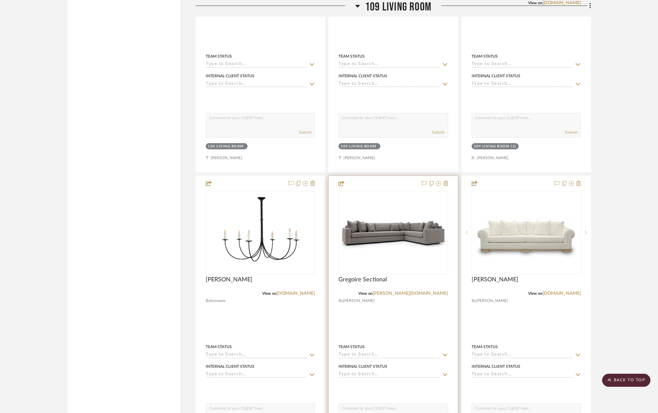
scroll to position [1178, 0]
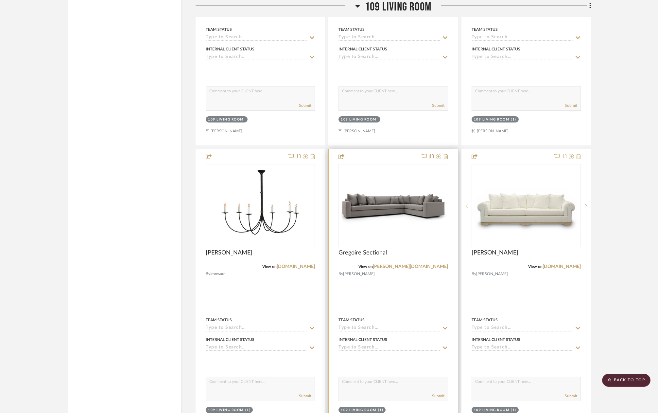
click at [392, 255] on div "Gregoire Sectional" at bounding box center [393, 256] width 109 height 14
click at [381, 253] on span "Gregoire Sectional" at bounding box center [363, 252] width 48 height 7
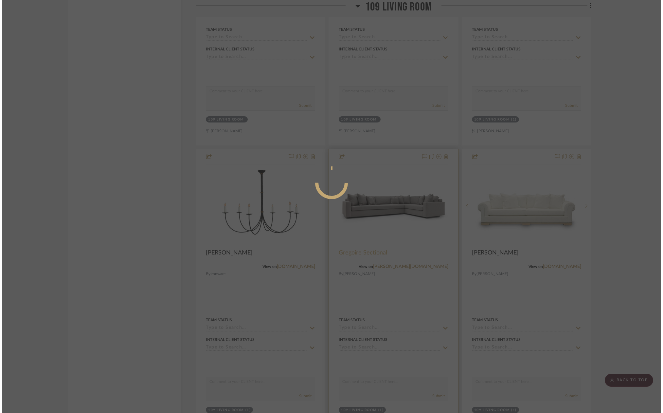
scroll to position [0, 0]
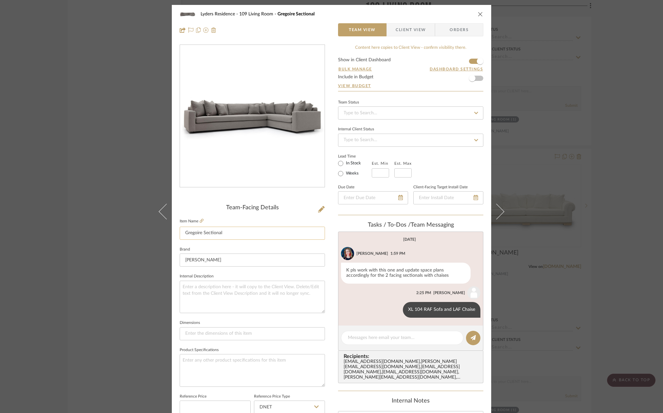
click at [219, 232] on input "Gregoire Sectional" at bounding box center [252, 232] width 145 height 13
click at [474, 13] on div "Lyders Residence 109 Living Room Gregoire Sectional" at bounding box center [332, 14] width 304 height 13
click at [478, 13] on icon "close" at bounding box center [480, 13] width 5 height 5
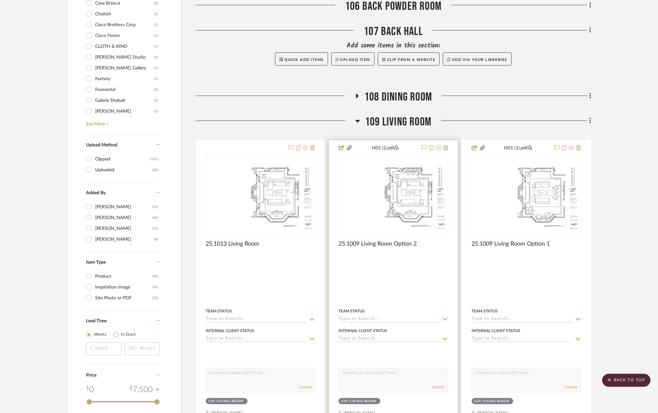
scroll to position [589, 0]
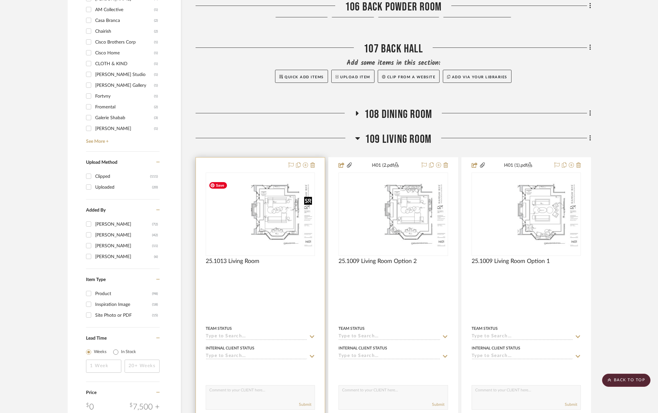
click at [277, 216] on img "0" at bounding box center [260, 214] width 108 height 70
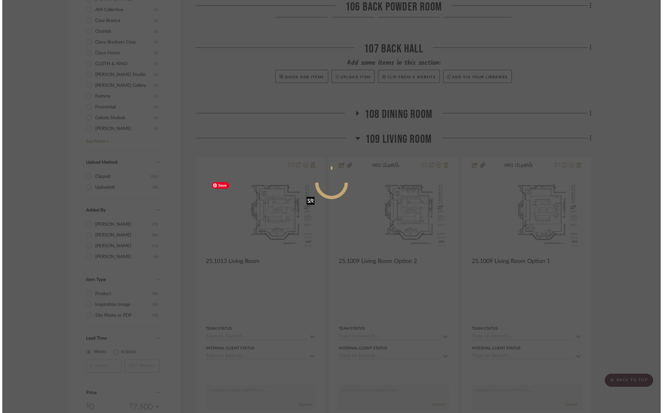
scroll to position [0, 0]
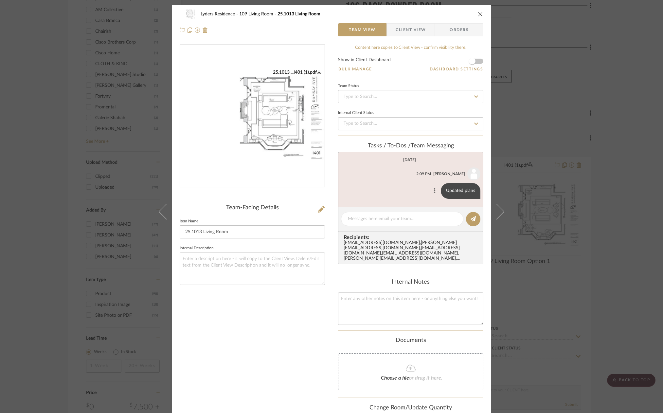
click at [434, 191] on icon at bounding box center [435, 190] width 2 height 5
click at [411, 184] on span "Edit Message" at bounding box center [402, 183] width 27 height 6
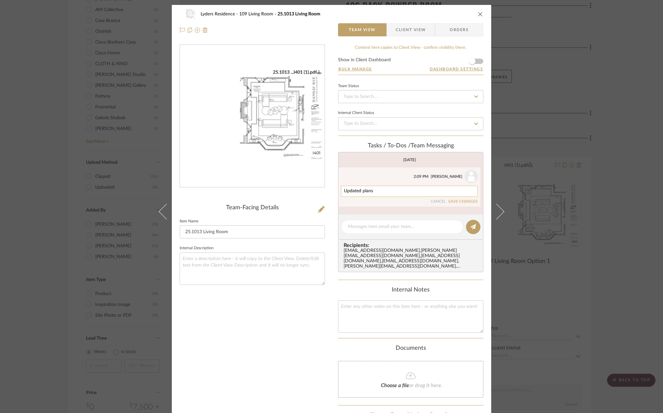
click at [382, 190] on textarea "Updated plans" at bounding box center [409, 190] width 131 height 5
paste textarea "Gregoire Sectional"
type textarea "Updated plans with Gregoire Sectional"
click at [460, 200] on button "SAVE CHANGES" at bounding box center [462, 201] width 29 height 5
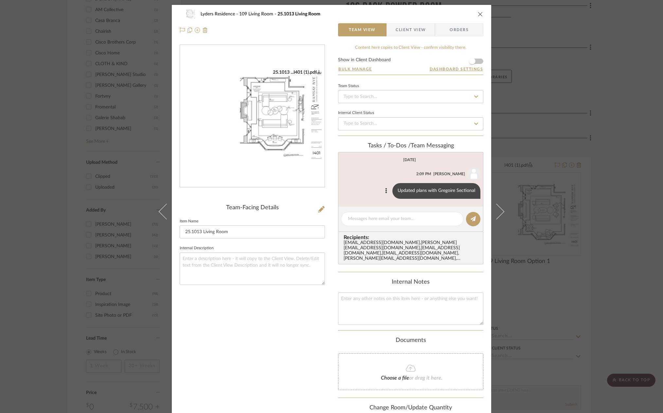
click at [479, 14] on icon "close" at bounding box center [480, 13] width 5 height 5
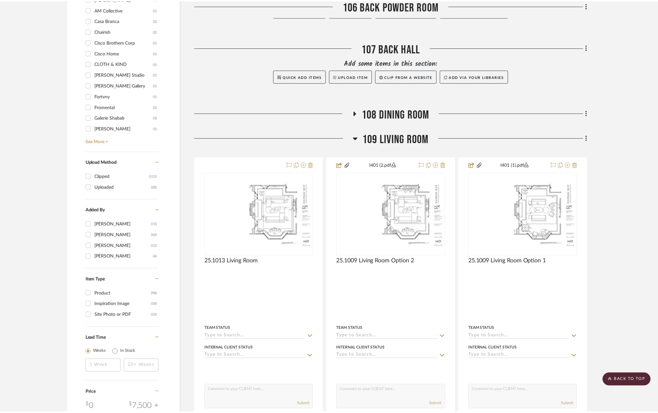
scroll to position [589, 0]
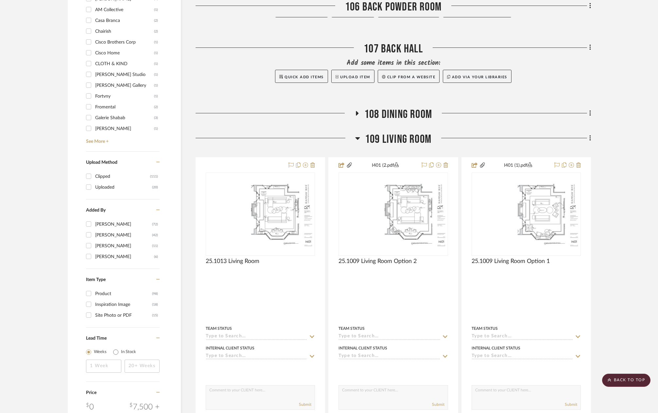
click at [403, 141] on span "109 Living Room" at bounding box center [398, 139] width 66 height 14
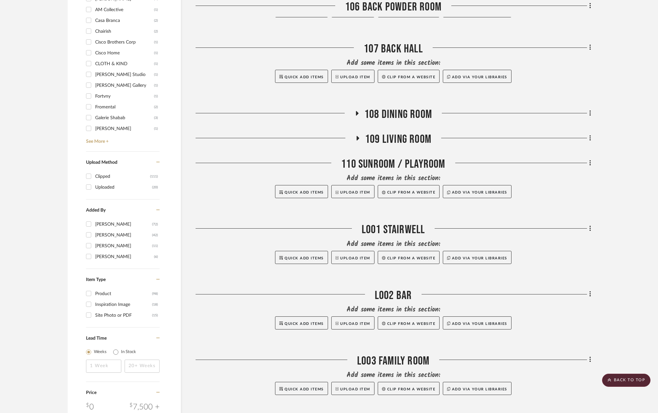
click at [403, 141] on span "109 Living Room" at bounding box center [398, 139] width 66 height 14
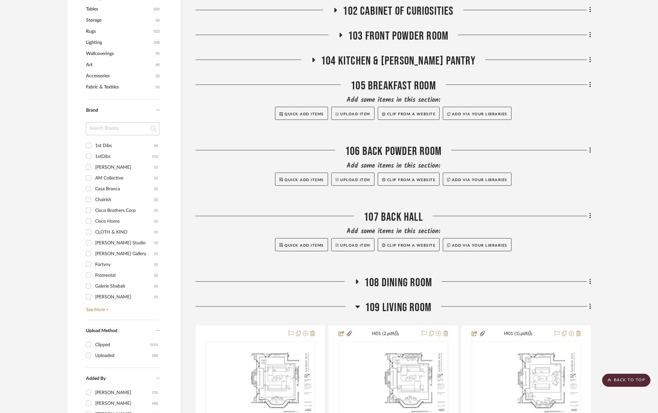
scroll to position [393, 0]
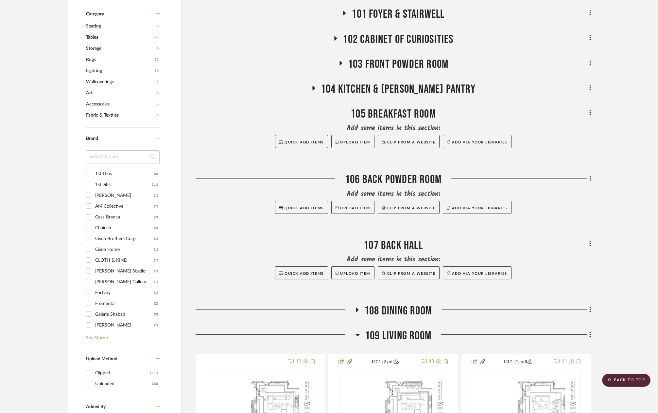
click at [382, 333] on span "109 Living Room" at bounding box center [398, 336] width 66 height 14
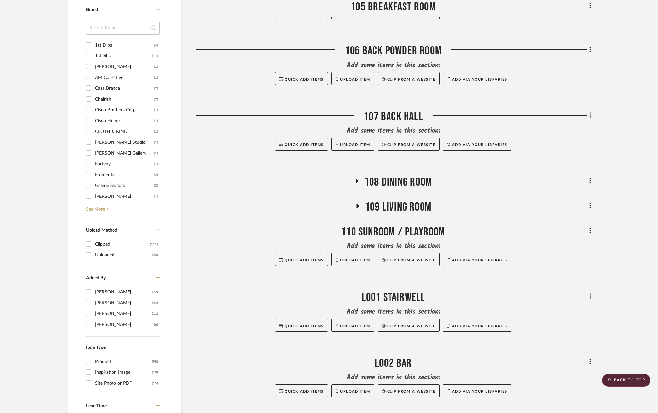
scroll to position [524, 0]
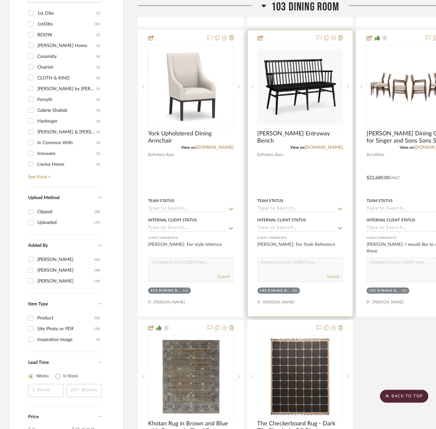
scroll to position [569, 0]
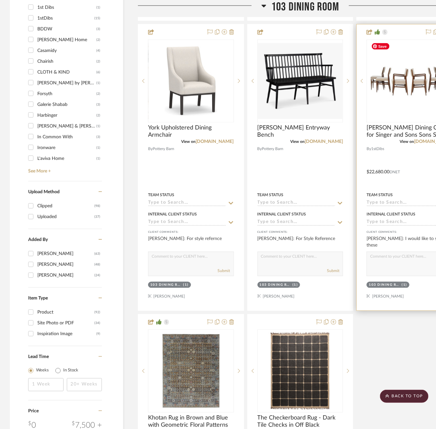
click at [399, 92] on img "0" at bounding box center [409, 81] width 82 height 82
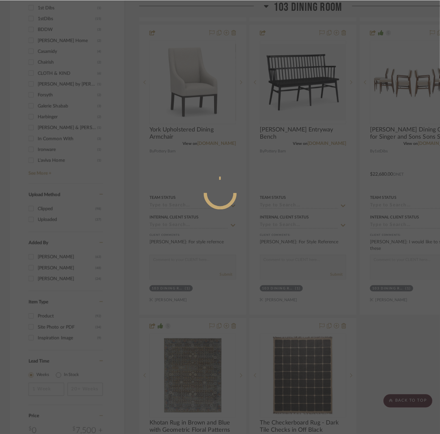
scroll to position [0, 0]
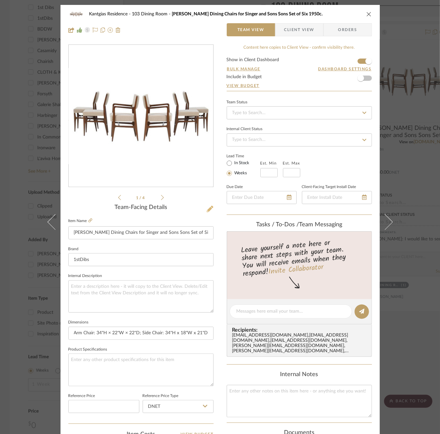
click at [207, 206] on icon at bounding box center [210, 209] width 7 height 7
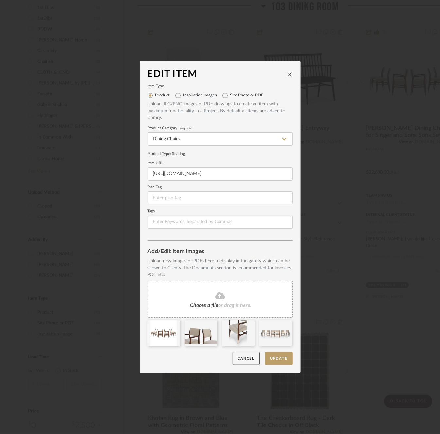
click at [227, 298] on fa-icon at bounding box center [220, 296] width 60 height 9
click at [232, 300] on fa-icon at bounding box center [220, 296] width 60 height 9
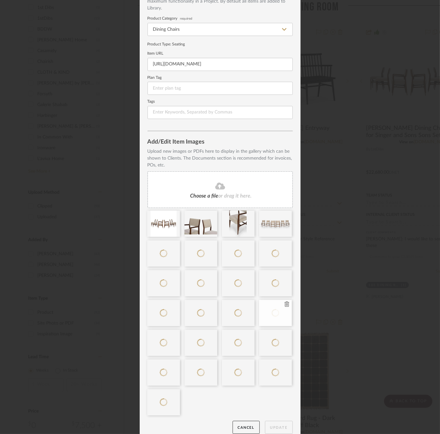
scroll to position [56, 0]
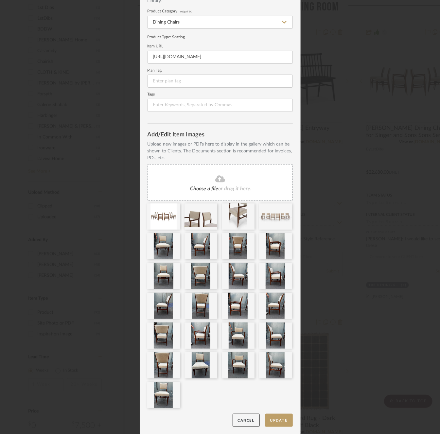
click at [275, 410] on div at bounding box center [223, 308] width 150 height 208
click at [274, 412] on button "Update" at bounding box center [279, 420] width 28 height 13
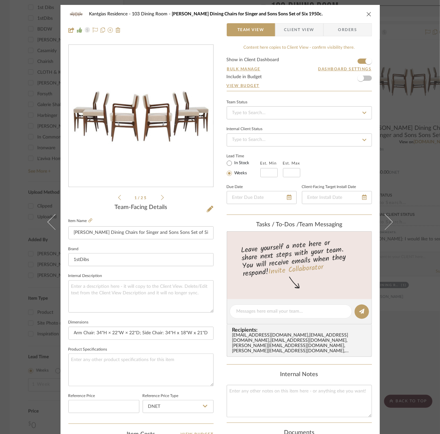
click at [291, 20] on div "Kantgias Residence 103 Dining Room Gio Ponti Dining Chairs for Singer and Sons …" at bounding box center [220, 14] width 304 height 13
click at [295, 29] on span "Client View" at bounding box center [299, 29] width 30 height 13
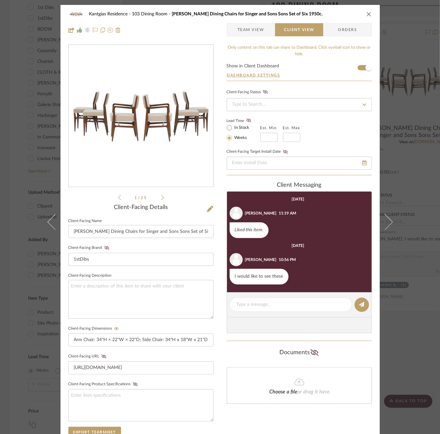
click at [161, 196] on icon at bounding box center [162, 198] width 3 height 6
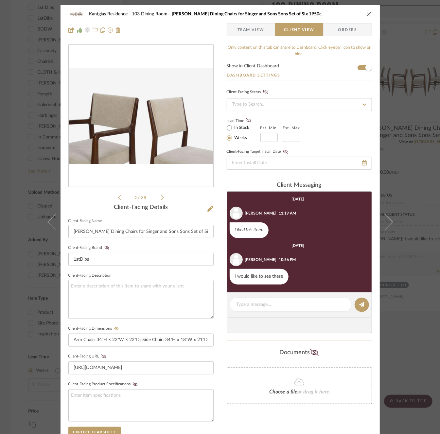
click at [161, 196] on icon at bounding box center [162, 198] width 3 height 6
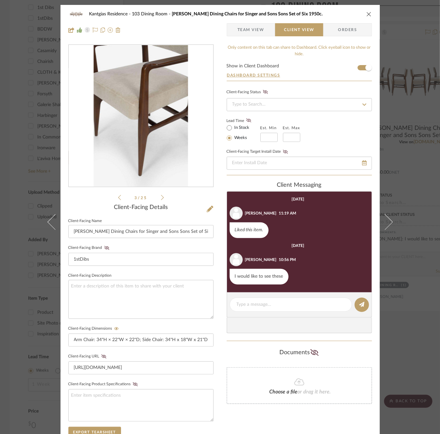
click at [161, 196] on icon at bounding box center [162, 198] width 3 height 6
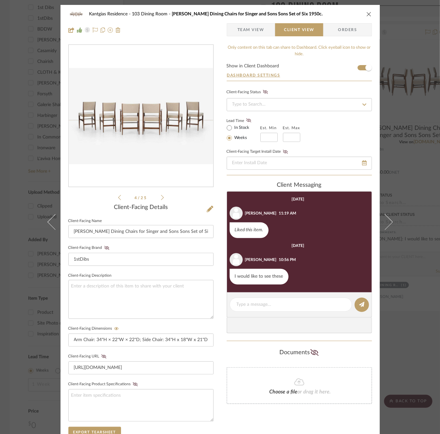
click at [161, 196] on icon at bounding box center [162, 198] width 3 height 6
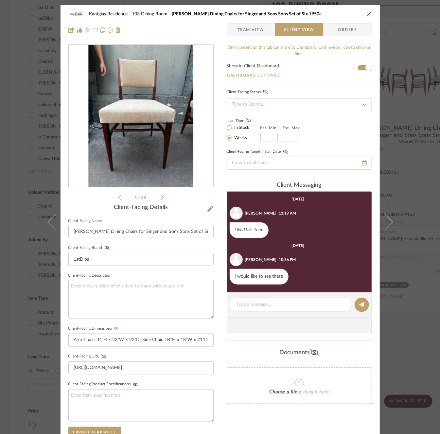
click at [161, 196] on icon at bounding box center [162, 198] width 3 height 6
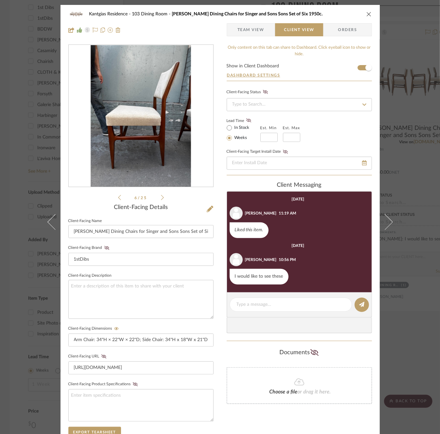
click at [161, 196] on icon at bounding box center [162, 198] width 3 height 6
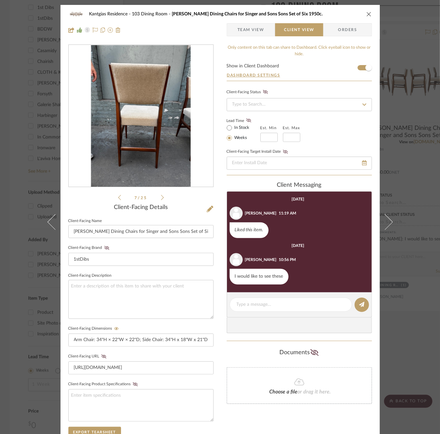
click at [161, 196] on icon at bounding box center [162, 198] width 3 height 6
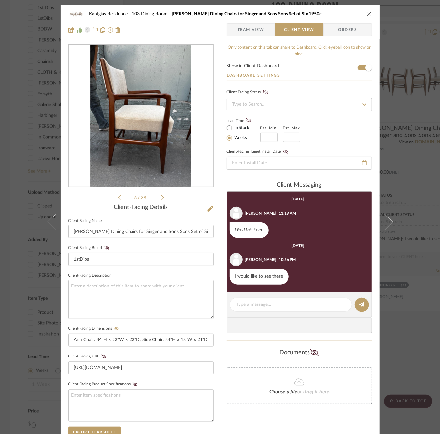
click at [161, 196] on icon at bounding box center [162, 198] width 3 height 6
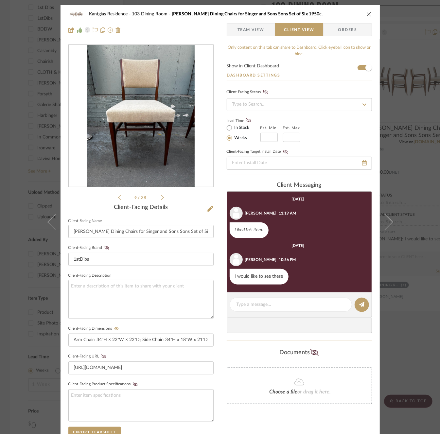
click at [161, 196] on icon at bounding box center [162, 198] width 3 height 6
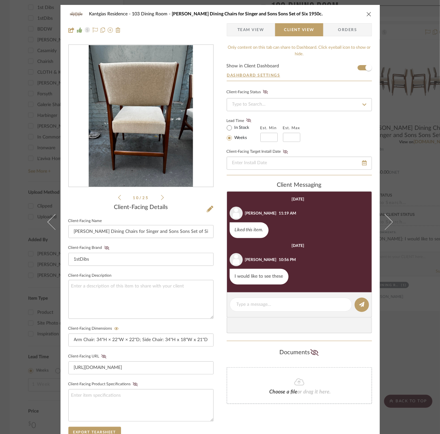
click at [161, 196] on icon at bounding box center [162, 198] width 3 height 6
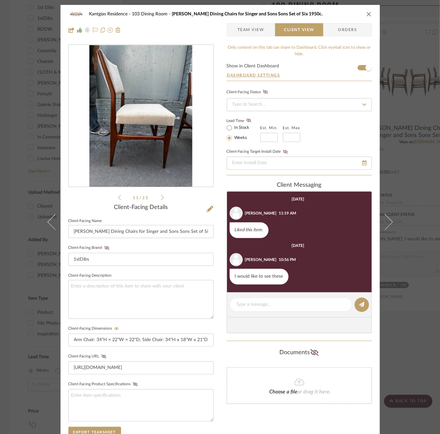
click at [161, 196] on icon at bounding box center [162, 198] width 3 height 6
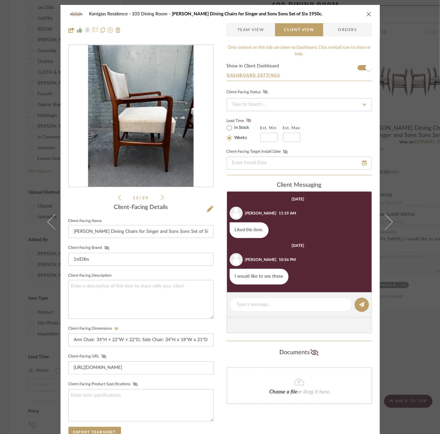
click at [161, 196] on icon at bounding box center [162, 198] width 3 height 6
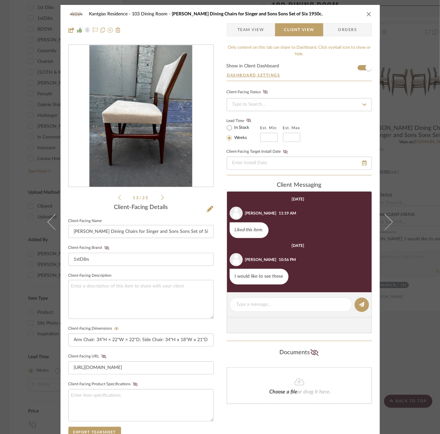
click at [367, 13] on icon "close" at bounding box center [369, 13] width 5 height 5
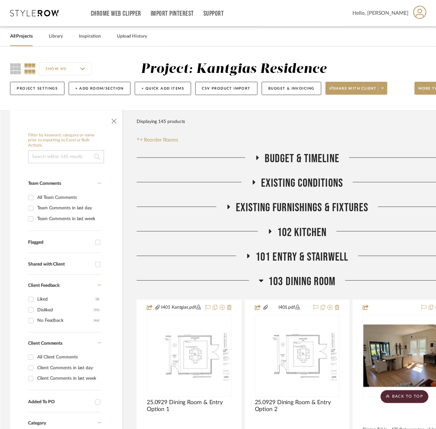
scroll to position [569, 0]
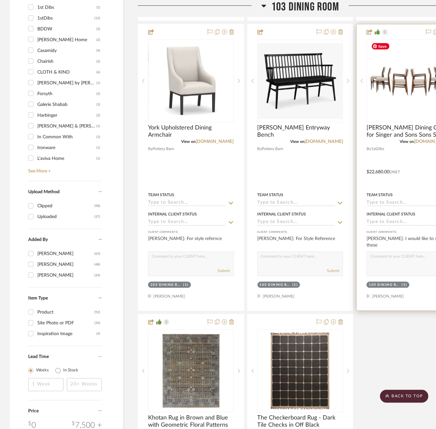
click at [395, 93] on img "0" at bounding box center [409, 81] width 82 height 82
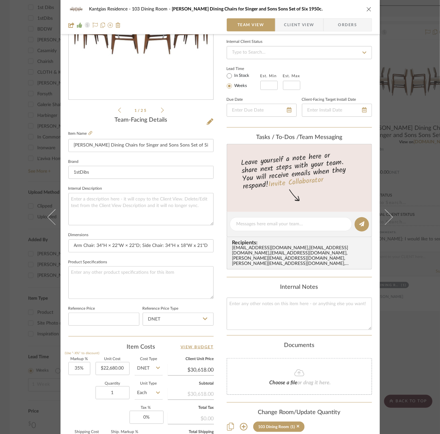
scroll to position [98, 0]
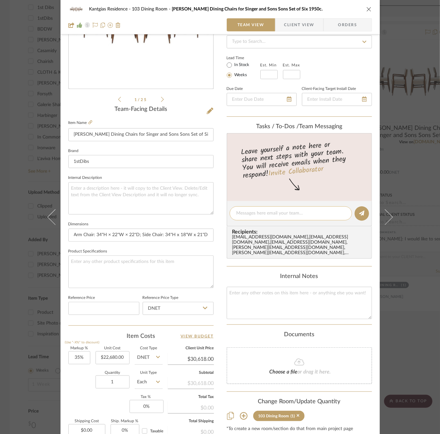
click at [261, 213] on textarea at bounding box center [291, 213] width 109 height 7
click at [290, 211] on textarea "Vendor said chairs are in great conditions and no" at bounding box center [291, 213] width 109 height 7
click at [337, 214] on textarea "Vendor said chairs are in great conditions and no" at bounding box center [291, 213] width 109 height 7
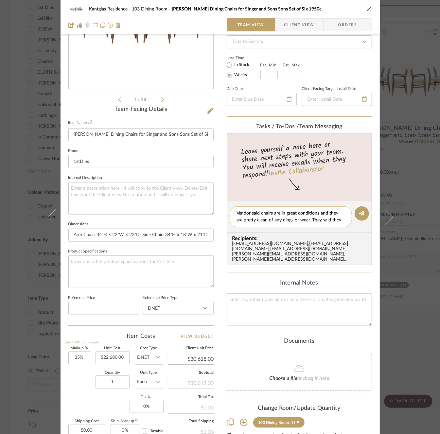
scroll to position [0, 0]
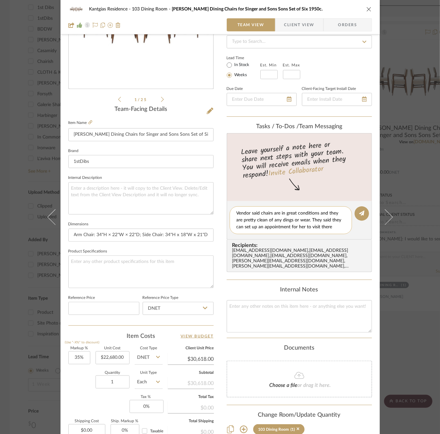
click at [303, 219] on textarea "Vendor said chairs are in great conditions and they are pretty clean of any din…" at bounding box center [291, 220] width 109 height 21
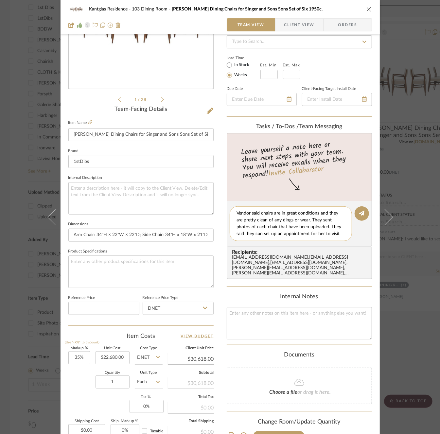
click at [338, 231] on textarea "Vendor said chairs are in great conditions and they are pretty clean of any din…" at bounding box center [291, 223] width 109 height 27
click at [328, 226] on textarea "Vendor said chairs are in great conditions and they are pretty clean of any din…" at bounding box center [291, 223] width 109 height 27
click at [329, 226] on textarea "Vendor said chairs are in great conditions and they are pretty clean of any din…" at bounding box center [291, 223] width 109 height 27
click at [312, 232] on textarea "Vendor said chairs are in great conditions and they are pretty clean of any din…" at bounding box center [294, 223] width 114 height 27
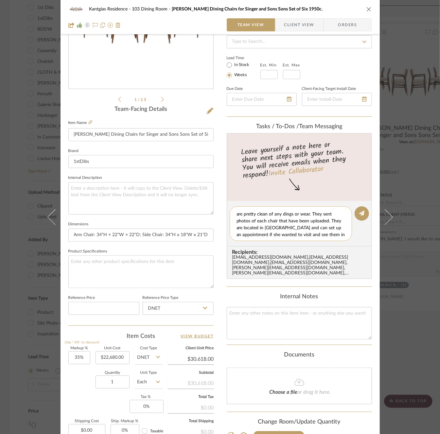
scroll to position [12, 0]
type textarea "Vendor said chairs are in great conditions and they are pretty clean of any din…"
click at [356, 216] on button at bounding box center [362, 213] width 14 height 14
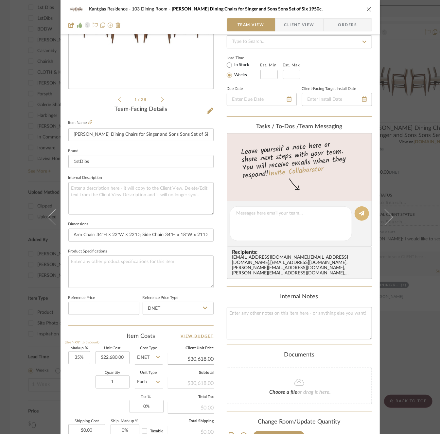
scroll to position [0, 0]
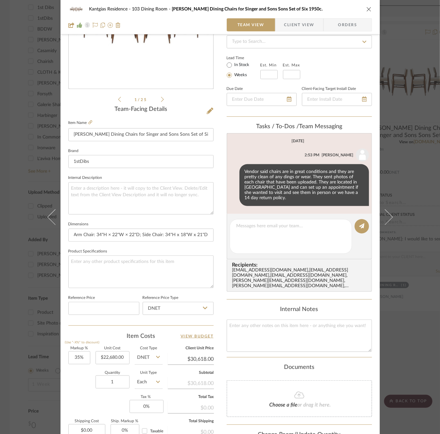
click at [367, 11] on icon "close" at bounding box center [369, 9] width 5 height 5
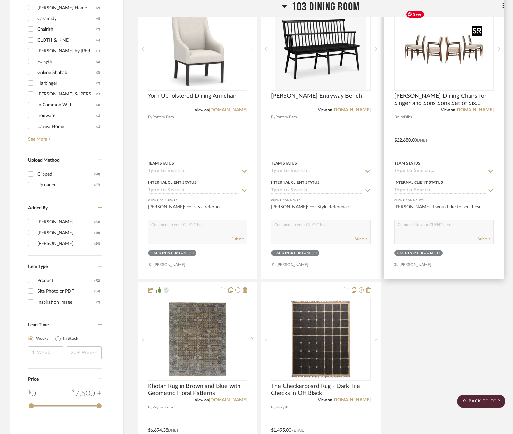
scroll to position [635, 0]
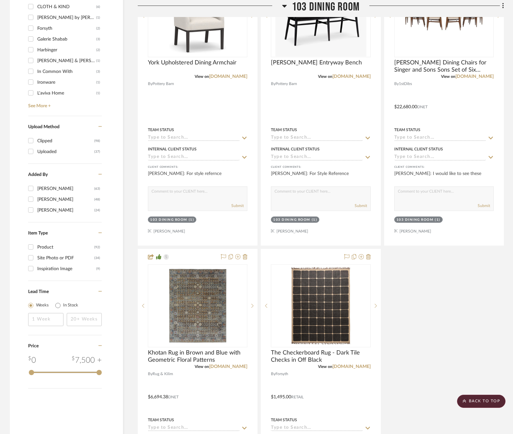
click at [429, 294] on div "I401 Kantgias.pdf 25.0929 Dining Room & Entry Option 1 By Unknown Team Status I…" at bounding box center [321, 102] width 366 height 868
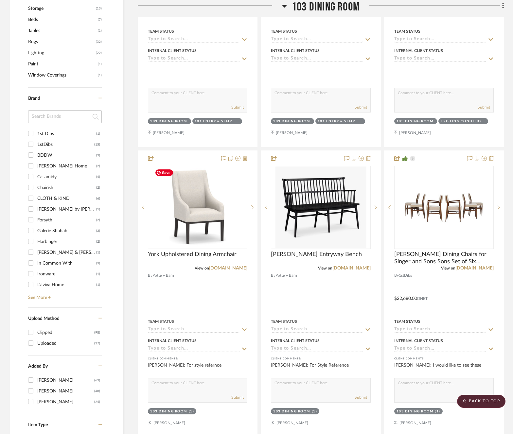
scroll to position [406, 0]
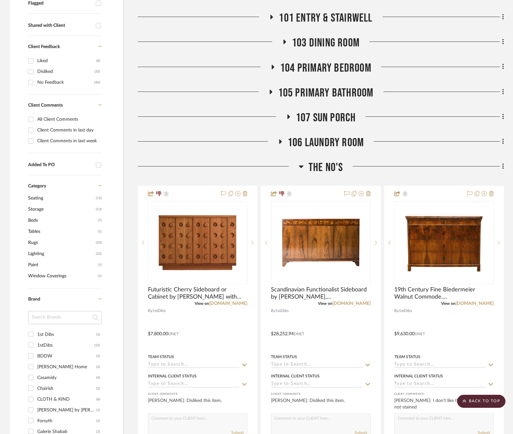
click at [320, 161] on span "The No's" at bounding box center [326, 168] width 35 height 14
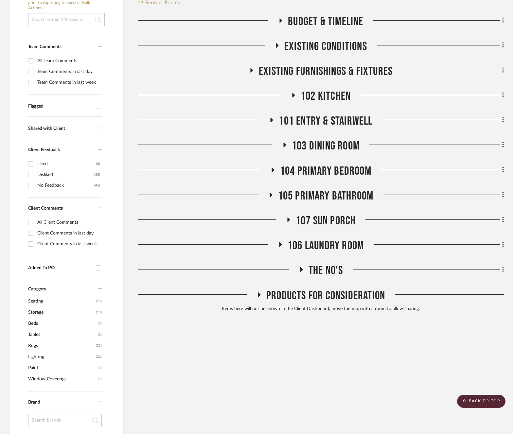
scroll to position [111, 0]
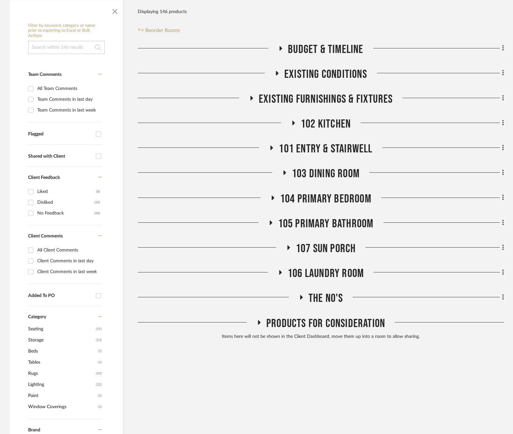
click at [320, 176] on span "103 Dining Room" at bounding box center [326, 174] width 68 height 14
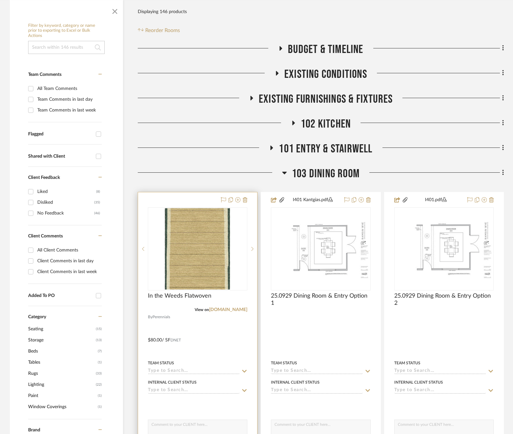
click at [0, 0] on div at bounding box center [0, 0] width 0 height 0
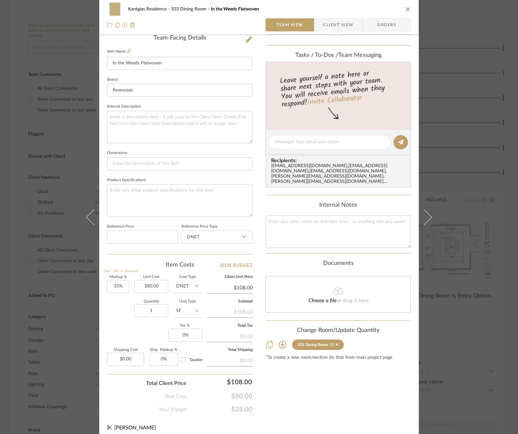
scroll to position [173, 0]
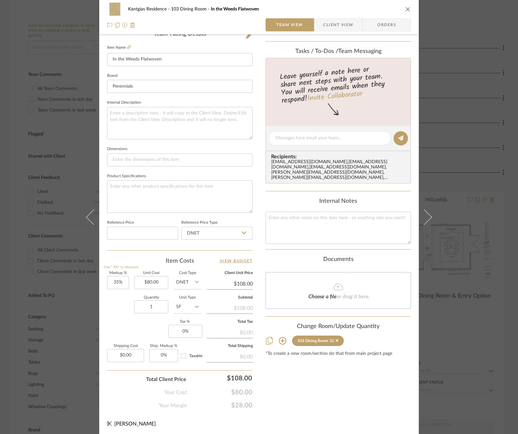
click at [283, 337] on icon at bounding box center [282, 341] width 8 height 8
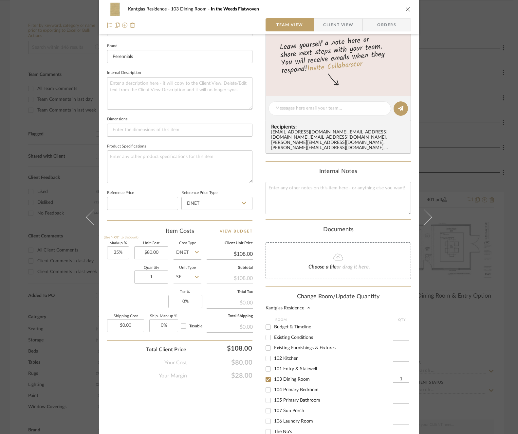
scroll to position [274, 0]
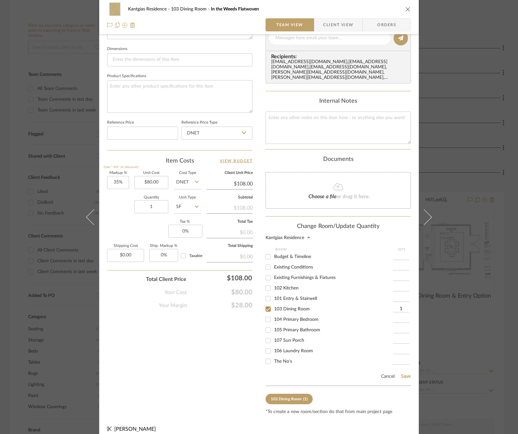
click at [278, 307] on span "103 Dining Room" at bounding box center [292, 309] width 36 height 5
click at [273, 304] on input "103 Dining Room" at bounding box center [268, 309] width 10 height 10
checkbox input "false"
click at [300, 314] on span "104 Primary Bedroom" at bounding box center [296, 316] width 45 height 5
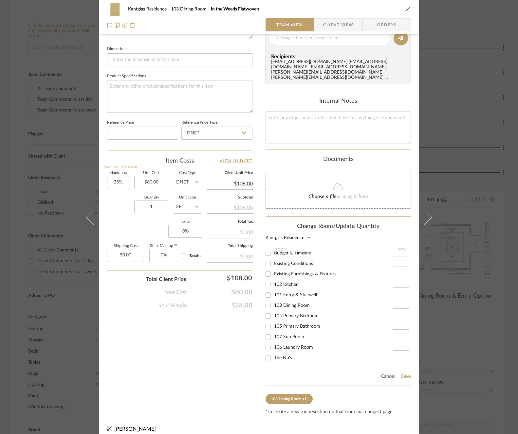
click at [273, 311] on input "104 Primary Bedroom" at bounding box center [268, 316] width 10 height 10
checkbox input "true"
type input "1"
click at [402, 374] on button "Save" at bounding box center [406, 376] width 10 height 5
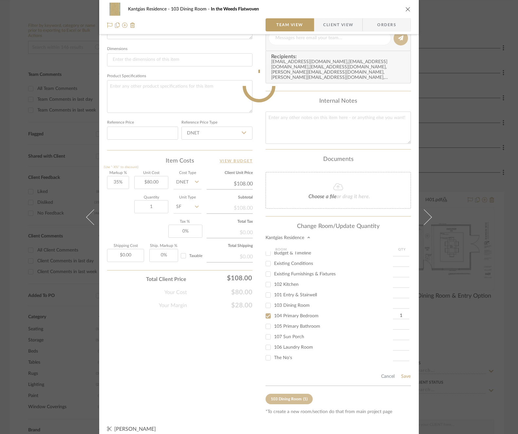
click at [405, 9] on icon "close" at bounding box center [407, 9] width 5 height 5
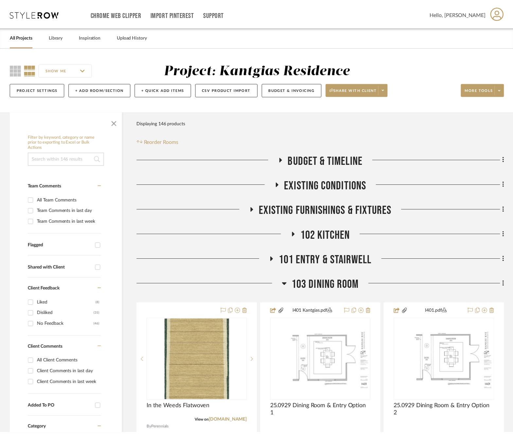
scroll to position [111, 0]
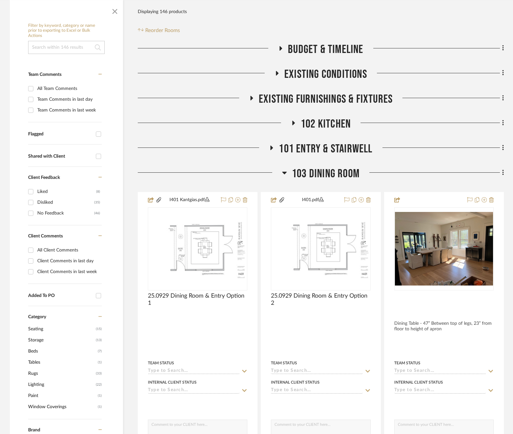
click at [391, 169] on div at bounding box center [432, 175] width 144 height 17
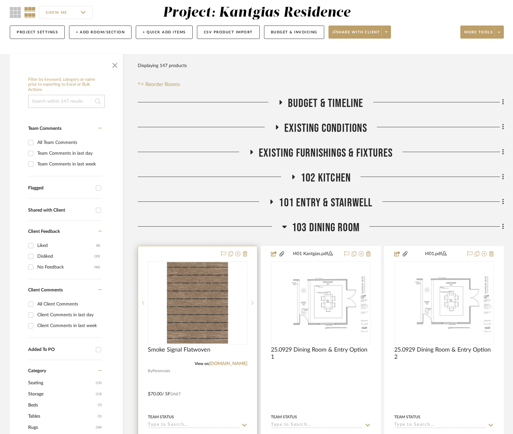
scroll to position [98, 0]
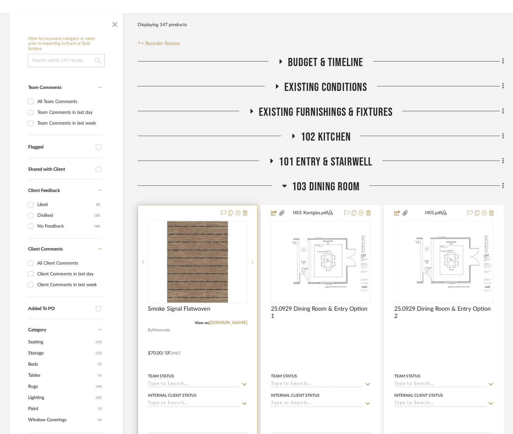
click at [251, 261] on sr-next-btn at bounding box center [252, 262] width 10 height 5
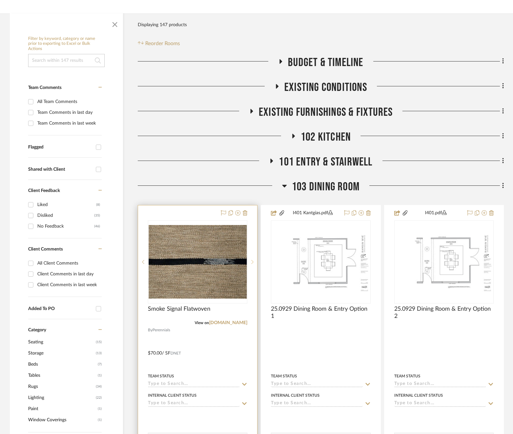
click at [251, 261] on sr-next-btn at bounding box center [252, 262] width 10 height 5
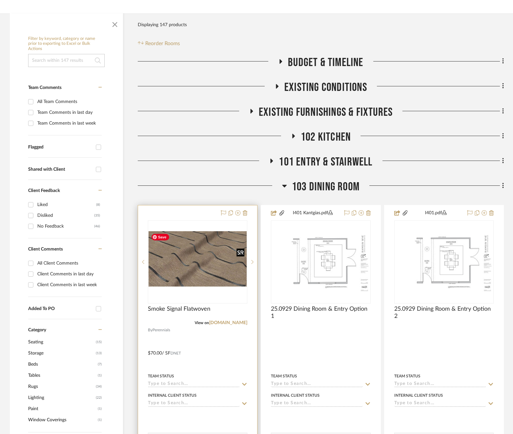
click at [196, 272] on img "2" at bounding box center [198, 262] width 98 height 62
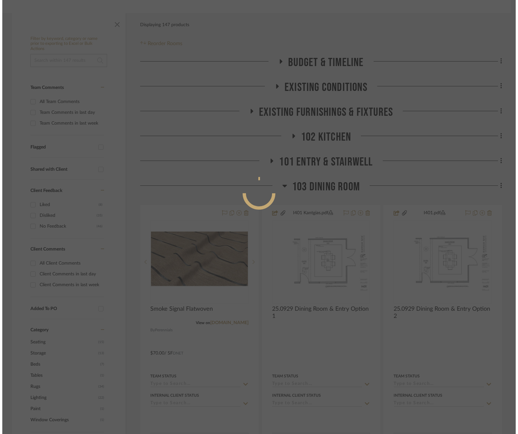
scroll to position [0, 0]
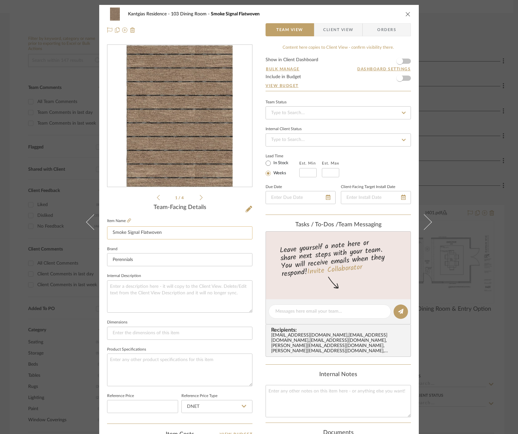
click at [187, 237] on input "Smoke Signal Flatwoven" at bounding box center [179, 232] width 145 height 13
type input "Smoke Signal Flatwoven - [GEOGRAPHIC_DATA]"
click at [406, 14] on icon "close" at bounding box center [407, 13] width 5 height 5
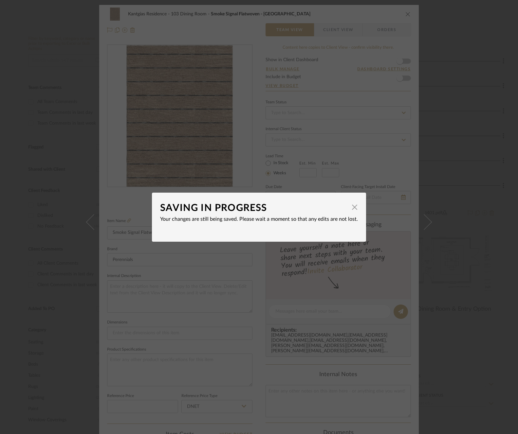
click at [161, 280] on div "SAVING IN PROGRESS × Your changes are still being saved. Please wait a moment s…" at bounding box center [259, 217] width 518 height 434
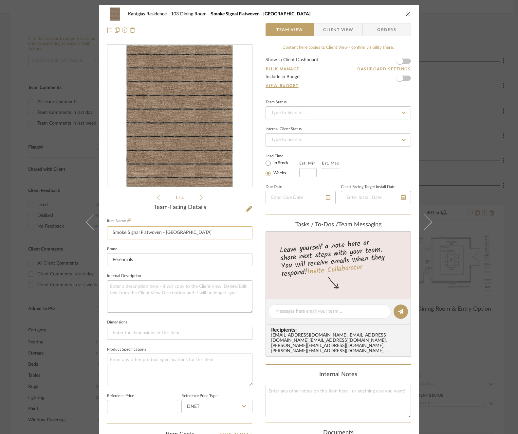
click at [149, 229] on input "Smoke Signal Flatwoven - [GEOGRAPHIC_DATA]" at bounding box center [179, 232] width 145 height 13
click at [229, 222] on fieldset "Item Name Smoke Signal Flatwoven - [GEOGRAPHIC_DATA]" at bounding box center [179, 228] width 145 height 23
click at [405, 14] on icon "close" at bounding box center [407, 13] width 5 height 5
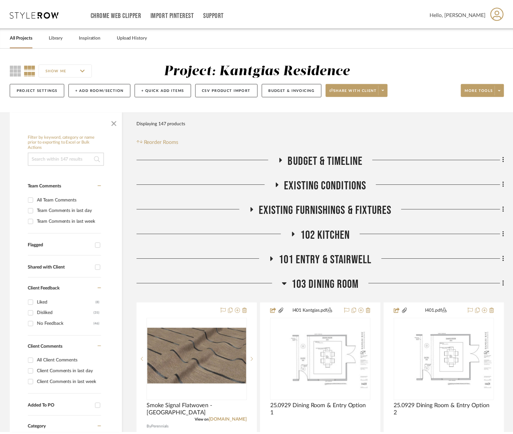
scroll to position [98, 0]
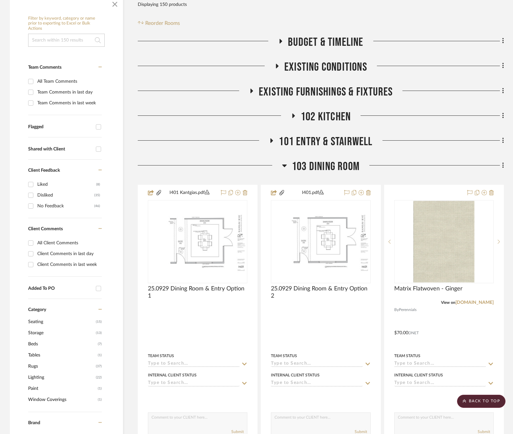
scroll to position [103, 0]
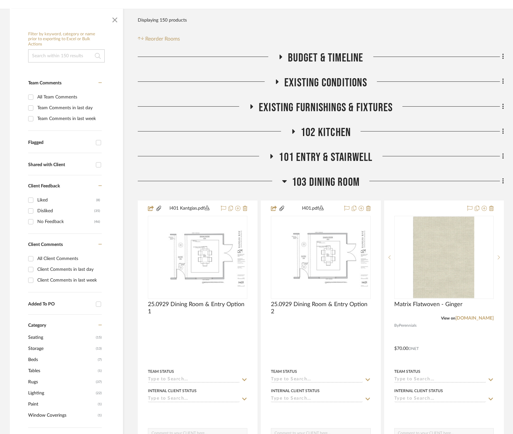
click at [314, 182] on span "103 Dining Room" at bounding box center [326, 182] width 68 height 14
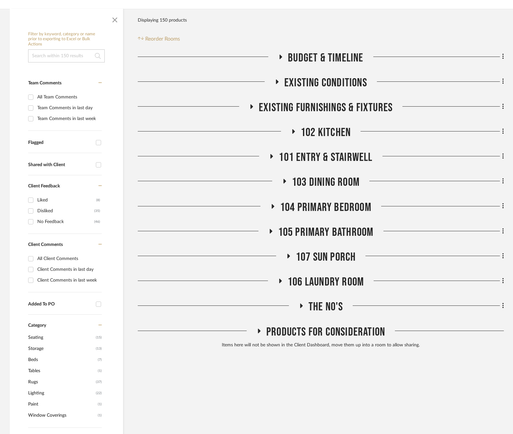
click at [322, 306] on span "The No's" at bounding box center [326, 307] width 35 height 14
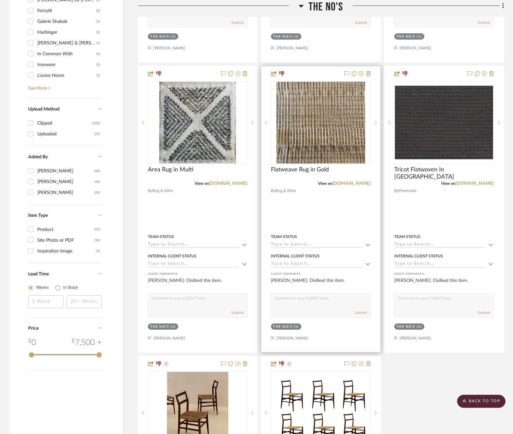
scroll to position [659, 0]
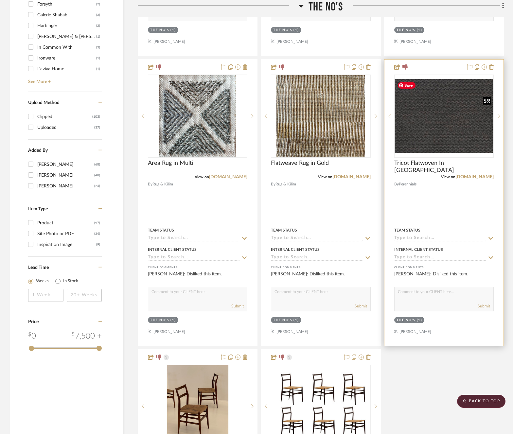
click at [0, 0] on img at bounding box center [0, 0] width 0 height 0
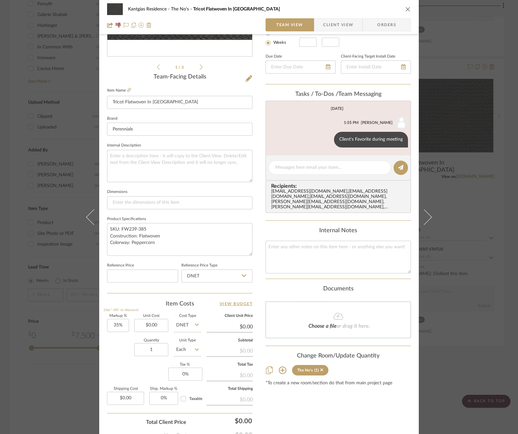
scroll to position [131, 0]
click at [280, 366] on icon at bounding box center [282, 370] width 8 height 8
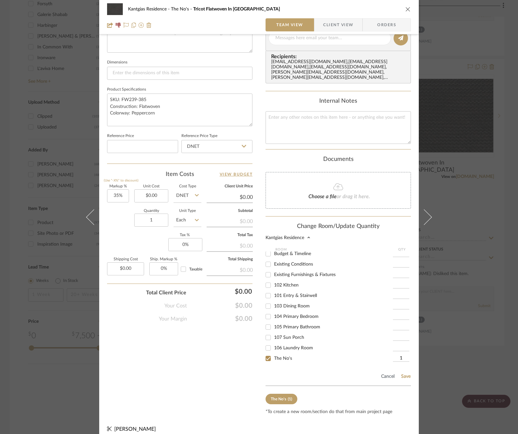
scroll to position [4, 0]
click at [296, 314] on span "104 Primary Bedroom" at bounding box center [296, 316] width 45 height 5
click at [273, 311] on input "104 Primary Bedroom" at bounding box center [268, 316] width 10 height 10
checkbox input "true"
type input "1"
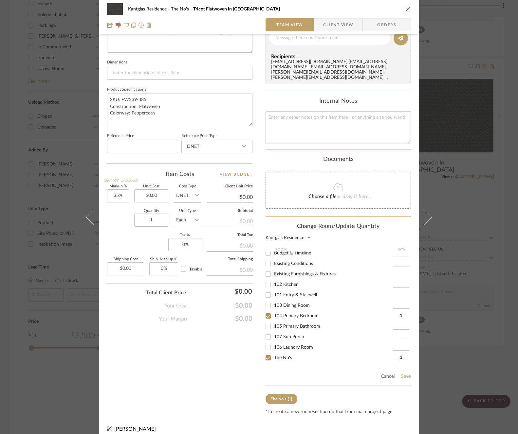
click at [401, 374] on button "Save" at bounding box center [406, 376] width 10 height 5
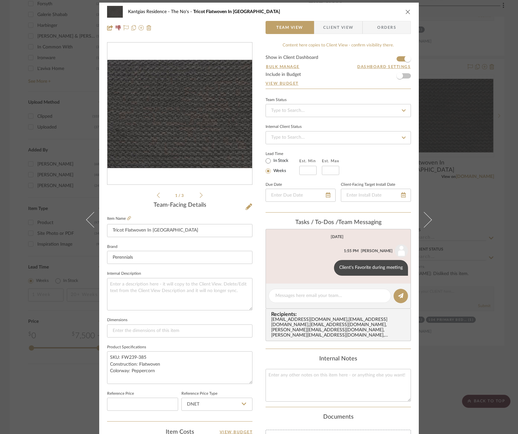
scroll to position [0, 0]
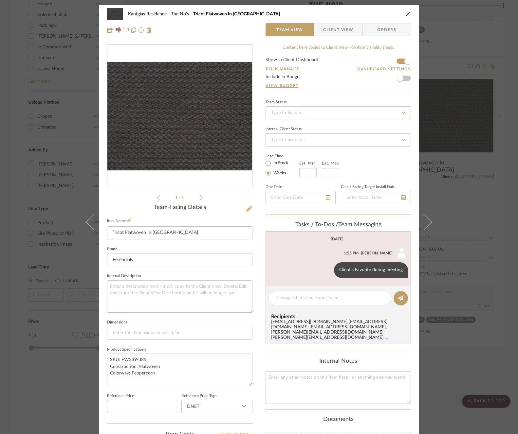
click at [247, 207] on icon at bounding box center [248, 209] width 7 height 7
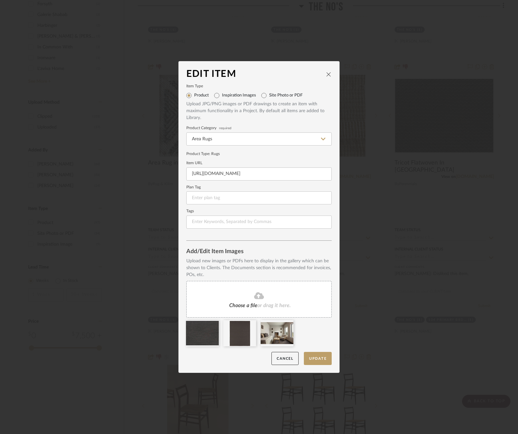
click at [260, 292] on icon at bounding box center [259, 296] width 10 height 8
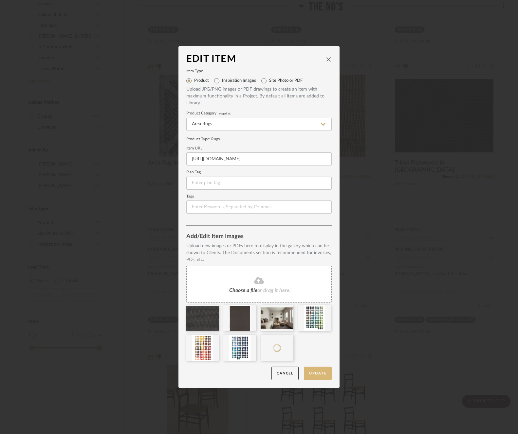
click at [322, 375] on button "Update" at bounding box center [318, 373] width 28 height 13
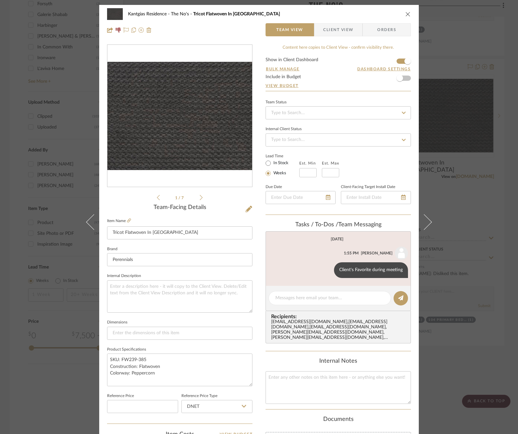
click at [408, 17] on div "Kantgias Residence The No's Tricot Flatwoven In Peppercorn Team View Client Vie…" at bounding box center [258, 22] width 319 height 34
click at [406, 11] on icon "close" at bounding box center [407, 13] width 5 height 5
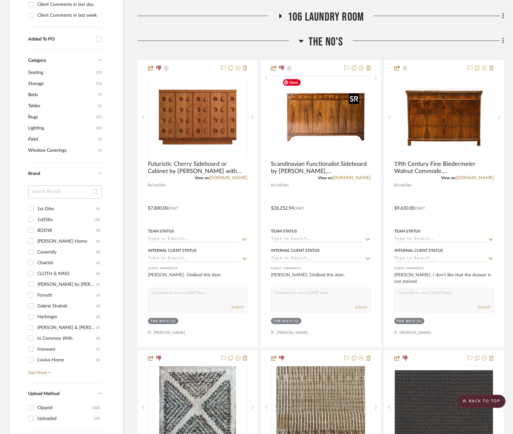
scroll to position [299, 0]
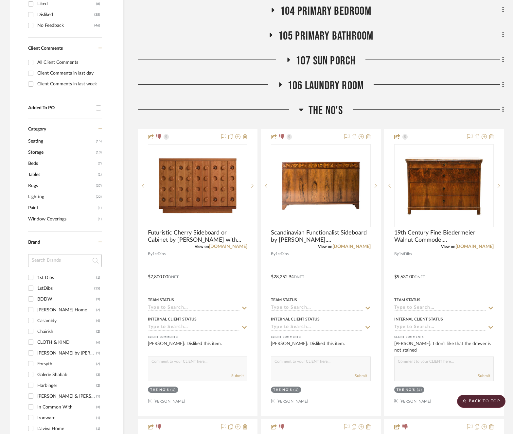
click at [320, 118] on div "The No's" at bounding box center [321, 112] width 366 height 17
click at [320, 108] on span "The No's" at bounding box center [326, 111] width 35 height 14
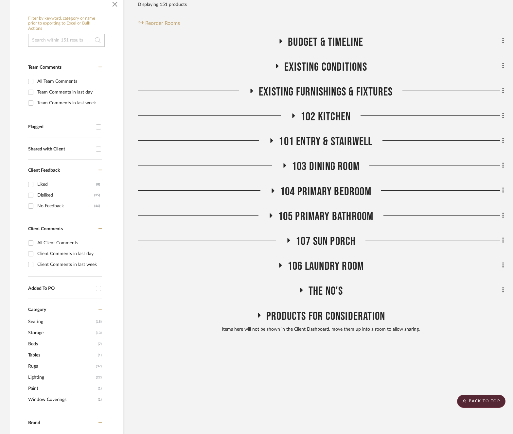
scroll to position [103, 0]
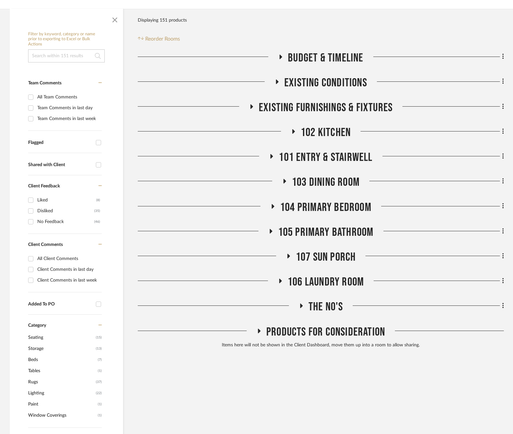
click at [327, 205] on span "104 Primary Bedroom" at bounding box center [325, 208] width 91 height 14
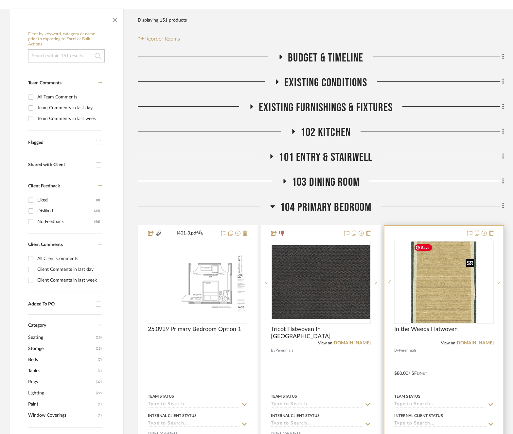
click at [457, 301] on img "0" at bounding box center [443, 283] width 65 height 82
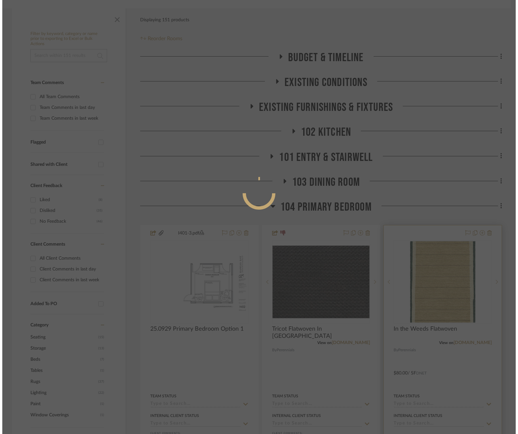
scroll to position [0, 0]
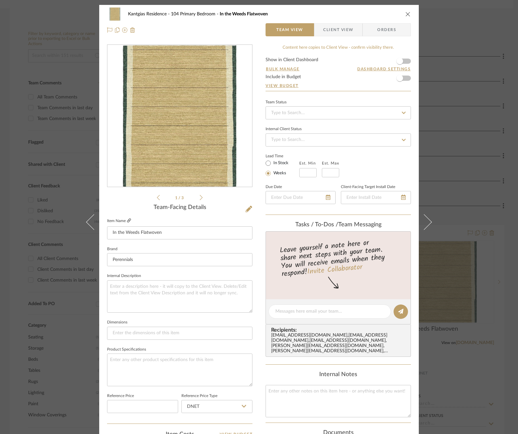
click at [127, 220] on icon at bounding box center [129, 221] width 4 height 4
click at [249, 207] on icon at bounding box center [248, 209] width 7 height 7
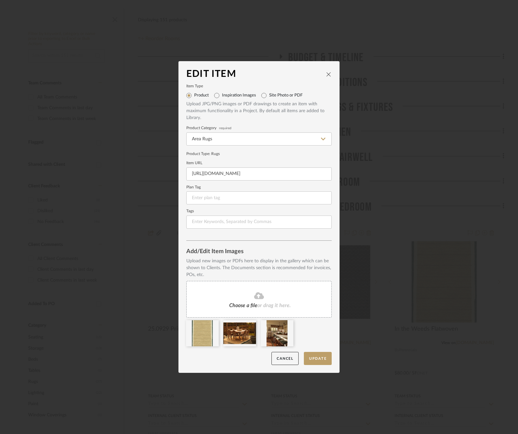
click at [254, 303] on span "Choose a file" at bounding box center [243, 305] width 28 height 5
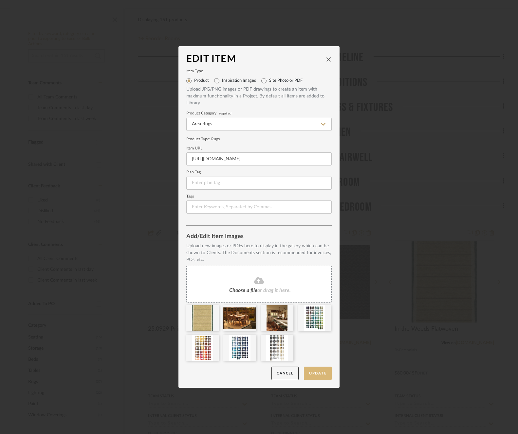
click at [318, 372] on button "Update" at bounding box center [318, 373] width 28 height 13
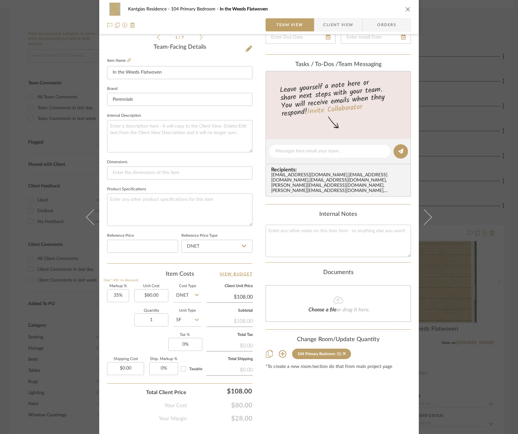
scroll to position [164, 0]
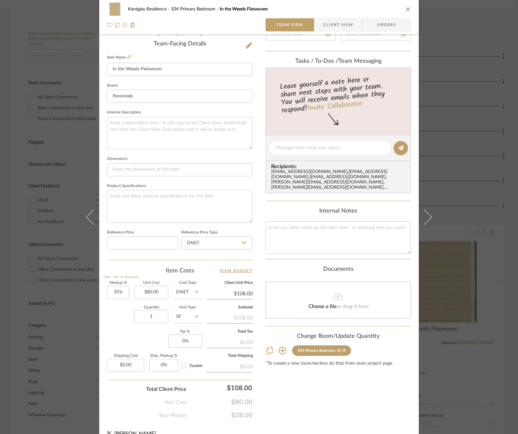
click at [405, 9] on icon "close" at bounding box center [407, 9] width 5 height 5
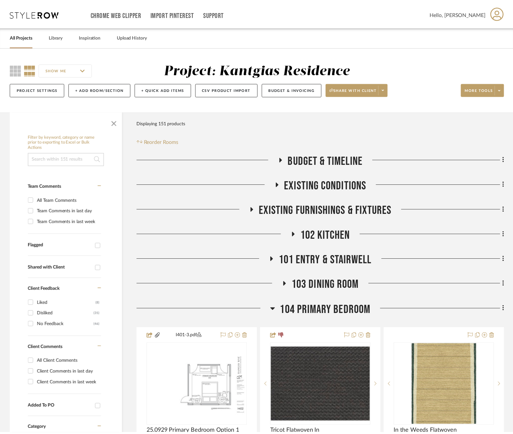
scroll to position [103, 0]
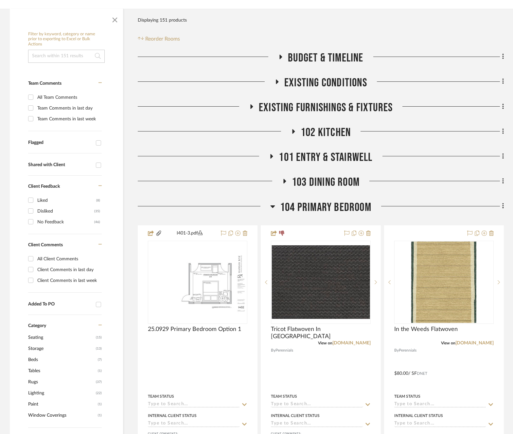
click at [305, 209] on span "104 Primary Bedroom" at bounding box center [325, 208] width 91 height 14
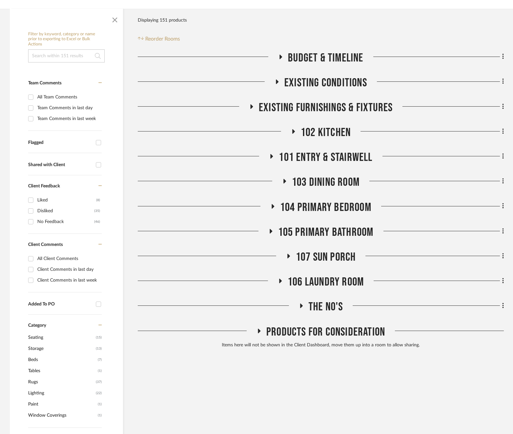
click at [314, 234] on span "105 Primary Bathroom" at bounding box center [326, 232] width 96 height 14
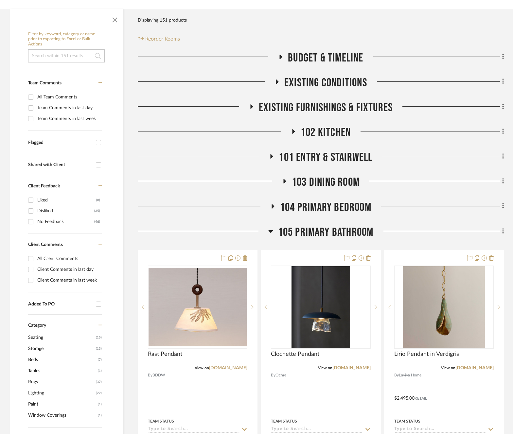
click at [314, 228] on span "105 Primary Bathroom" at bounding box center [326, 232] width 96 height 14
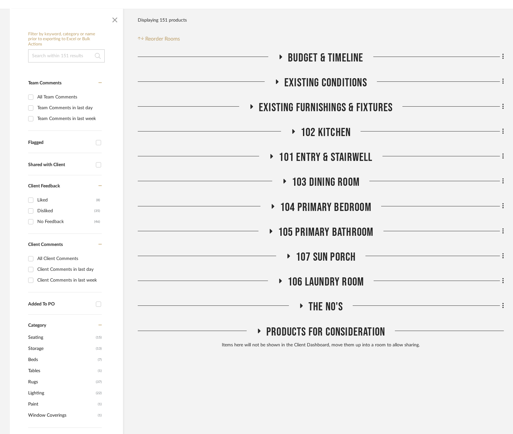
click at [328, 256] on span "107 Sun Porch" at bounding box center [326, 257] width 60 height 14
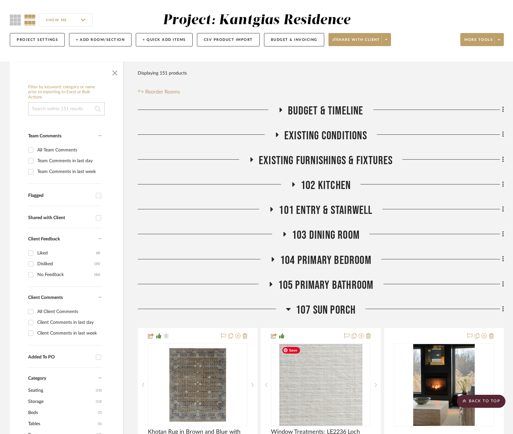
scroll to position [37, 0]
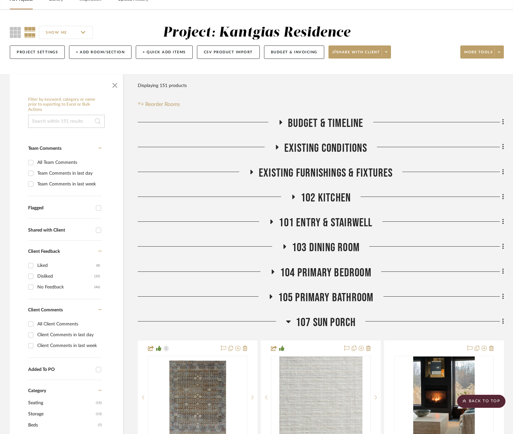
click at [331, 323] on span "107 Sun Porch" at bounding box center [326, 323] width 60 height 14
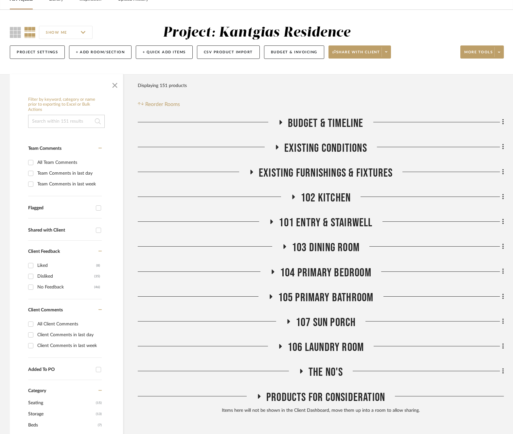
click at [321, 249] on span "103 Dining Room" at bounding box center [326, 248] width 68 height 14
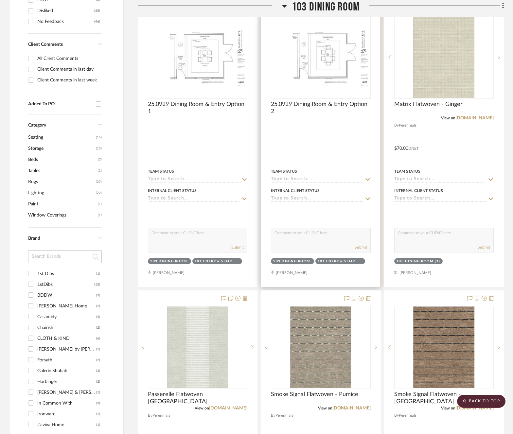
scroll to position [332, 0]
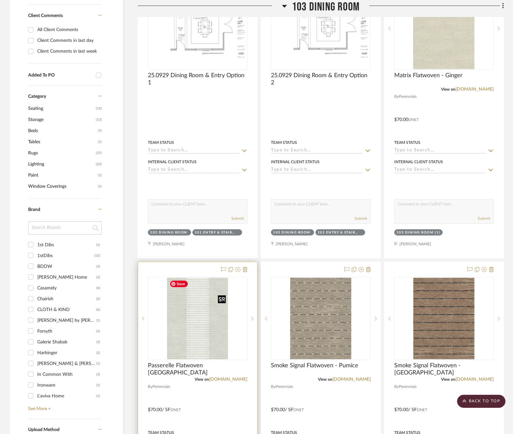
click at [0, 0] on img at bounding box center [0, 0] width 0 height 0
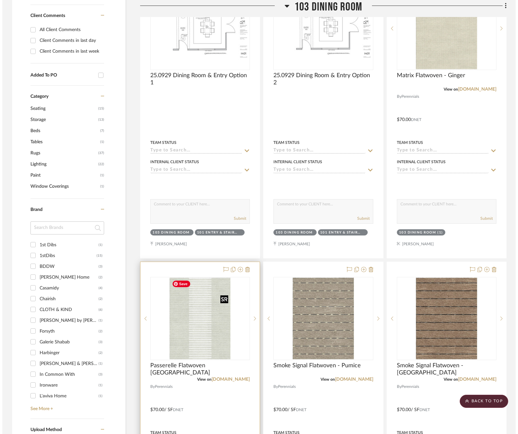
scroll to position [0, 0]
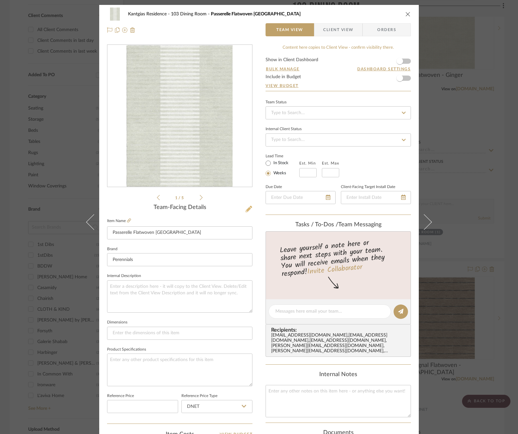
click at [245, 209] on icon at bounding box center [248, 209] width 7 height 7
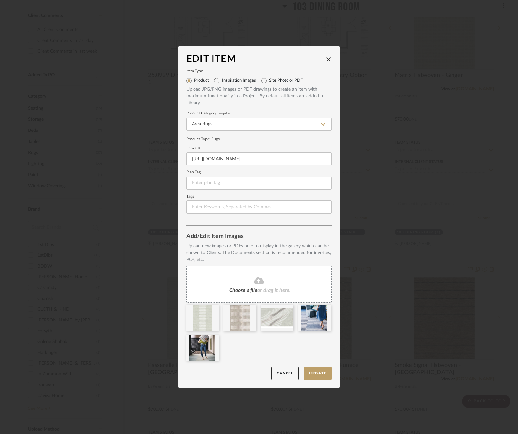
click at [251, 280] on fa-icon at bounding box center [259, 281] width 60 height 9
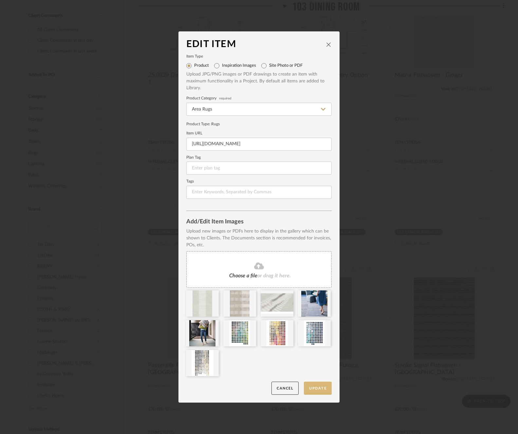
click at [312, 390] on button "Update" at bounding box center [318, 388] width 28 height 13
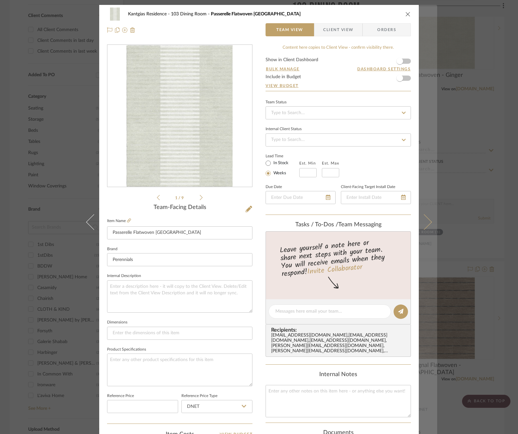
click at [430, 223] on button at bounding box center [428, 222] width 18 height 434
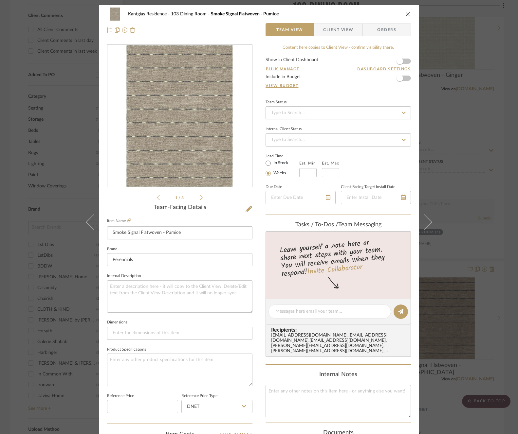
click at [248, 201] on div "1 / 3" at bounding box center [179, 123] width 145 height 157
click at [247, 208] on icon at bounding box center [248, 209] width 7 height 7
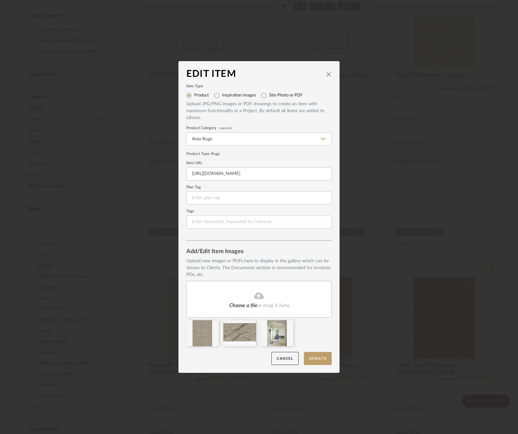
click at [247, 302] on div "Choose a file or drag it here." at bounding box center [258, 299] width 145 height 37
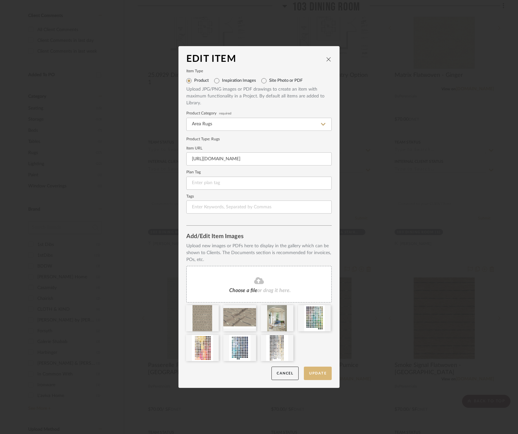
click at [316, 371] on button "Update" at bounding box center [318, 373] width 28 height 13
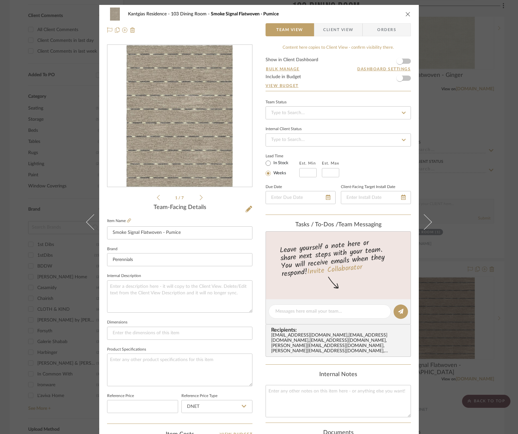
click at [402, 15] on div "Kantgias Residence 103 Dining Room Smoke Signal Flatwoven - Pumice" at bounding box center [259, 14] width 304 height 13
click at [406, 13] on icon "close" at bounding box center [407, 13] width 5 height 5
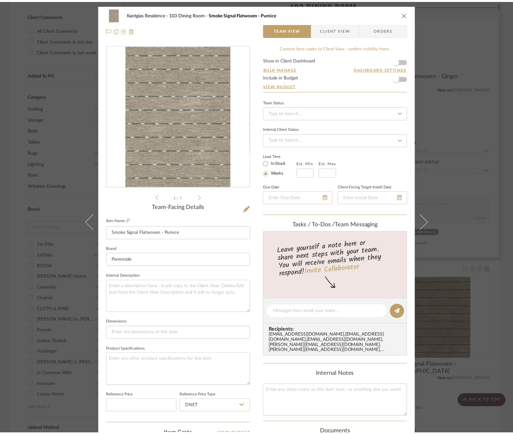
scroll to position [332, 0]
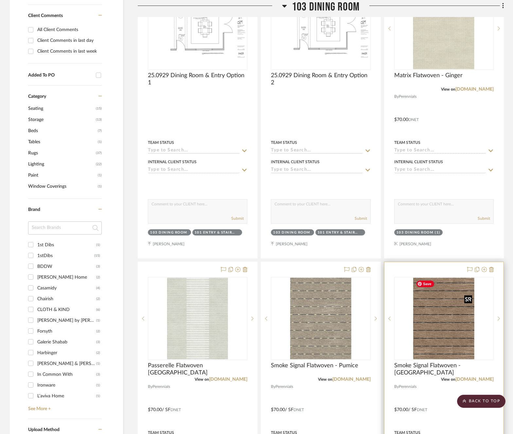
click at [455, 315] on img "0" at bounding box center [444, 319] width 62 height 82
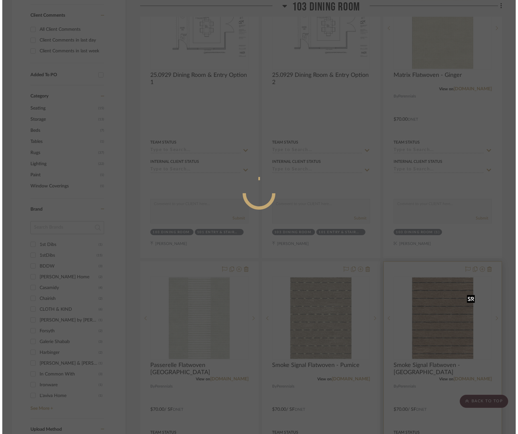
scroll to position [0, 0]
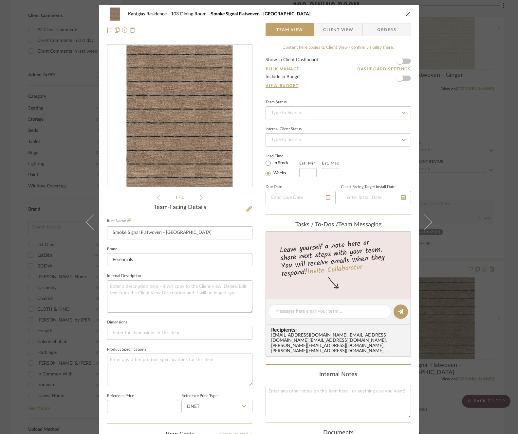
click at [248, 208] on icon at bounding box center [248, 209] width 7 height 7
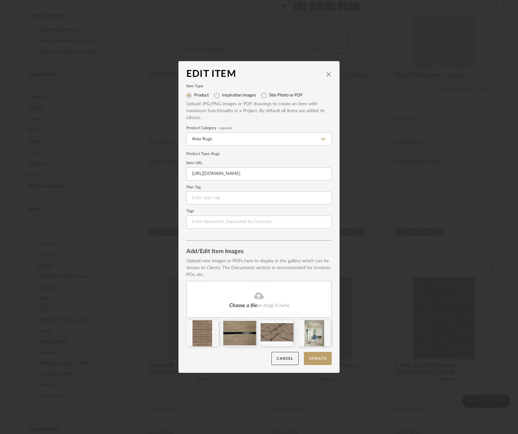
click at [286, 300] on div "Choose a file or drag it here." at bounding box center [258, 299] width 145 height 37
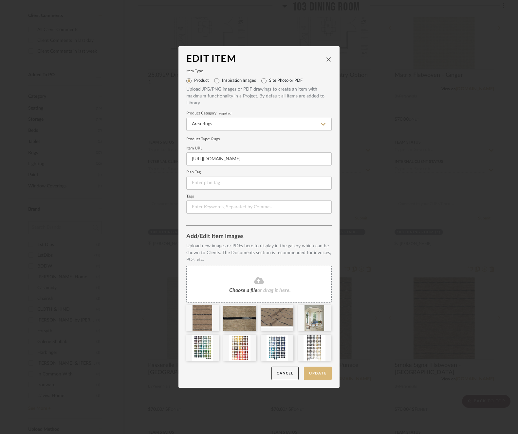
click at [322, 375] on button "Update" at bounding box center [318, 373] width 28 height 13
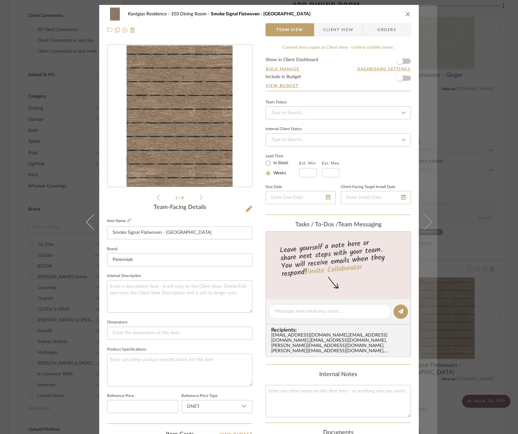
click at [428, 221] on button at bounding box center [428, 222] width 18 height 434
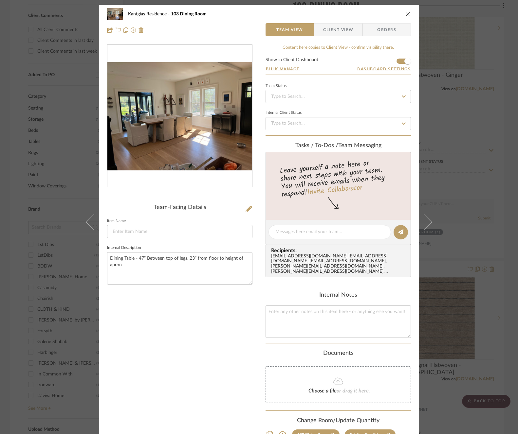
click at [409, 16] on div "Kantgias Residence 103 Dining Room Team View Client View Orders" at bounding box center [258, 22] width 319 height 34
click at [407, 14] on icon "close" at bounding box center [407, 13] width 5 height 5
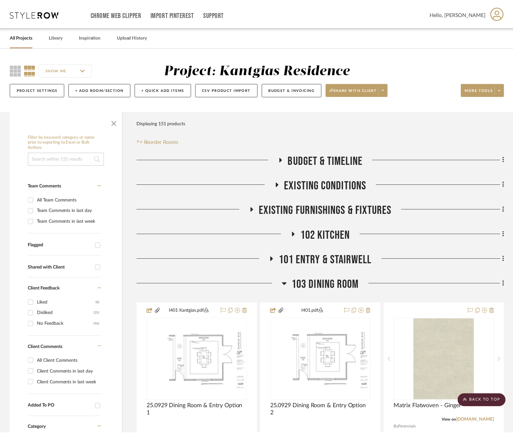
scroll to position [332, 0]
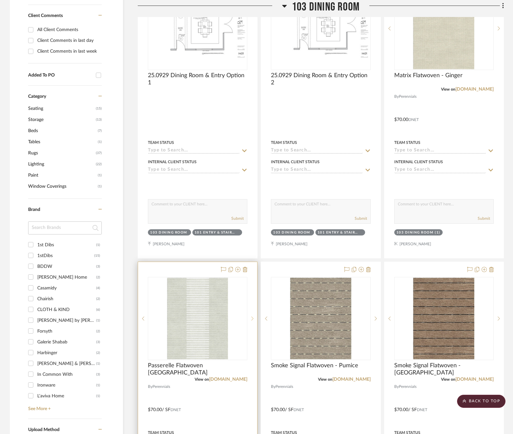
click at [251, 320] on sr-next-btn at bounding box center [252, 318] width 10 height 5
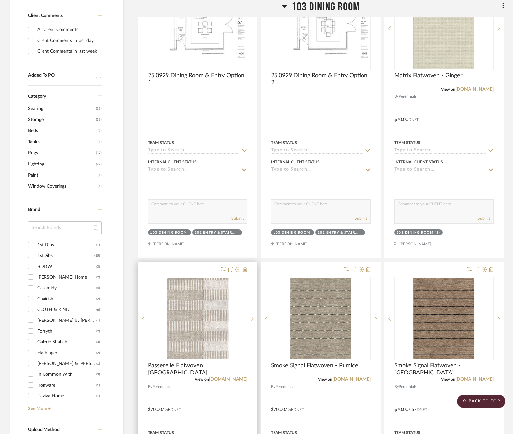
click at [251, 320] on sr-next-btn at bounding box center [252, 318] width 10 height 5
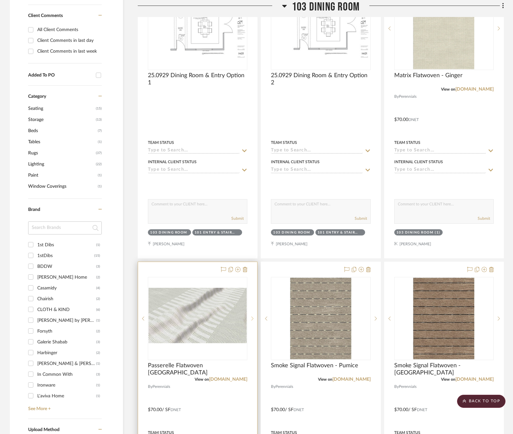
click at [251, 320] on sr-next-btn at bounding box center [252, 318] width 10 height 5
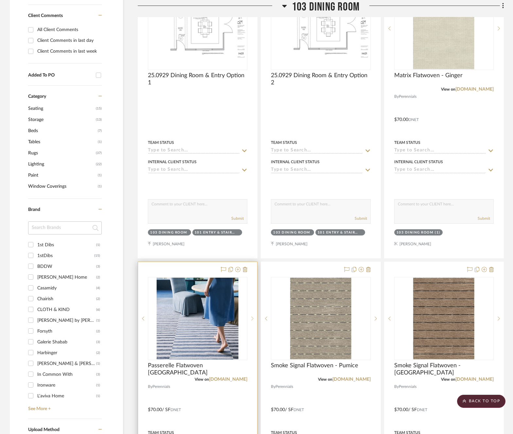
click at [251, 320] on sr-next-btn at bounding box center [252, 318] width 10 height 5
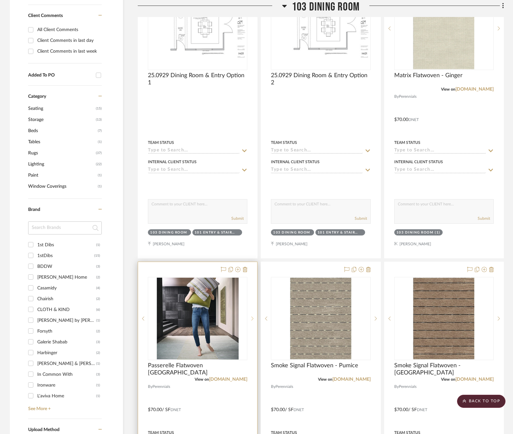
click at [251, 320] on sr-next-btn at bounding box center [252, 318] width 10 height 5
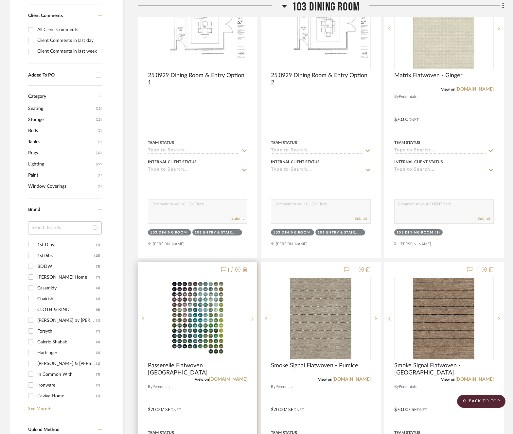
click at [251, 320] on sr-next-btn at bounding box center [252, 318] width 10 height 5
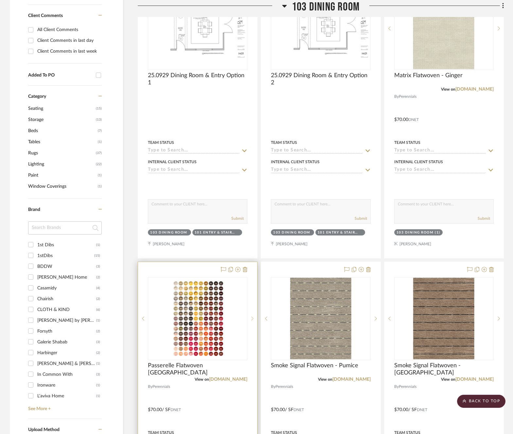
click at [251, 320] on sr-next-btn at bounding box center [252, 318] width 10 height 5
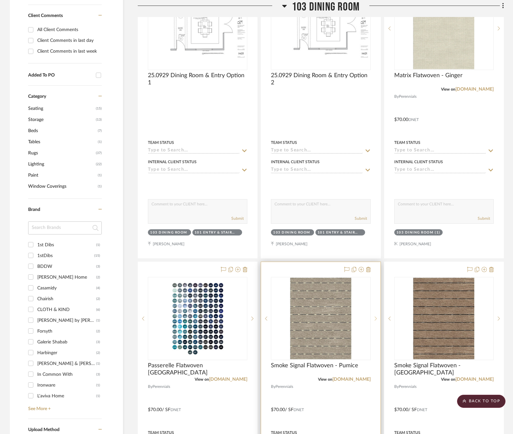
click at [377, 317] on sr-next-btn at bounding box center [376, 318] width 10 height 5
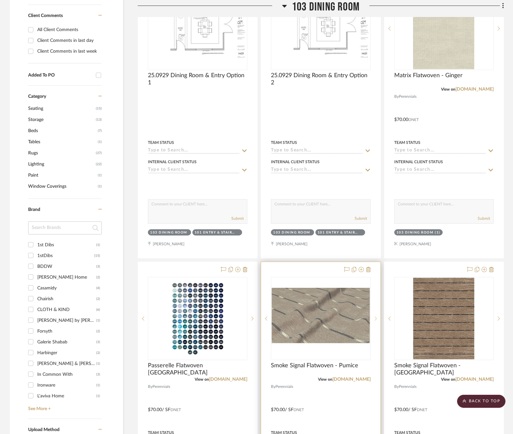
click at [377, 317] on sr-next-btn at bounding box center [376, 318] width 10 height 5
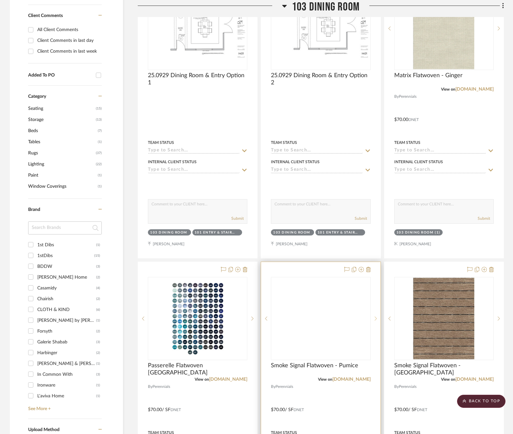
click at [377, 317] on sr-next-btn at bounding box center [376, 318] width 10 height 5
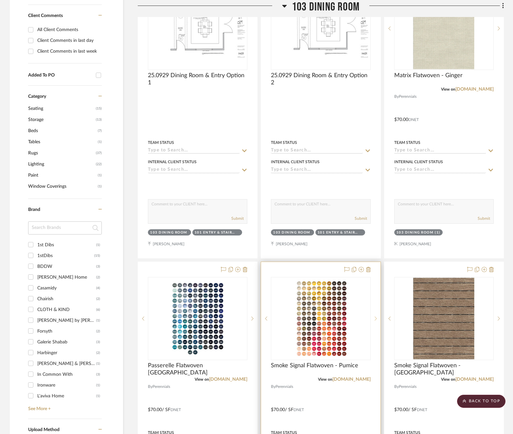
click at [377, 317] on sr-next-btn at bounding box center [376, 318] width 10 height 5
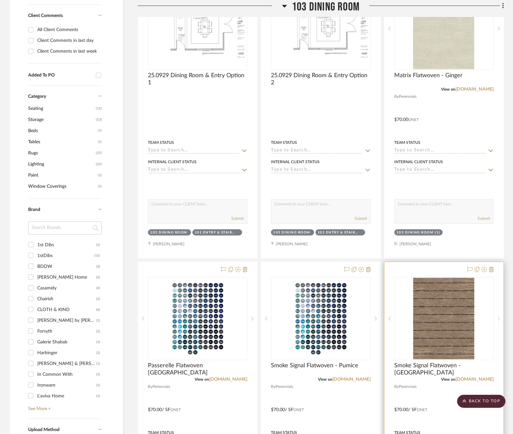
click at [501, 320] on sr-next-btn at bounding box center [499, 318] width 10 height 5
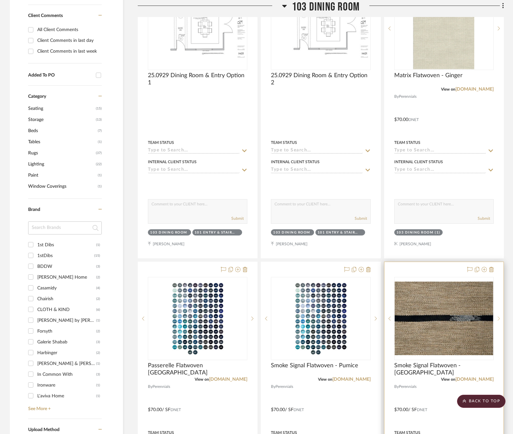
click at [501, 320] on sr-next-btn at bounding box center [499, 318] width 10 height 5
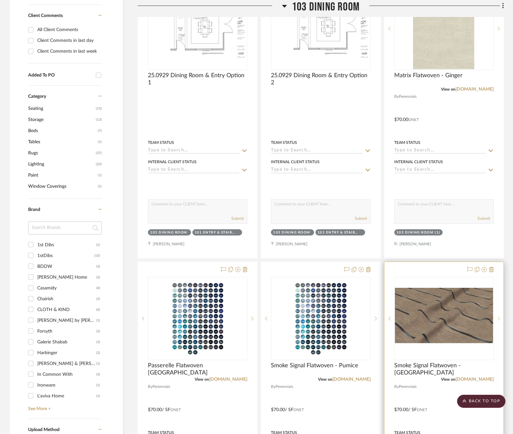
click at [501, 320] on sr-next-btn at bounding box center [499, 318] width 10 height 5
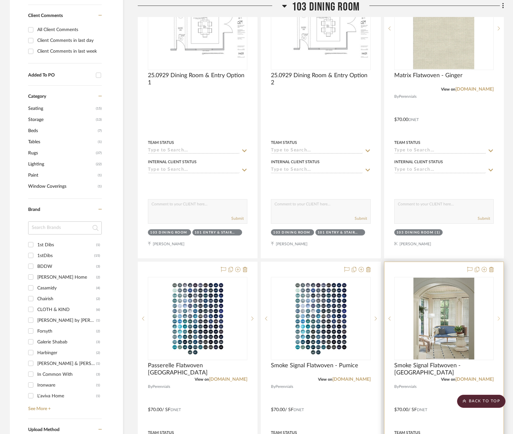
click at [501, 320] on sr-next-btn at bounding box center [499, 318] width 10 height 5
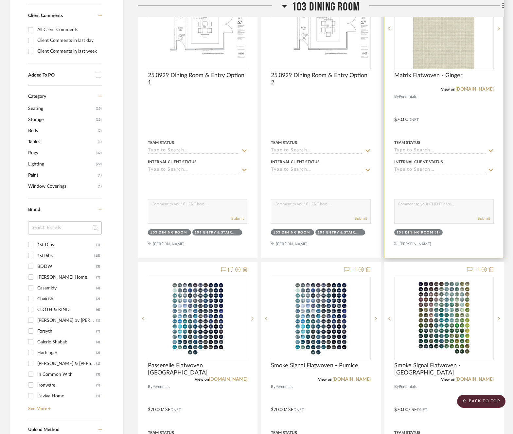
click at [501, 30] on div at bounding box center [499, 28] width 10 height 83
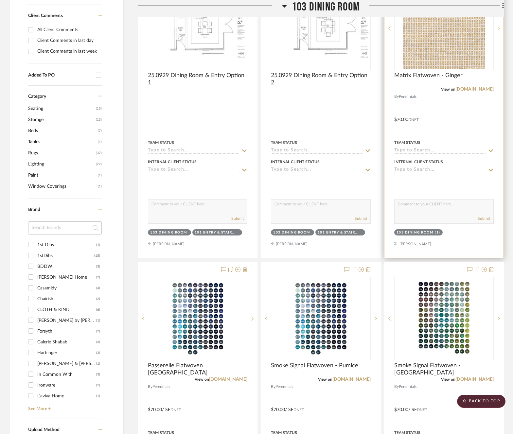
click at [501, 30] on div at bounding box center [499, 28] width 10 height 83
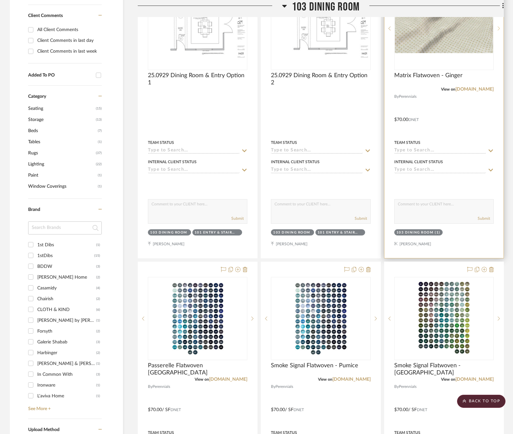
click at [501, 30] on div at bounding box center [499, 28] width 10 height 83
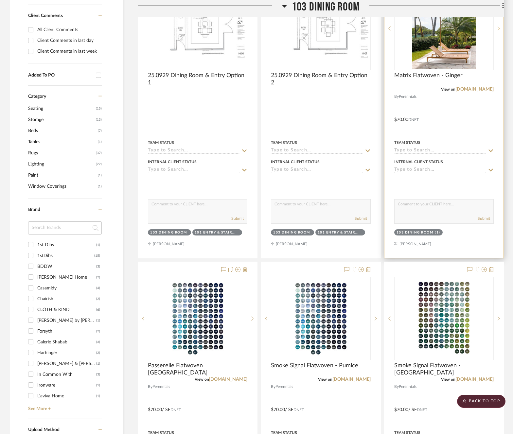
click at [501, 30] on div at bounding box center [499, 28] width 10 height 83
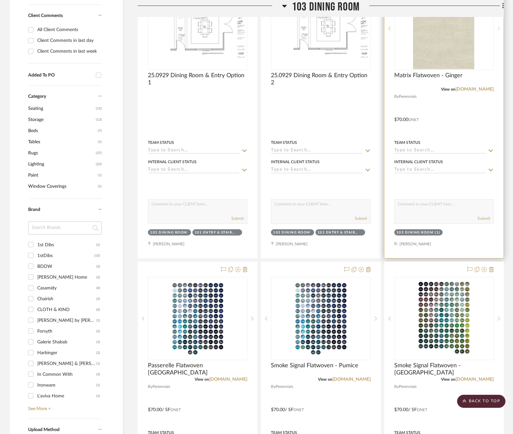
click at [501, 30] on div at bounding box center [499, 28] width 10 height 83
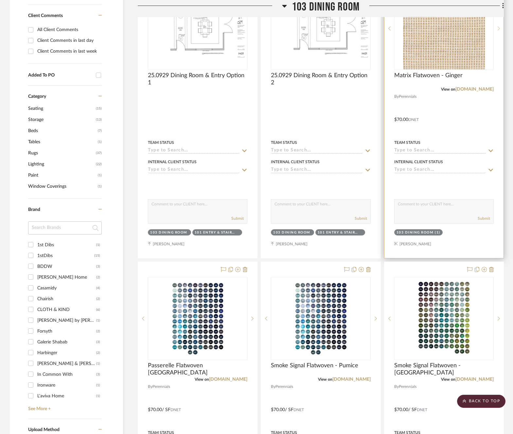
click at [501, 30] on div at bounding box center [499, 28] width 10 height 83
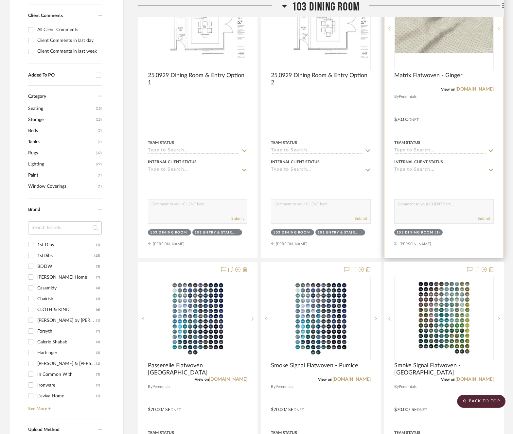
click at [501, 30] on div at bounding box center [499, 28] width 10 height 83
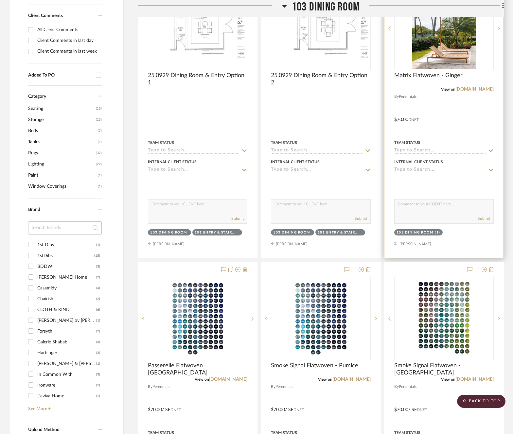
click at [455, 49] on img "3" at bounding box center [444, 29] width 64 height 82
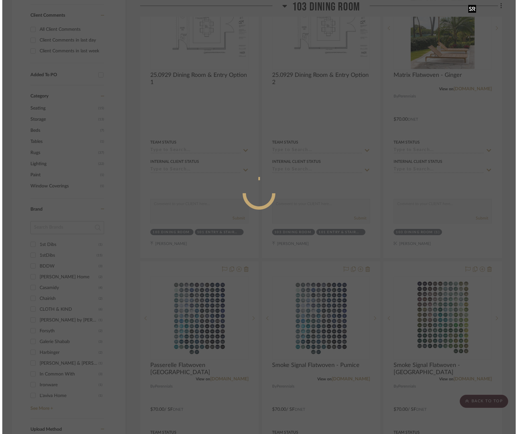
scroll to position [0, 0]
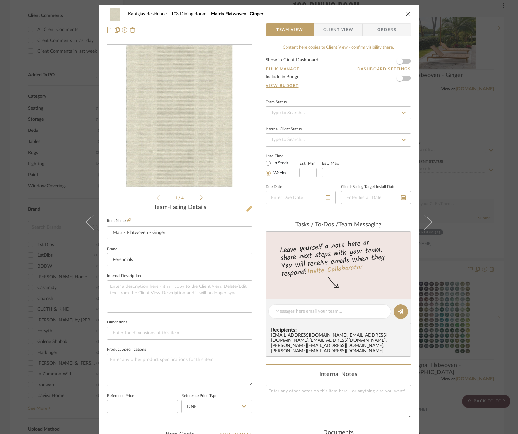
click at [245, 210] on icon at bounding box center [248, 209] width 7 height 7
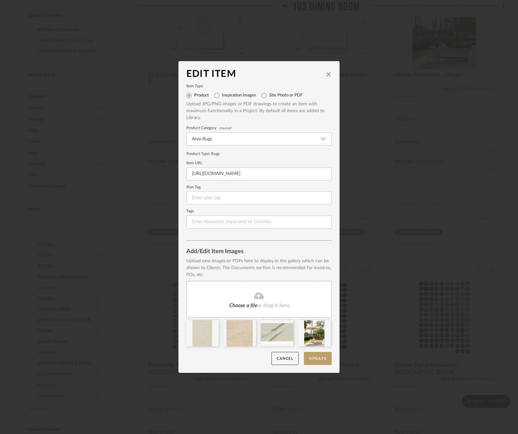
click at [277, 298] on fa-icon at bounding box center [259, 296] width 60 height 9
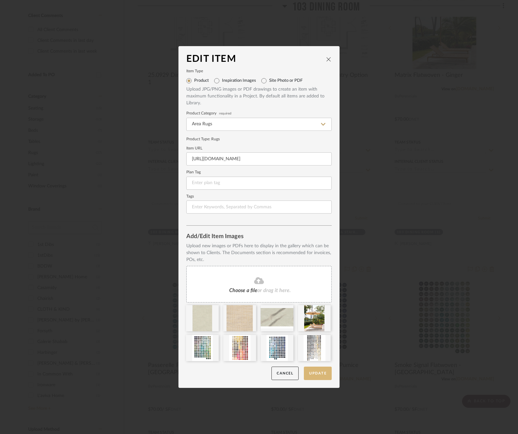
click at [323, 374] on button "Update" at bounding box center [318, 373] width 28 height 13
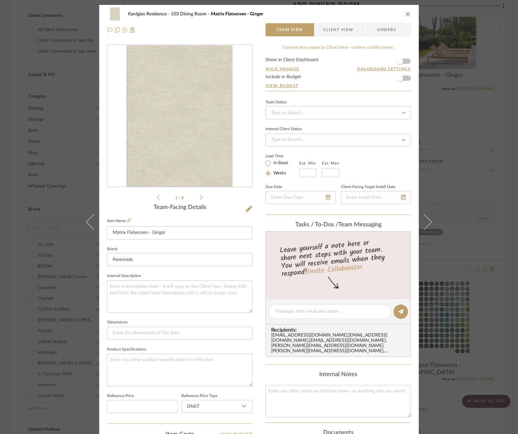
click at [406, 11] on div "Kantgias Residence 103 Dining Room Matrix Flatwoven - Ginger" at bounding box center [259, 14] width 304 height 13
click at [405, 14] on icon "close" at bounding box center [407, 13] width 5 height 5
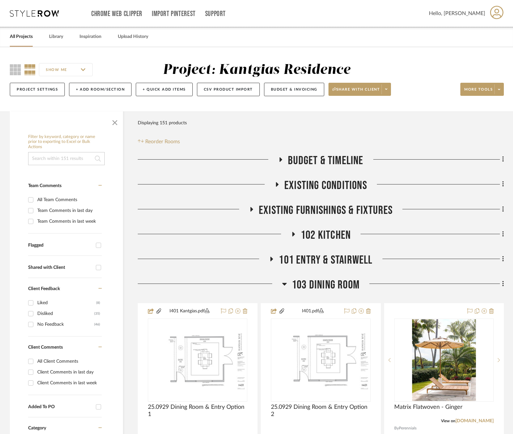
click at [31, 37] on link "All Projects" at bounding box center [21, 36] width 23 height 9
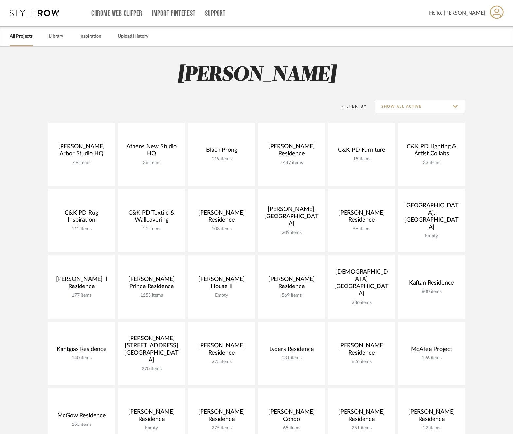
scroll to position [164, 0]
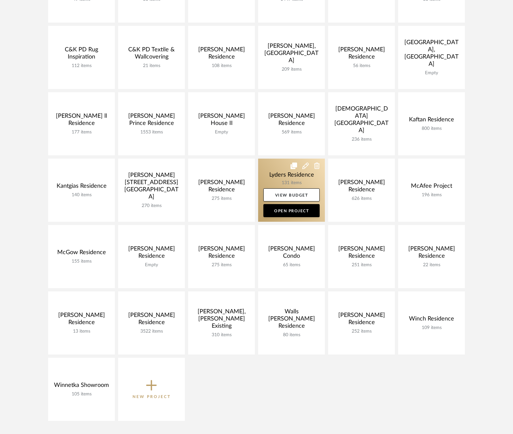
click at [275, 178] on link at bounding box center [291, 190] width 67 height 63
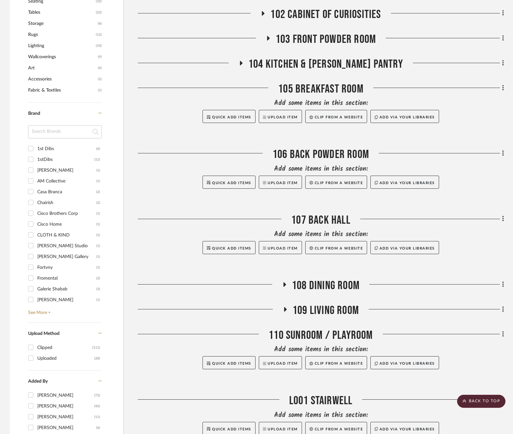
scroll to position [425, 0]
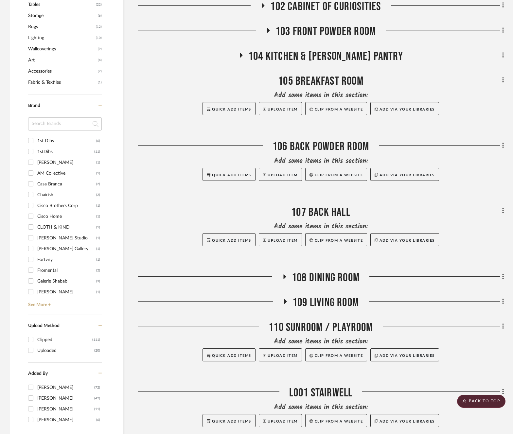
click at [313, 304] on span "109 Living Room" at bounding box center [326, 303] width 66 height 14
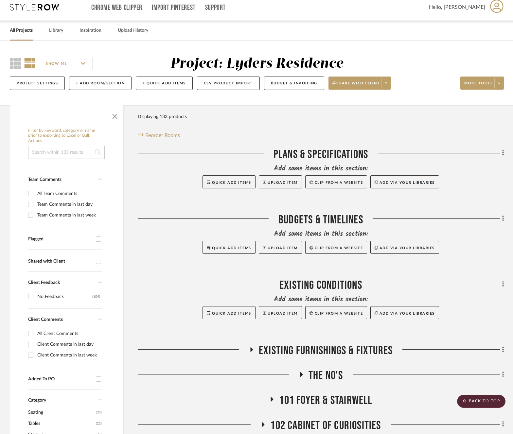
scroll to position [0, 0]
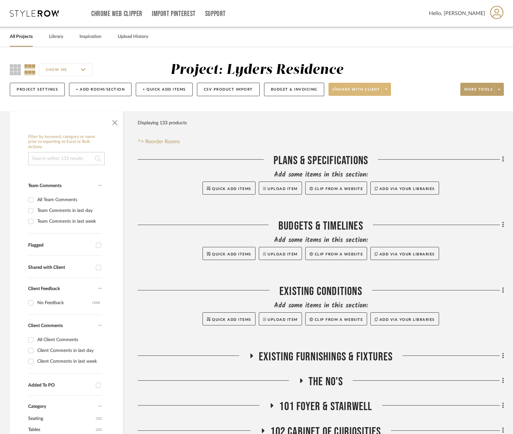
click at [387, 90] on span at bounding box center [386, 89] width 9 height 10
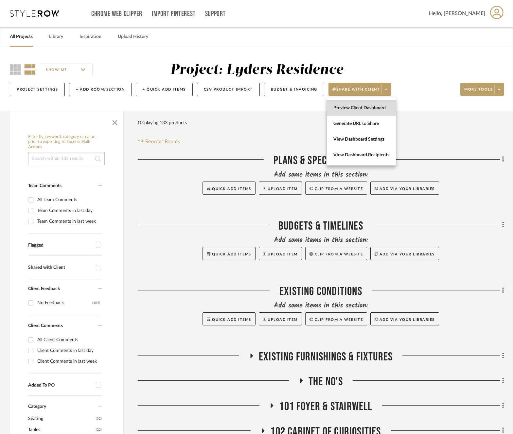
click at [362, 101] on button "Preview Client Dashboard" at bounding box center [361, 108] width 69 height 16
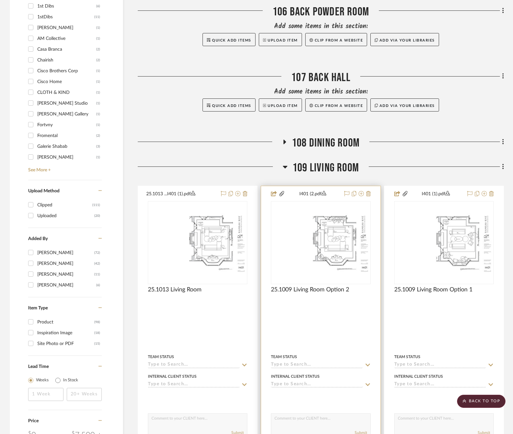
scroll to position [524, 0]
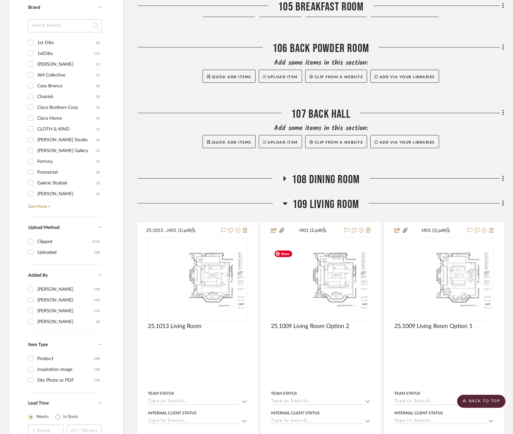
click at [333, 204] on span "109 Living Room" at bounding box center [326, 205] width 66 height 14
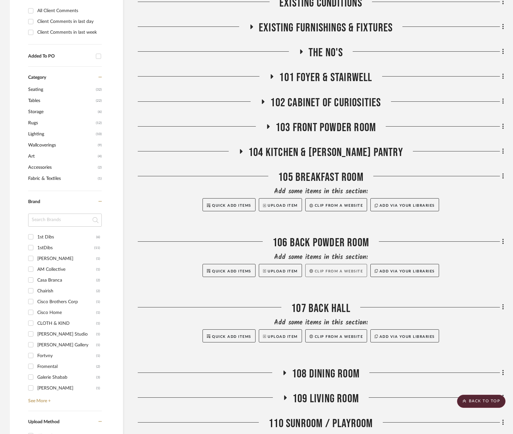
scroll to position [327, 0]
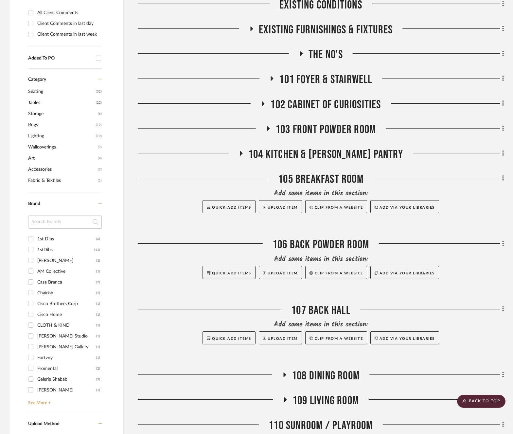
click at [308, 103] on span "102 Cabinet of Curiosities" at bounding box center [325, 105] width 111 height 14
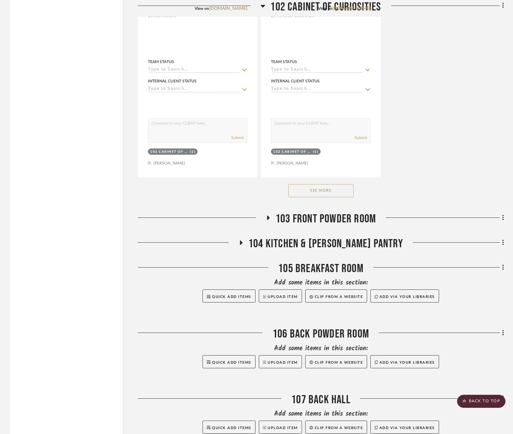
scroll to position [1145, 0]
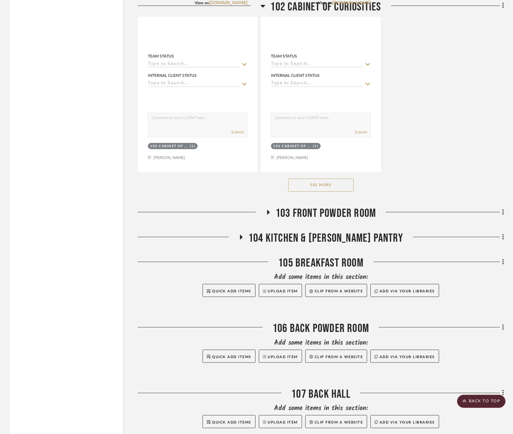
click at [328, 189] on button "See More" at bounding box center [320, 185] width 65 height 13
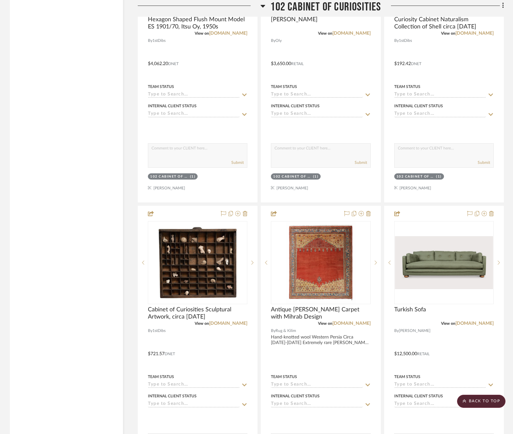
scroll to position [2062, 0]
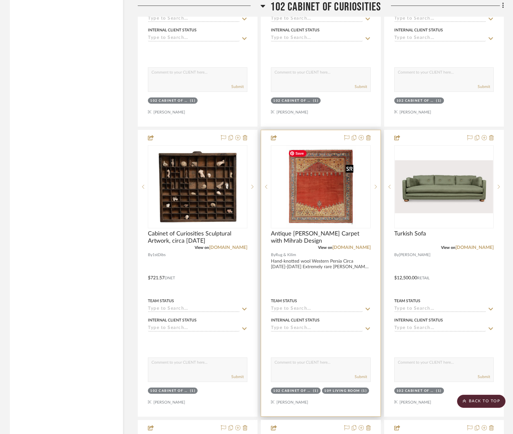
click at [312, 173] on img "0" at bounding box center [321, 187] width 70 height 82
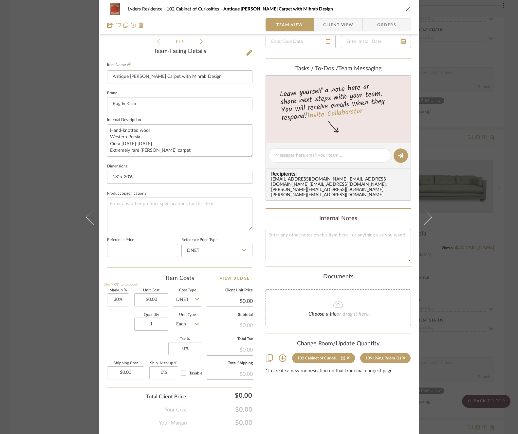
scroll to position [173, 0]
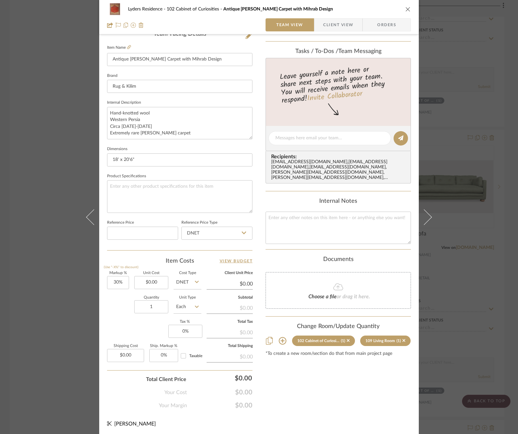
click at [410, 4] on div "Lyders Residence 102 Cabinet of Curiosities Antique Zeigler Carpet with Mihrab …" at bounding box center [258, 17] width 319 height 34
click at [405, 10] on icon "close" at bounding box center [407, 9] width 5 height 5
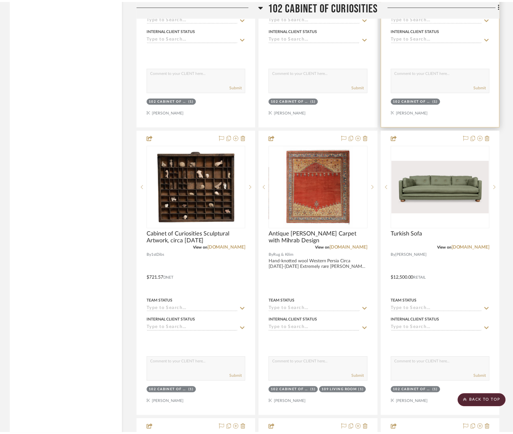
scroll to position [2062, 0]
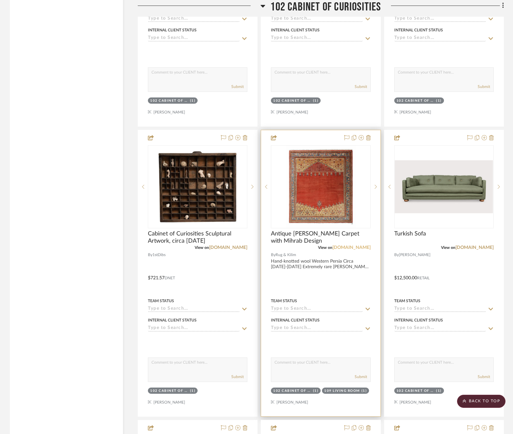
click at [346, 249] on link "rugandkilim.com" at bounding box center [351, 247] width 38 height 5
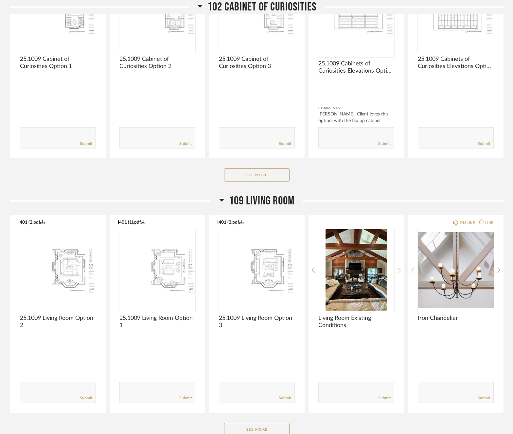
scroll to position [449, 0]
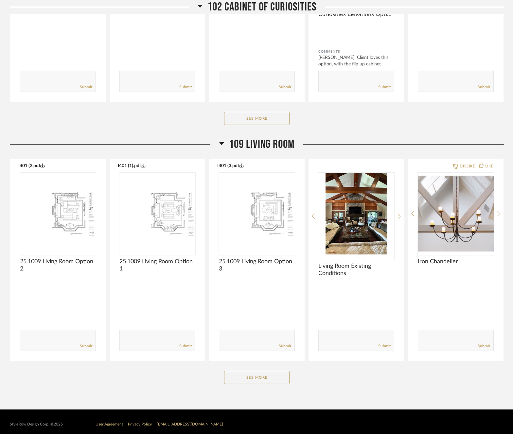
click at [257, 369] on div "109 Living Room I401 (2.pdf 25.1009 Living Room Option 2 Comments: Submit I401 …" at bounding box center [257, 266] width 494 height 259
click at [259, 378] on button "See More" at bounding box center [256, 377] width 65 height 13
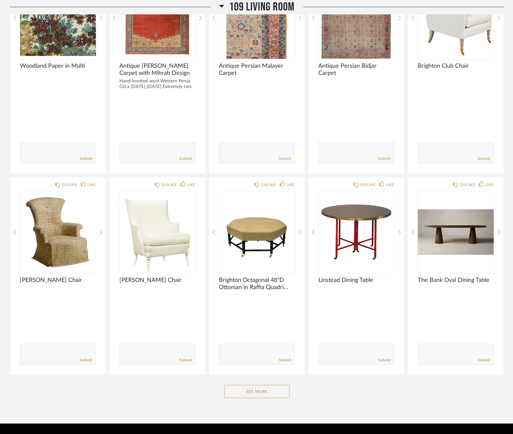
scroll to position [1276, 0]
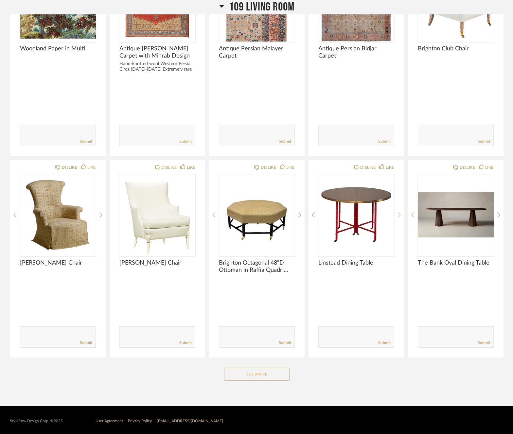
click at [262, 371] on button "See More" at bounding box center [256, 374] width 65 height 13
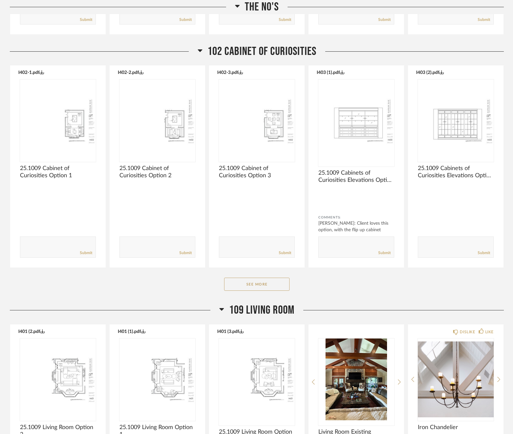
click at [278, 313] on span "109 Living Room" at bounding box center [261, 310] width 65 height 14
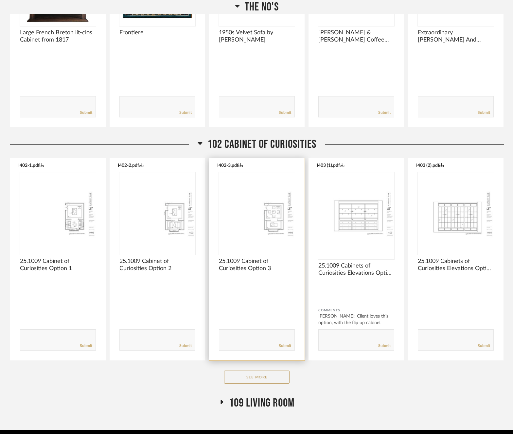
scroll to position [183, 0]
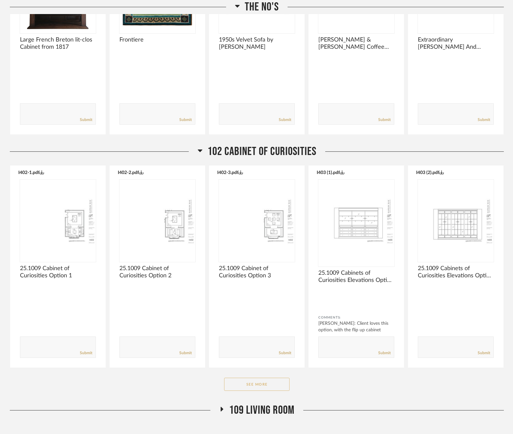
click at [266, 382] on button "See More" at bounding box center [256, 384] width 65 height 13
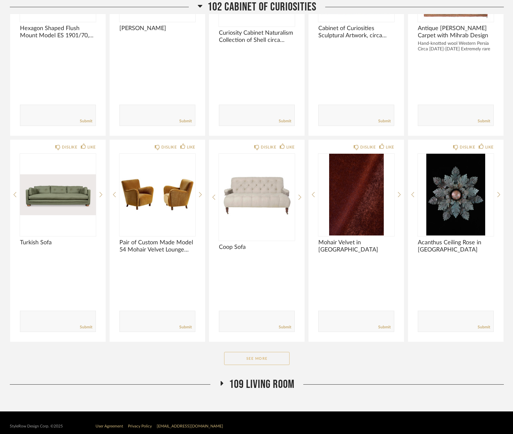
scroll to position [1048, 0]
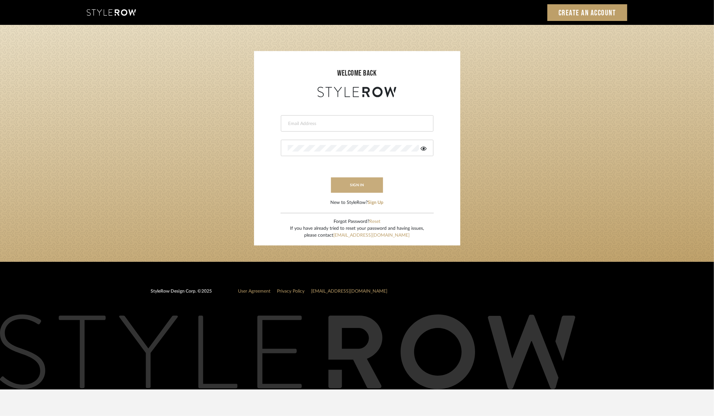
type input "[PERSON_NAME][EMAIL_ADDRESS][DOMAIN_NAME]"
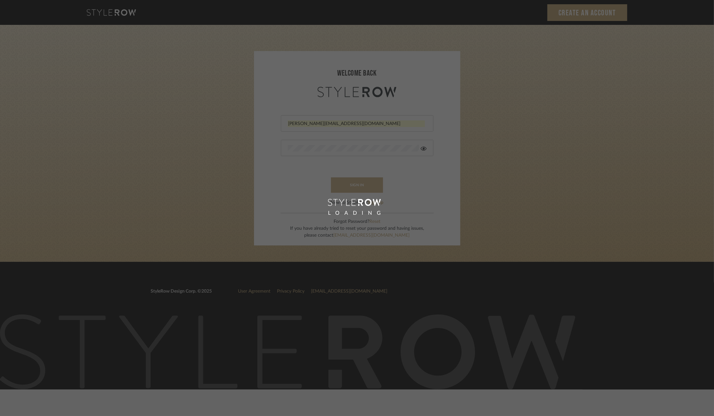
click at [375, 186] on sr-login "welcome back [PERSON_NAME][EMAIL_ADDRESS][DOMAIN_NAME] sign in New to StyleRow?…" at bounding box center [357, 148] width 206 height 194
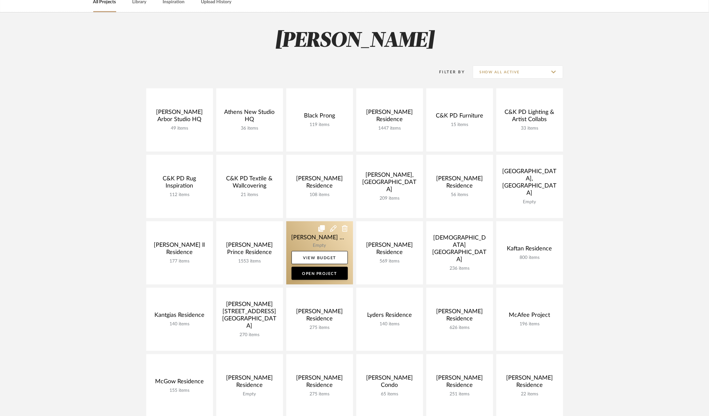
scroll to position [65, 0]
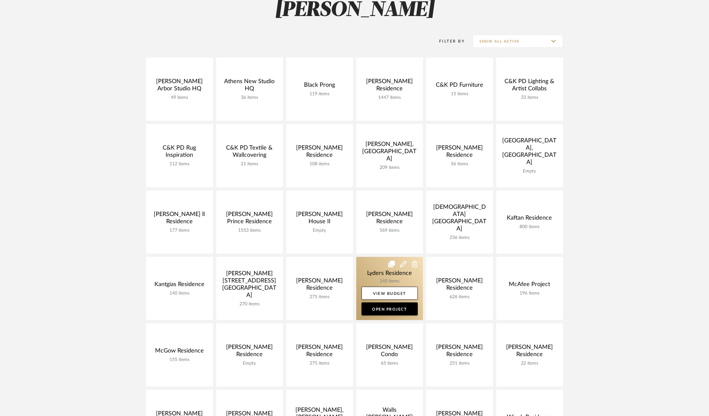
click at [378, 276] on link at bounding box center [389, 288] width 67 height 63
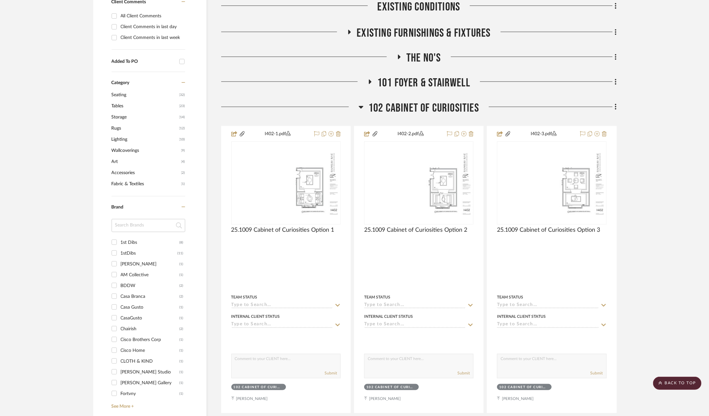
scroll to position [327, 0]
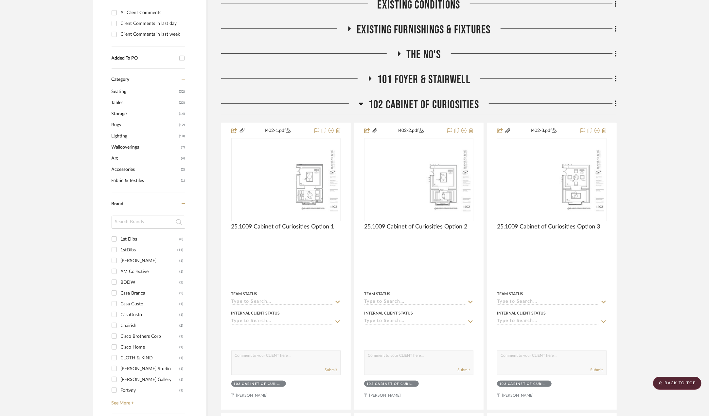
click at [406, 102] on span "102 Cabinet of Curiosities" at bounding box center [423, 105] width 111 height 14
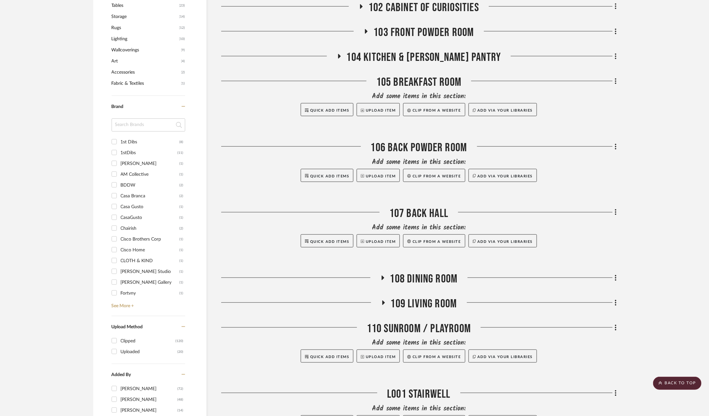
scroll to position [458, 0]
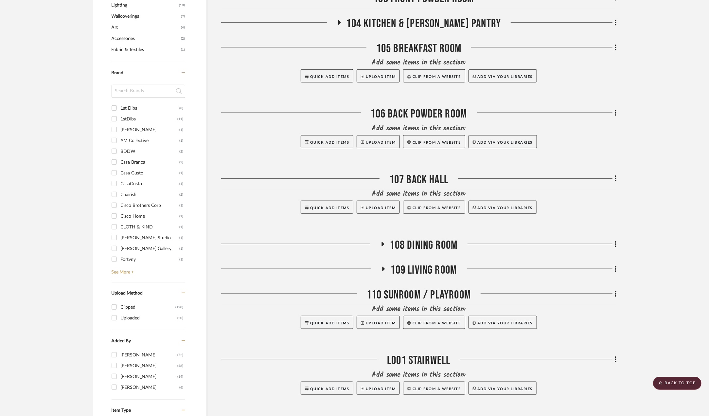
click at [422, 263] on span "109 Living Room" at bounding box center [424, 270] width 66 height 14
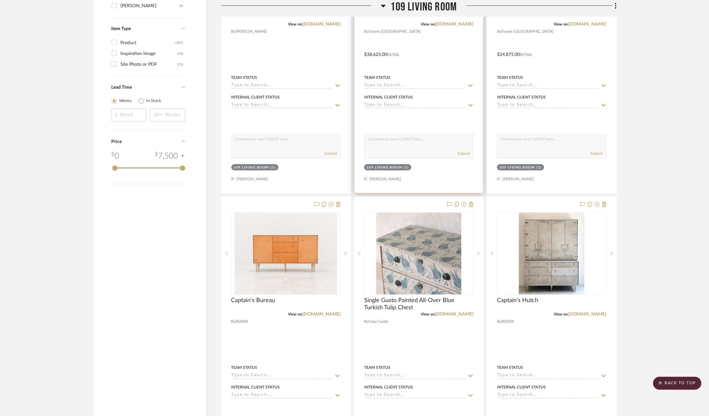
scroll to position [851, 0]
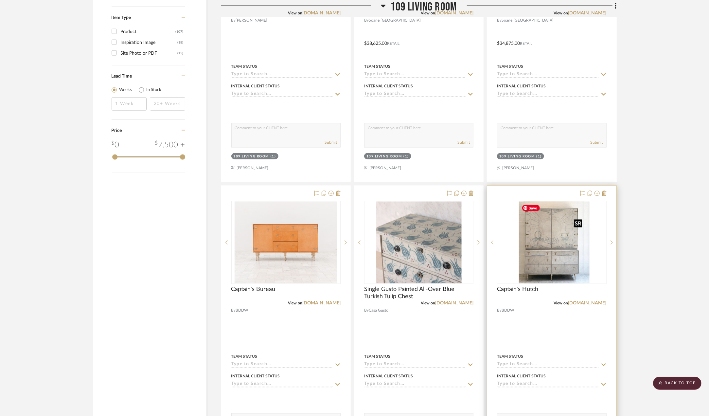
click at [549, 234] on img "0" at bounding box center [556, 243] width 65 height 82
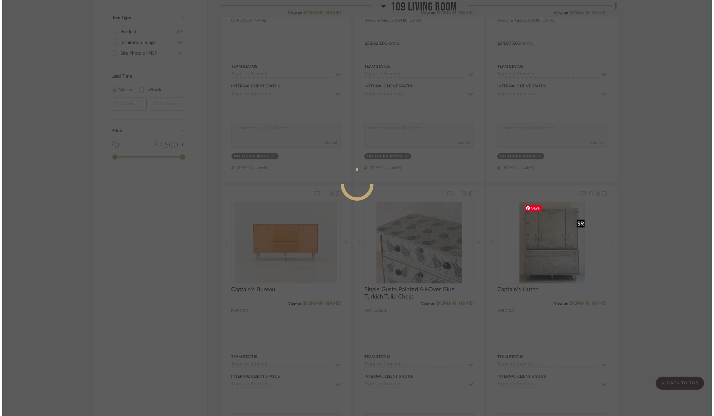
scroll to position [0, 0]
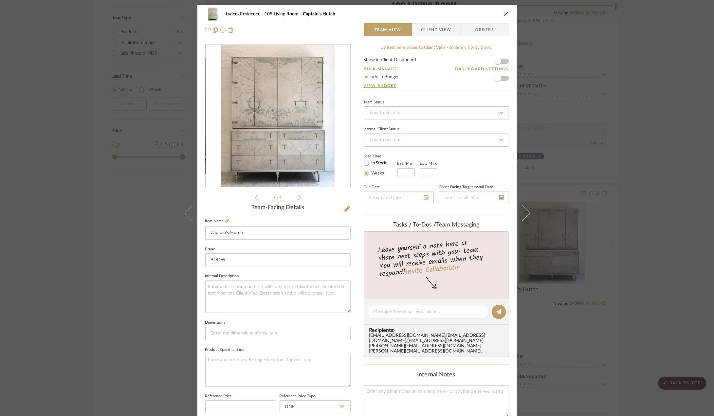
click at [345, 204] on div "1 / 5 Team-Facing Details Item Name Captain's Hutch Brand BDDW Internal Descrip…" at bounding box center [277, 314] width 145 height 539
click at [346, 208] on icon at bounding box center [347, 209] width 7 height 7
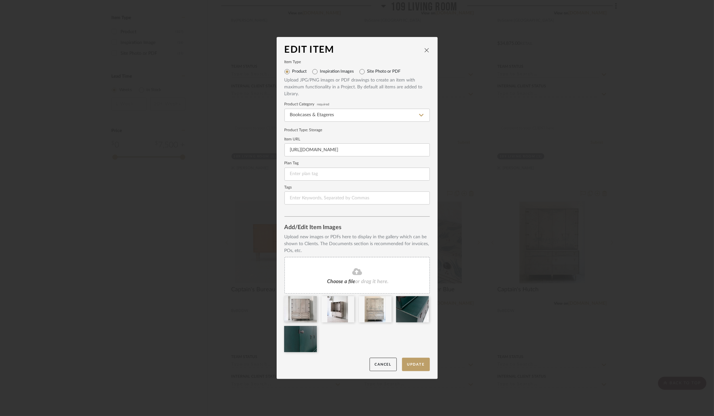
click at [355, 268] on icon at bounding box center [357, 272] width 10 height 8
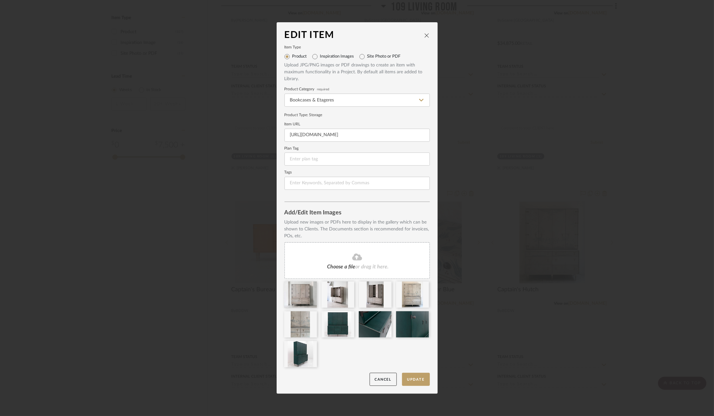
click at [365, 256] on fa-icon at bounding box center [357, 257] width 60 height 9
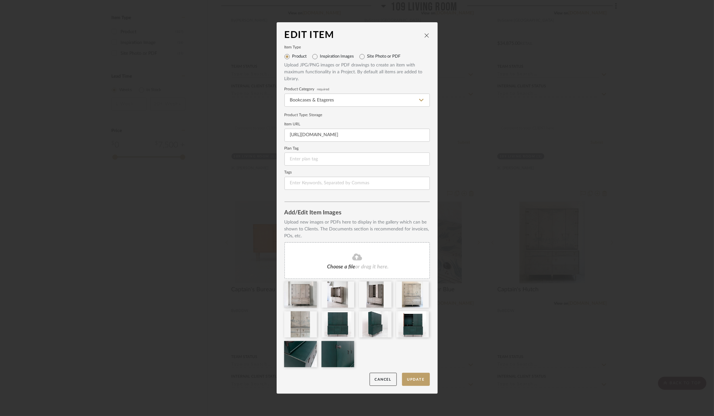
click at [407, 386] on dialog-content "Edit Item Item Type Product Inspiration Images Site Photo or PDF Upload JPG/PNG…" at bounding box center [357, 207] width 161 height 371
click at [410, 379] on button "Update" at bounding box center [416, 379] width 28 height 13
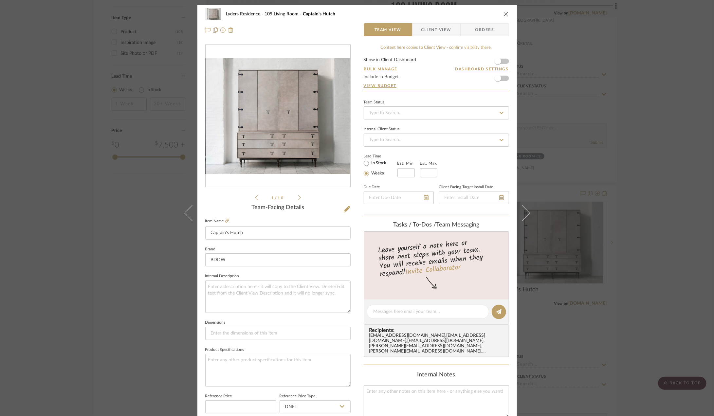
click at [503, 13] on icon "close" at bounding box center [505, 13] width 5 height 5
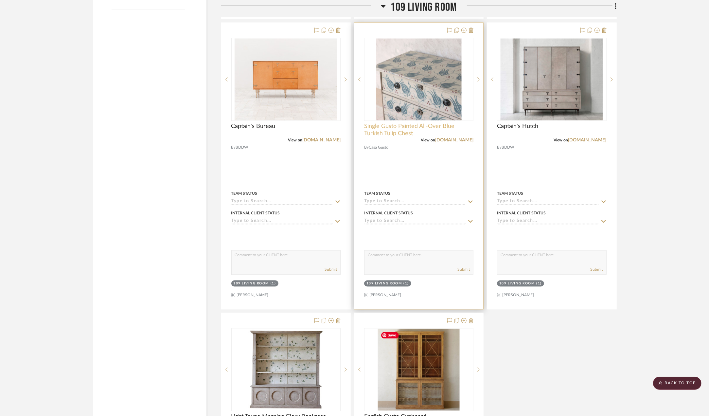
scroll to position [884, 0]
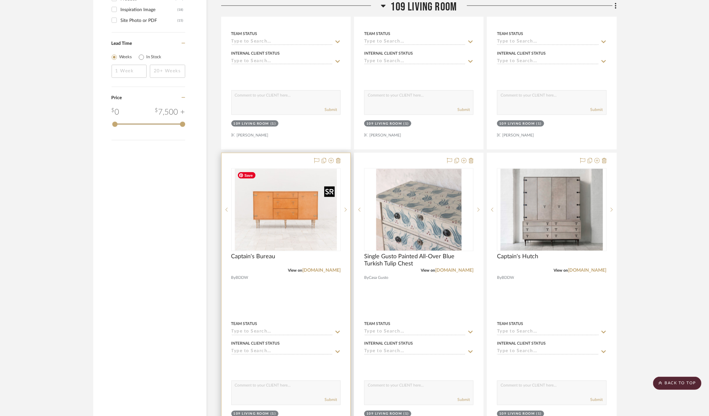
click at [0, 0] on img at bounding box center [0, 0] width 0 height 0
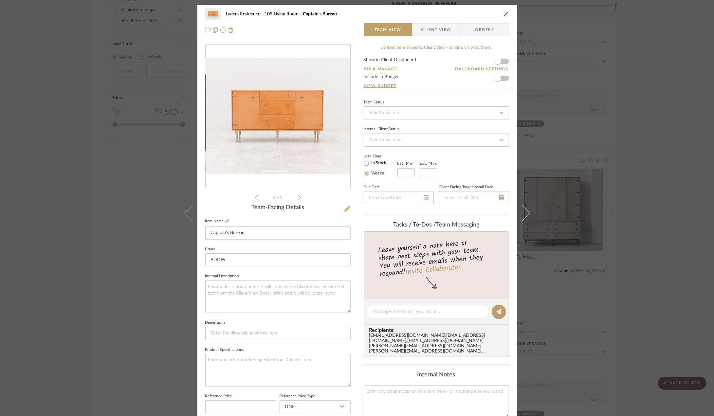
click at [346, 208] on icon at bounding box center [347, 209] width 7 height 7
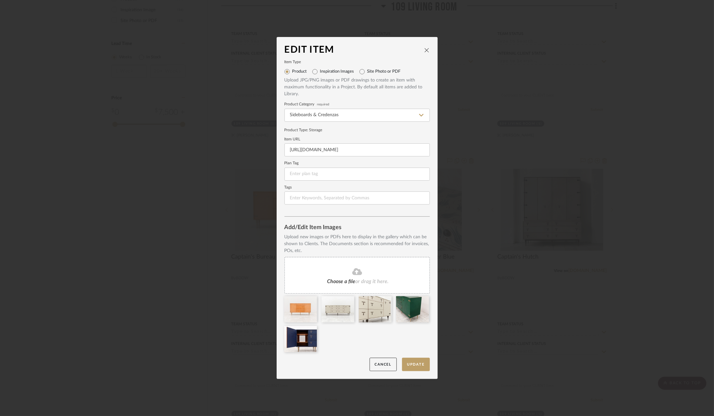
click at [424, 49] on icon "close" at bounding box center [426, 49] width 5 height 5
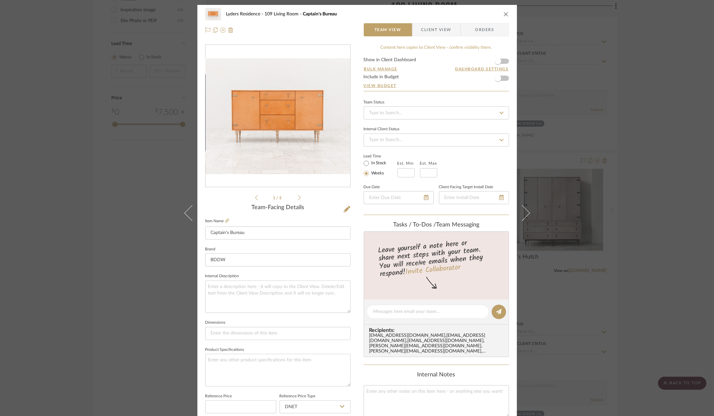
click at [225, 224] on fieldset "Item Name Captain's Bureau" at bounding box center [277, 228] width 145 height 23
click at [225, 220] on icon at bounding box center [227, 221] width 4 height 4
click at [346, 208] on icon at bounding box center [347, 209] width 7 height 7
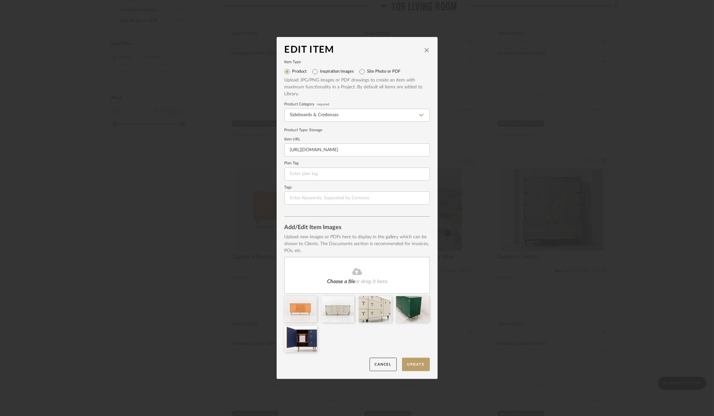
click at [366, 271] on fa-icon at bounding box center [357, 272] width 60 height 9
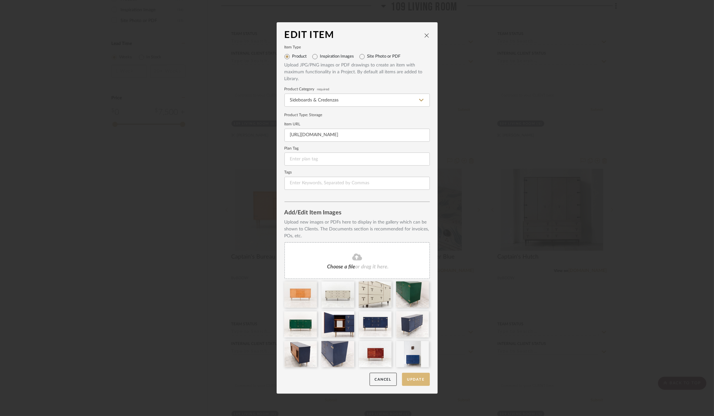
click at [410, 380] on button "Update" at bounding box center [416, 379] width 28 height 13
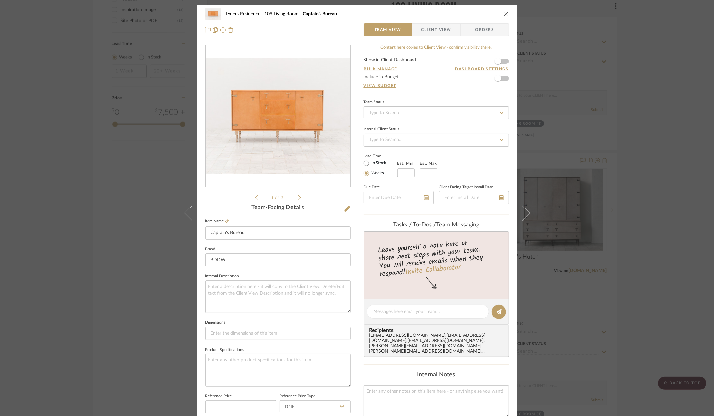
click at [503, 14] on icon "close" at bounding box center [505, 13] width 5 height 5
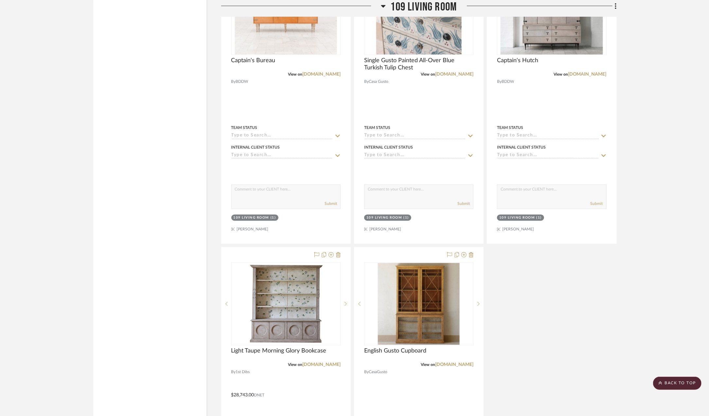
scroll to position [1113, 0]
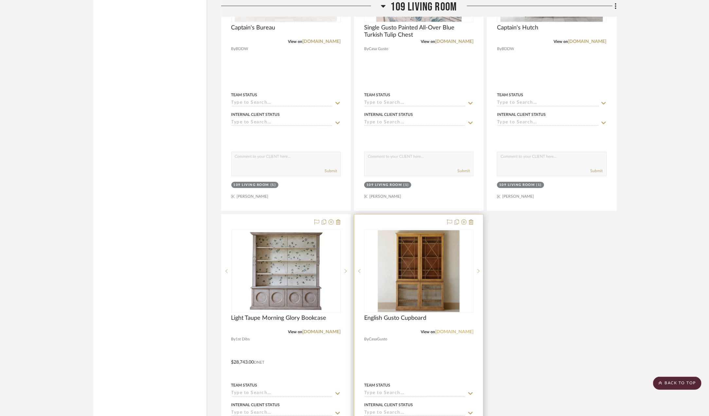
click at [457, 332] on link "[DOMAIN_NAME]" at bounding box center [454, 332] width 38 height 5
click at [446, 292] on img "0" at bounding box center [419, 271] width 82 height 82
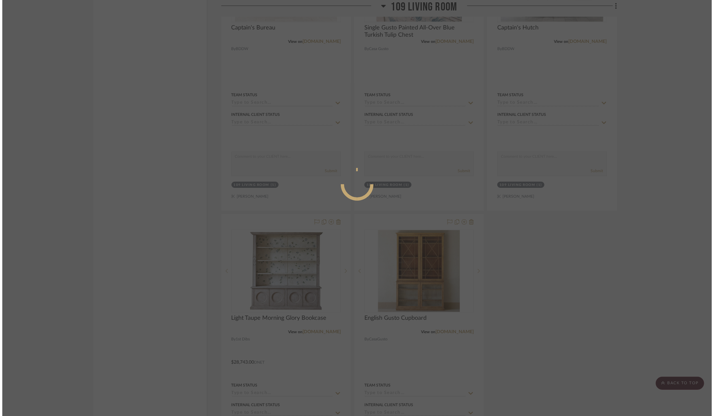
scroll to position [0, 0]
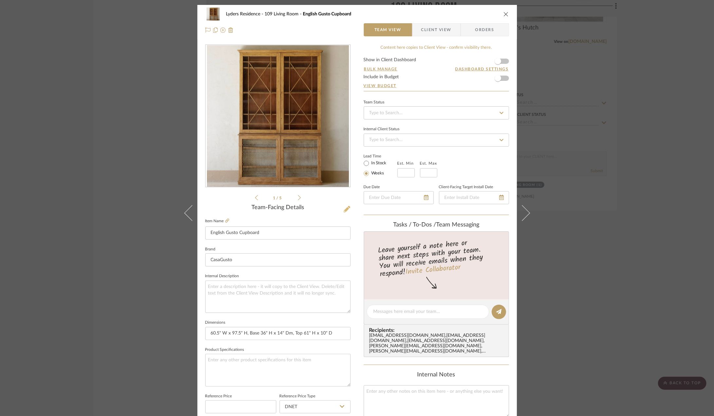
click at [344, 211] on icon at bounding box center [347, 209] width 7 height 7
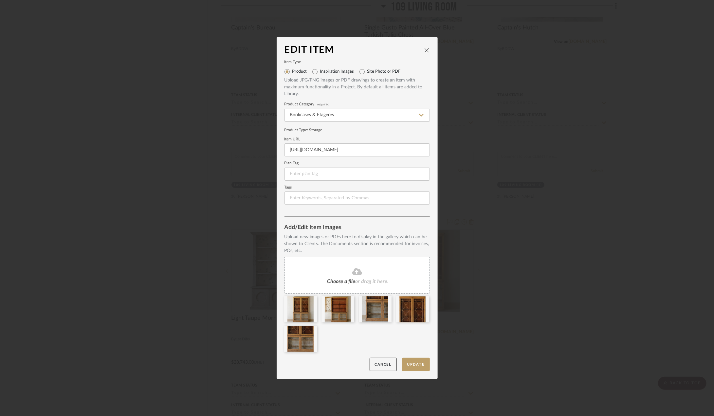
click at [353, 278] on div "Choose a file or drag it here." at bounding box center [356, 275] width 145 height 37
click at [354, 275] on icon at bounding box center [357, 271] width 10 height 7
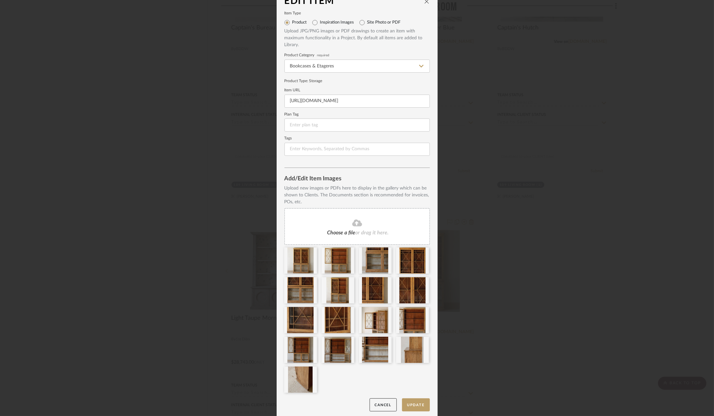
scroll to position [14, 0]
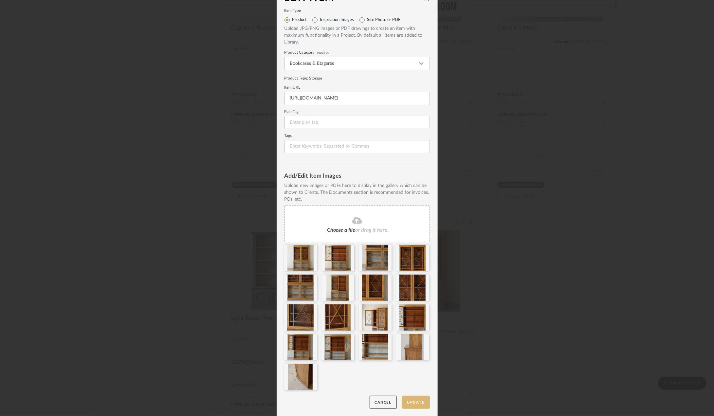
click at [410, 399] on button "Update" at bounding box center [416, 402] width 28 height 13
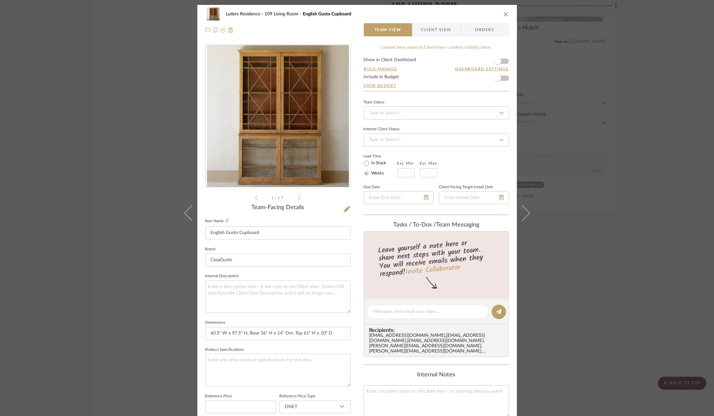
click at [299, 199] on div "1 / 17" at bounding box center [277, 123] width 145 height 157
click at [298, 199] on icon at bounding box center [299, 198] width 3 height 6
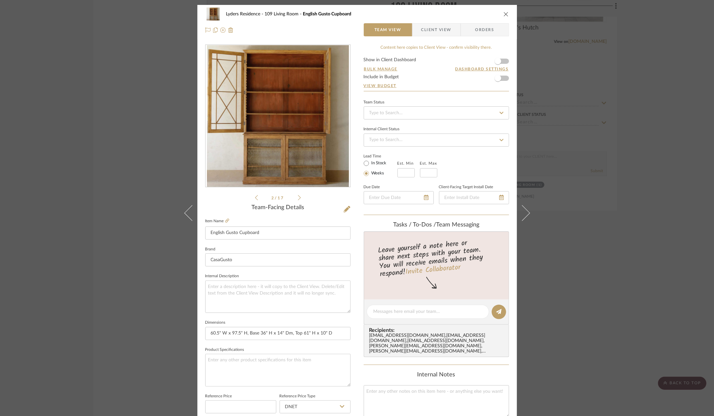
click at [298, 200] on icon at bounding box center [299, 197] width 3 height 5
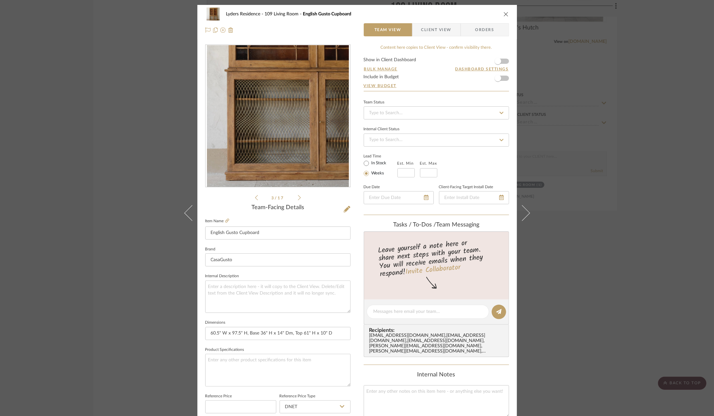
click at [298, 200] on icon at bounding box center [299, 197] width 3 height 5
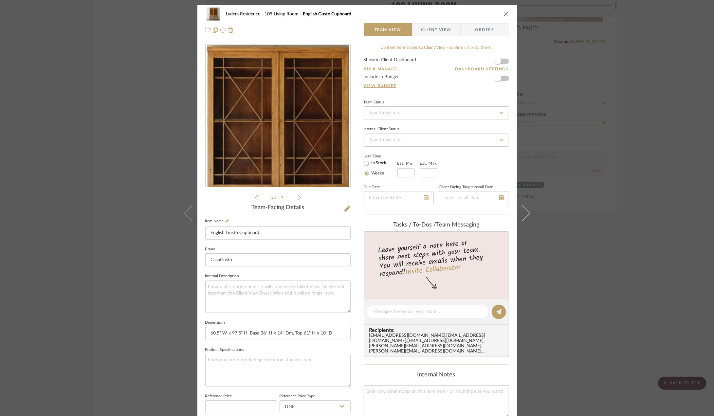
click at [298, 200] on icon at bounding box center [299, 197] width 3 height 5
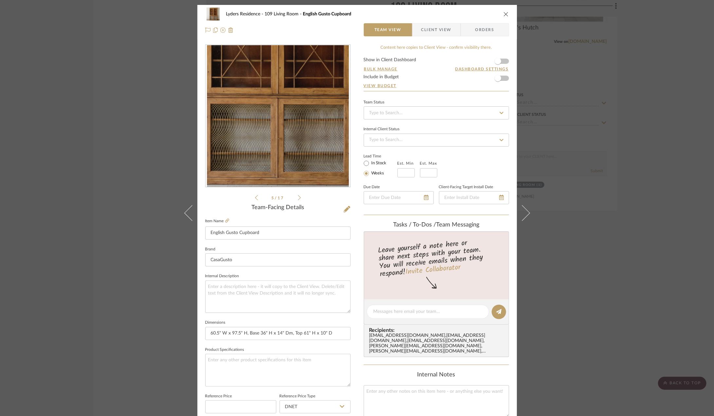
click at [298, 200] on icon at bounding box center [299, 197] width 3 height 5
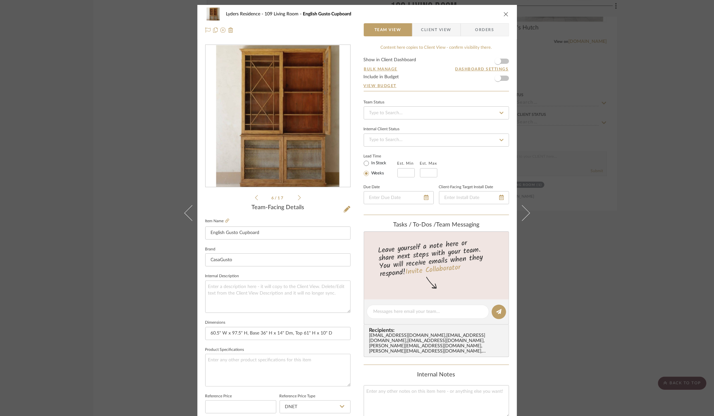
click at [503, 16] on icon "close" at bounding box center [505, 13] width 5 height 5
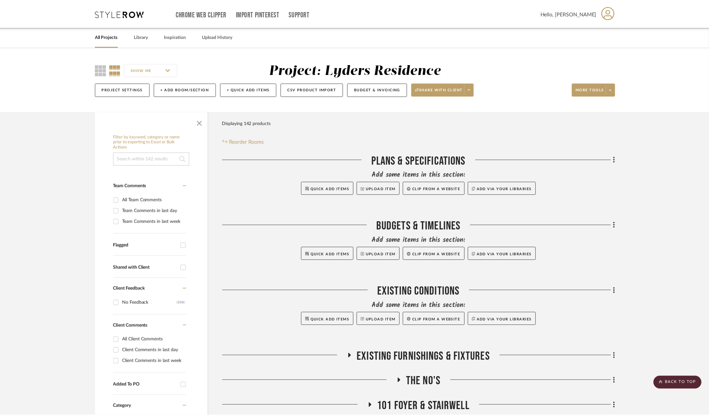
scroll to position [1113, 0]
